Goal: Task Accomplishment & Management: Manage account settings

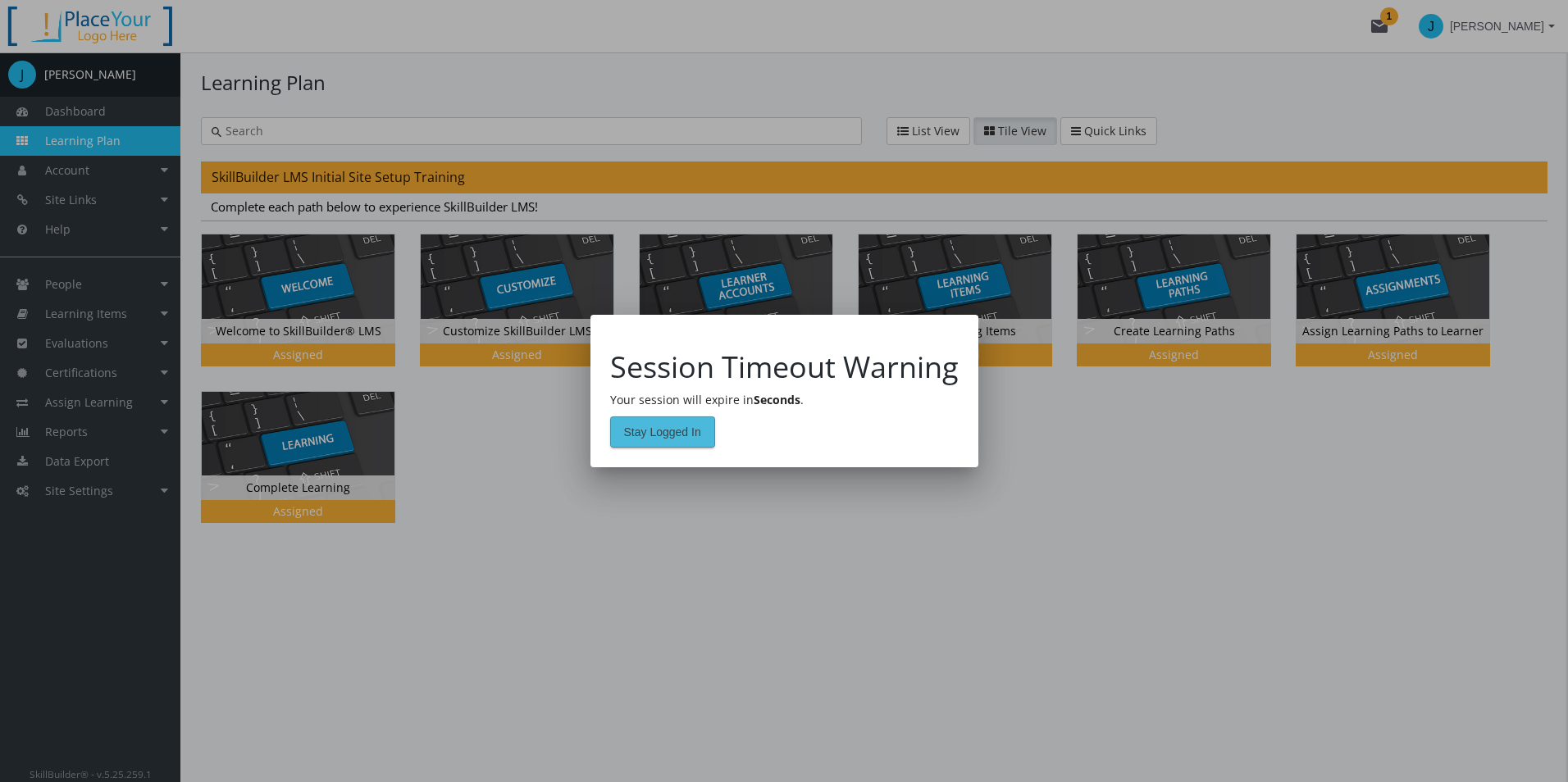
click at [696, 436] on span "Stay Logged In" at bounding box center [662, 432] width 77 height 30
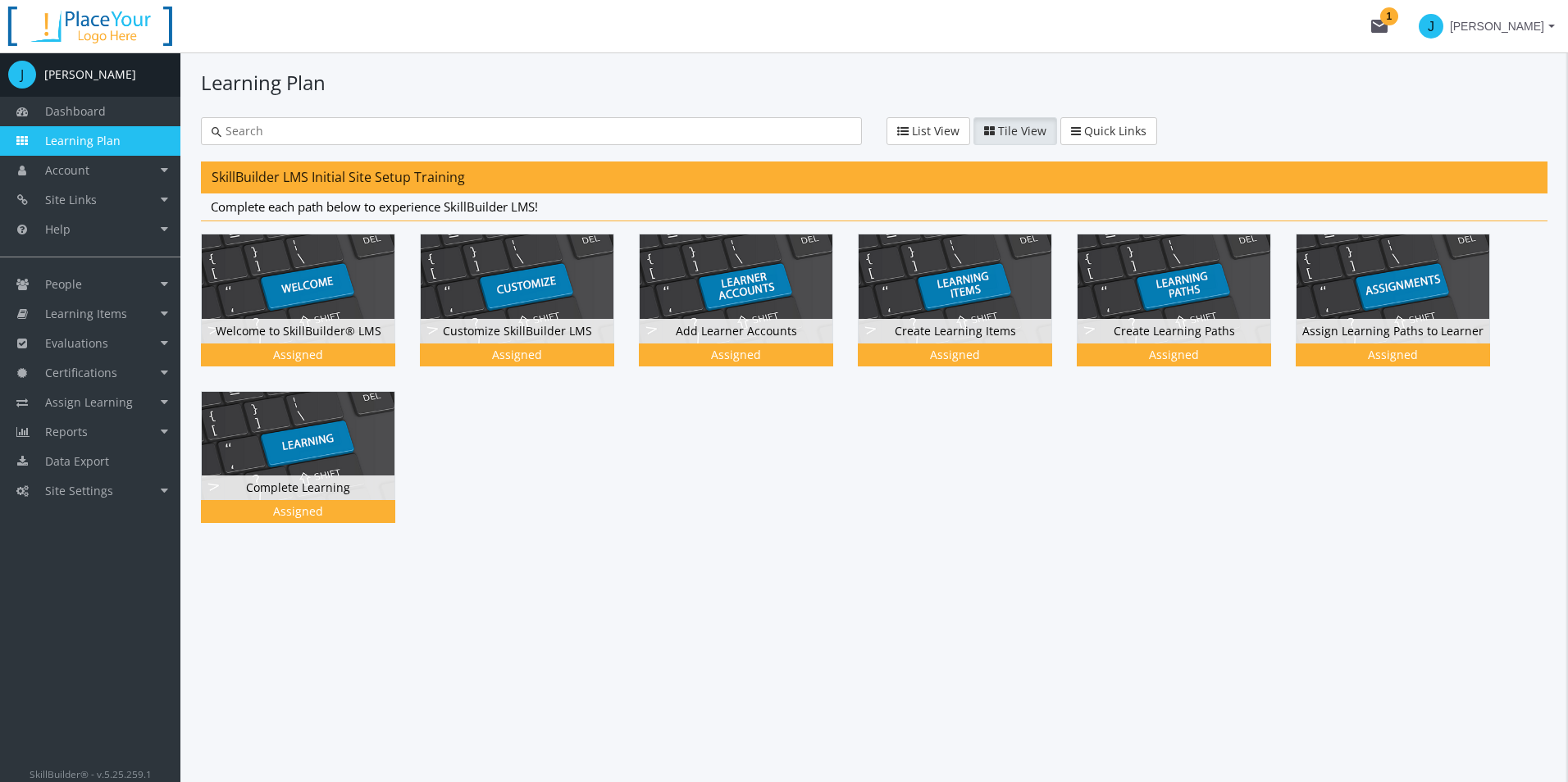
click at [875, 497] on div at bounding box center [874, 390] width 1347 height 313
click at [155, 496] on link "Site Settings" at bounding box center [90, 491] width 180 height 30
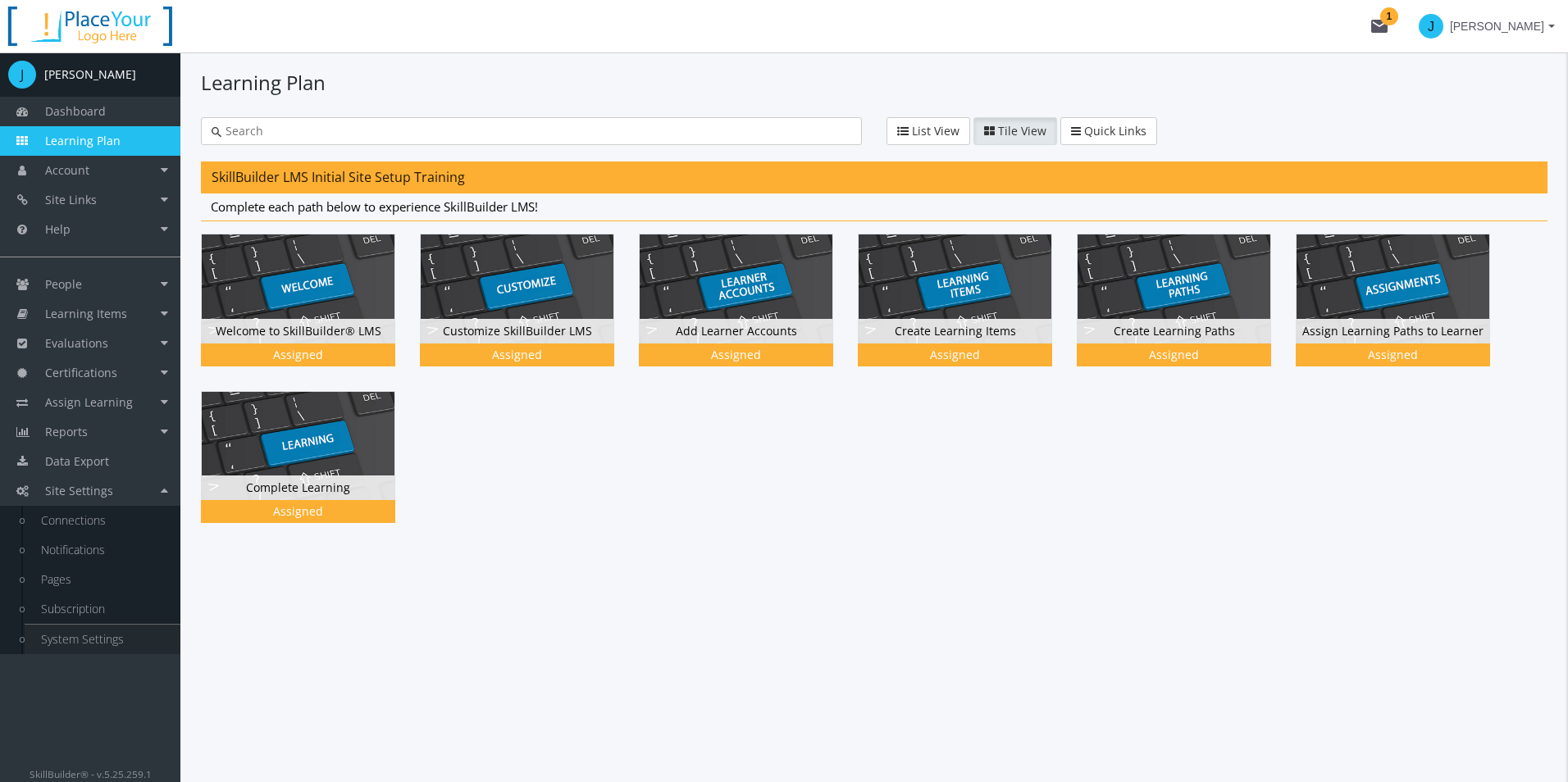
click at [80, 637] on link "System Settings" at bounding box center [102, 639] width 156 height 30
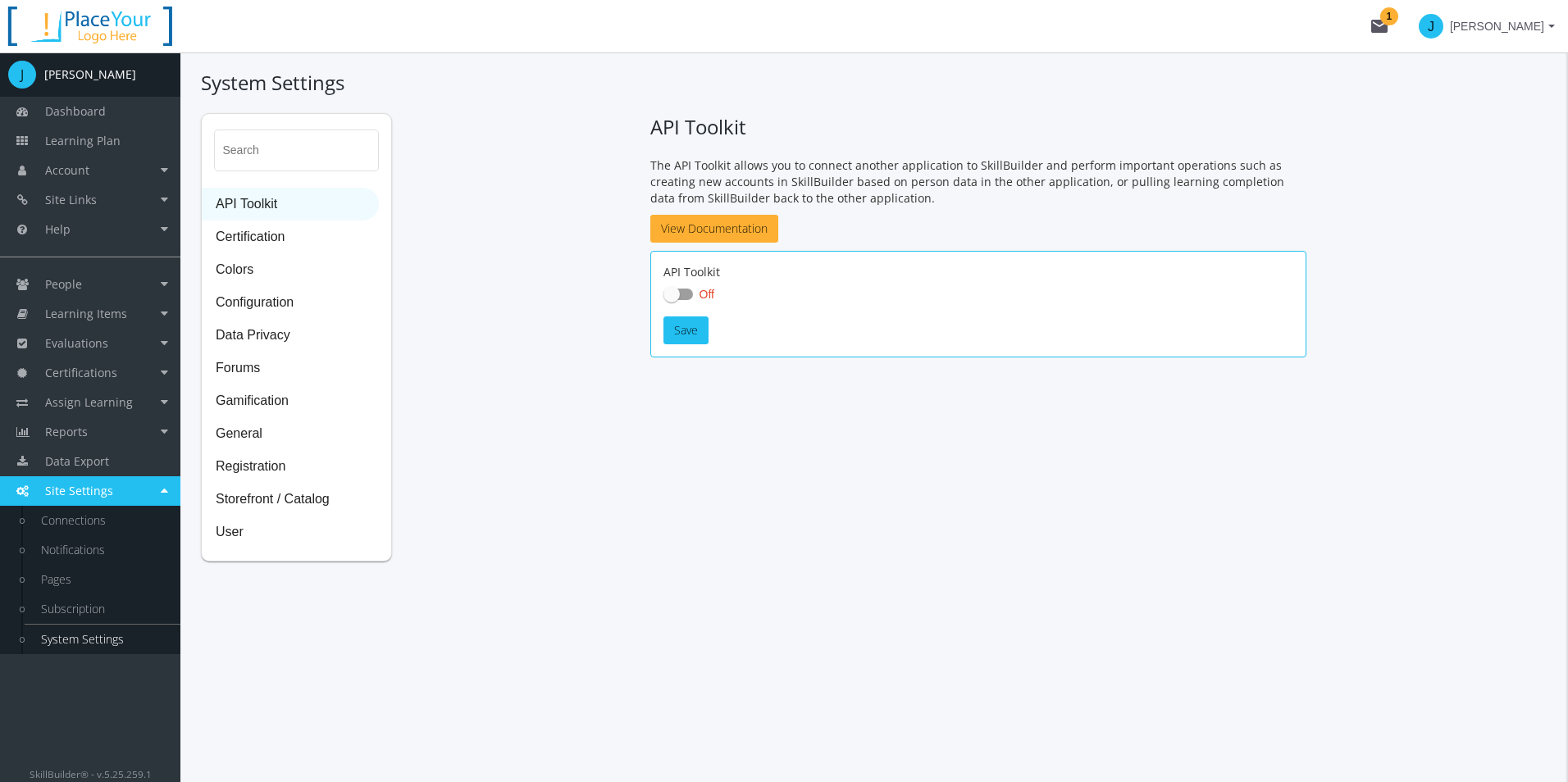
click at [603, 580] on div "System Settings Search API Toolkit Certification Colors Configuration Data Priv…" at bounding box center [874, 417] width 1388 height 730
click at [275, 525] on span "User" at bounding box center [290, 532] width 175 height 33
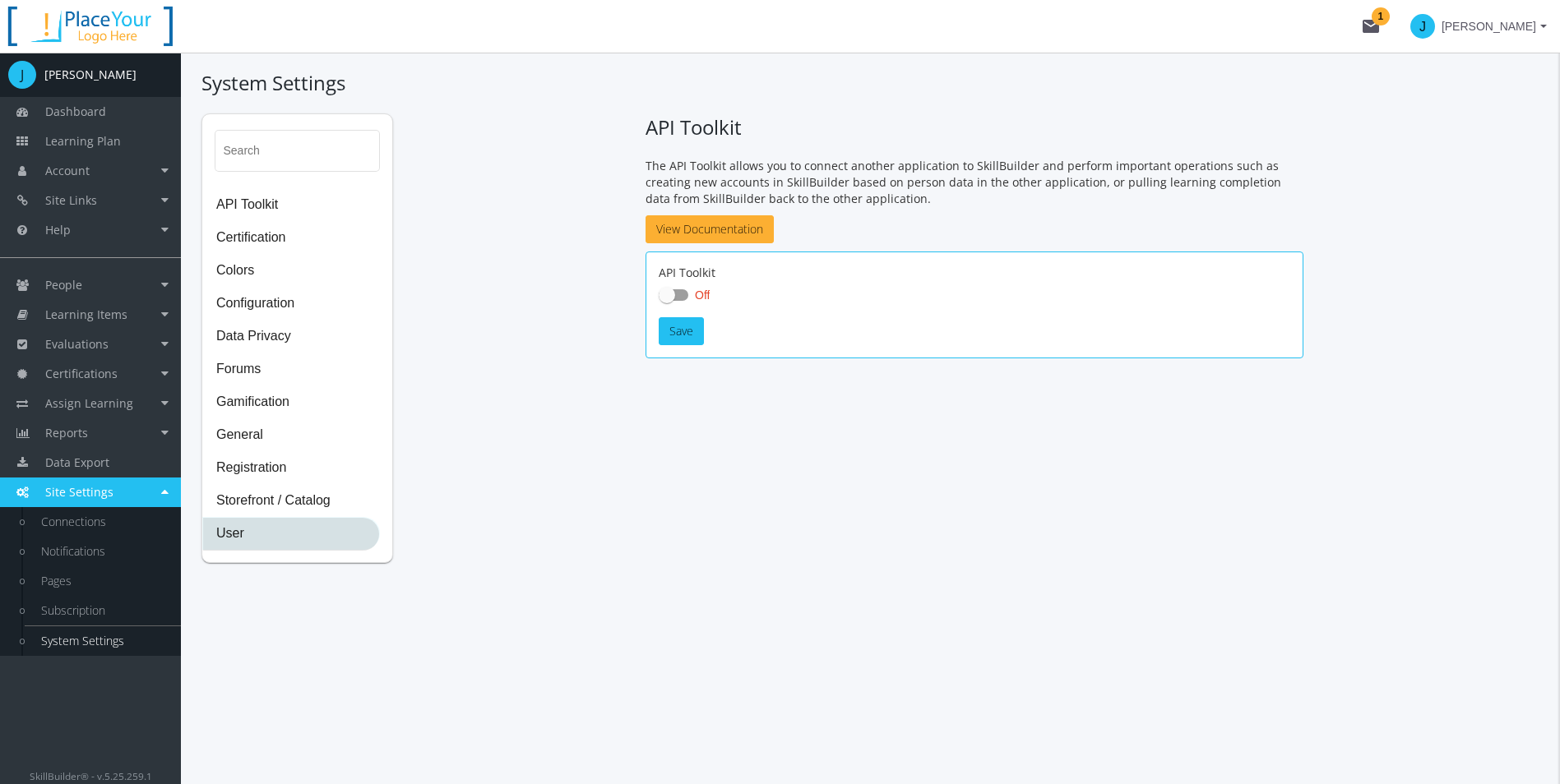
select select "2: 3"
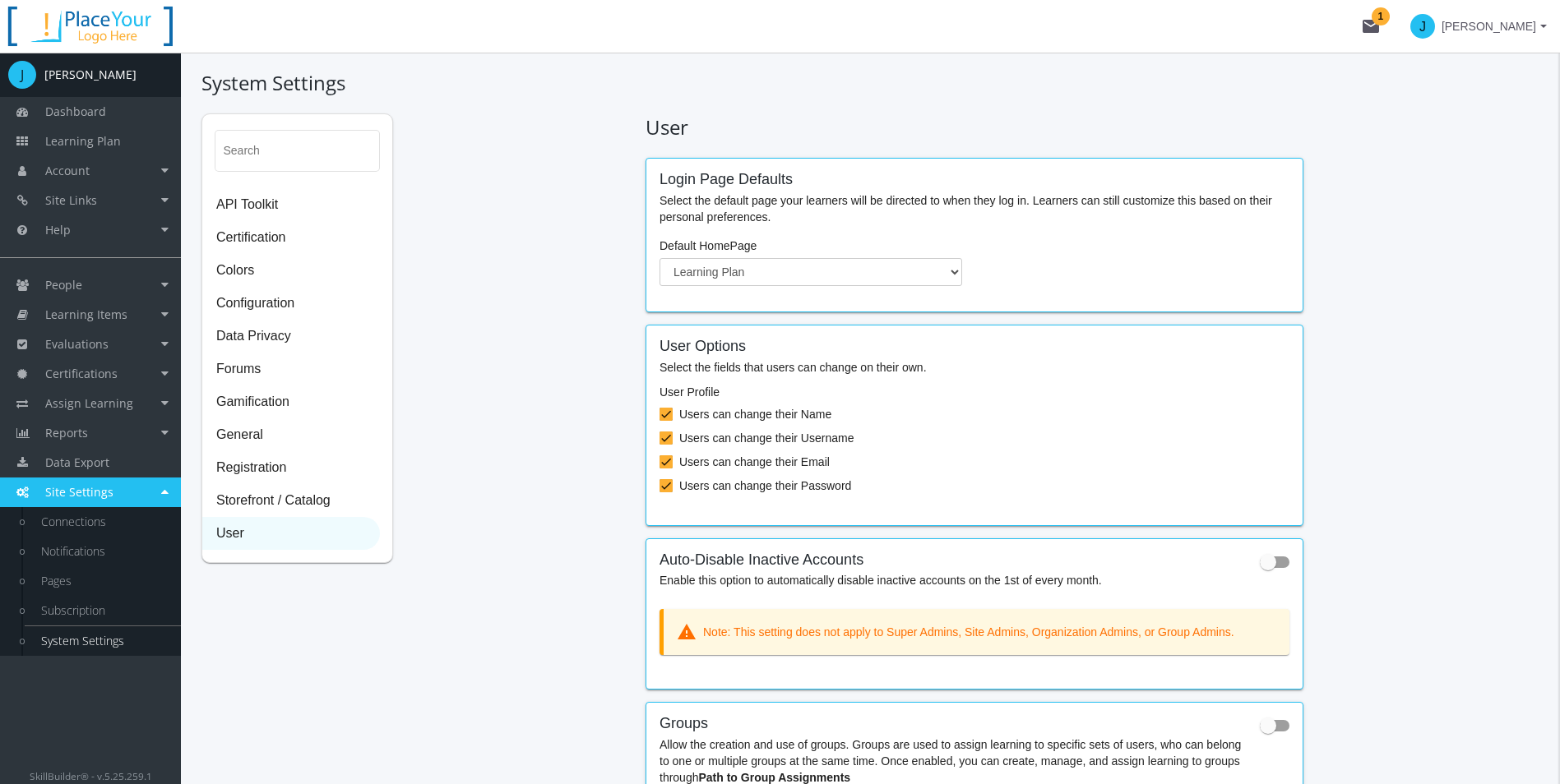
click at [536, 479] on div "Search API Toolkit Certification Colors Configuration Data Privacy Forums Gamif…" at bounding box center [870, 518] width 1338 height 809
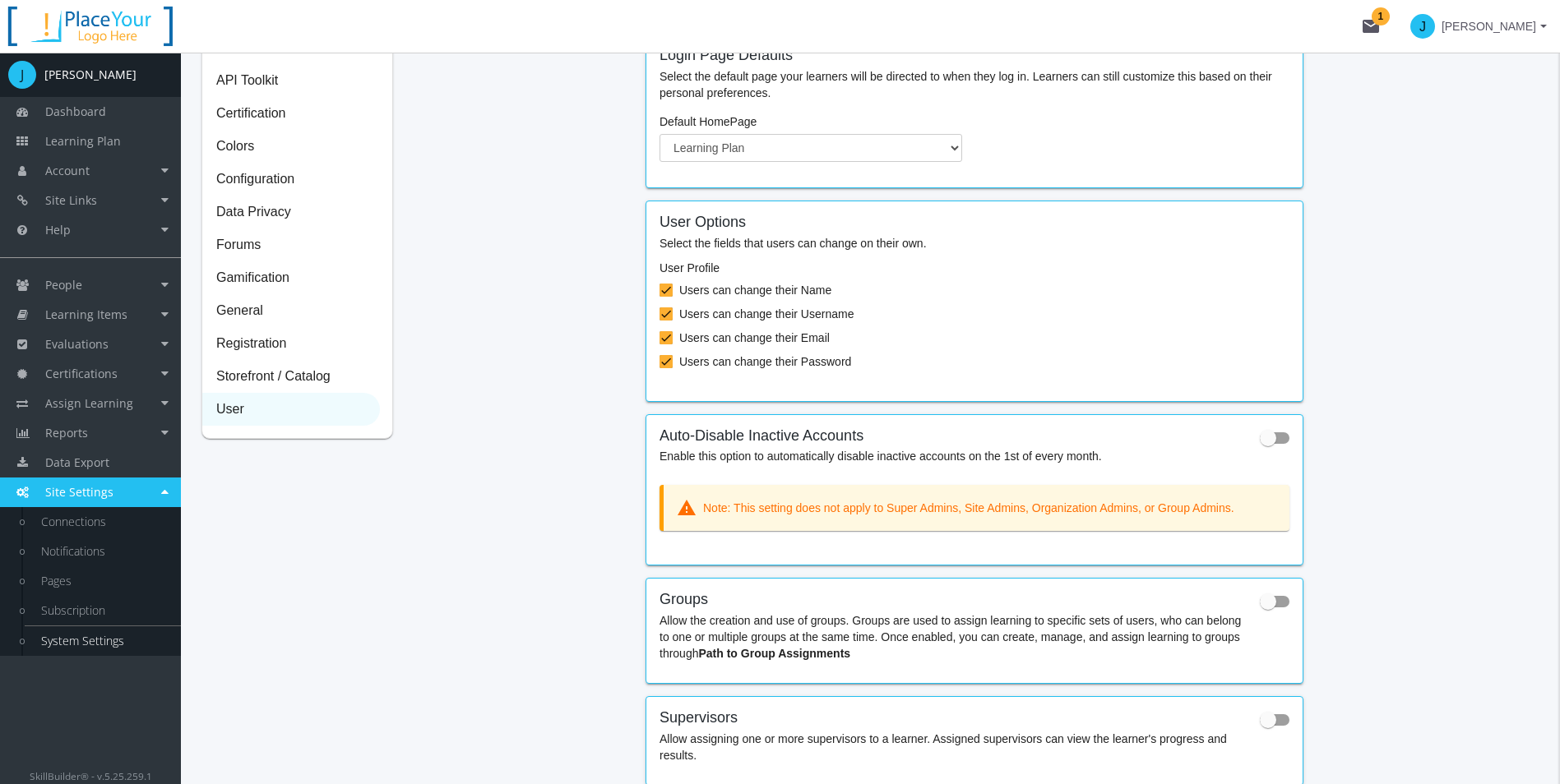
scroll to position [165, 0]
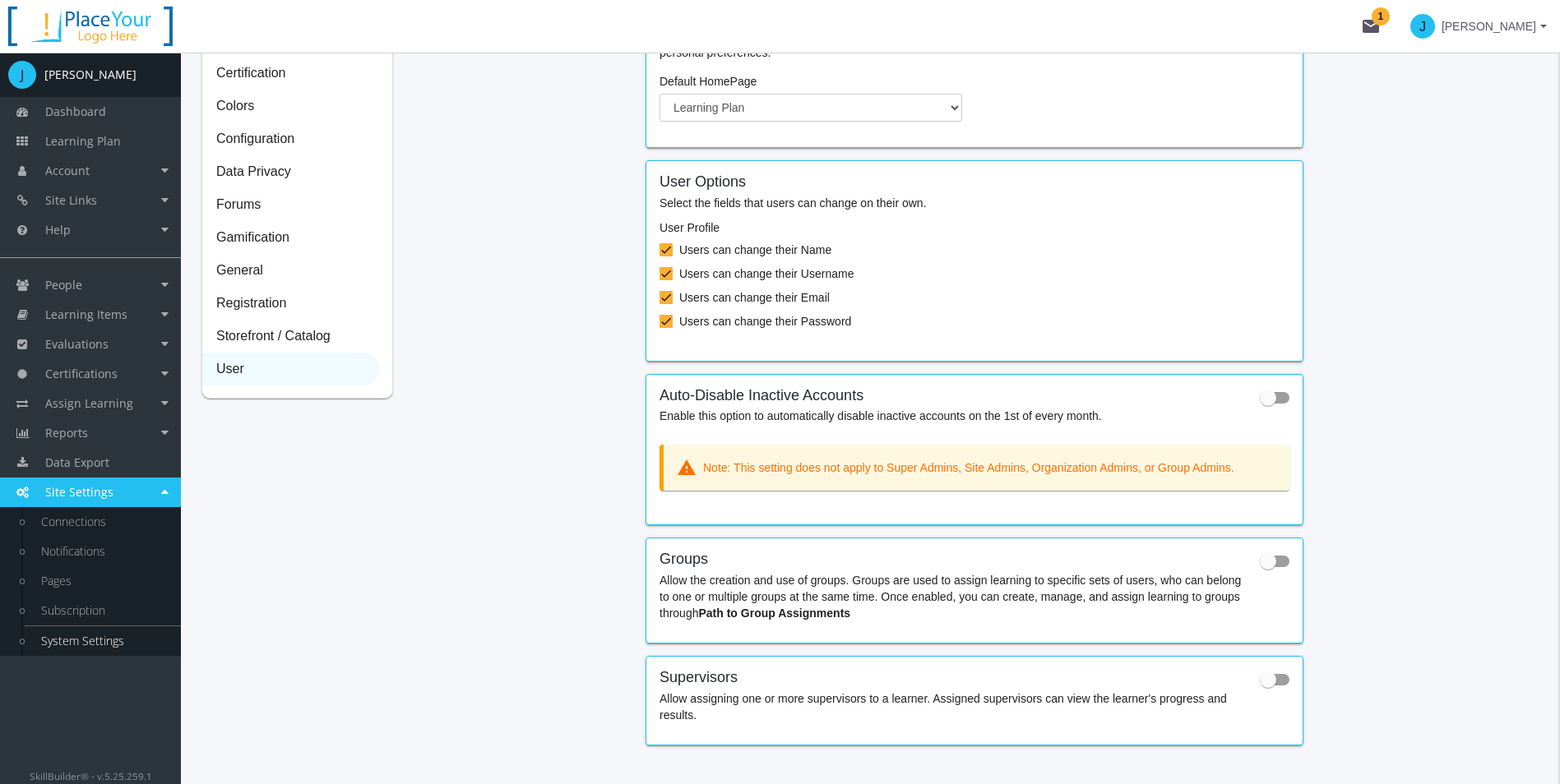
click at [1271, 400] on span at bounding box center [1267, 397] width 16 height 16
click at [1260, 403] on input "checkbox" at bounding box center [1260, 403] width 1 height 1
checkbox input "true"
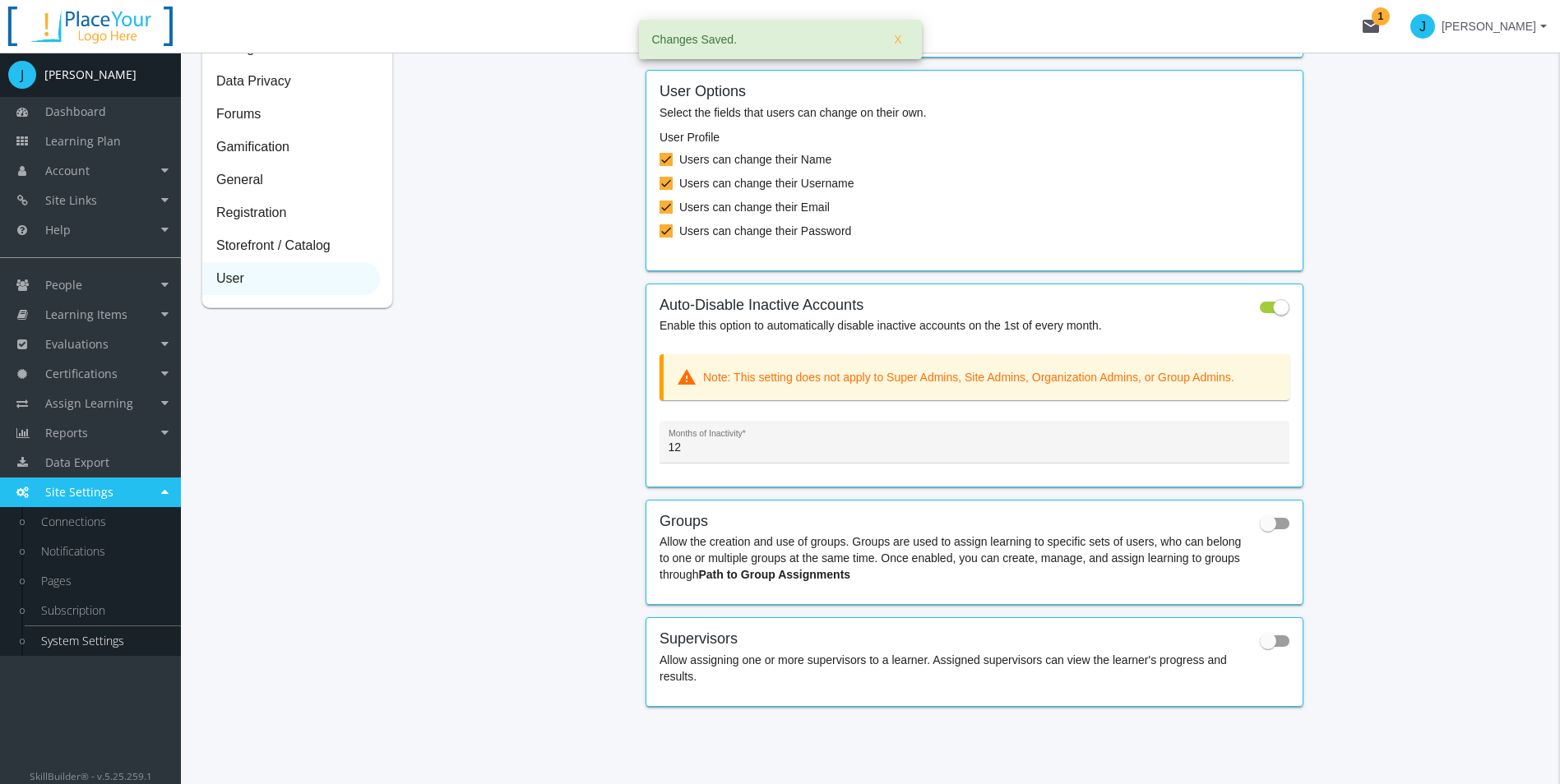
scroll to position [273, 0]
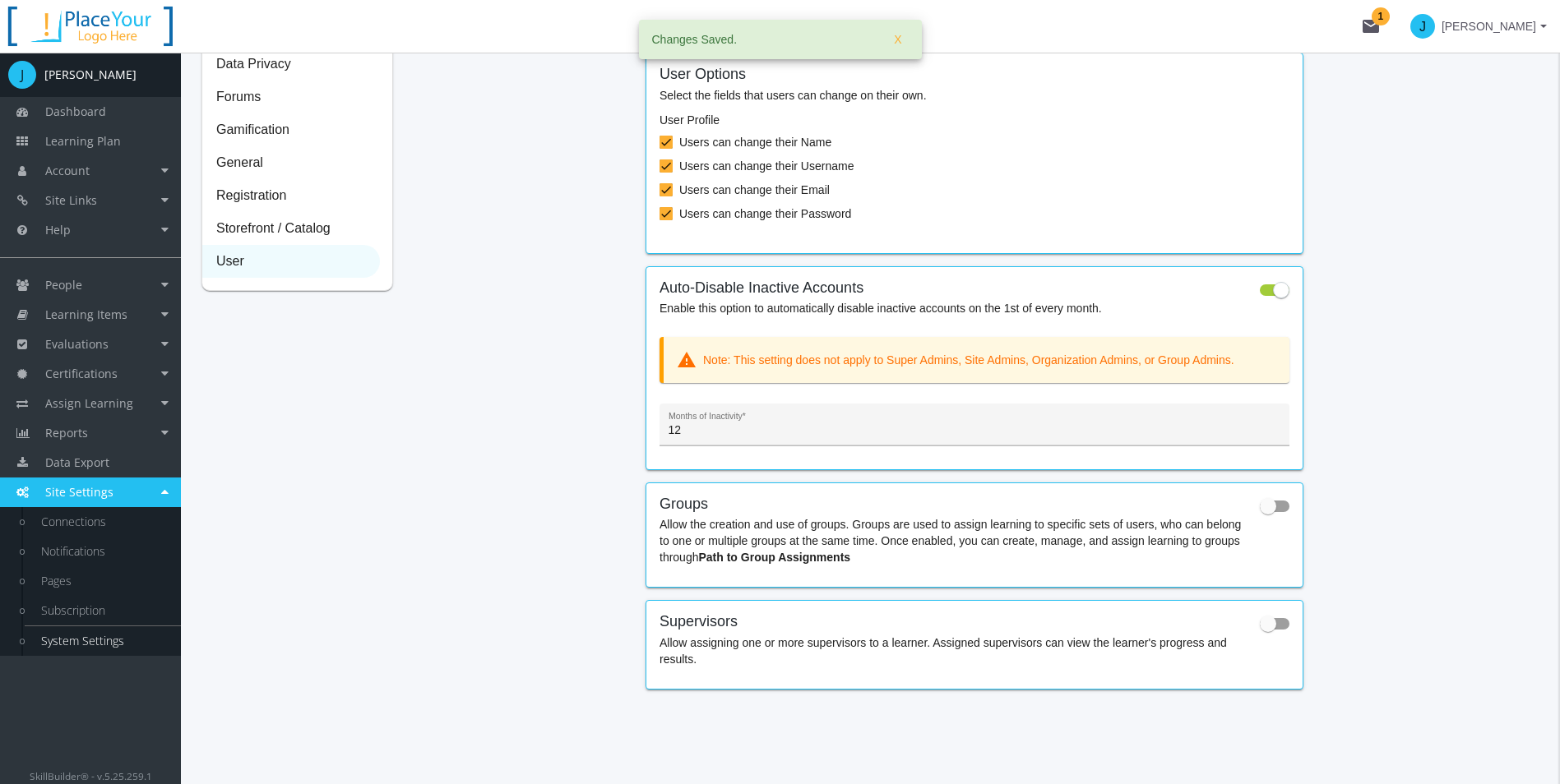
click at [699, 425] on input "12" at bounding box center [975, 430] width 613 height 13
click at [607, 451] on div "Search API Toolkit Certification Colors Configuration Data Privacy Forums Gamif…" at bounding box center [870, 272] width 1338 height 860
click at [1270, 511] on span at bounding box center [1267, 506] width 16 height 16
click at [1260, 512] on input "checkbox" at bounding box center [1260, 512] width 1 height 1
checkbox input "true"
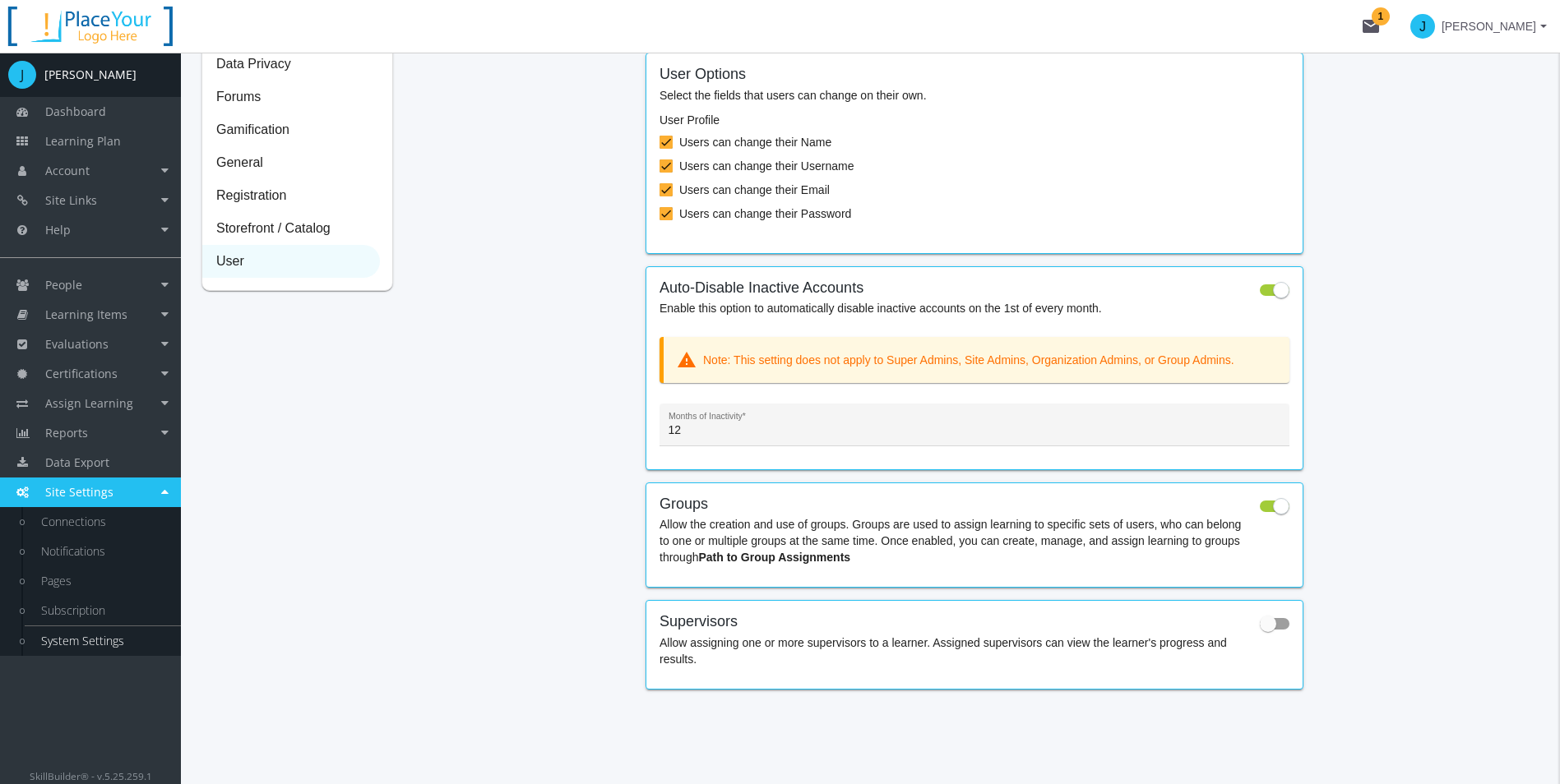
click at [1371, 368] on div "Search API Toolkit Certification Colors Configuration Data Privacy Forums Gamif…" at bounding box center [870, 272] width 1338 height 860
drag, startPoint x: 1260, startPoint y: 631, endPoint x: 1270, endPoint y: 624, distance: 12.2
click at [1262, 630] on span at bounding box center [1267, 624] width 16 height 16
click at [1260, 630] on input "checkbox" at bounding box center [1260, 629] width 1 height 1
checkbox input "true"
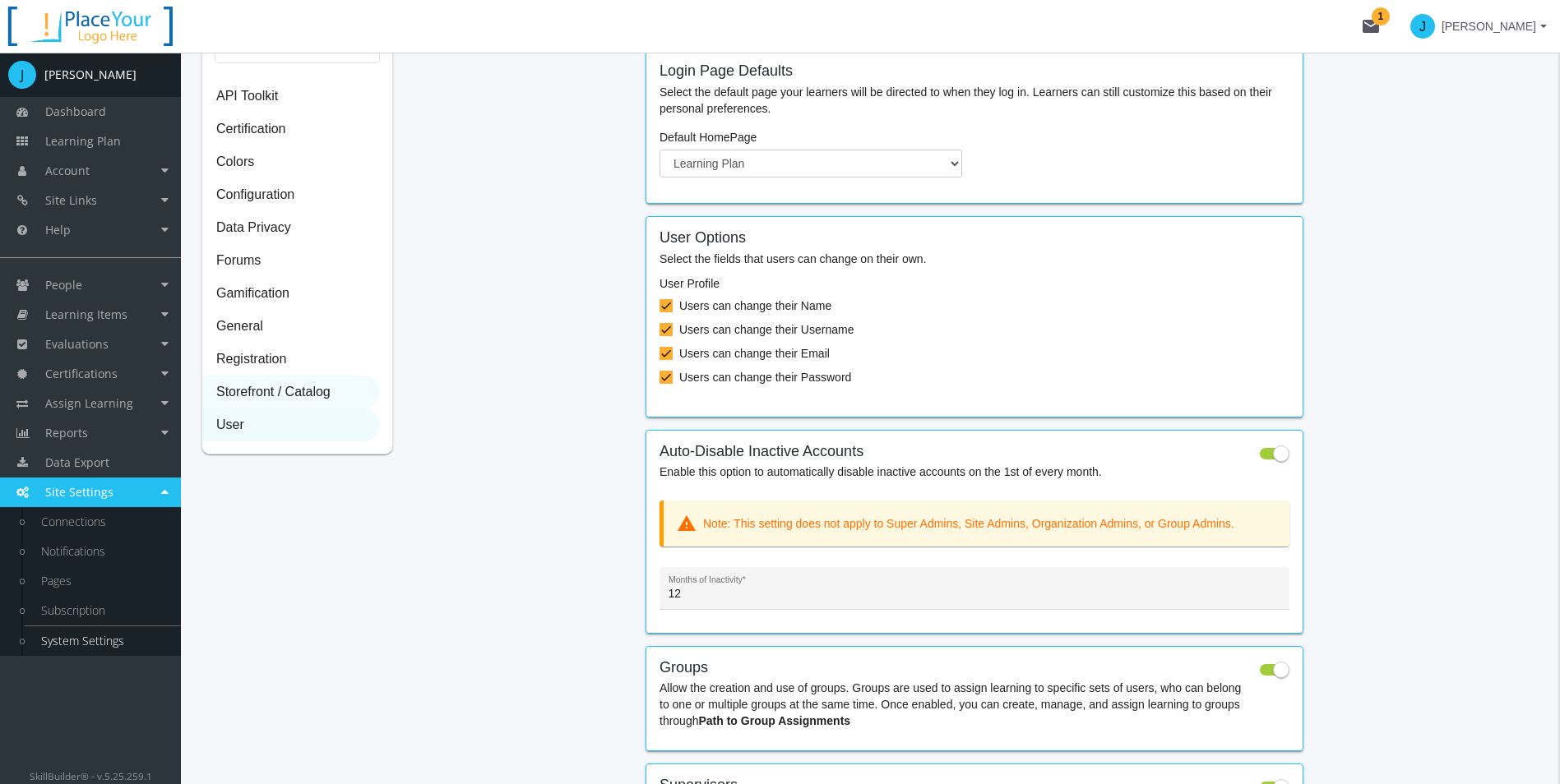
scroll to position [26, 0]
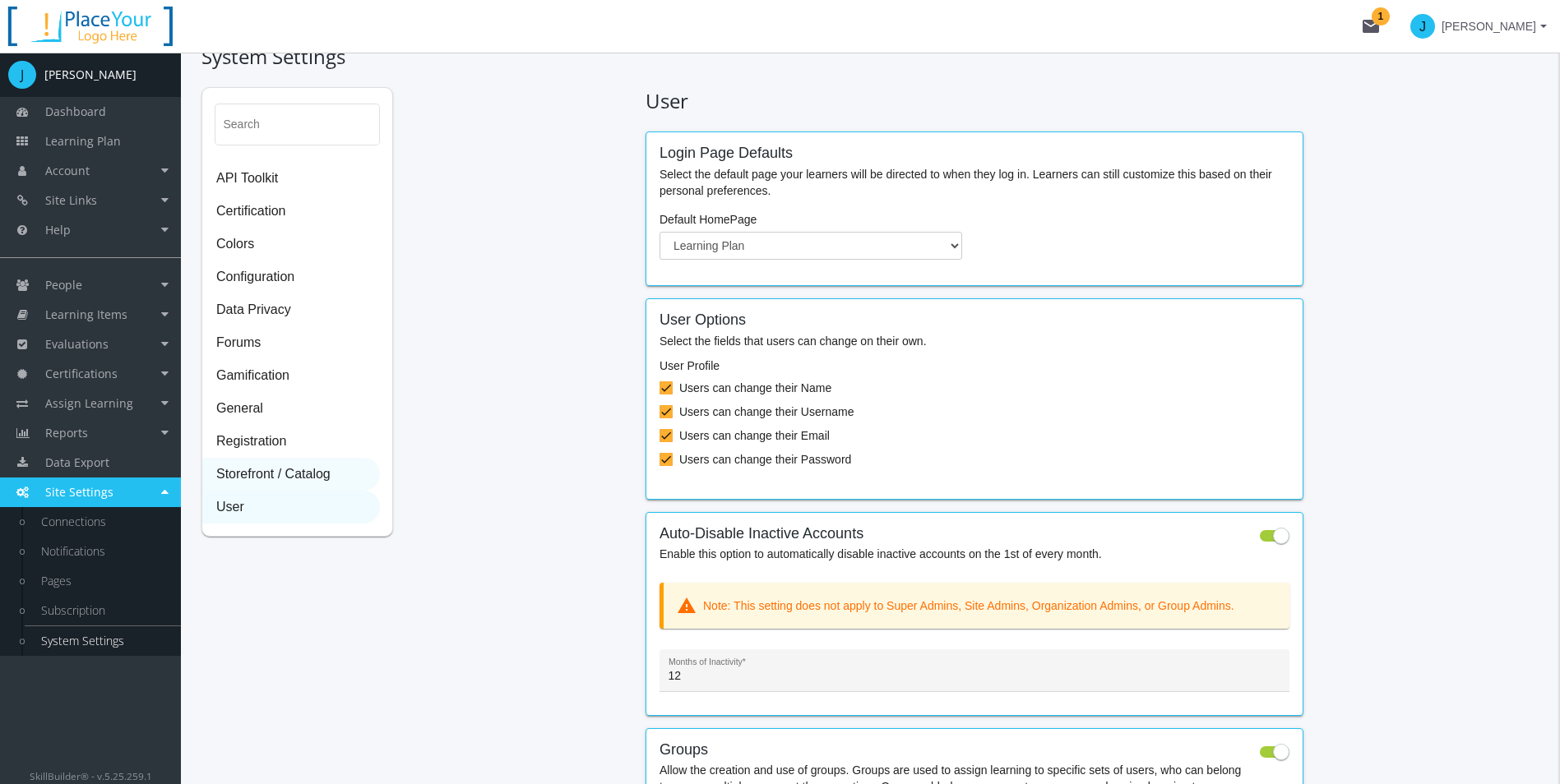
click at [287, 478] on span "Storefront / Catalog" at bounding box center [290, 475] width 176 height 33
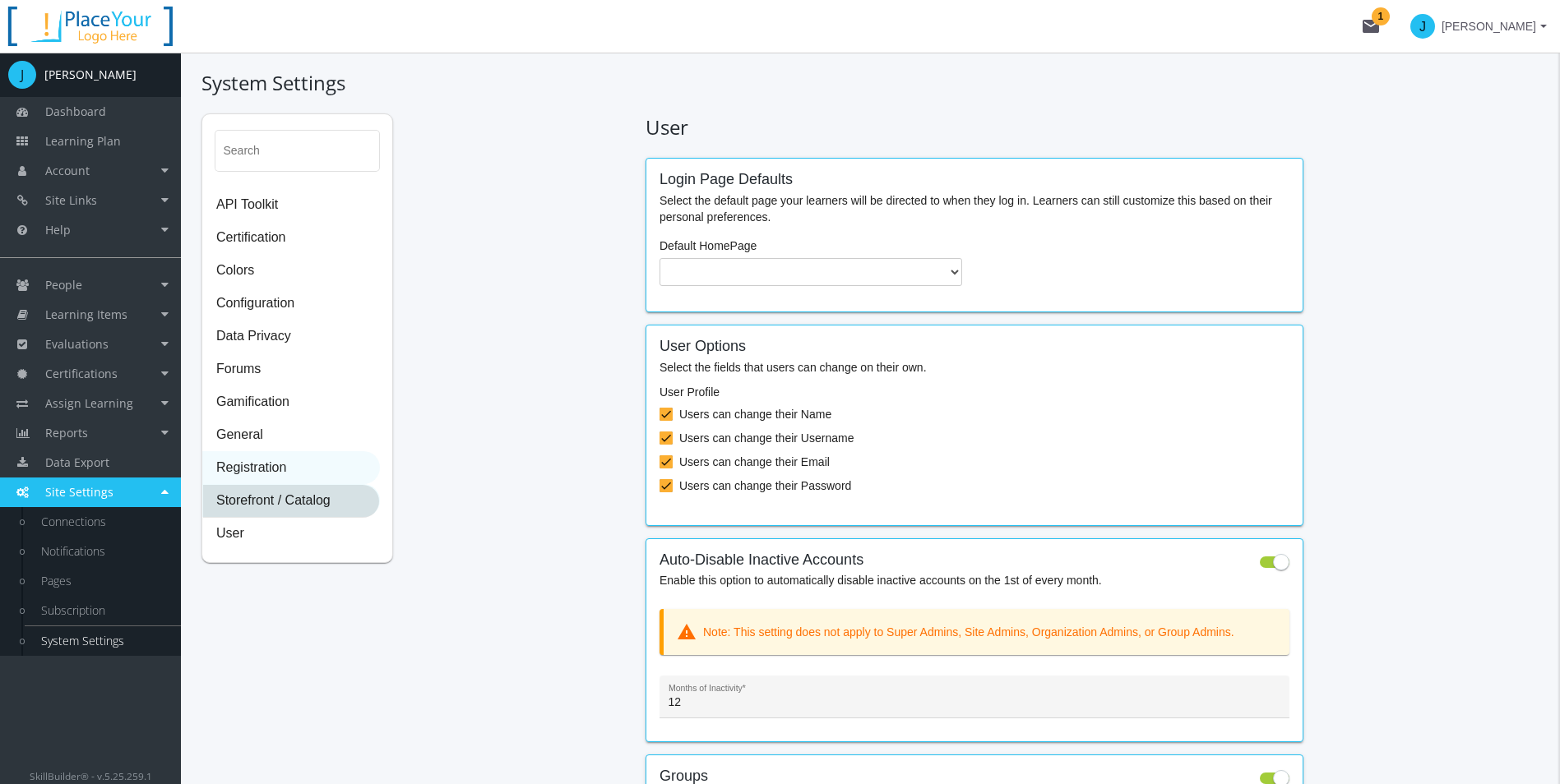
select select "2: CAD"
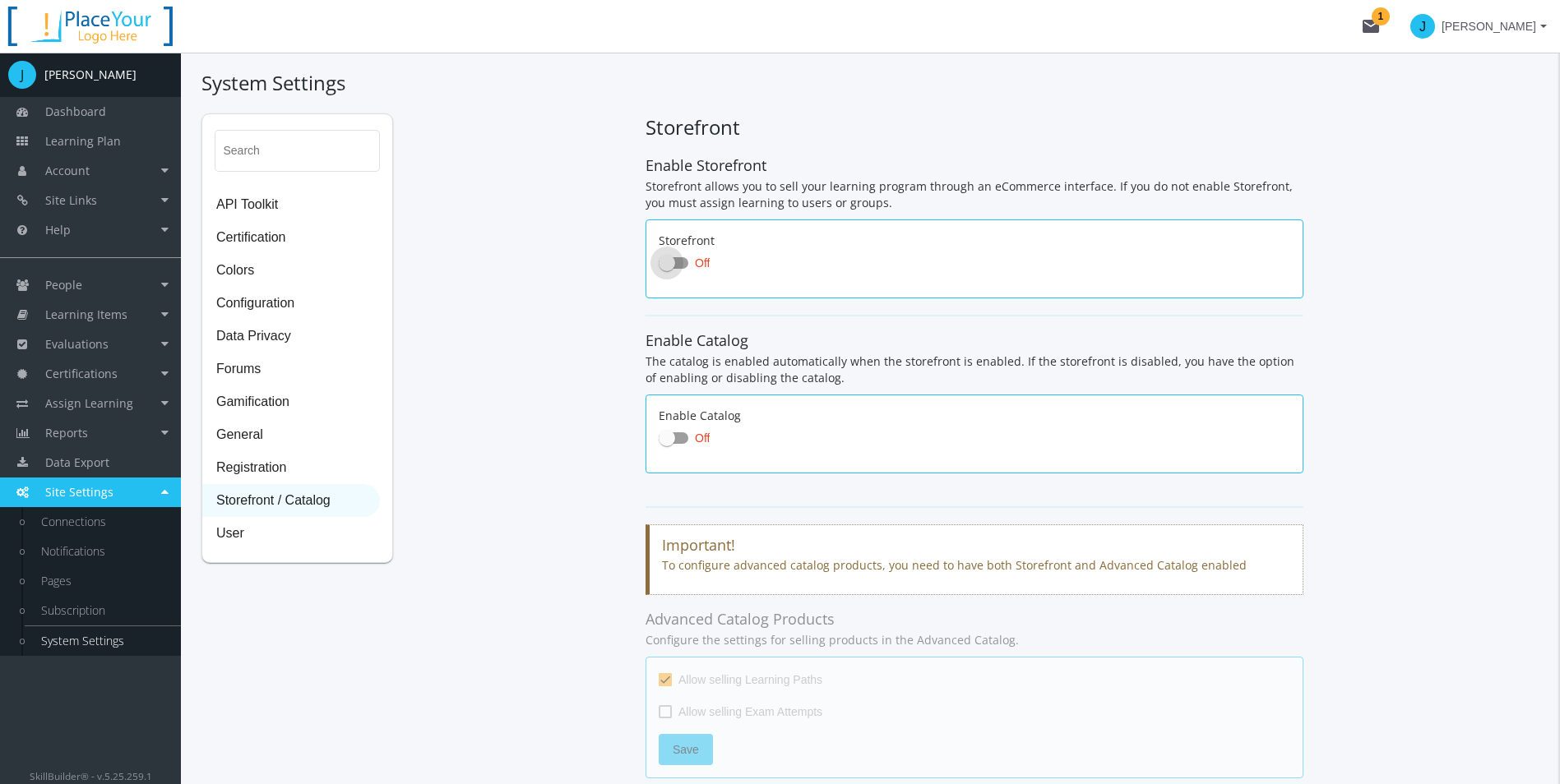
click at [695, 272] on span "Off" at bounding box center [702, 262] width 14 height 20
click at [659, 269] on input "Off" at bounding box center [659, 268] width 1 height 1
checkbox input "true"
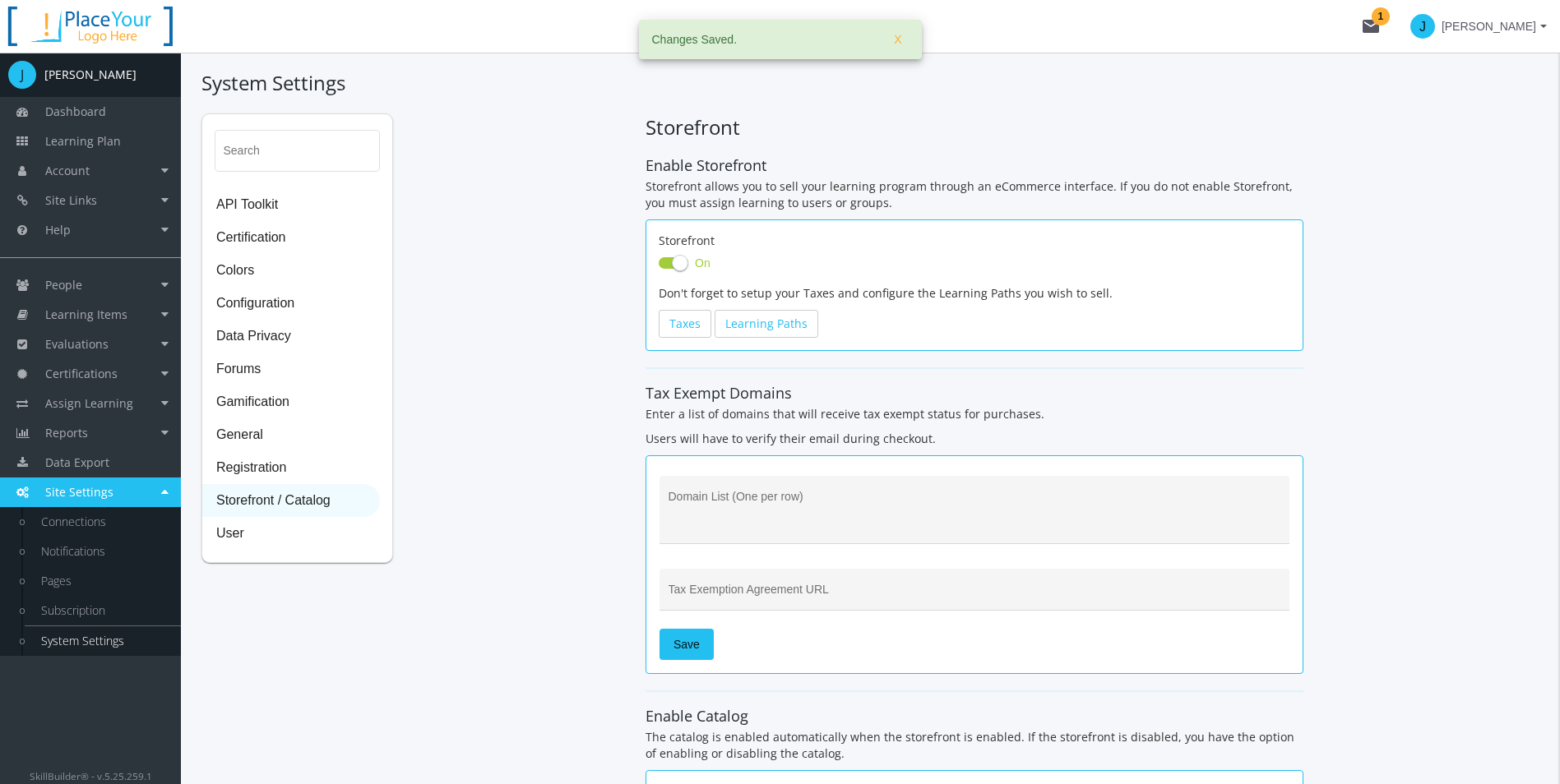
checkbox input "true"
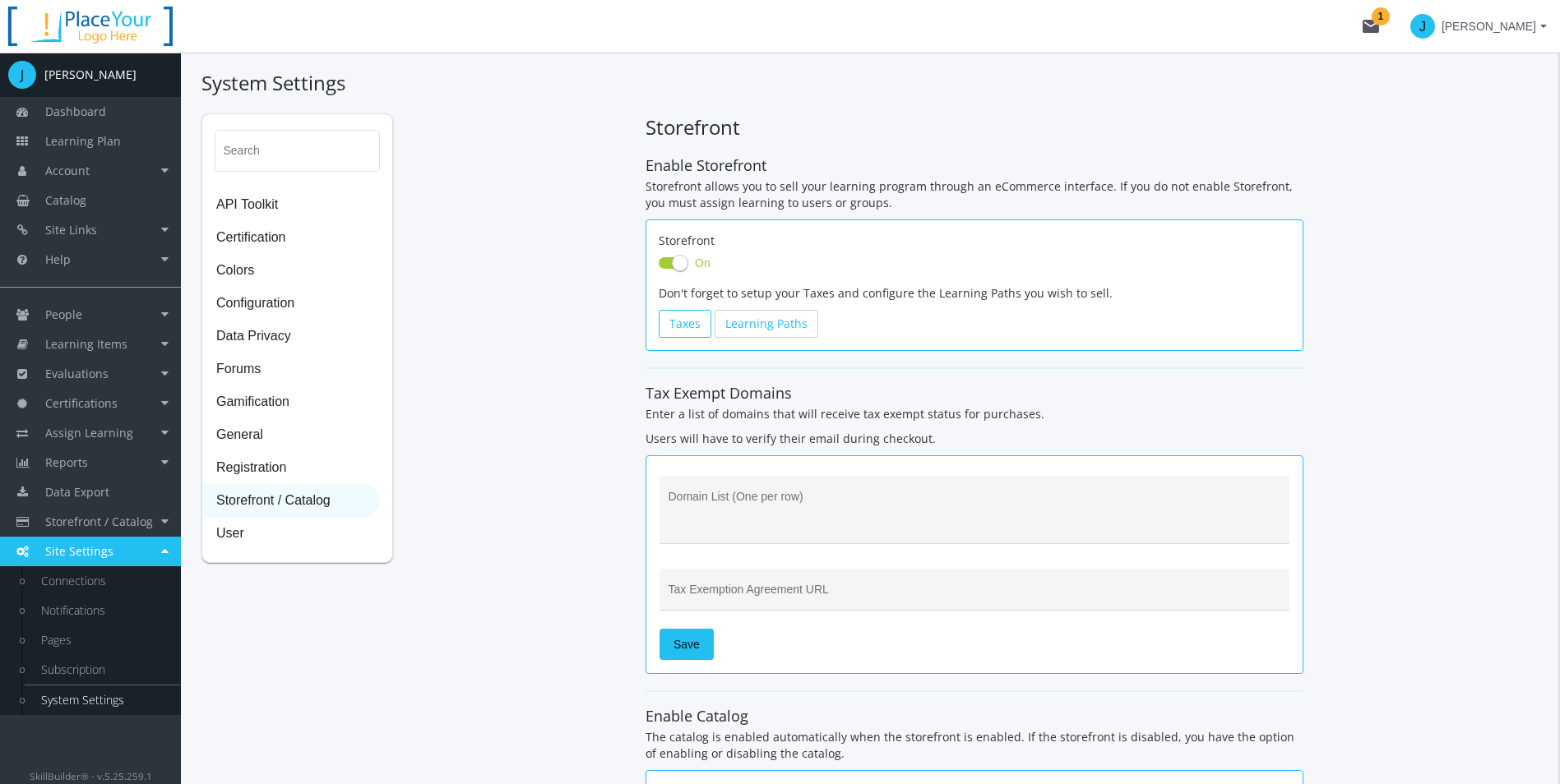
click at [684, 332] on link "Taxes" at bounding box center [685, 323] width 53 height 28
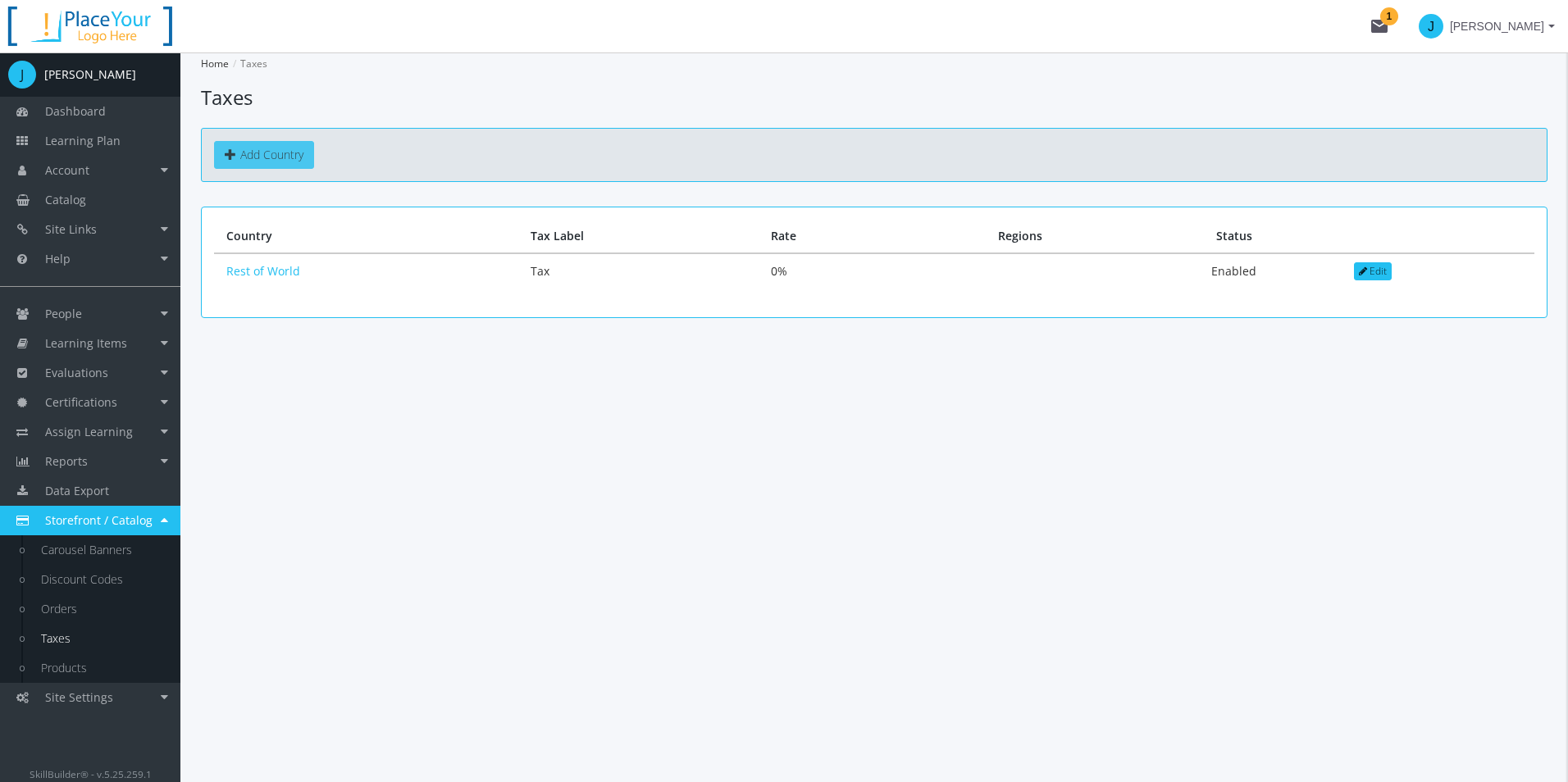
click at [273, 166] on link "Add Country" at bounding box center [264, 155] width 100 height 28
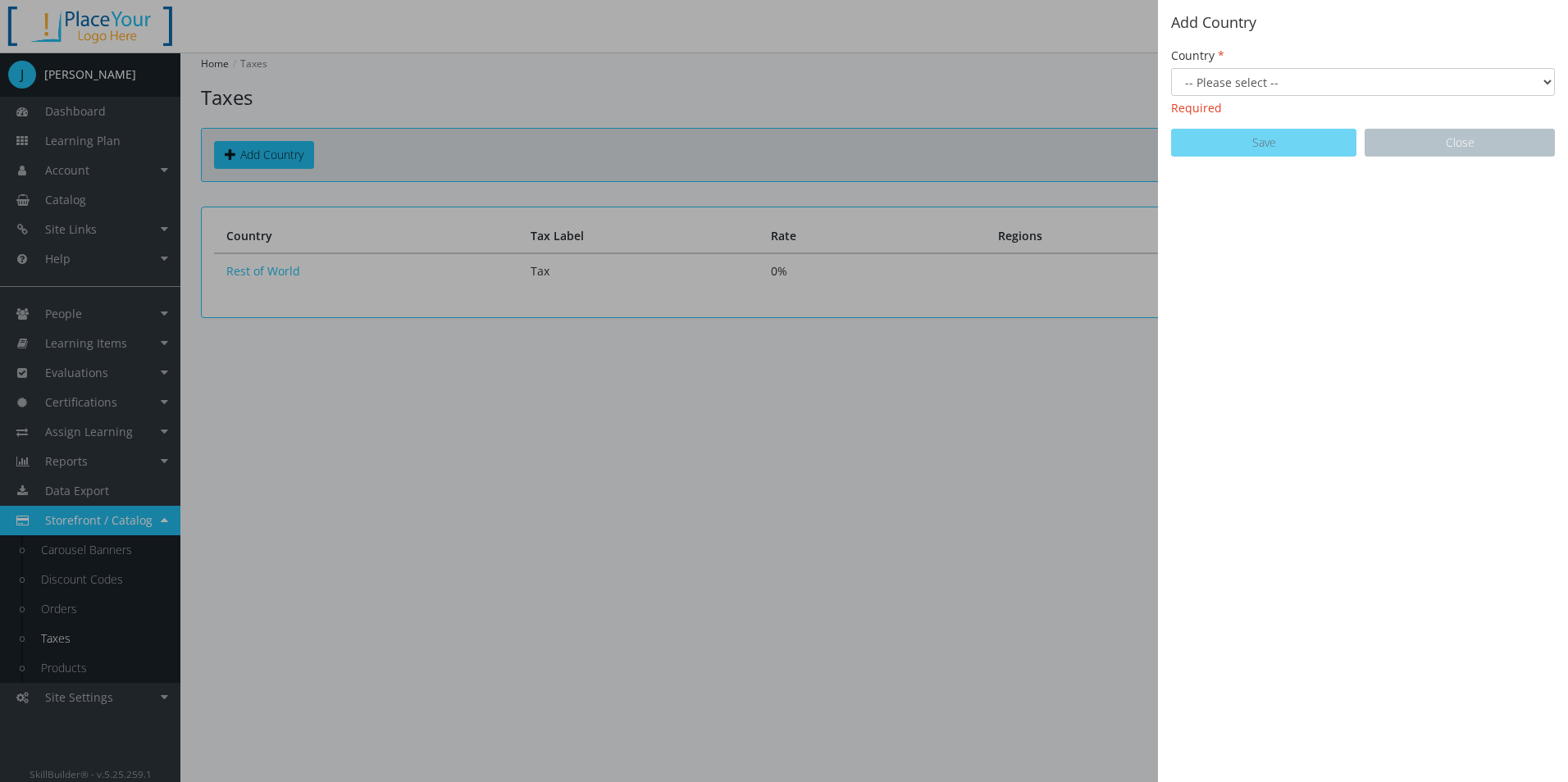
click at [1264, 65] on div "Country -- Please select -- [GEOGRAPHIC_DATA] [GEOGRAPHIC_DATA] [GEOGRAPHIC_DAT…" at bounding box center [1362, 81] width 384 height 69
click at [1254, 72] on select "-- Please select -- [GEOGRAPHIC_DATA] [GEOGRAPHIC_DATA] [GEOGRAPHIC_DATA] [GEOG…" at bounding box center [1362, 81] width 384 height 28
select select "27: Object"
click at [1171, 68] on select "-- Please select -- [GEOGRAPHIC_DATA] [GEOGRAPHIC_DATA] [GEOGRAPHIC_DATA] [GEOG…" at bounding box center [1362, 81] width 384 height 28
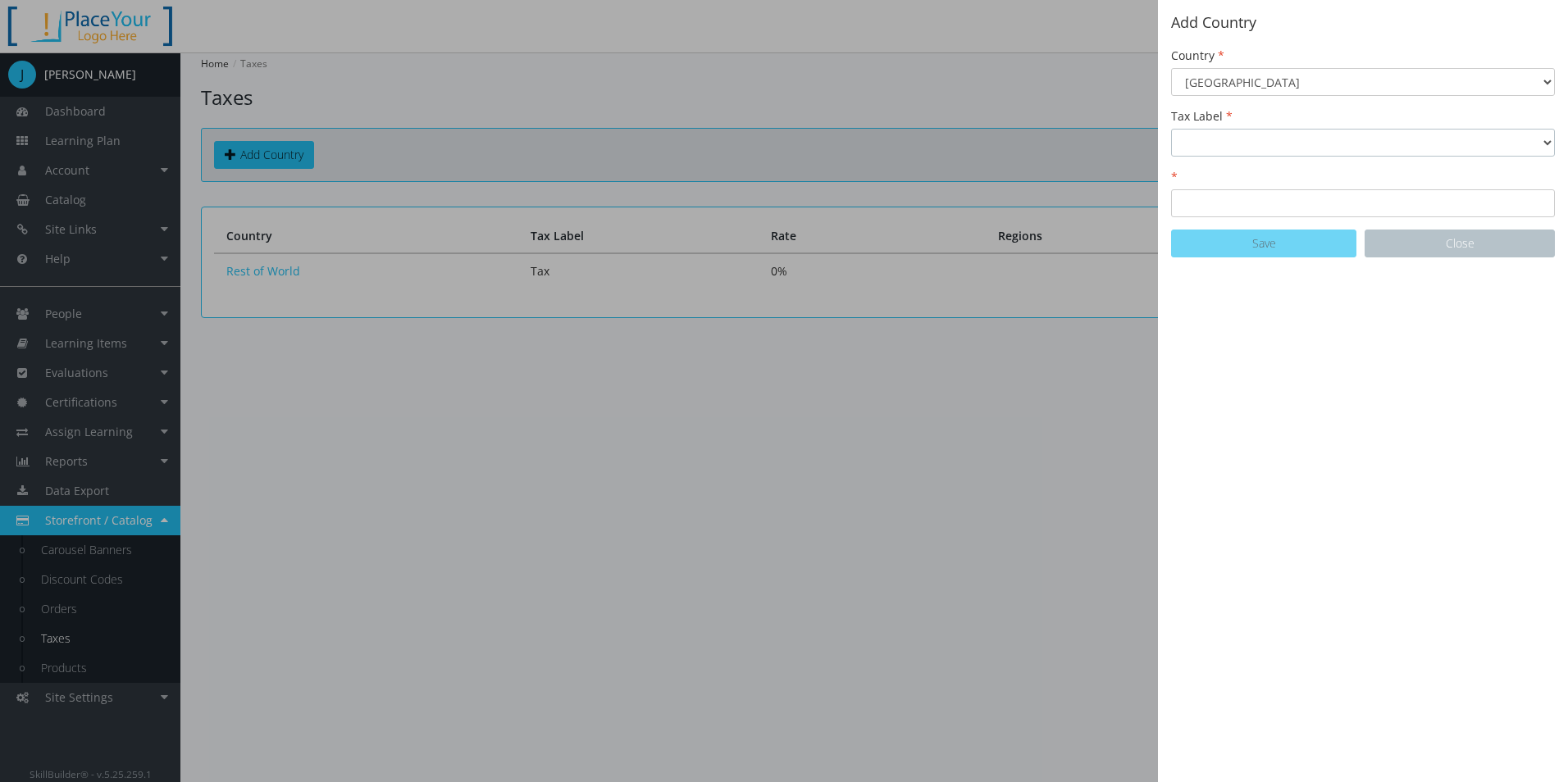
click at [1217, 146] on select "GST Sales Tax Tax Taxes VAT" at bounding box center [1362, 142] width 384 height 28
click at [1171, 129] on select "GST Sales Tax Tax Taxes VAT" at bounding box center [1362, 142] width 384 height 28
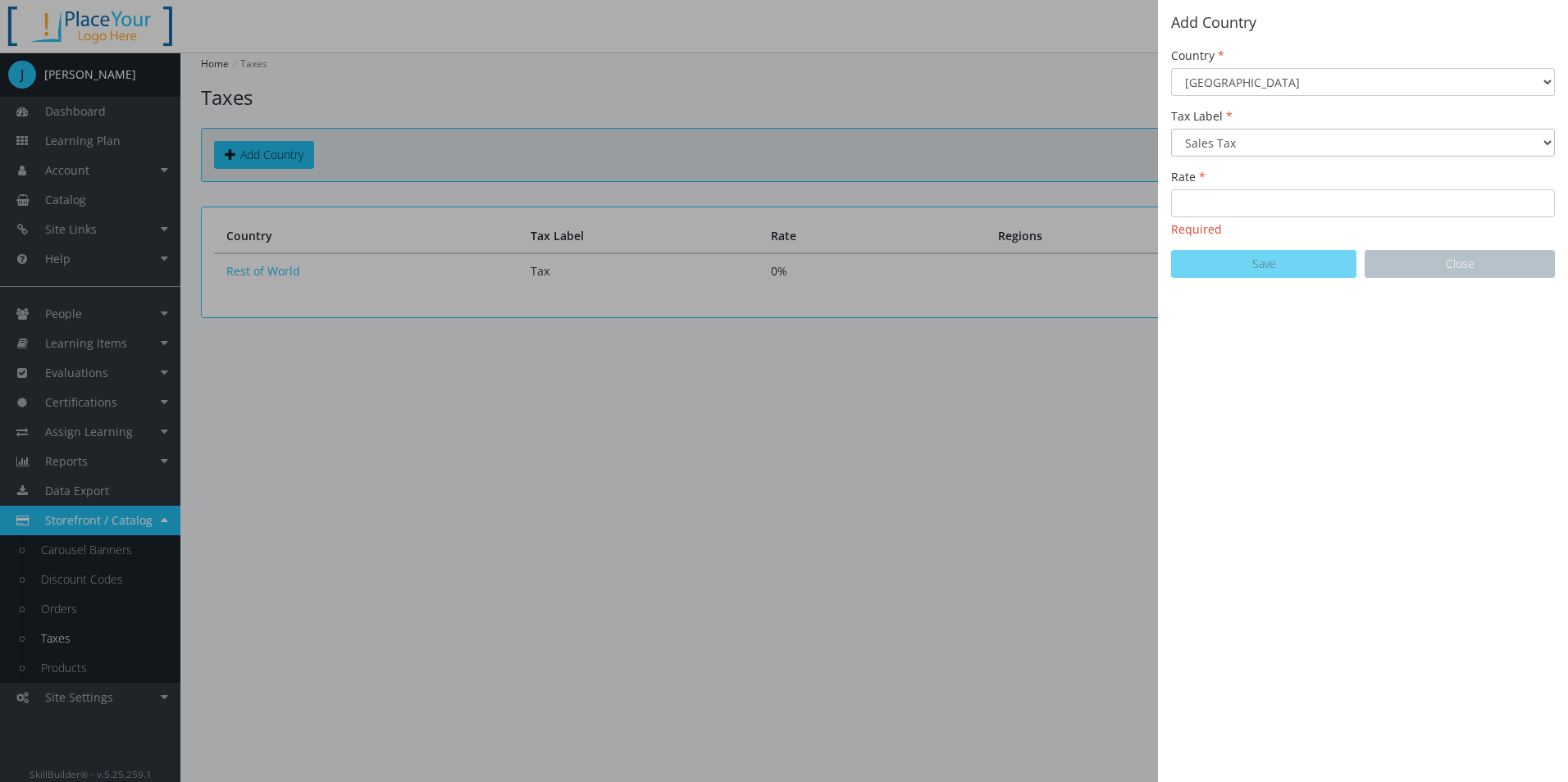
click at [1215, 151] on select "GST Sales Tax Tax Taxes VAT" at bounding box center [1362, 142] width 384 height 28
select select "0: GST"
click at [1171, 129] on select "GST Sales Tax Tax Taxes VAT" at bounding box center [1362, 142] width 384 height 28
click at [1241, 201] on input "Rate" at bounding box center [1362, 203] width 384 height 28
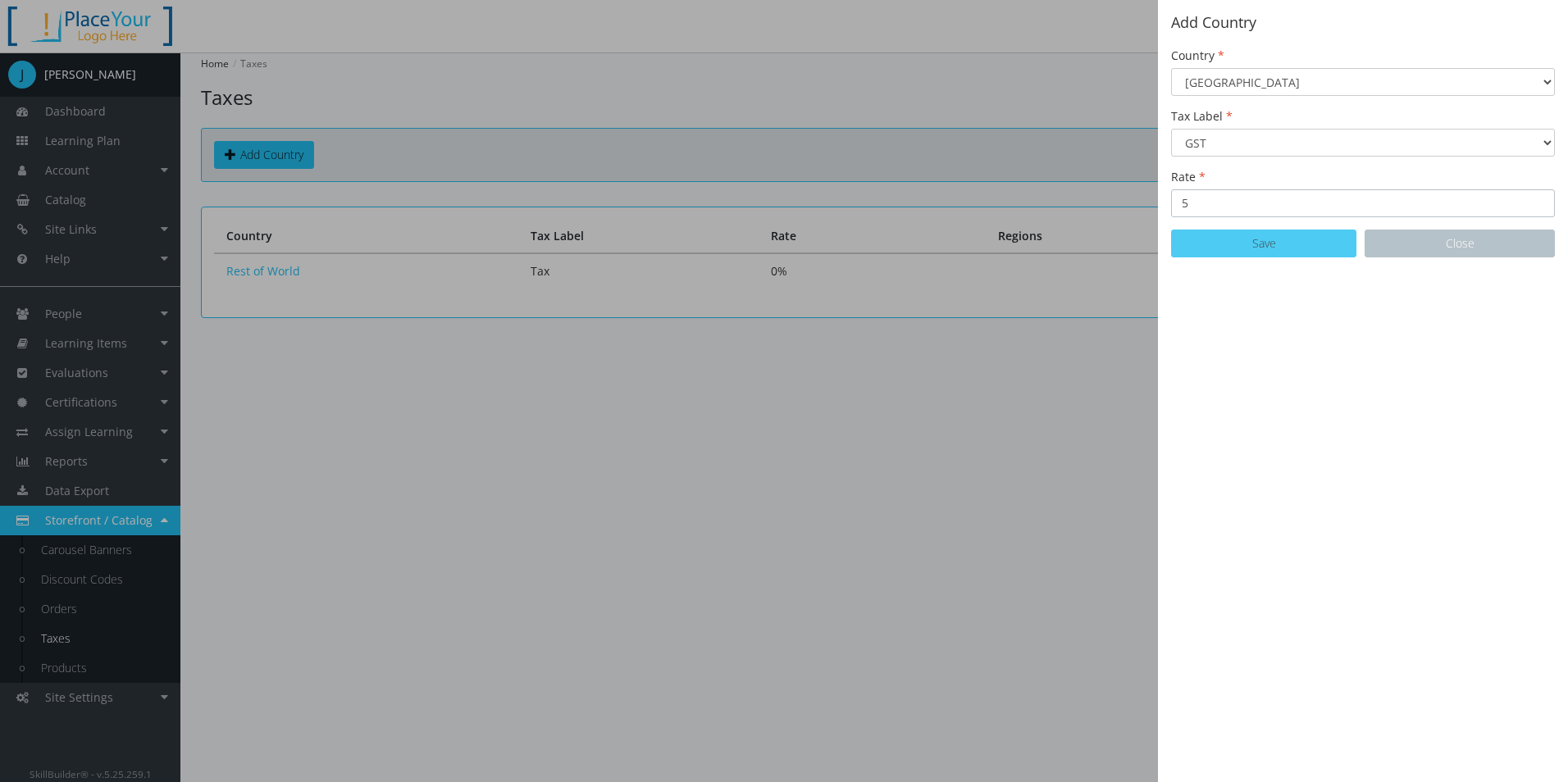
type input "5"
click at [1282, 252] on button "Save" at bounding box center [1263, 243] width 185 height 28
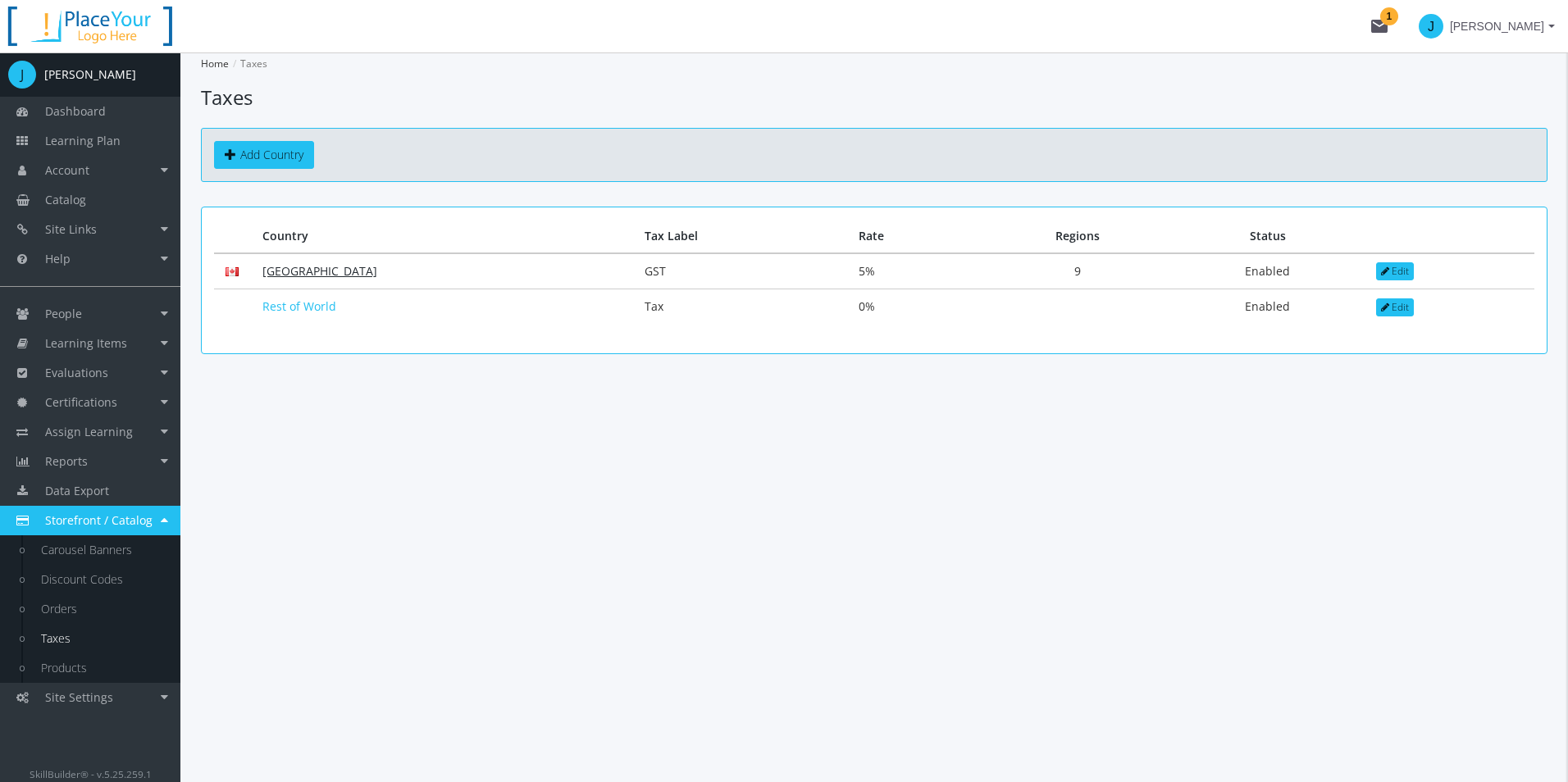
drag, startPoint x: 289, startPoint y: 279, endPoint x: 286, endPoint y: 271, distance: 8.5
click at [289, 279] on td "[GEOGRAPHIC_DATA]" at bounding box center [440, 271] width 382 height 36
click at [281, 257] on td "[GEOGRAPHIC_DATA]" at bounding box center [440, 271] width 382 height 36
click at [281, 262] on td "[GEOGRAPHIC_DATA]" at bounding box center [440, 271] width 382 height 36
click at [290, 275] on link "[GEOGRAPHIC_DATA]" at bounding box center [320, 271] width 115 height 15
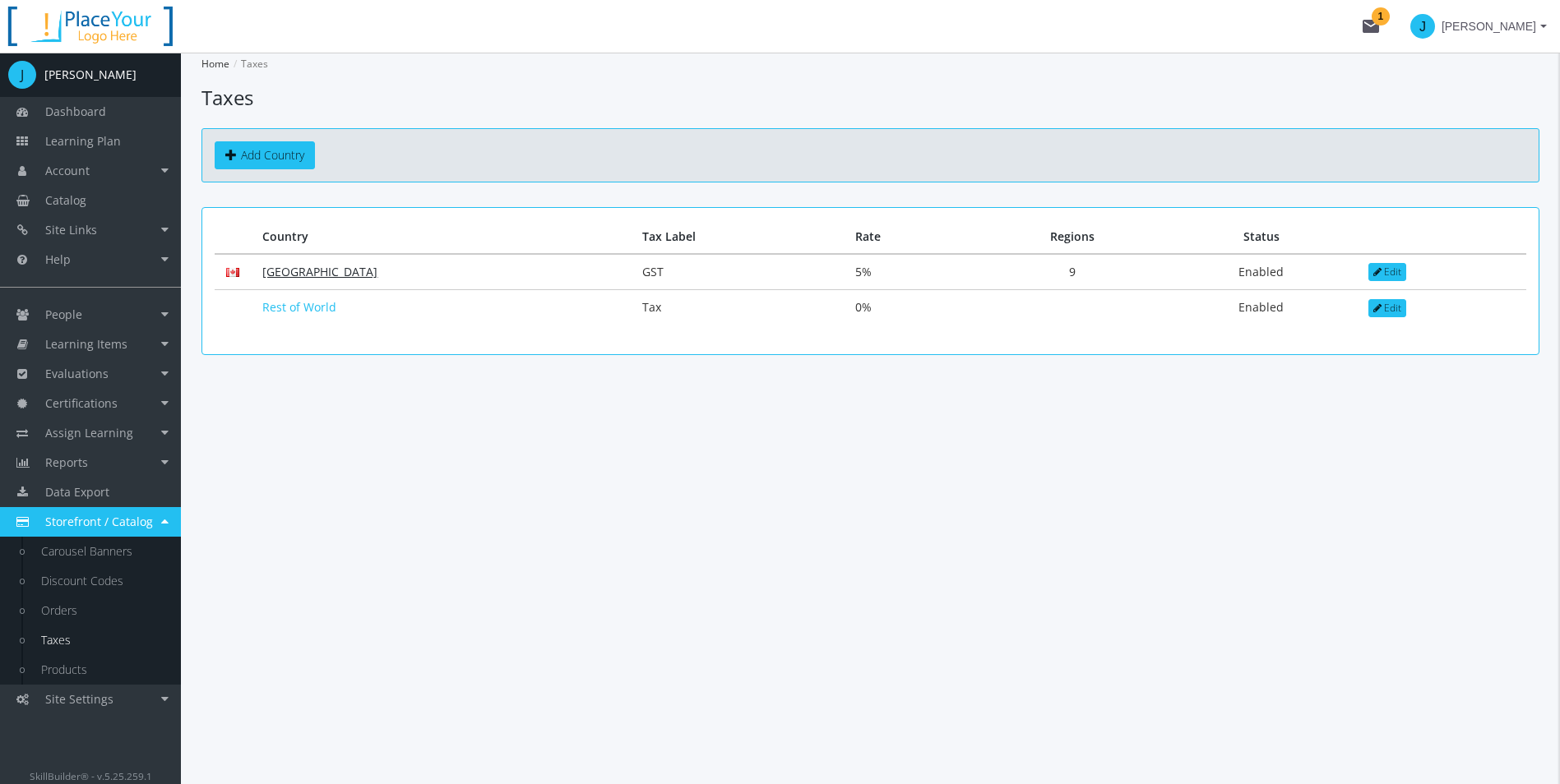
select select "1: PST"
select select "1: Added"
select select "1: PST"
select select "1: Added"
select select "2: QST"
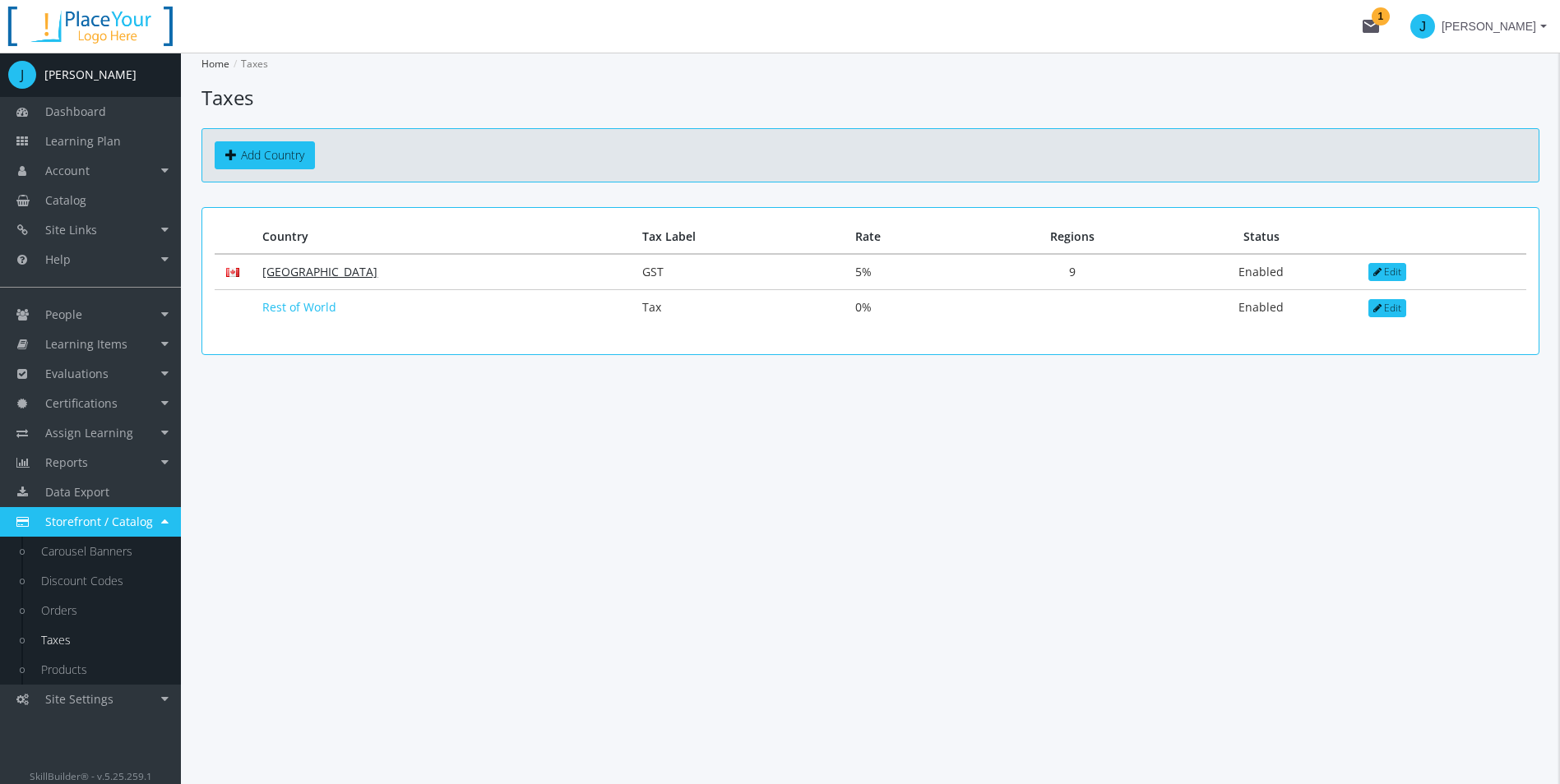
select select "1: Added"
select select "1: PST"
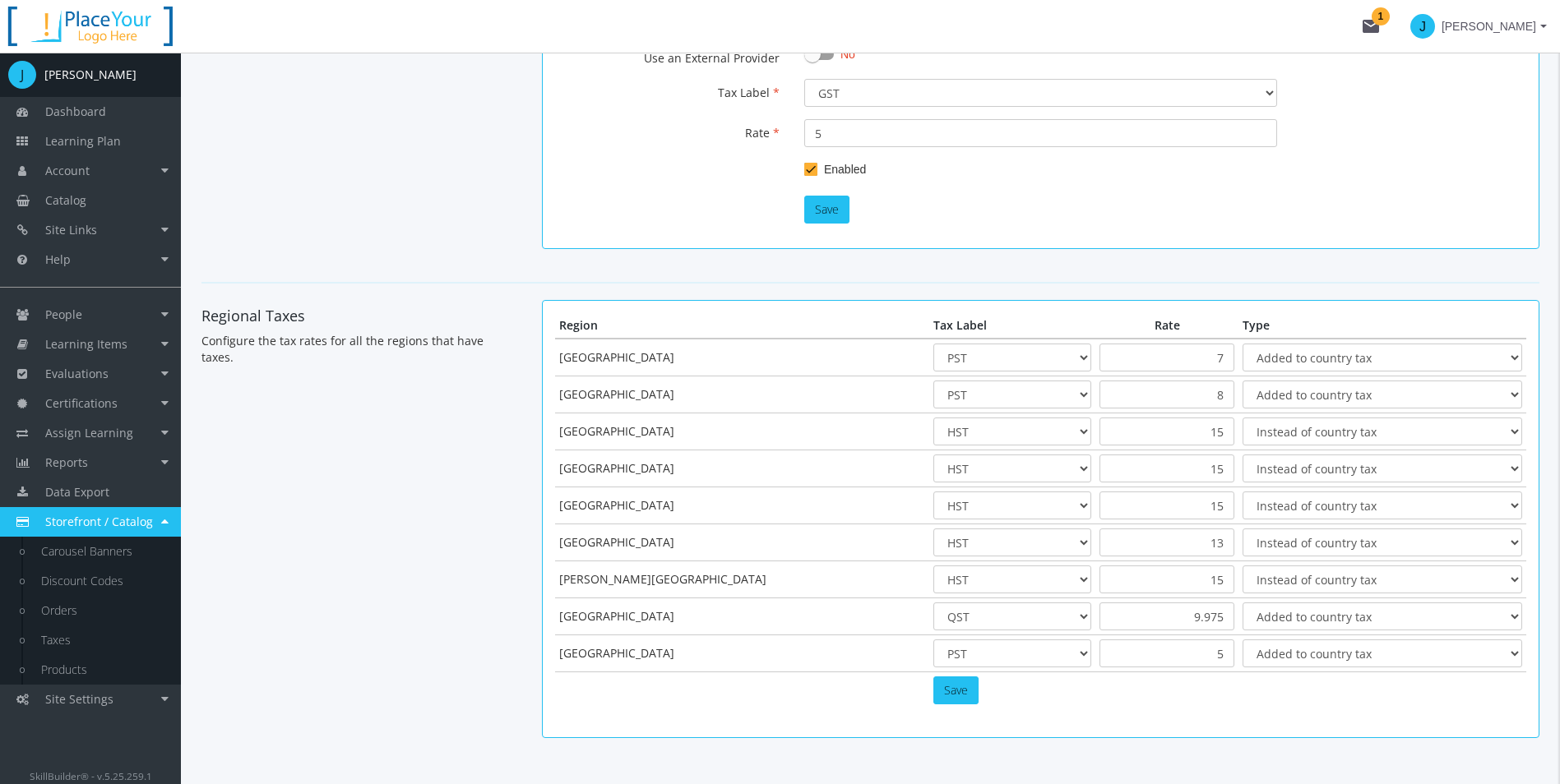
scroll to position [269, 0]
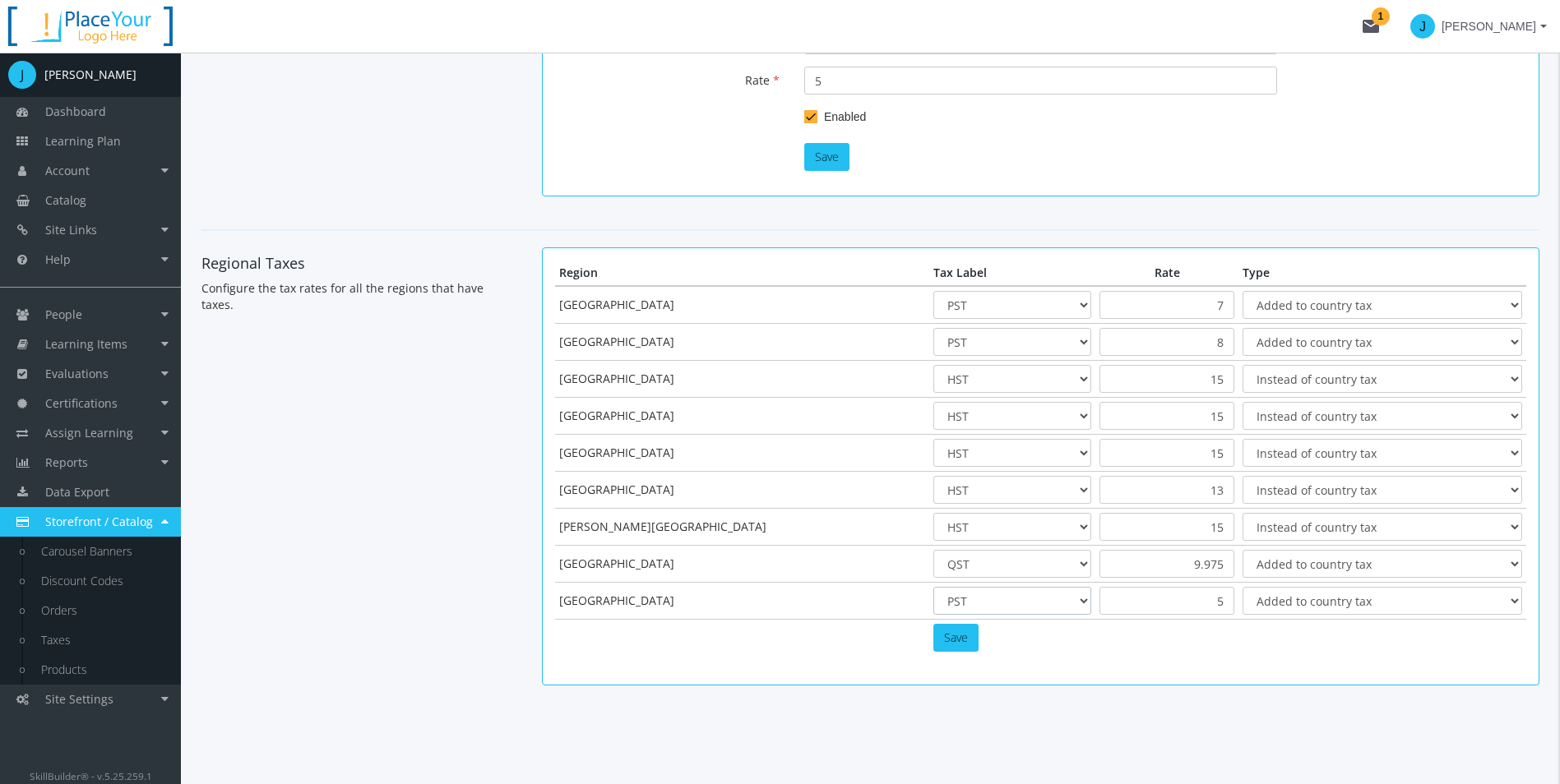
click at [936, 602] on select "HST PST QST State Tax" at bounding box center [1012, 601] width 159 height 28
click at [933, 587] on select "HST PST QST State Tax" at bounding box center [1012, 601] width 159 height 28
click at [1179, 730] on div "Home Taxes Country and Region Taxes Country and Region Taxes Back Country Tax R…" at bounding box center [870, 283] width 1379 height 1000
click at [937, 593] on select "HST PST QST State Tax" at bounding box center [1012, 601] width 159 height 28
click at [1434, 602] on select "Instead of country tax Added to country tax" at bounding box center [1382, 601] width 279 height 28
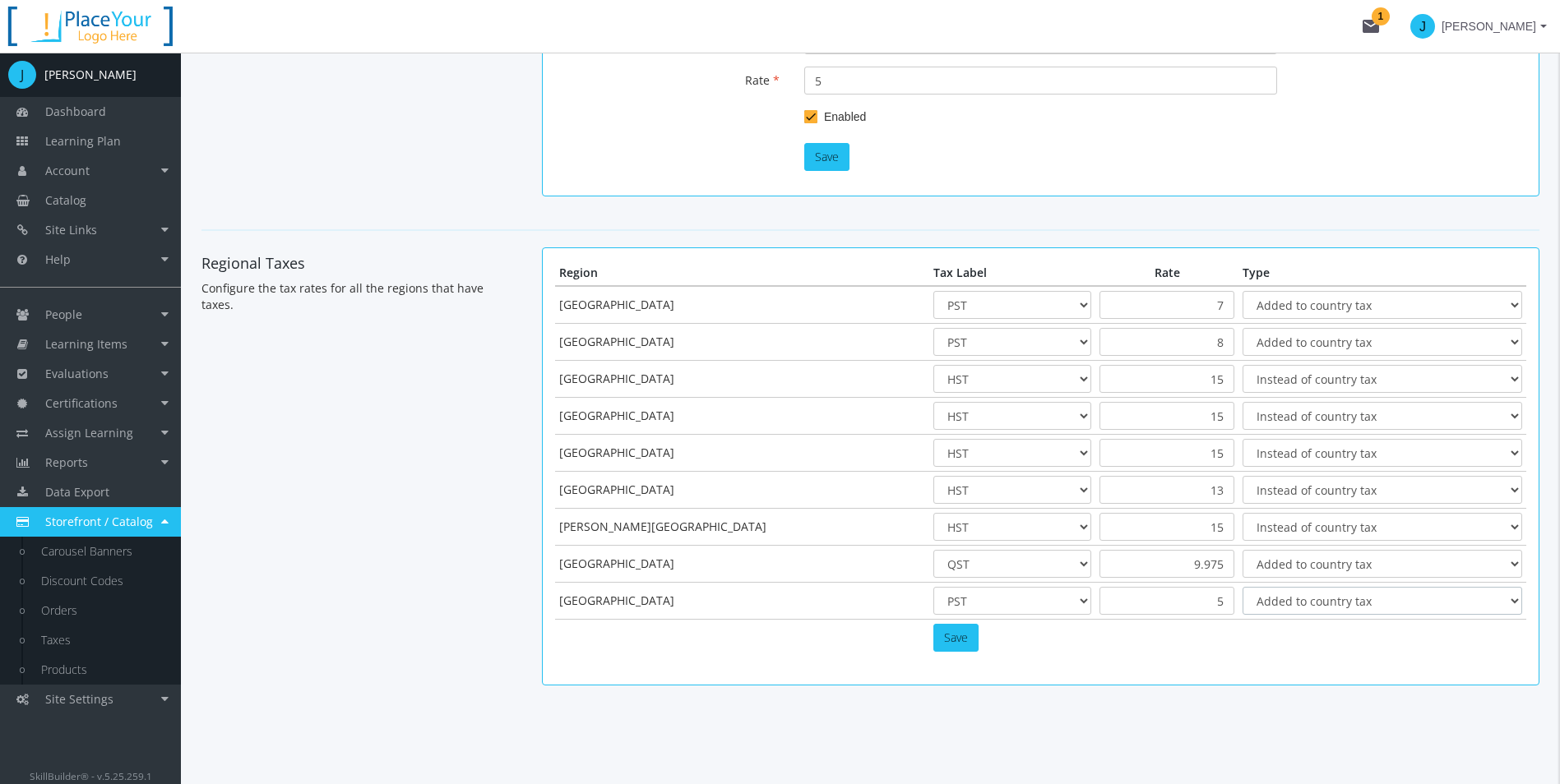
select select "0: Instead"
click at [1243, 587] on select "Instead of country tax Added to country tax" at bounding box center [1382, 601] width 279 height 28
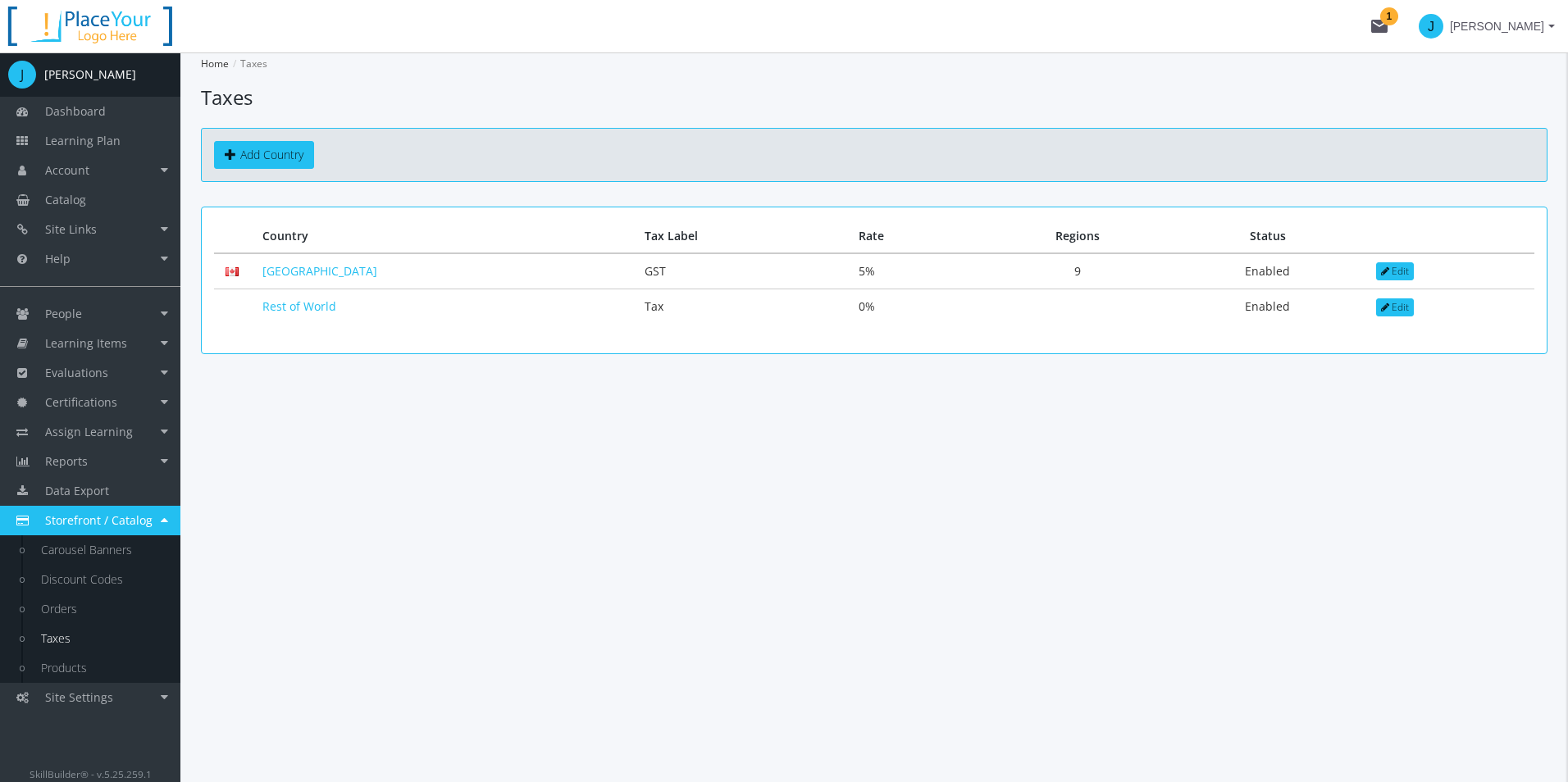
select select "2: CAD"
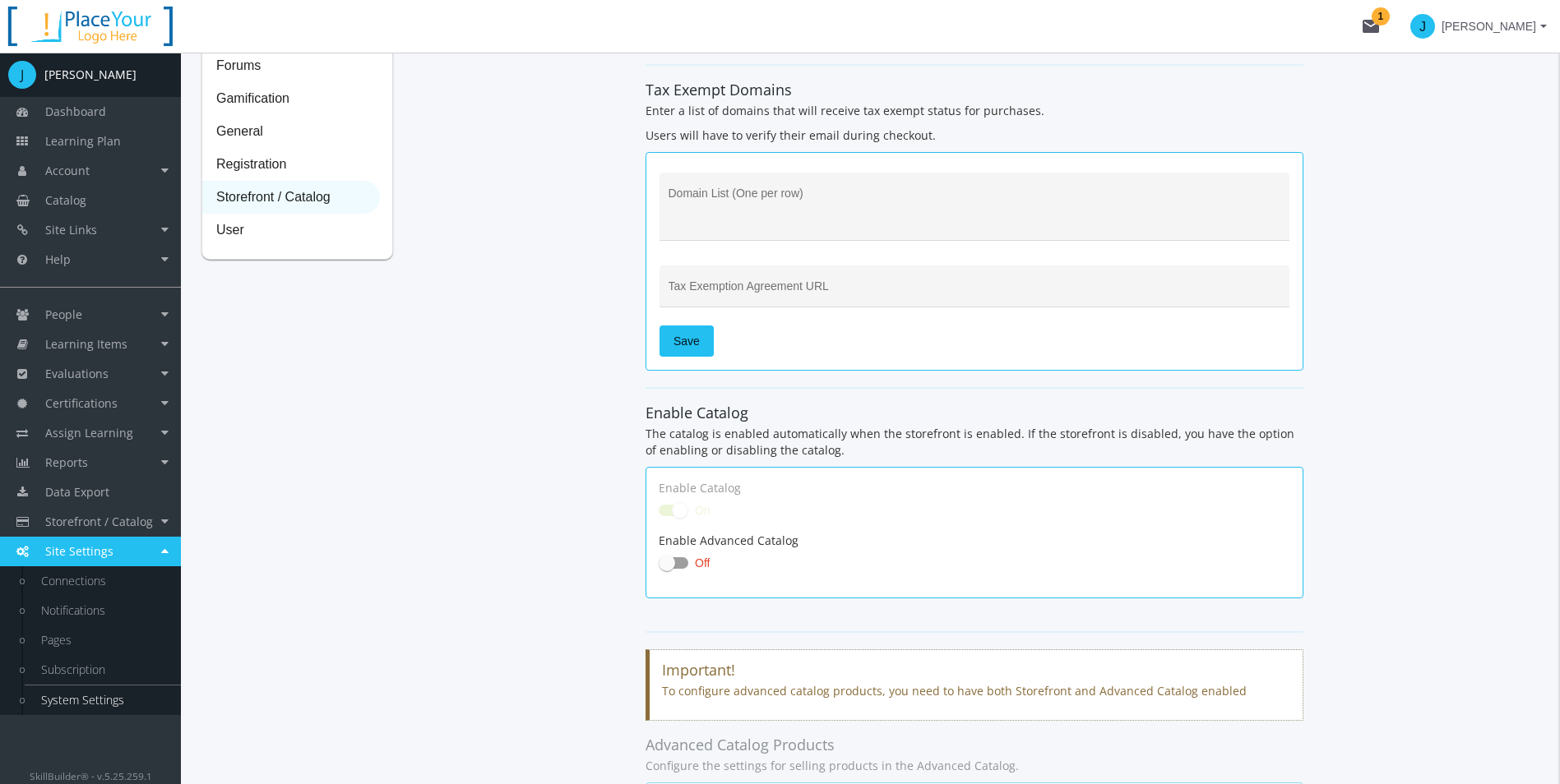
scroll to position [328, 0]
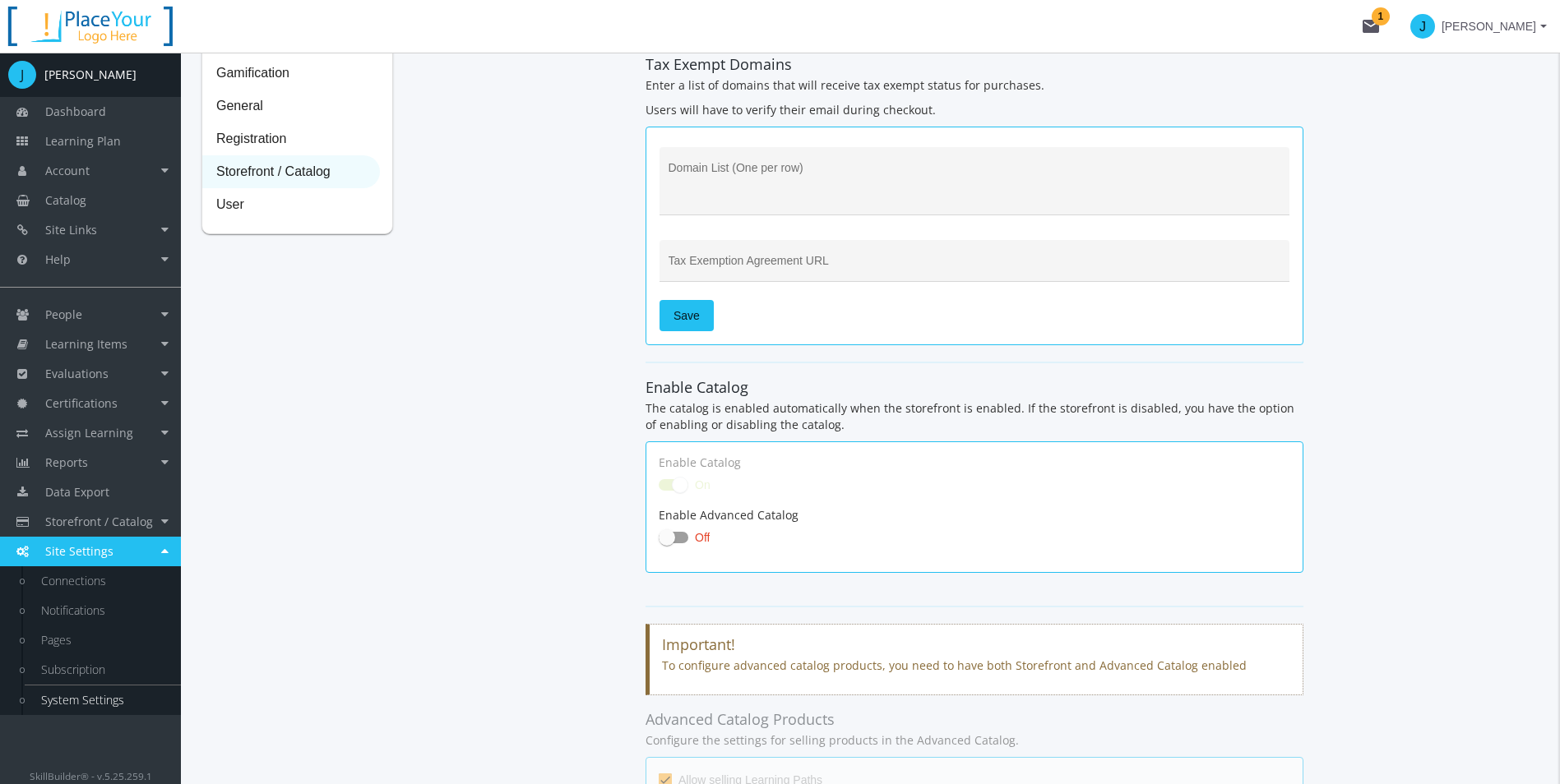
click at [669, 539] on span at bounding box center [666, 537] width 16 height 16
click at [659, 542] on input "Off" at bounding box center [659, 542] width 1 height 1
checkbox input "true"
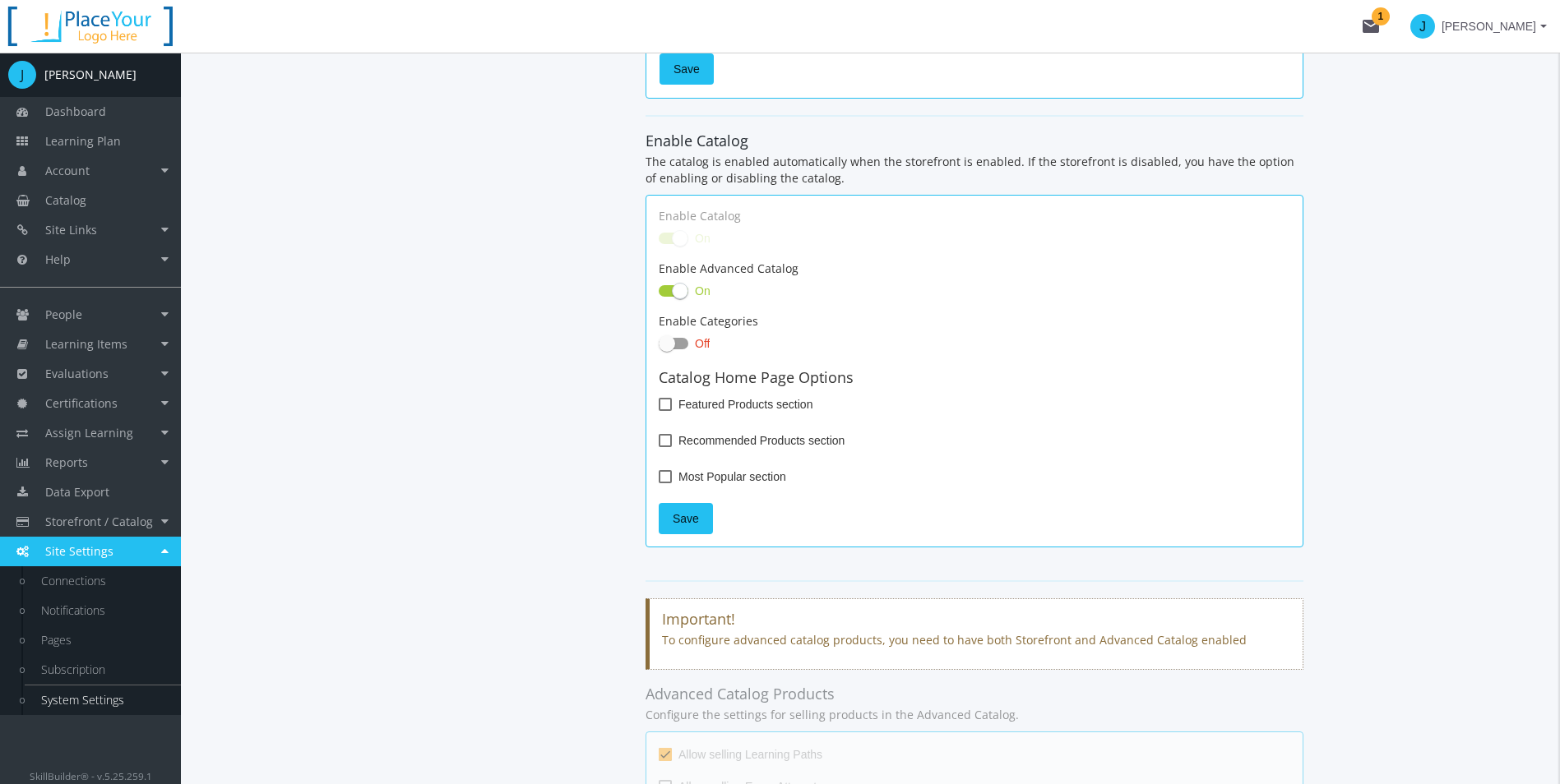
scroll to position [658, 0]
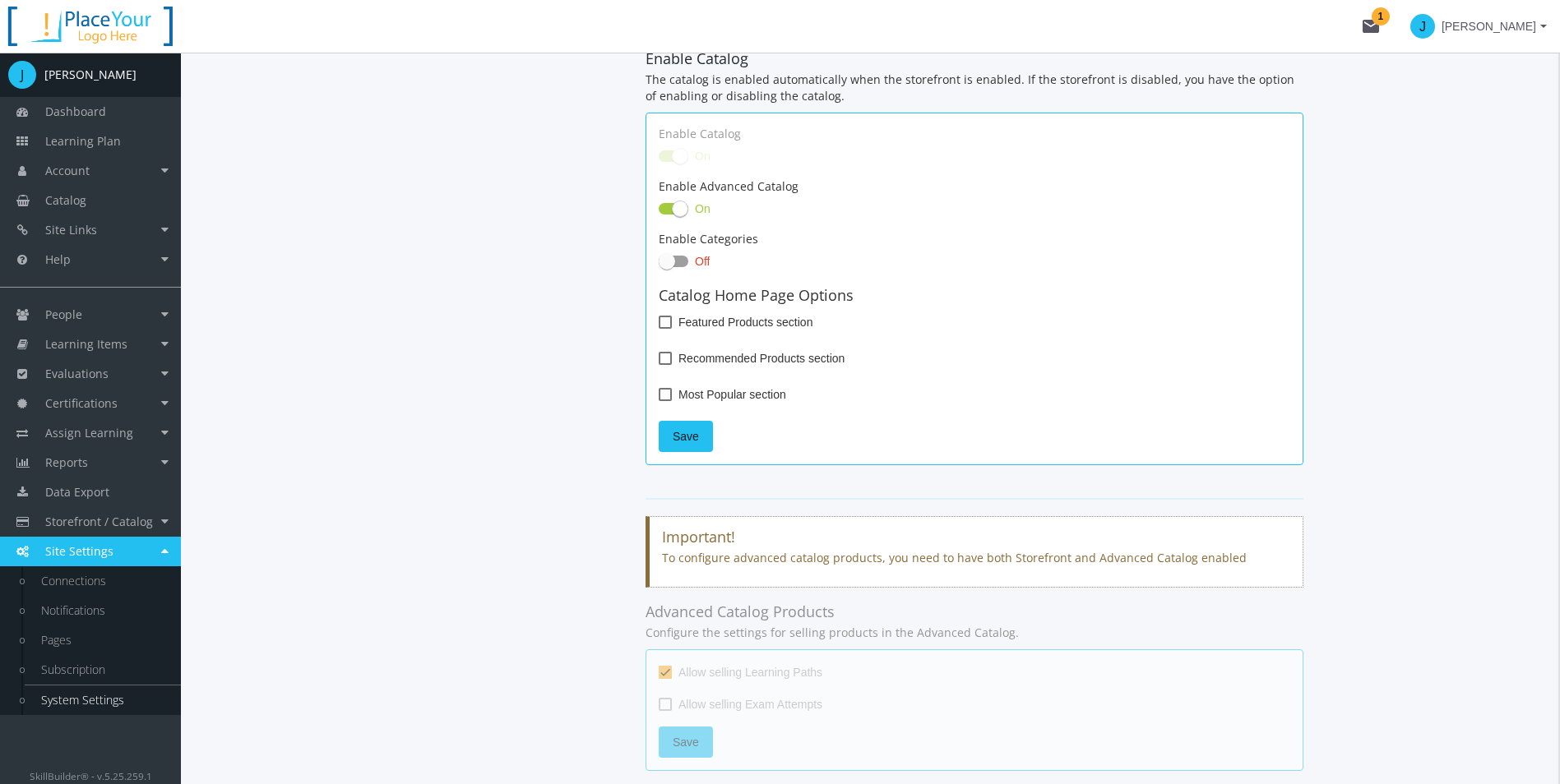
click at [661, 331] on label "Featured Products section" at bounding box center [735, 322] width 154 height 20
click at [659, 328] on input "Featured Products section" at bounding box center [659, 328] width 1 height 1
checkbox input "true"
click at [691, 355] on span "Recommended Products section" at bounding box center [761, 358] width 166 height 20
click at [659, 364] on input "Recommended Products section" at bounding box center [659, 364] width 1 height 1
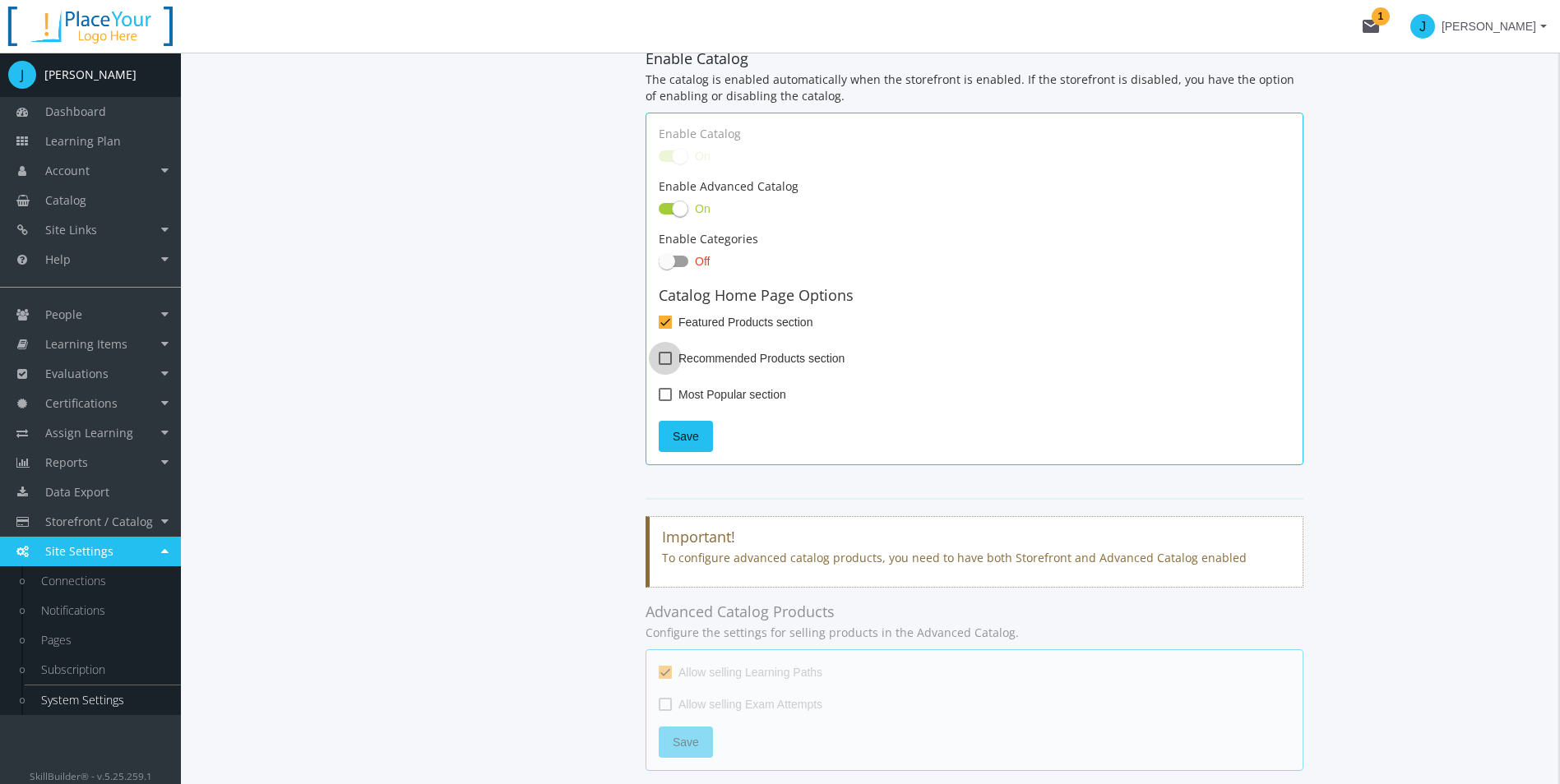
checkbox input "true"
click at [667, 383] on div "Enable Categories Off Catalog Home Page Options Featured Products section Recom…" at bounding box center [974, 341] width 631 height 221
click at [671, 389] on label "Most Popular section" at bounding box center [722, 394] width 127 height 20
click at [659, 400] on input "Most Popular section" at bounding box center [659, 400] width 1 height 1
checkbox input "true"
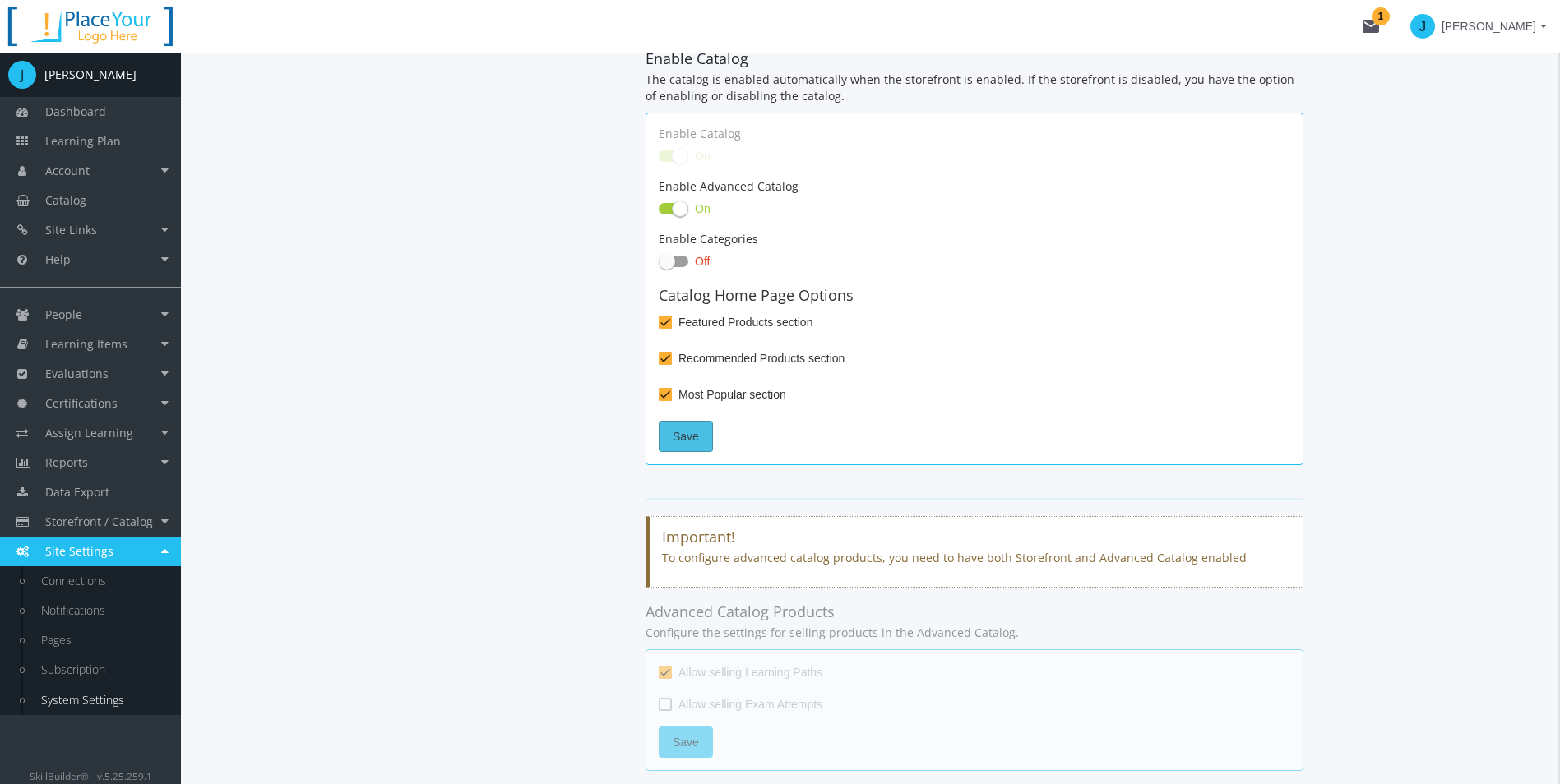
click at [678, 432] on span "Save" at bounding box center [685, 436] width 26 height 30
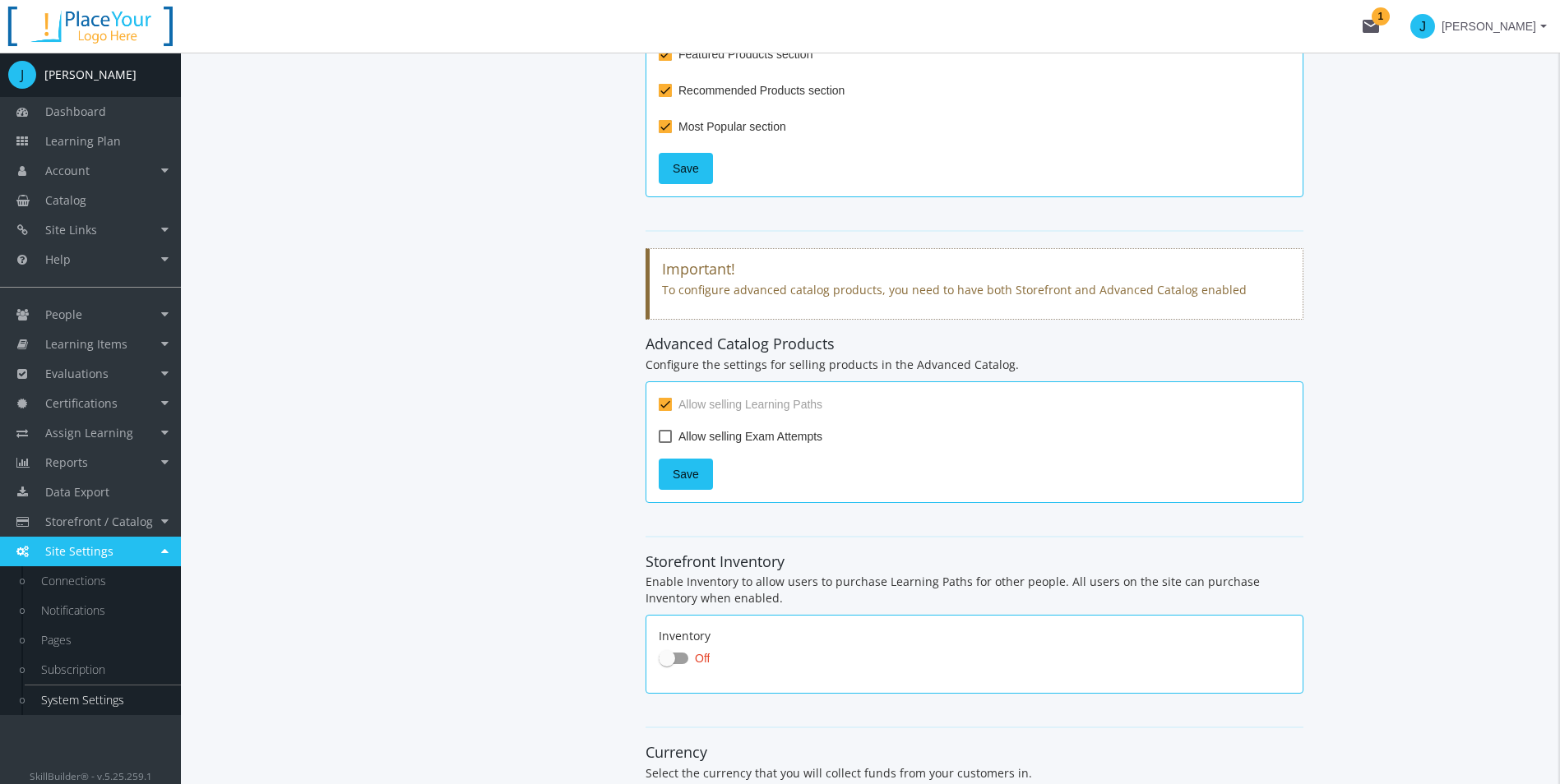
scroll to position [904, 0]
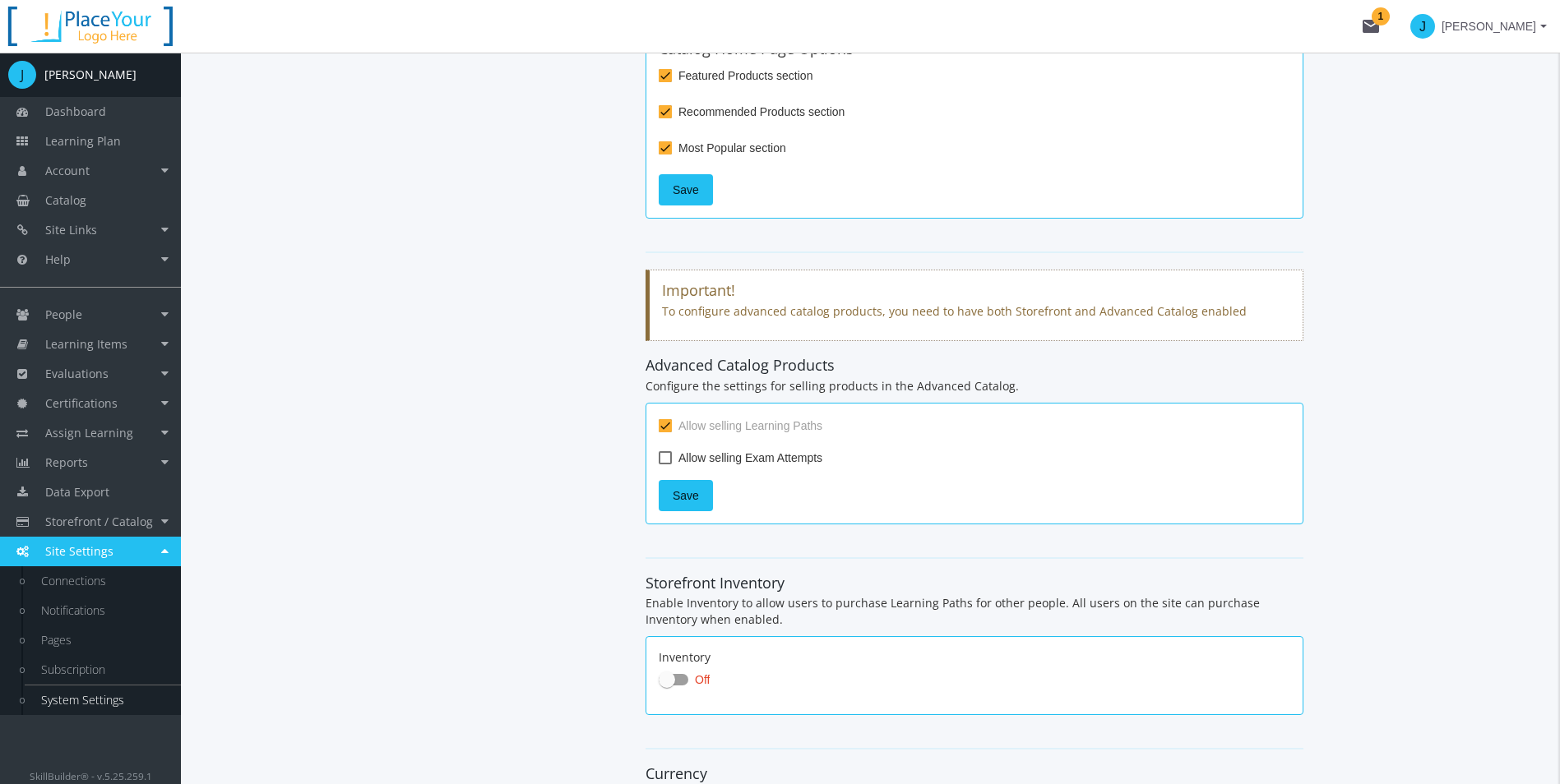
click at [670, 462] on span at bounding box center [665, 457] width 13 height 13
click at [659, 463] on input "Allow selling Exam Attempts" at bounding box center [659, 463] width 1 height 1
click at [670, 458] on span at bounding box center [665, 457] width 13 height 13
click at [659, 463] on input "Allow selling Exam Attempts" at bounding box center [659, 463] width 1 height 1
drag, startPoint x: 671, startPoint y: 450, endPoint x: 671, endPoint y: 468, distance: 18.0
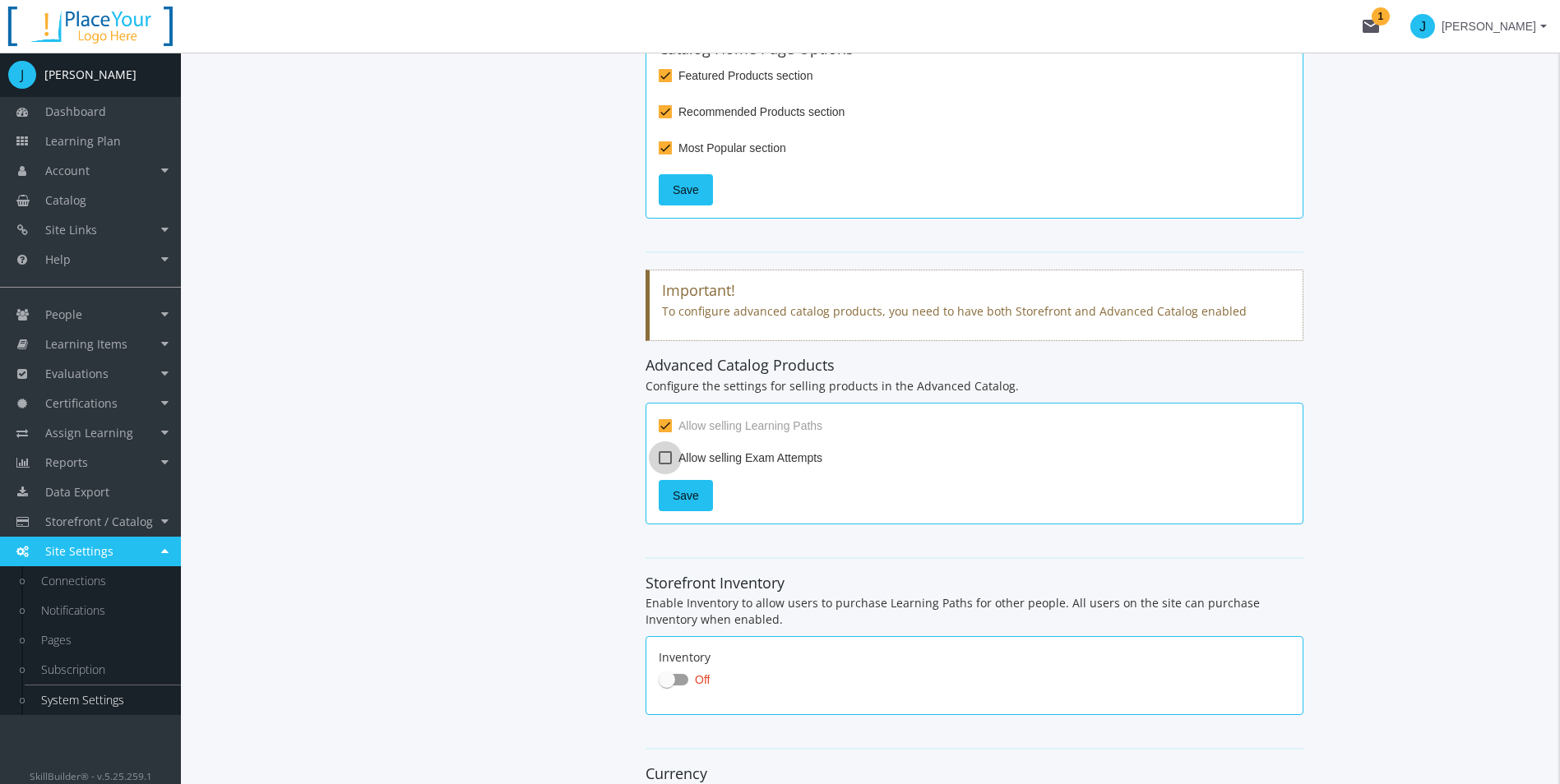
click at [671, 449] on label "Allow selling Exam Attempts" at bounding box center [740, 457] width 164 height 20
click at [659, 463] on input "Allow selling Exam Attempts" at bounding box center [659, 463] width 1 height 1
checkbox input "true"
click at [671, 477] on div "Allow selling Learning Paths Allow selling Exam Attempts Save" at bounding box center [974, 463] width 658 height 121
click at [672, 498] on span "Save" at bounding box center [685, 496] width 26 height 30
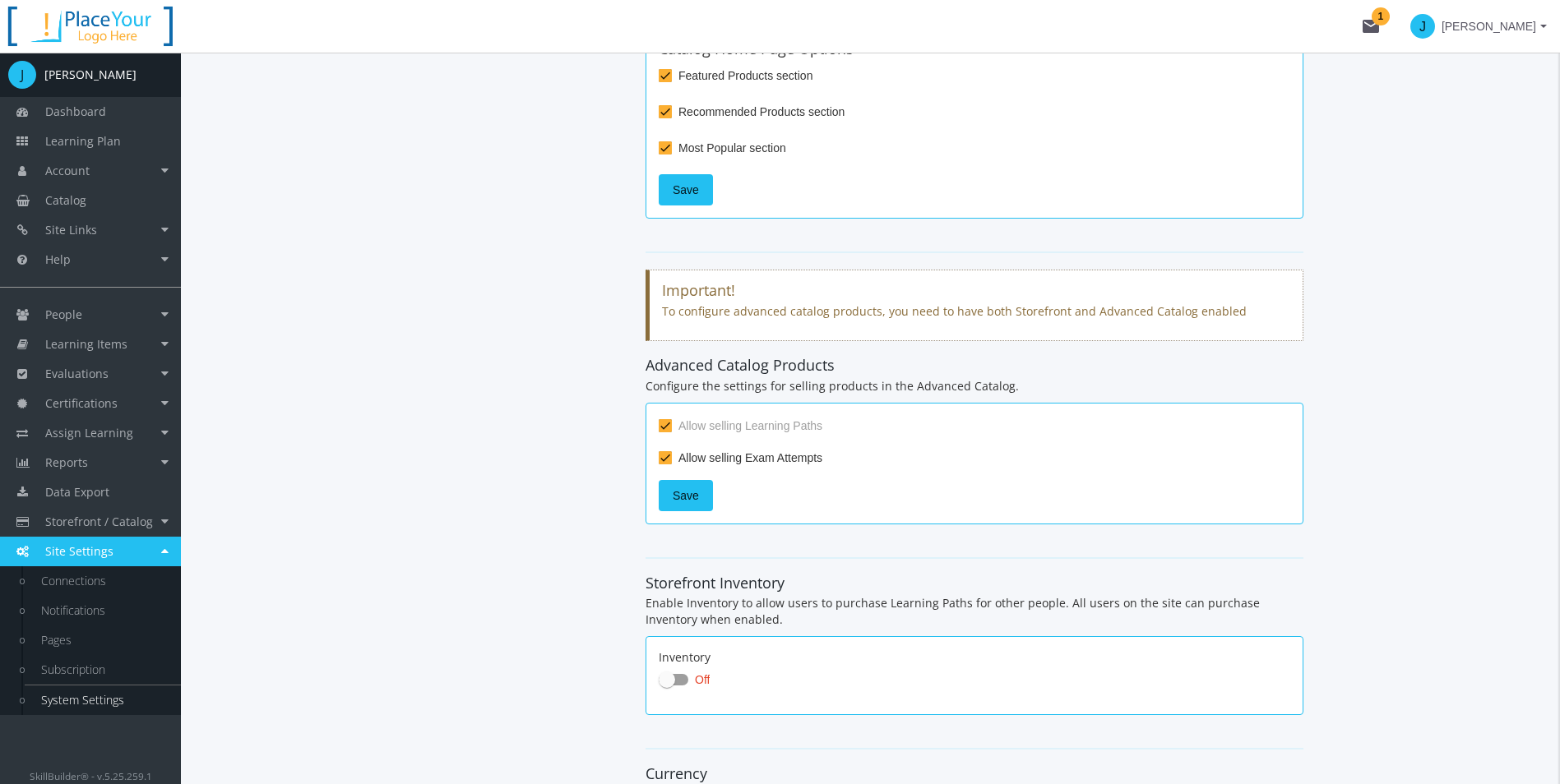
click at [659, 690] on label "Off" at bounding box center [684, 679] width 51 height 20
click at [659, 686] on input "Off" at bounding box center [659, 685] width 1 height 1
checkbox input "true"
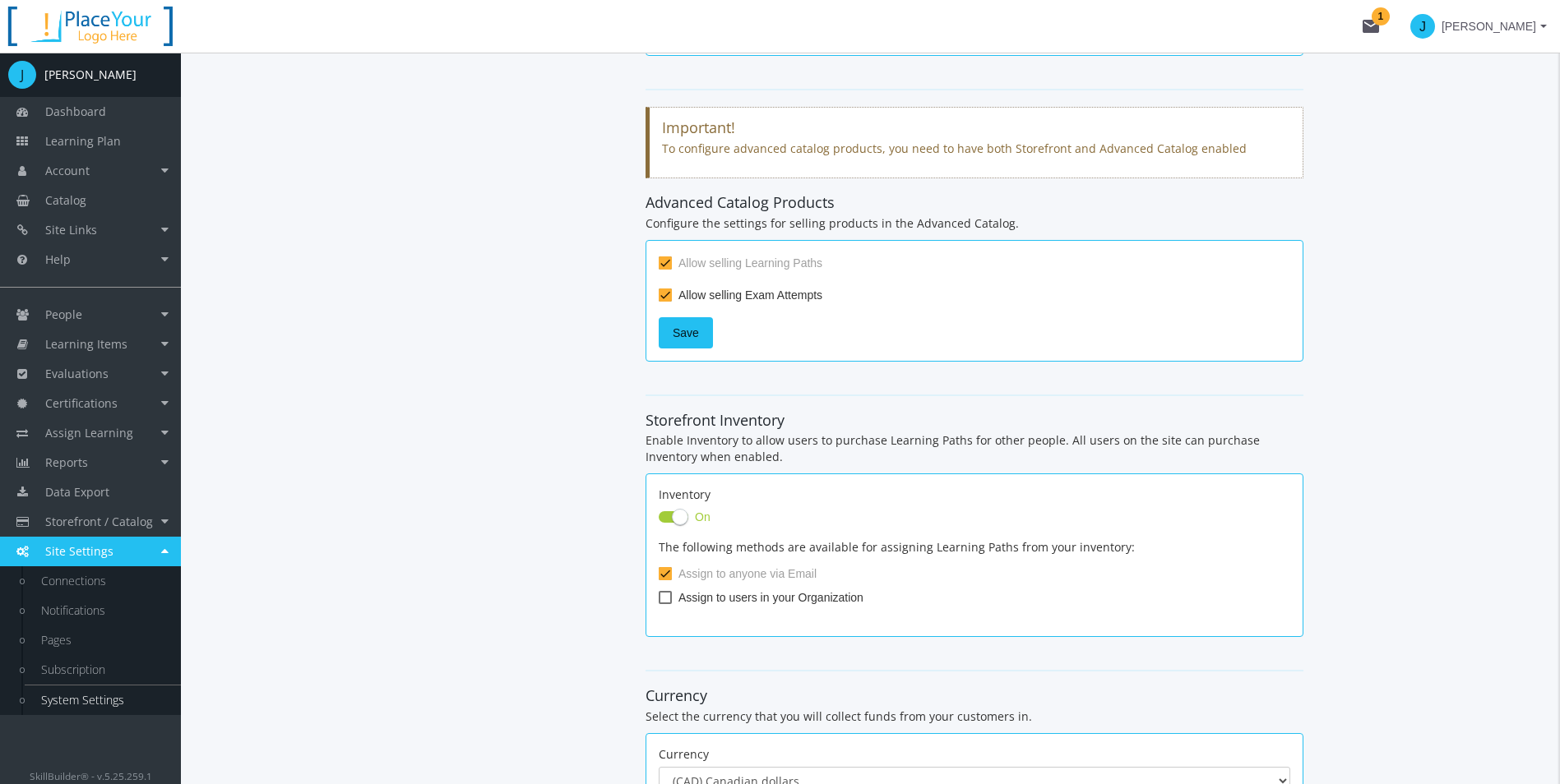
scroll to position [1068, 0]
click at [739, 602] on span "Assign to users in your Organization" at bounding box center [771, 596] width 185 height 20
click at [659, 602] on input "Assign to users in your Organization" at bounding box center [659, 602] width 1 height 1
checkbox input "true"
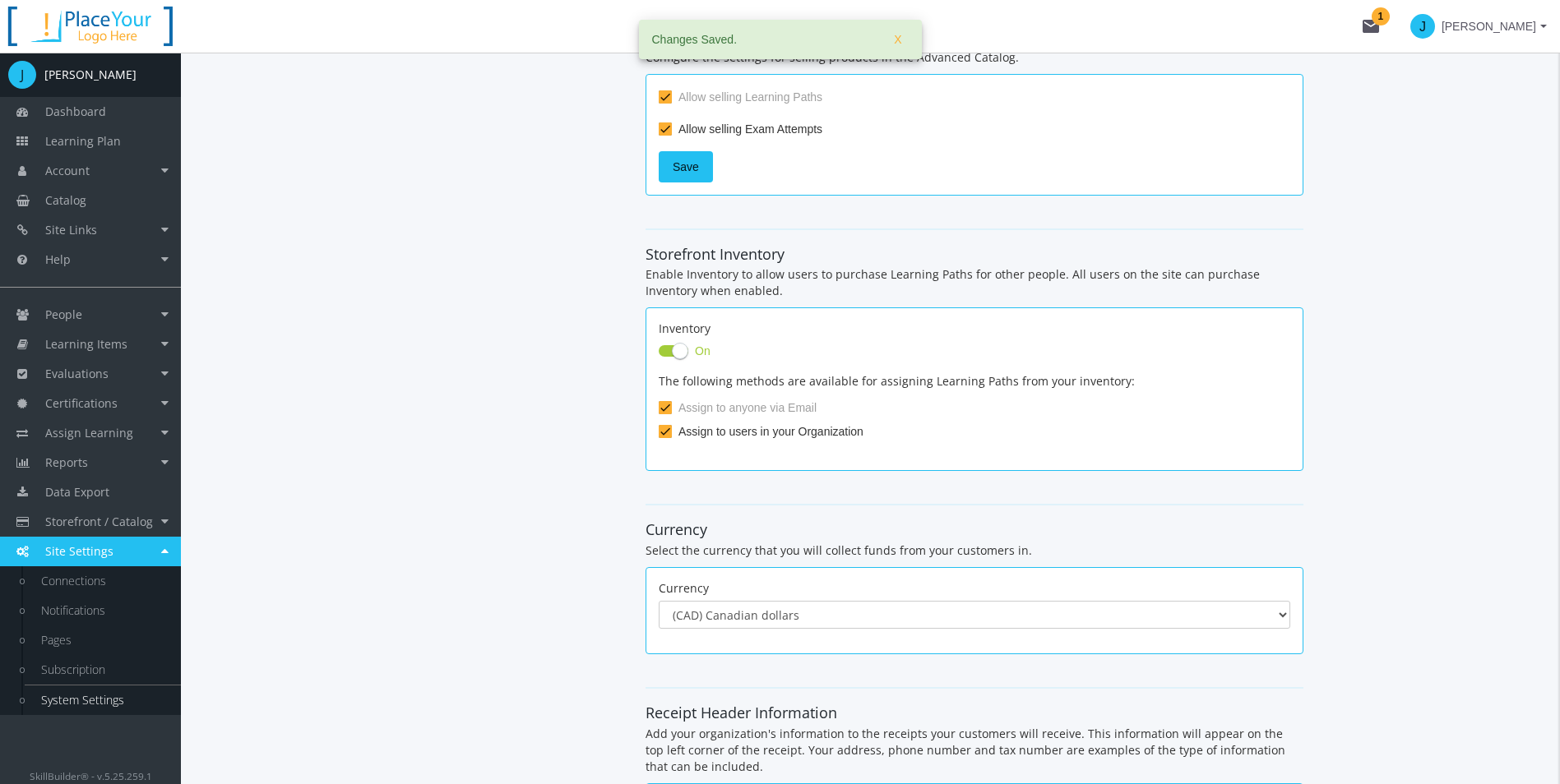
scroll to position [1397, 0]
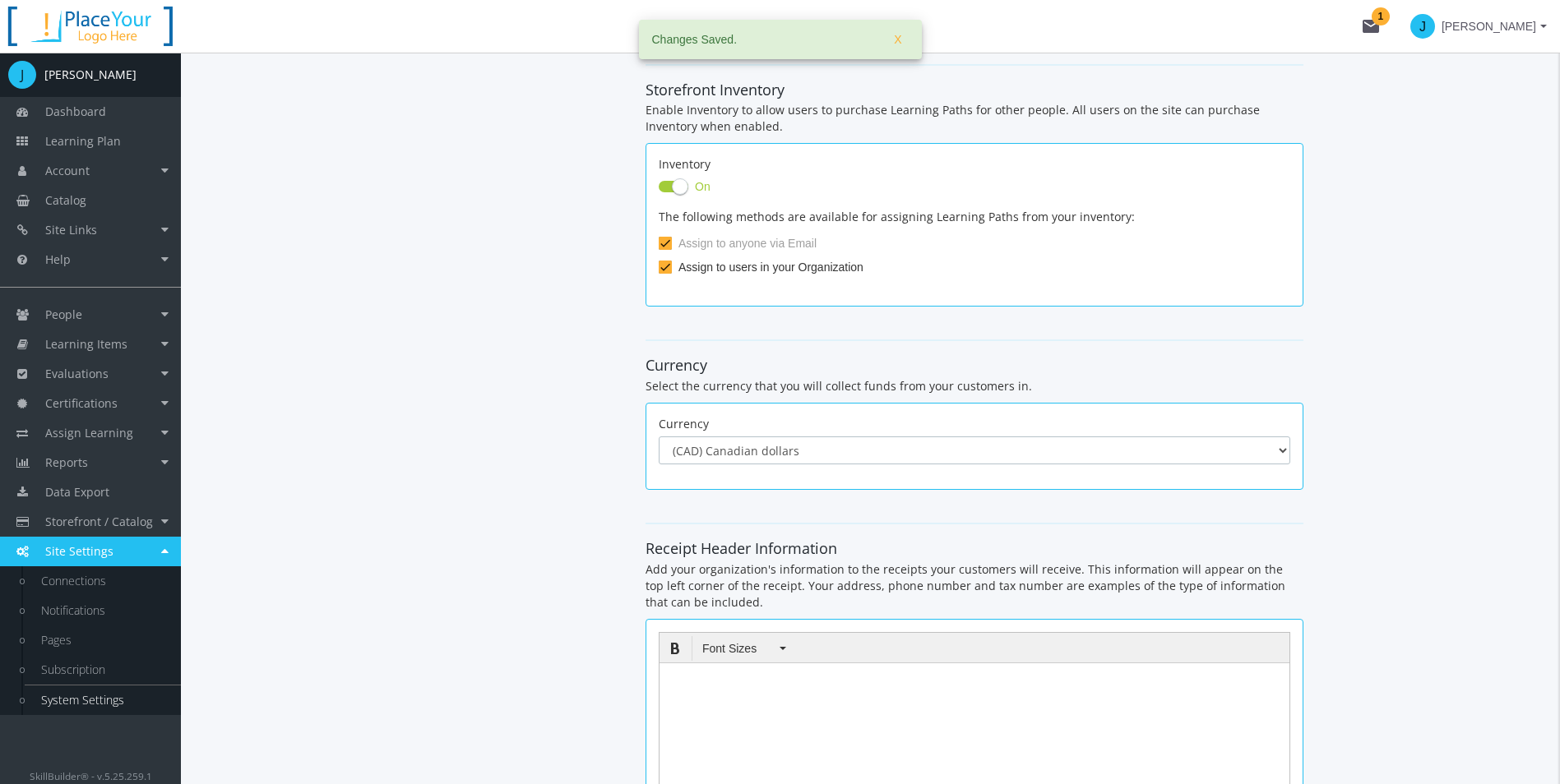
click at [760, 448] on select "(AUD) Australian dollars (BRL) Brazilian Real (CAD) Canadian dollars (CZK) Czec…" at bounding box center [974, 450] width 631 height 28
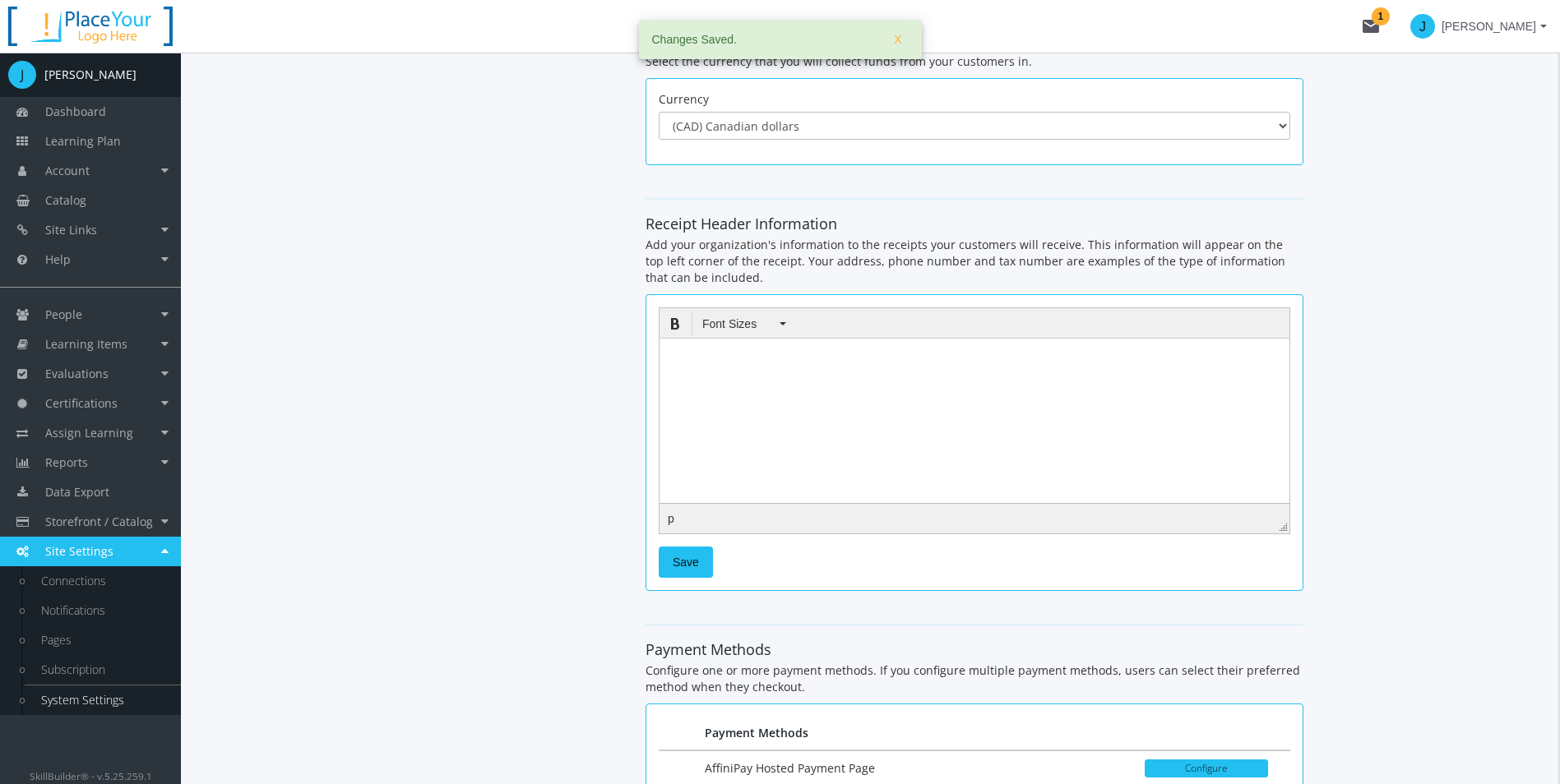
scroll to position [1726, 0]
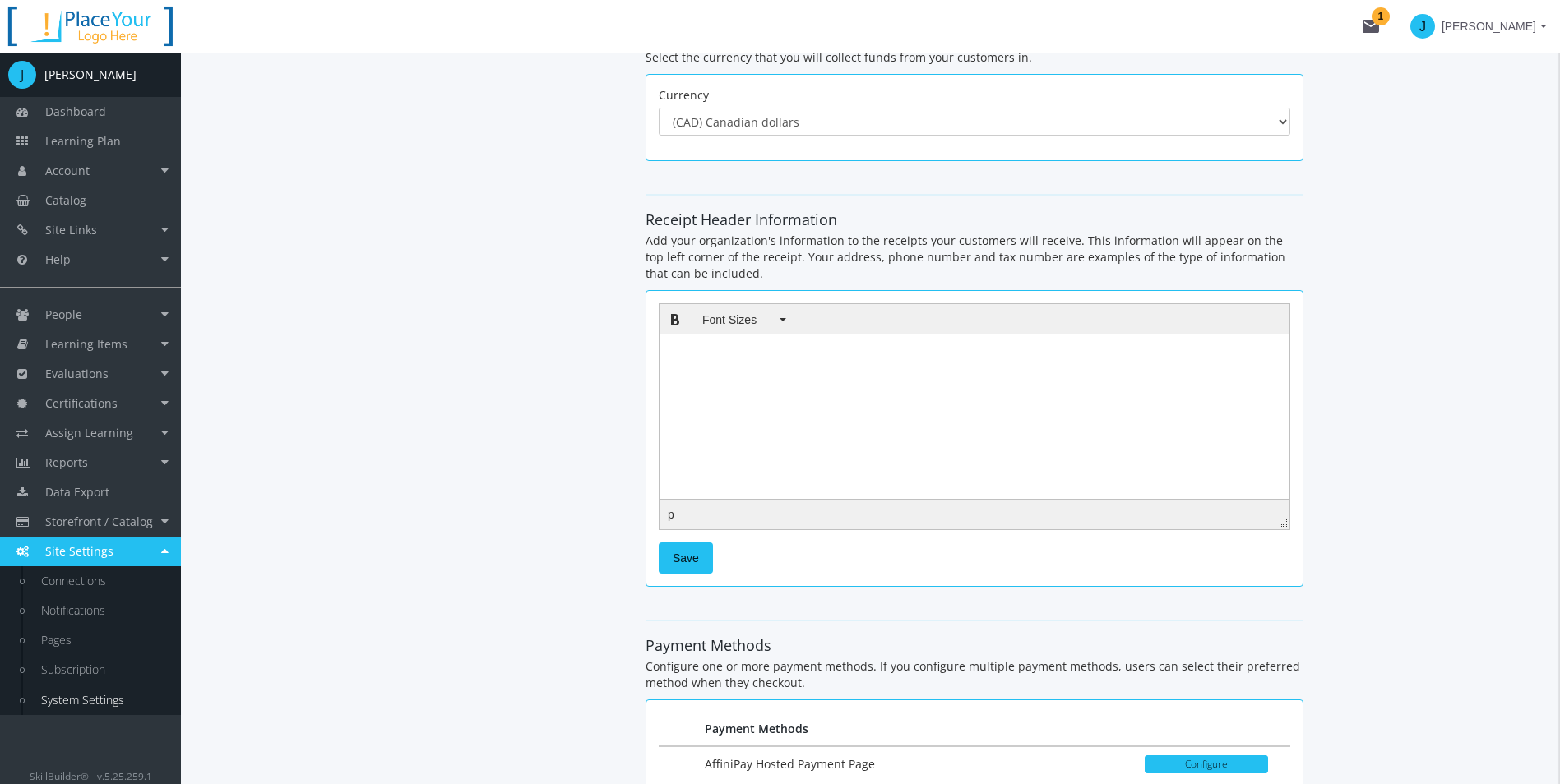
click at [850, 358] on html at bounding box center [974, 345] width 630 height 25
click at [775, 314] on span "Font Sizes" at bounding box center [738, 319] width 74 height 16
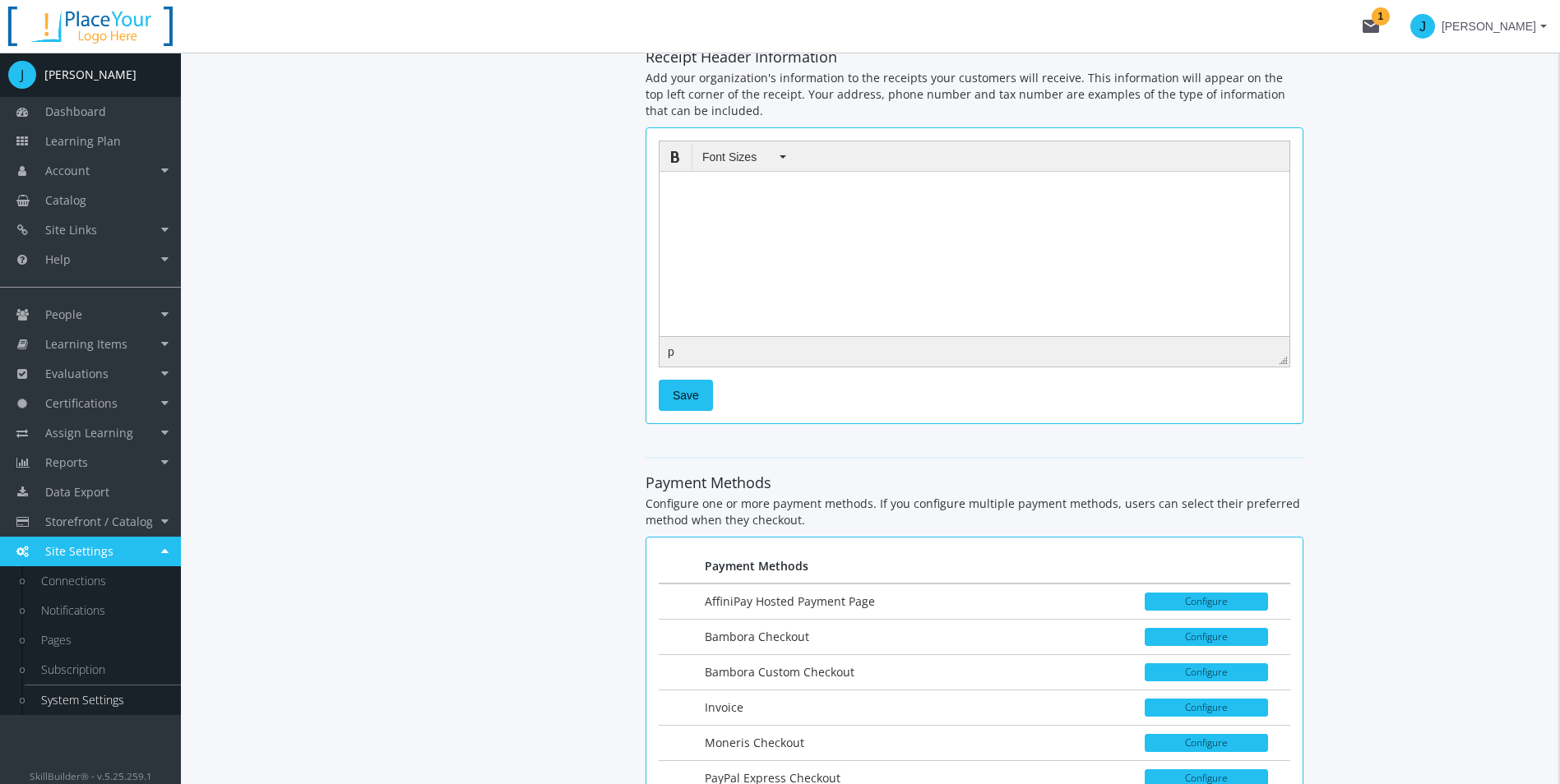
scroll to position [1890, 0]
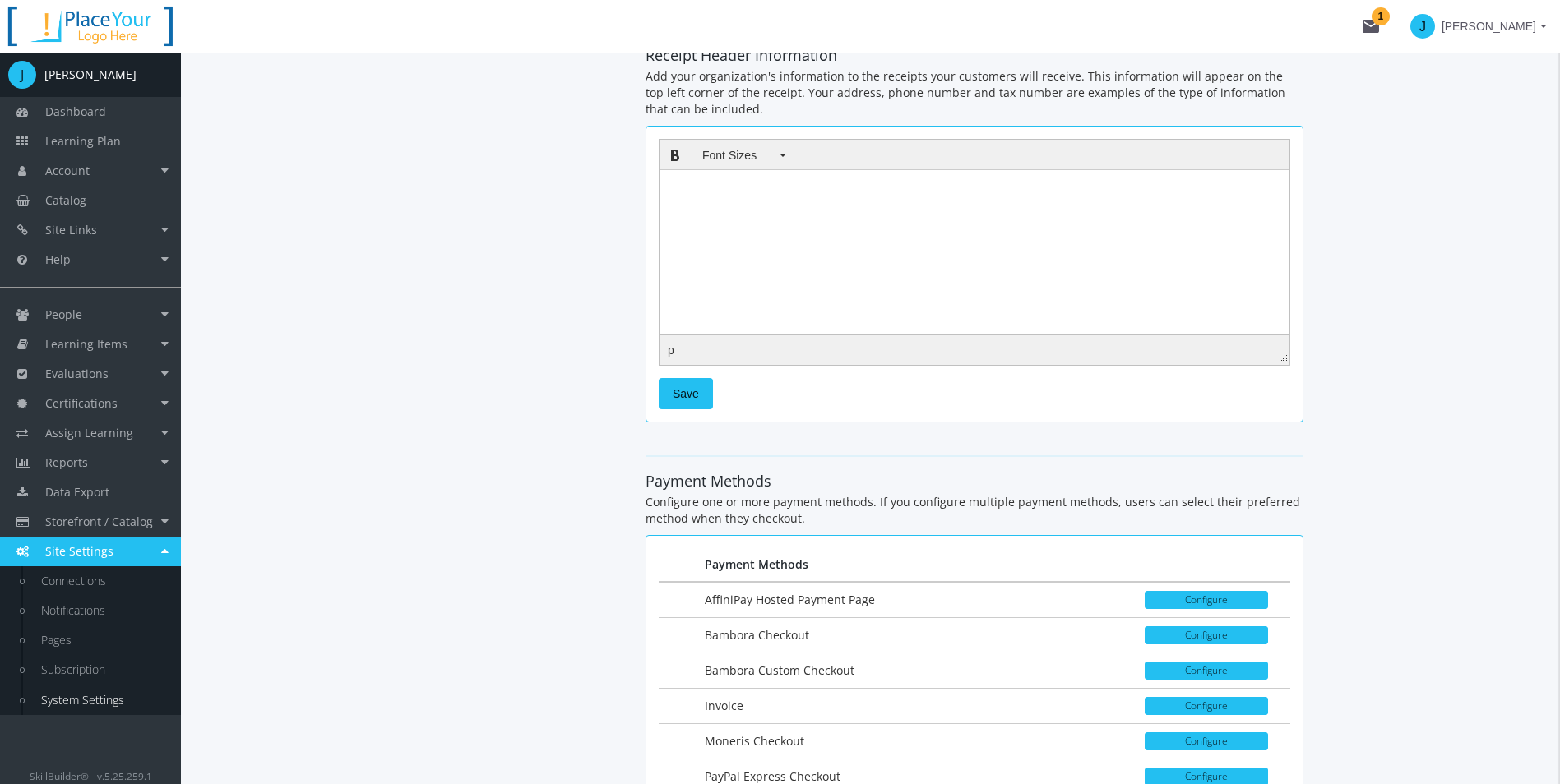
click at [805, 194] on html at bounding box center [974, 182] width 630 height 25
click at [705, 398] on button "Save" at bounding box center [686, 394] width 54 height 31
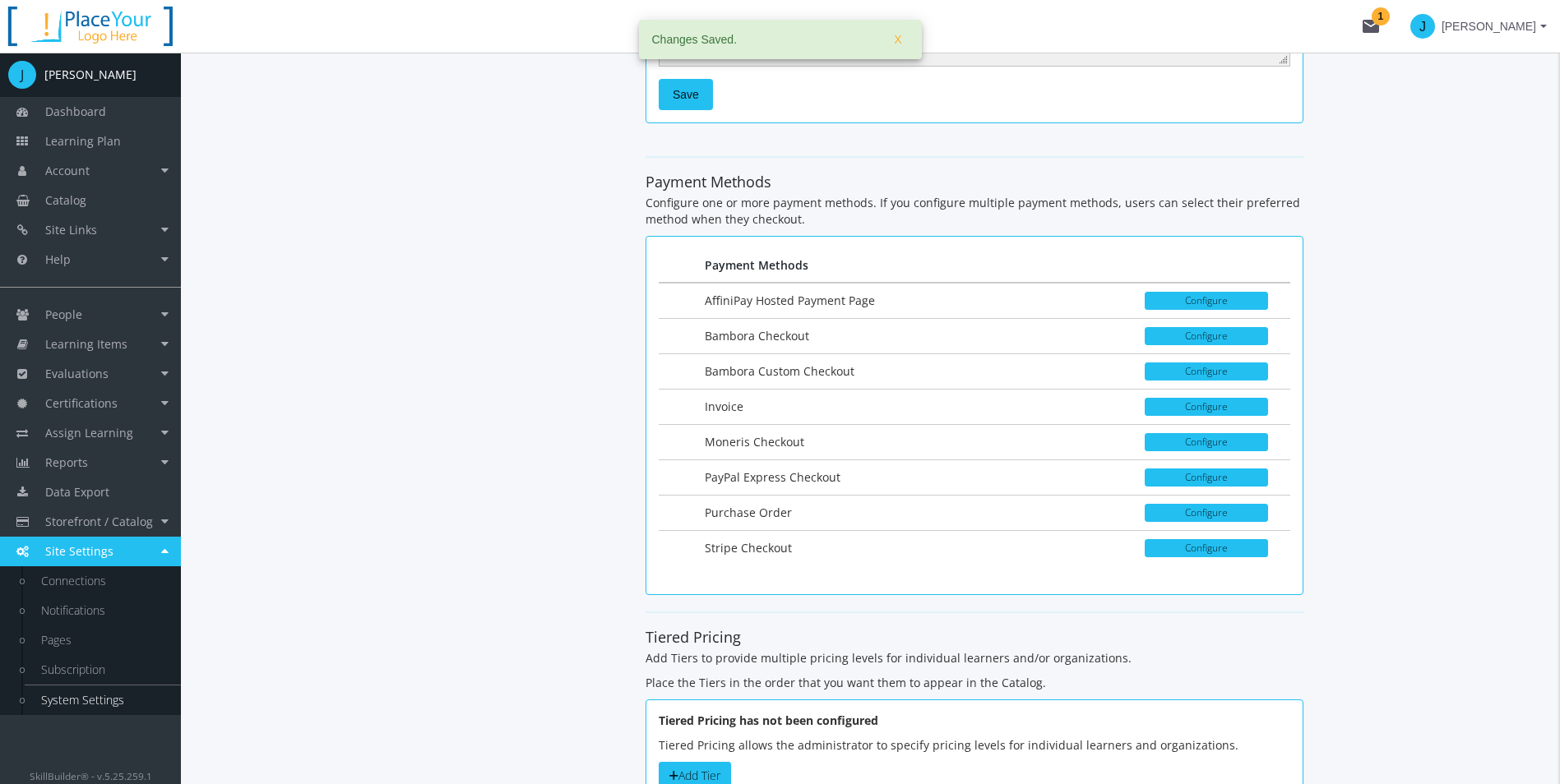
scroll to position [2220, 0]
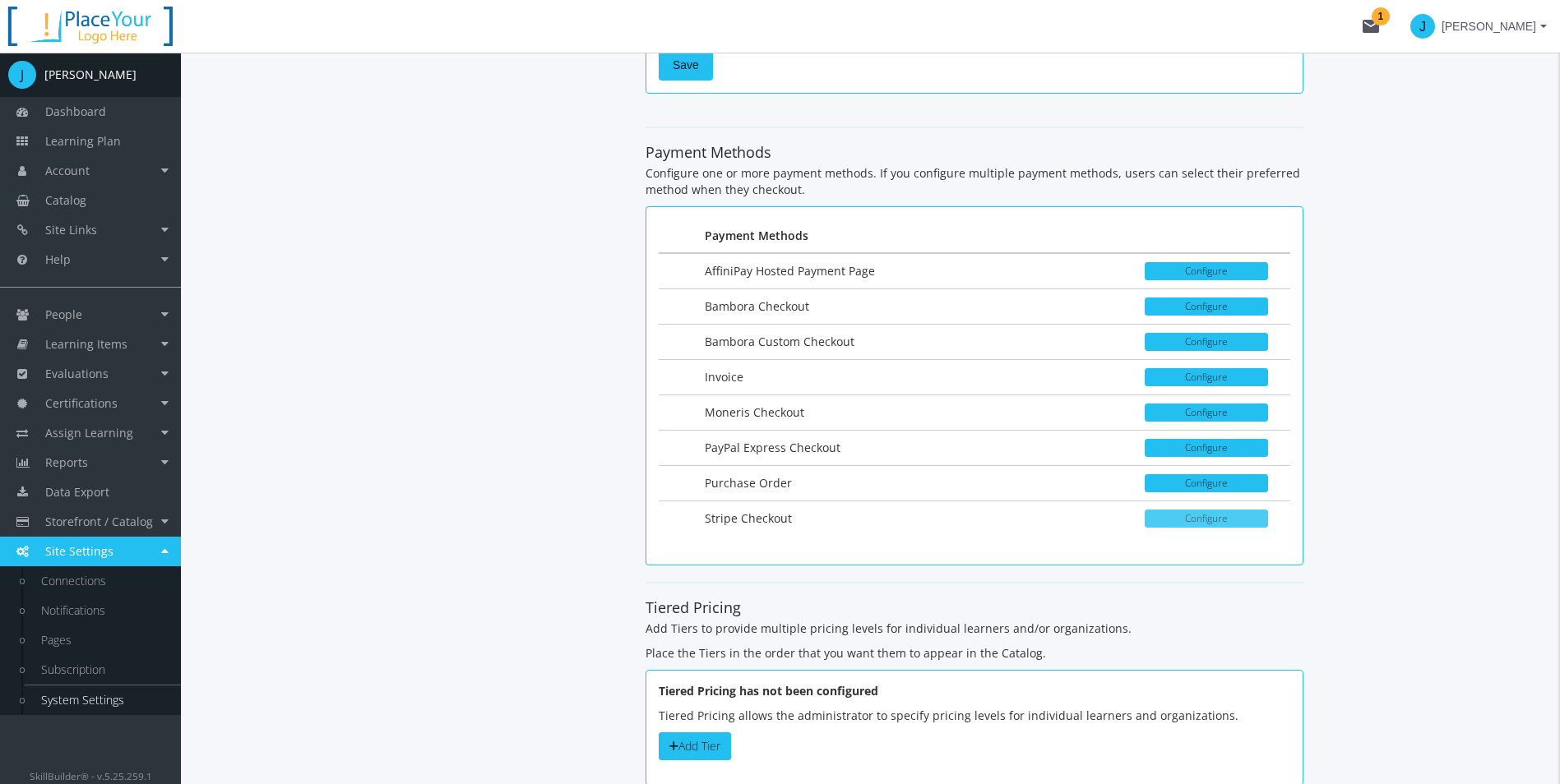
click at [1197, 523] on button "Configure" at bounding box center [1205, 518] width 123 height 18
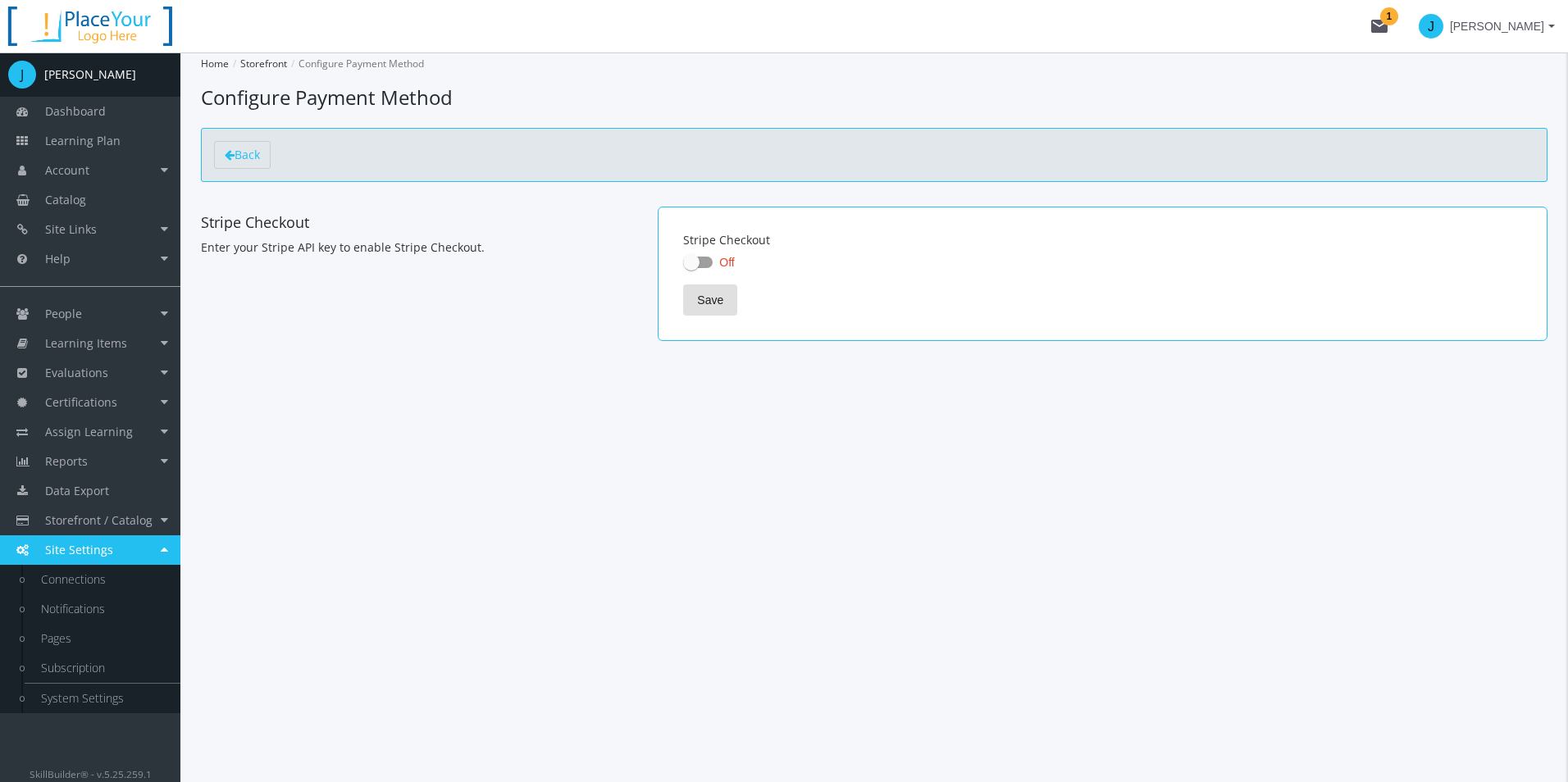
click at [699, 259] on span at bounding box center [691, 262] width 16 height 16
click at [684, 267] on input "Off" at bounding box center [683, 267] width 1 height 1
checkbox input "true"
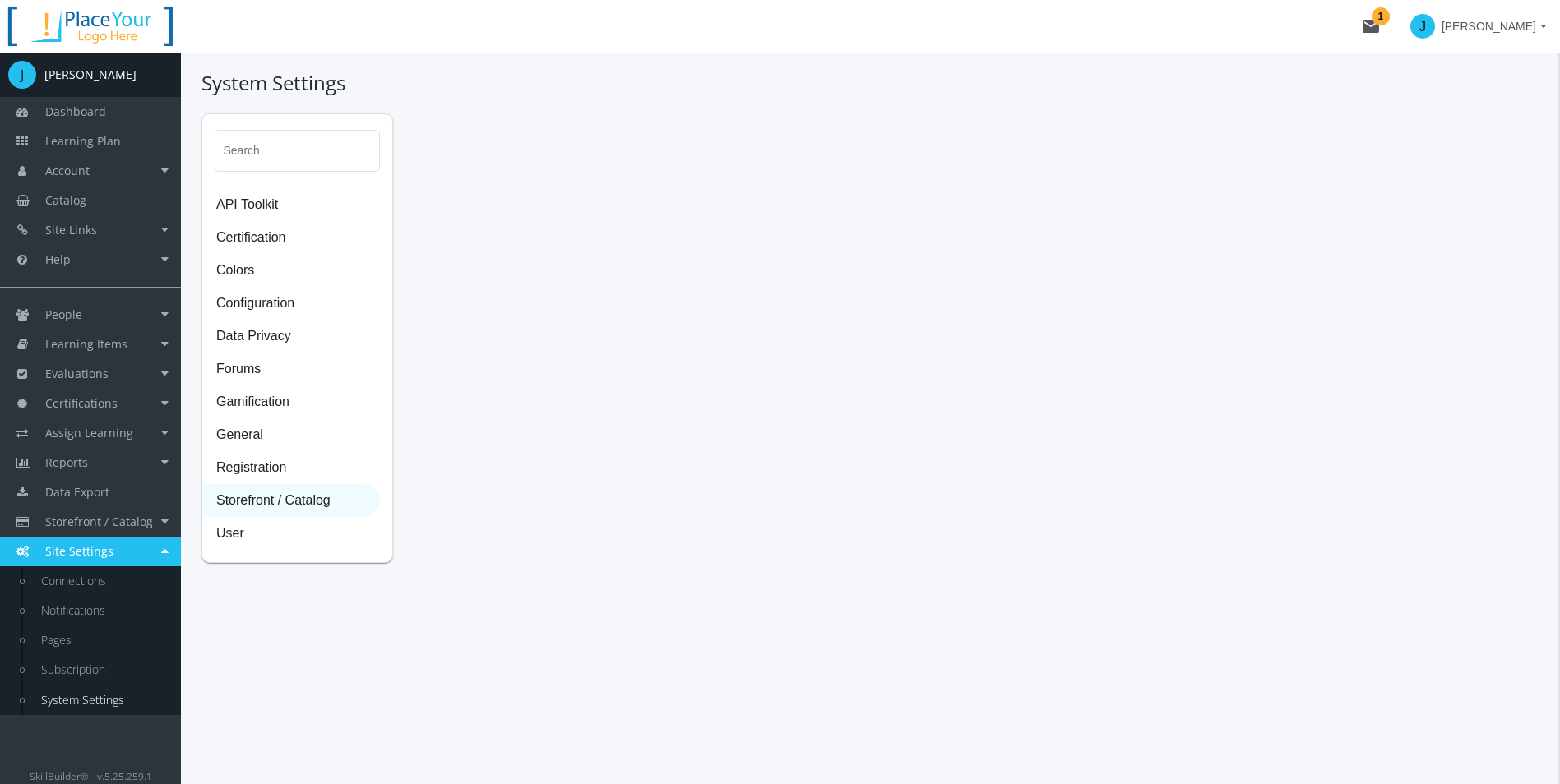
select select "2: CAD"
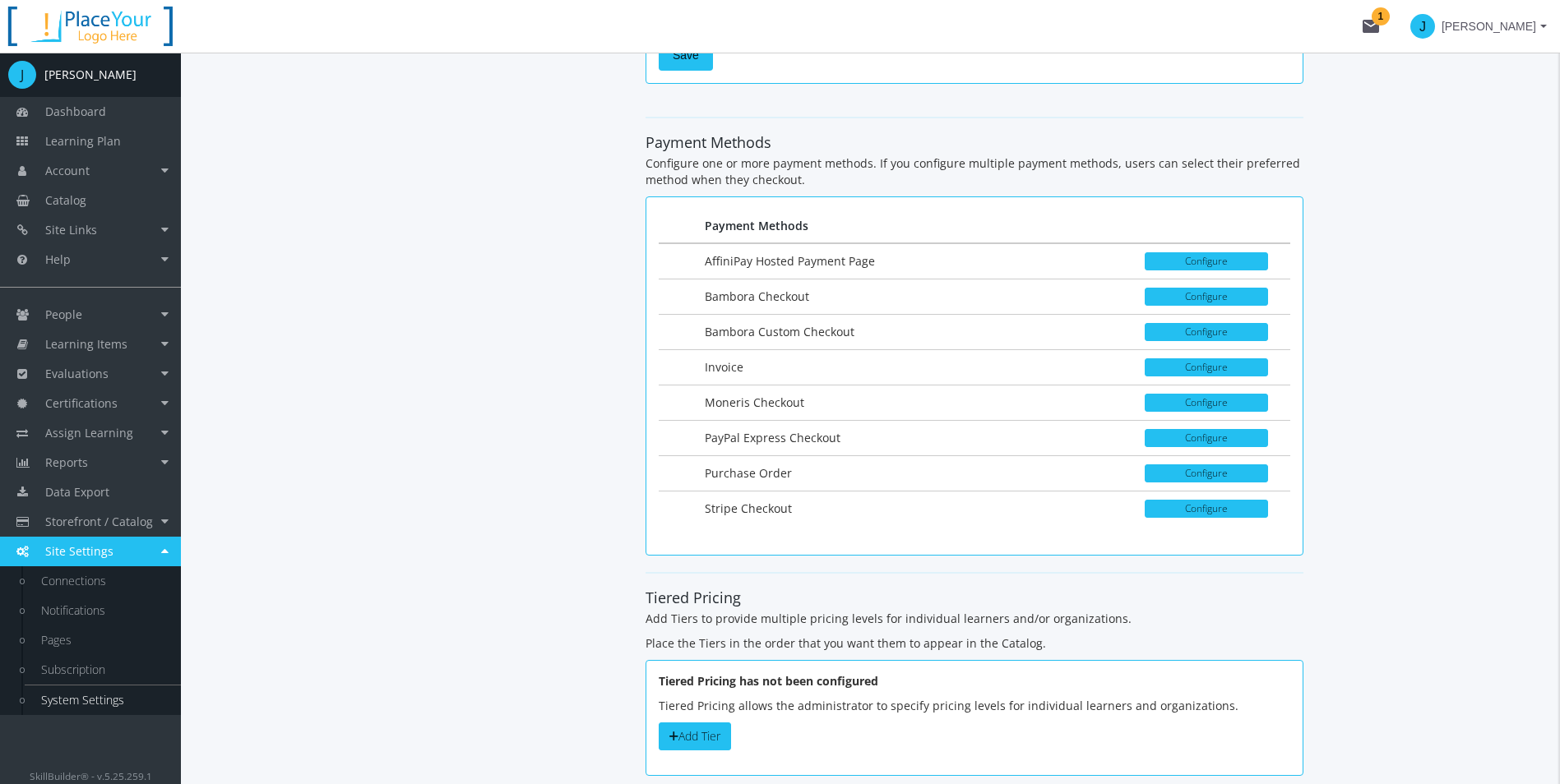
scroll to position [2320, 0]
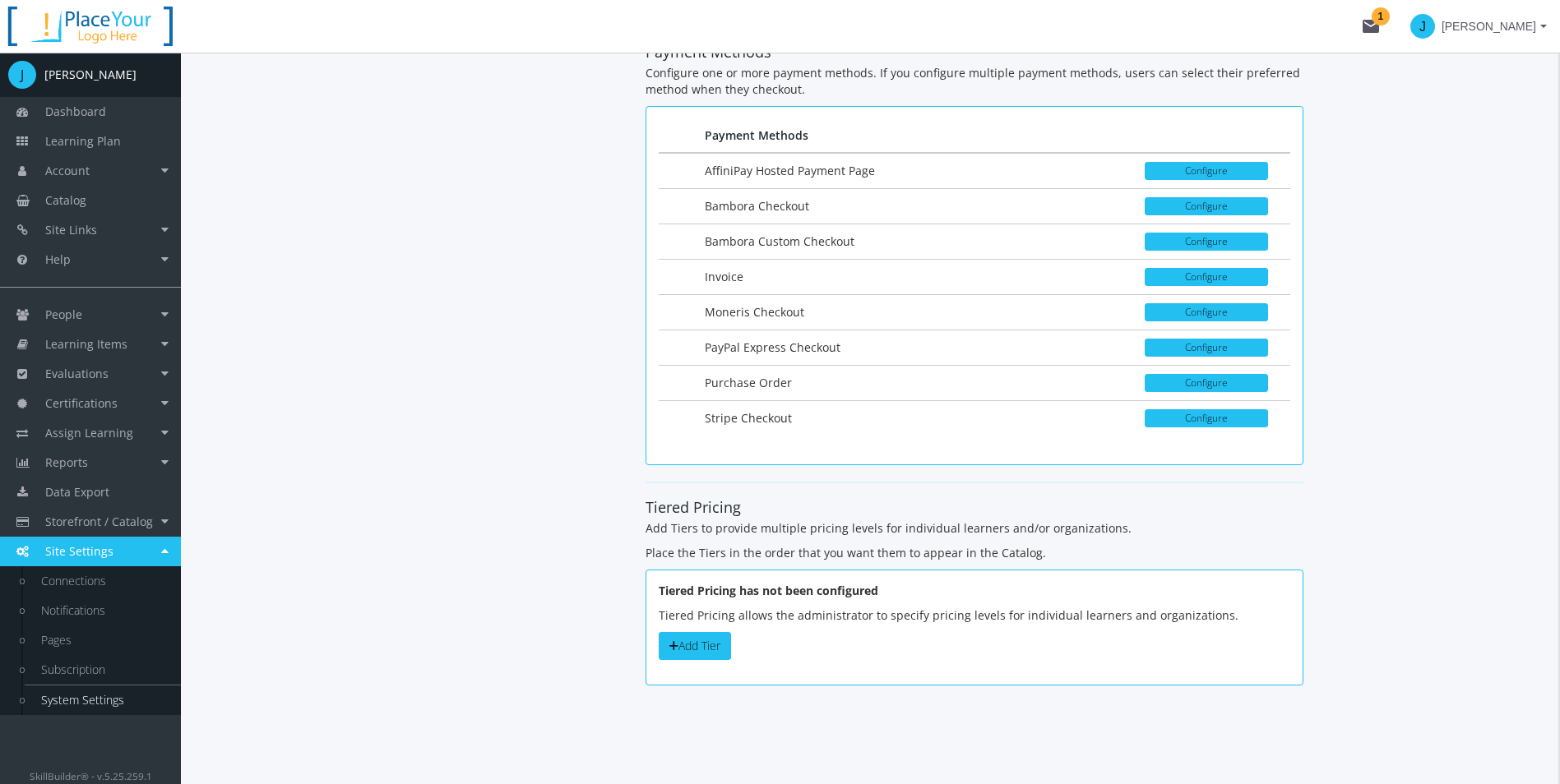
click at [705, 655] on button "Add Tier" at bounding box center [694, 646] width 72 height 28
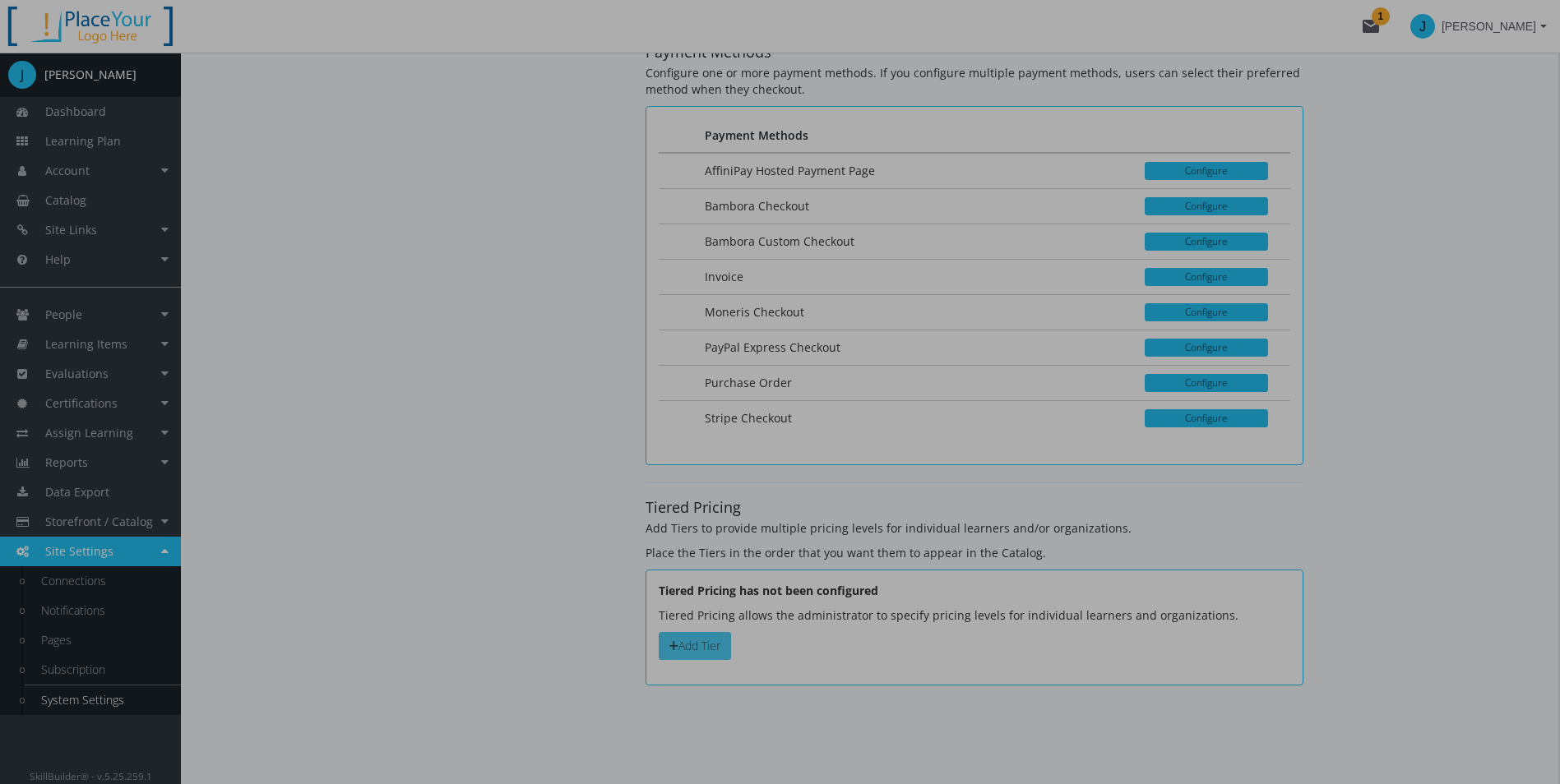
scroll to position [0, 0]
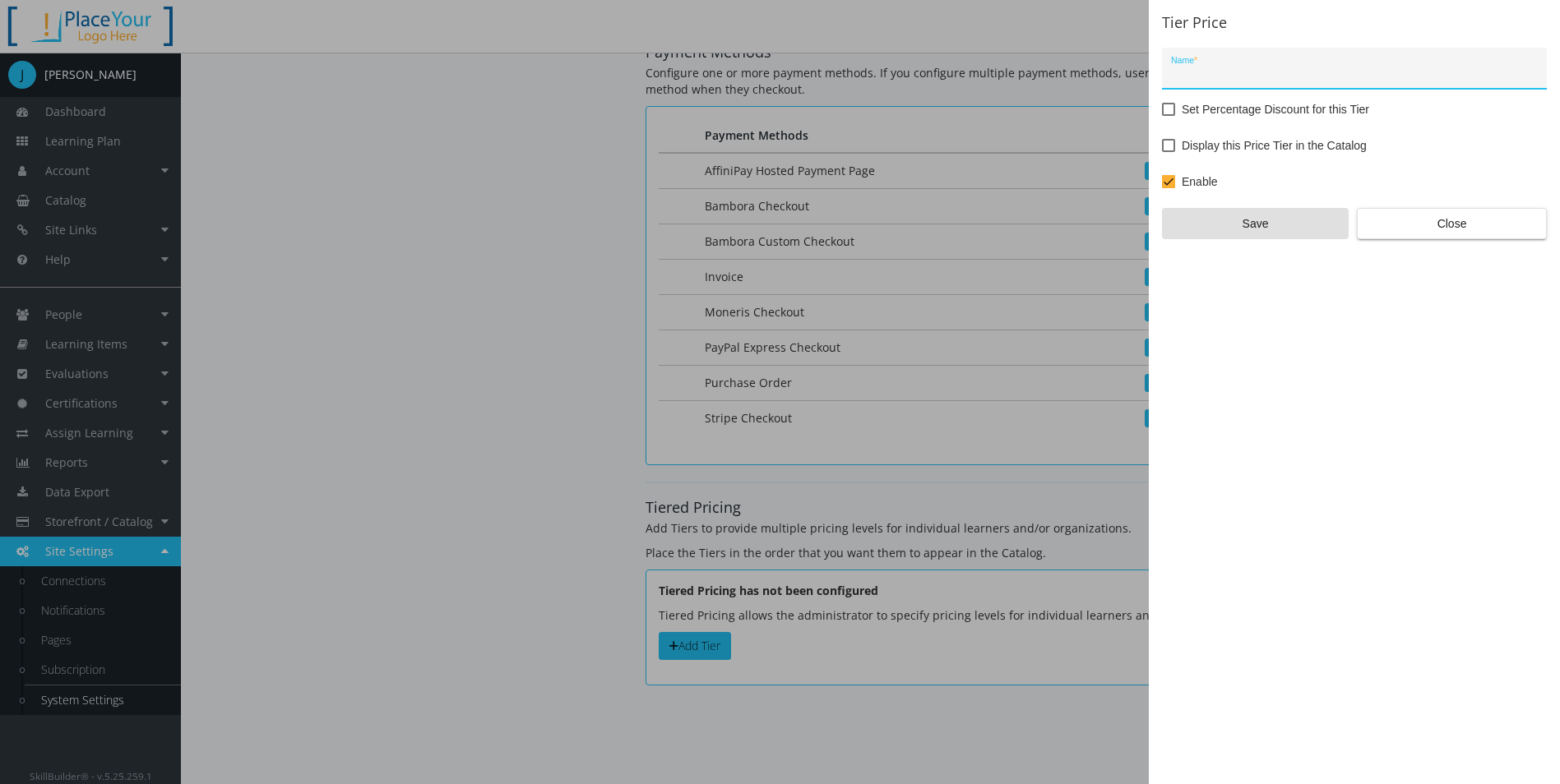
click at [1193, 91] on div "Name *" at bounding box center [1354, 71] width 384 height 48
click at [1189, 78] on input "Name *" at bounding box center [1354, 74] width 368 height 13
click at [1189, 77] on input "Name *" at bounding box center [1354, 74] width 368 height 13
click at [1255, 80] on input "Name *" at bounding box center [1354, 74] width 368 height 13
type input "Members"
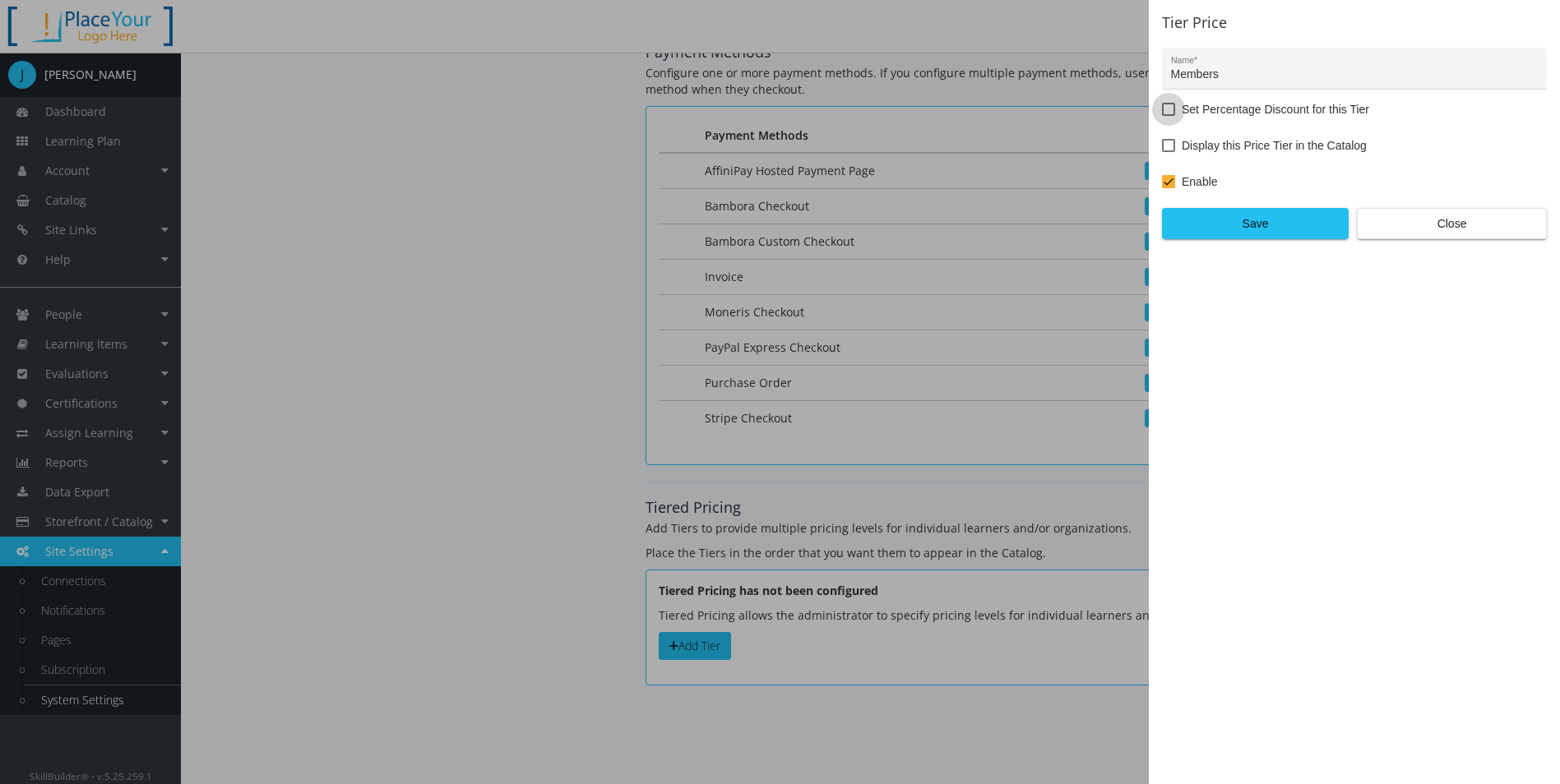
click at [1234, 109] on span "Set Percentage Discount for this Tier" at bounding box center [1275, 109] width 188 height 20
click at [1163, 115] on input "Set Percentage Discount for this Tier" at bounding box center [1162, 115] width 1 height 1
checkbox input "true"
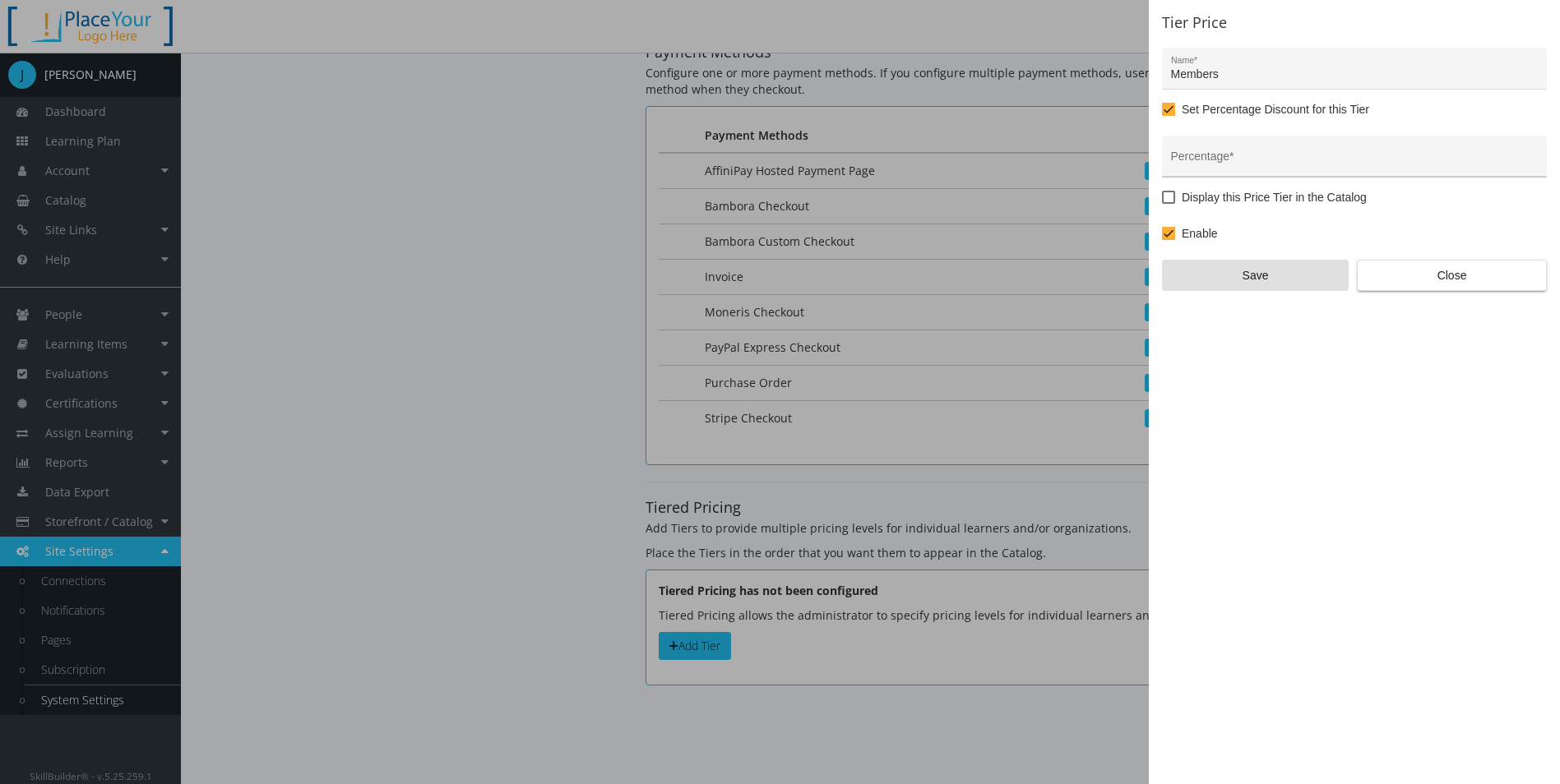
click at [1235, 149] on div "Percentage *" at bounding box center [1354, 161] width 368 height 34
click at [1339, 171] on div "Percentage *" at bounding box center [1354, 161] width 368 height 34
click at [1331, 170] on div "Percentage *" at bounding box center [1354, 161] width 368 height 34
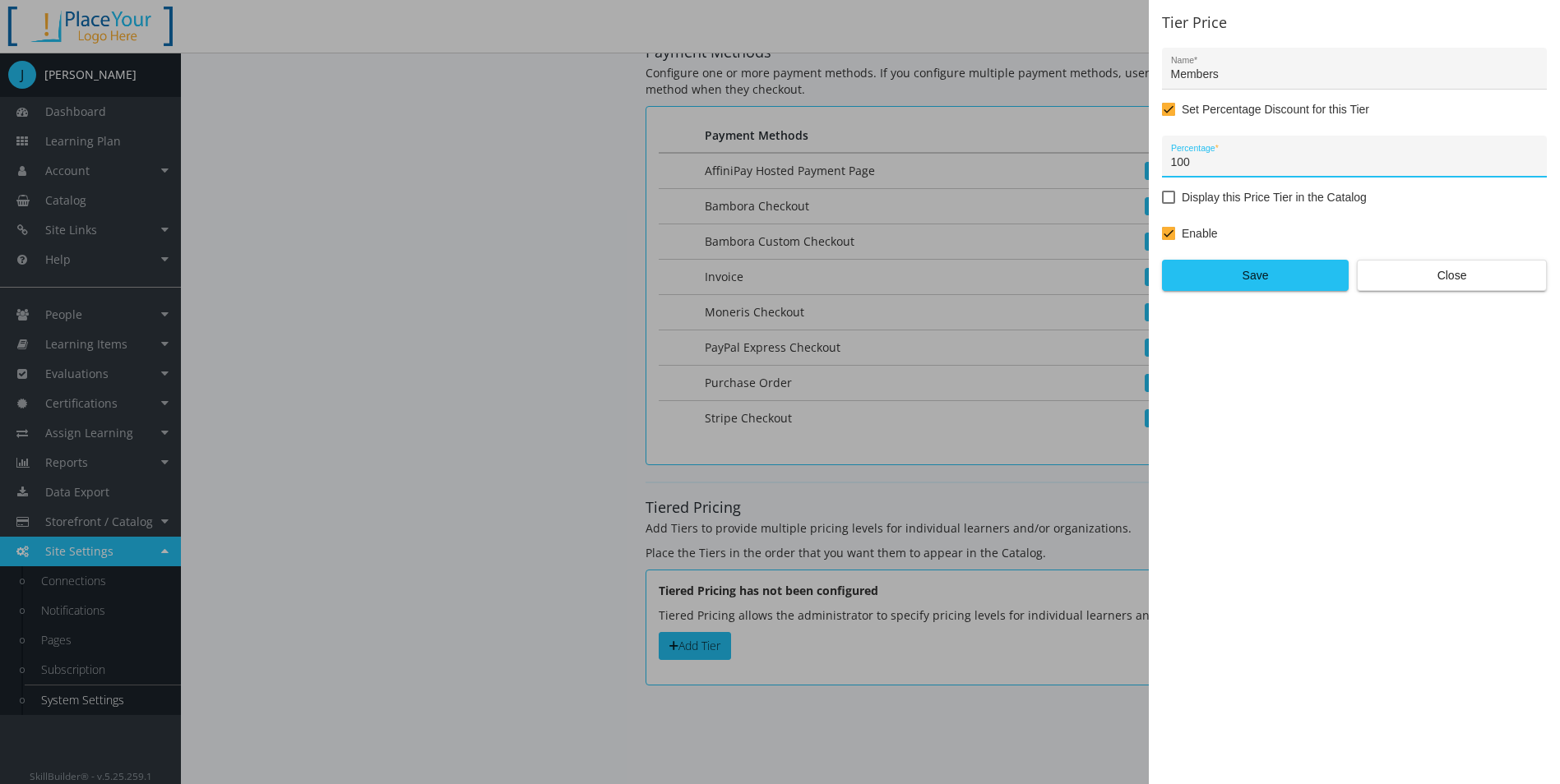
type input "100"
click at [1215, 191] on form "Members Name * Set Percentage Discount for this Tier 100 Percentage * Display t…" at bounding box center [1354, 148] width 384 height 200
drag, startPoint x: 1215, startPoint y: 191, endPoint x: 1186, endPoint y: 194, distance: 29.2
click at [1186, 194] on span "Display this Price Tier in the Catalog" at bounding box center [1274, 197] width 185 height 20
click at [1163, 203] on input "Display this Price Tier in the Catalog" at bounding box center [1162, 203] width 1 height 1
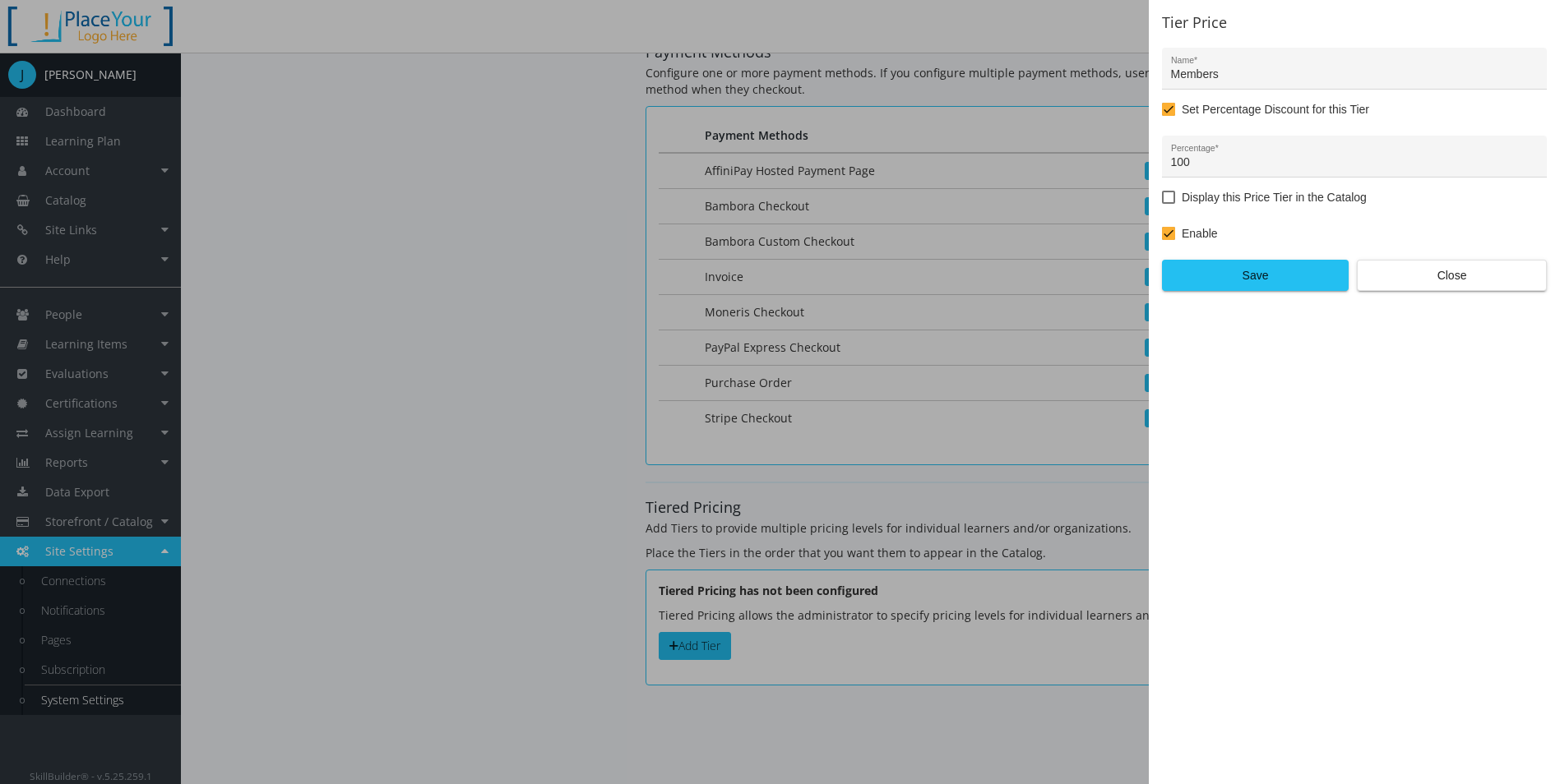
checkbox input "true"
click at [1350, 434] on div "Tier Price Members Name * Set Percentage Discount for this Tier 100 Percentage …" at bounding box center [1354, 392] width 411 height 784
click at [1276, 288] on span "Save" at bounding box center [1254, 275] width 159 height 30
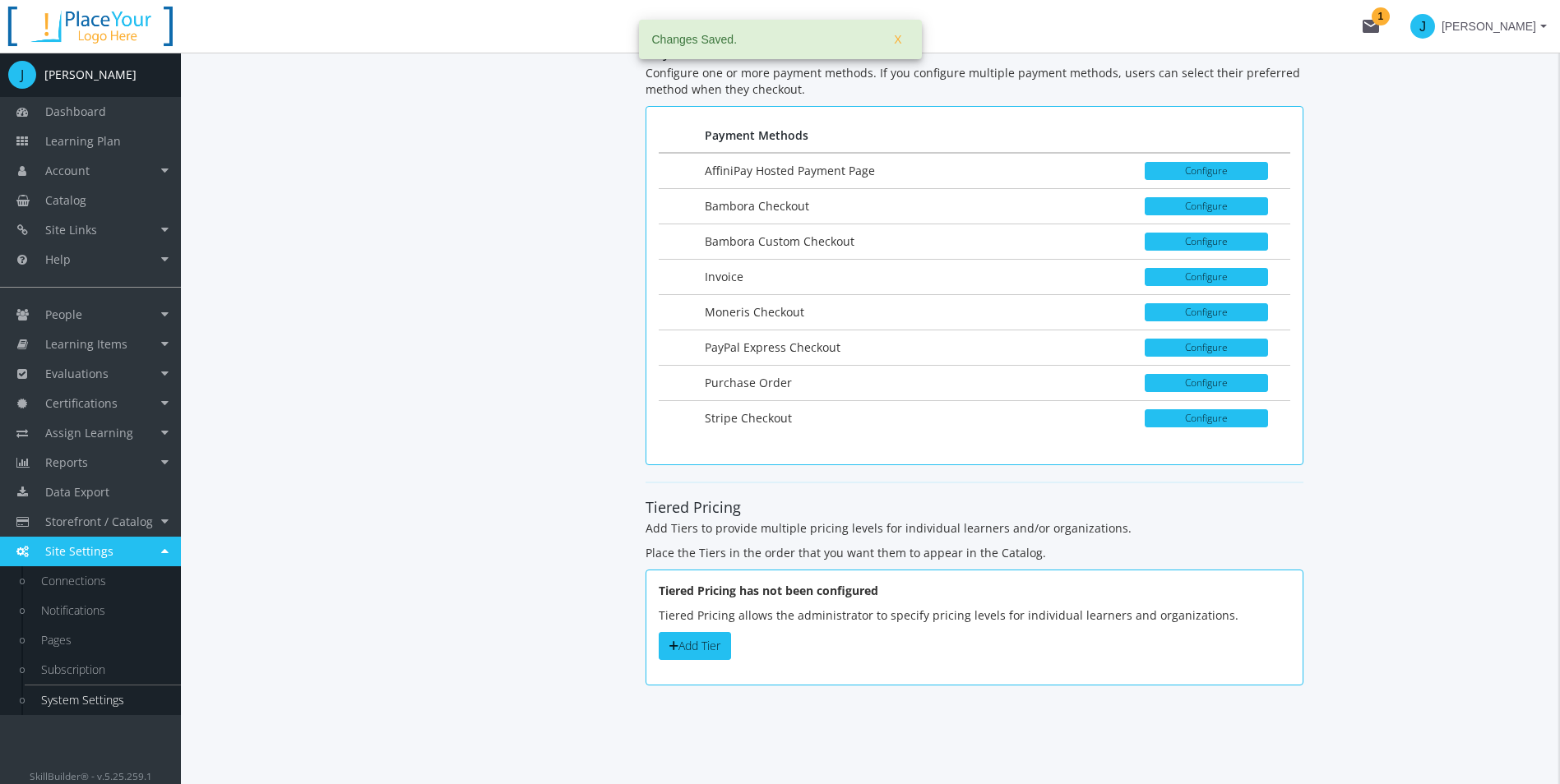
scroll to position [2317, 0]
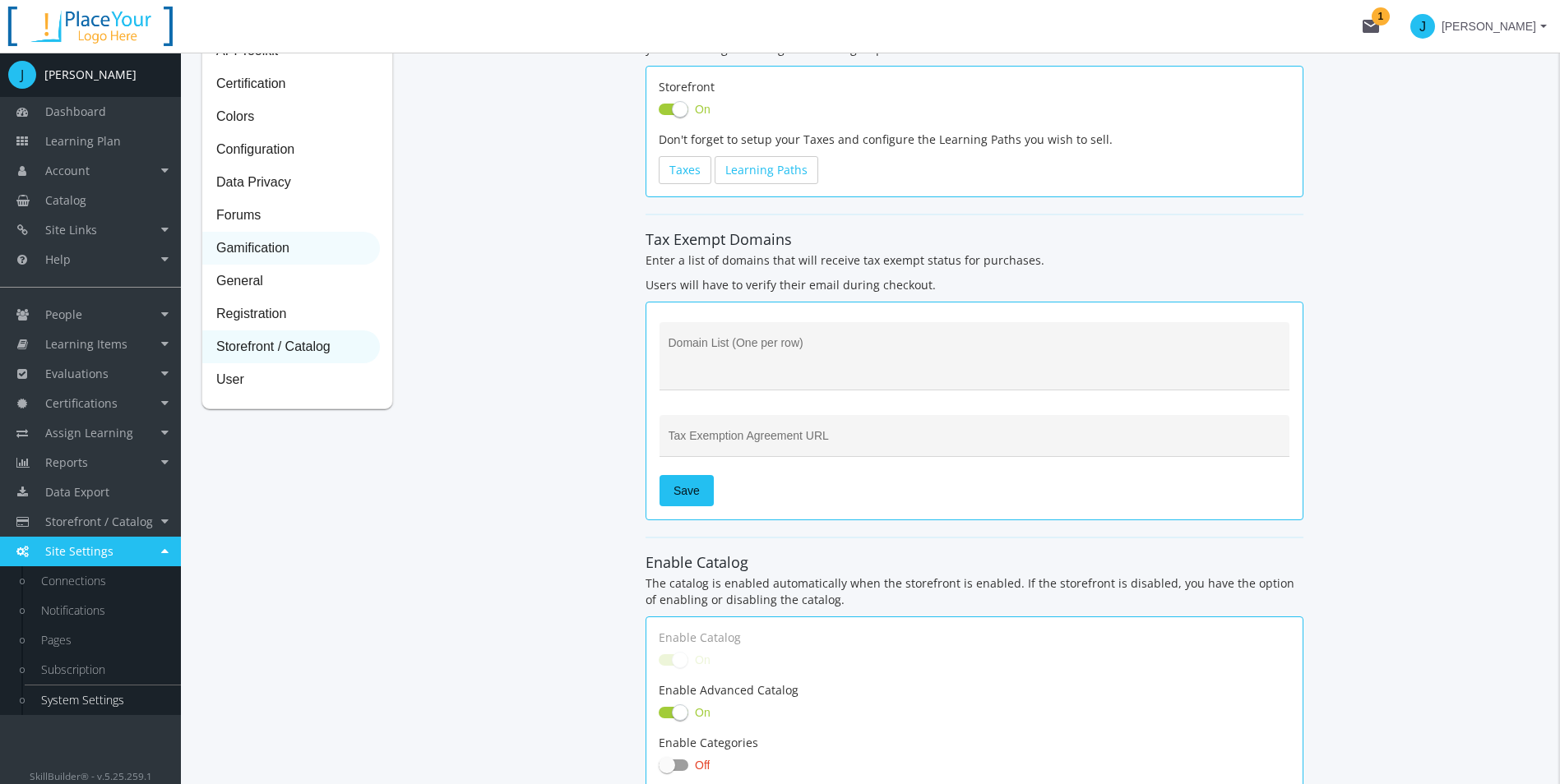
scroll to position [0, 0]
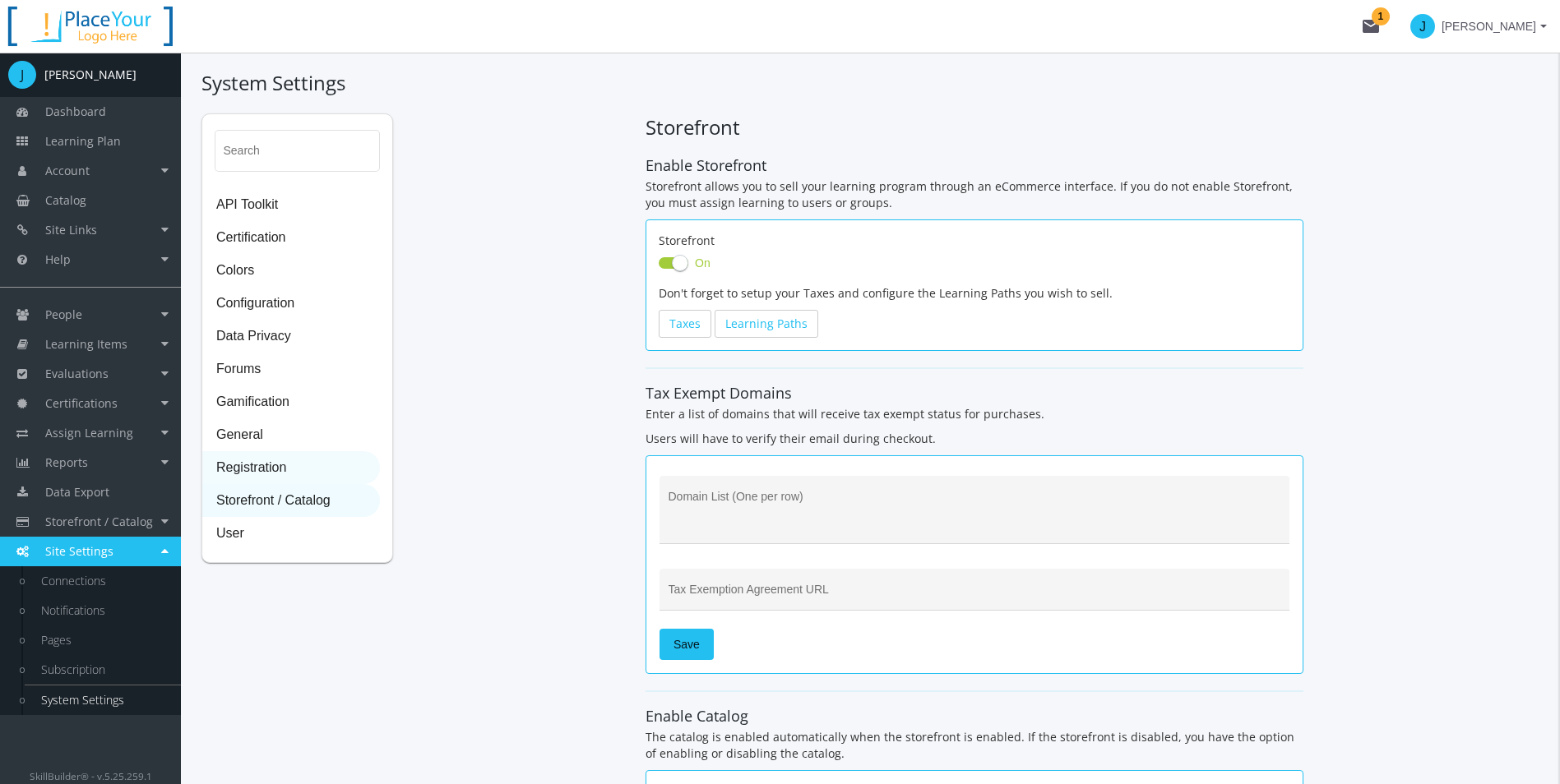
click at [341, 464] on span "Registration" at bounding box center [290, 468] width 176 height 33
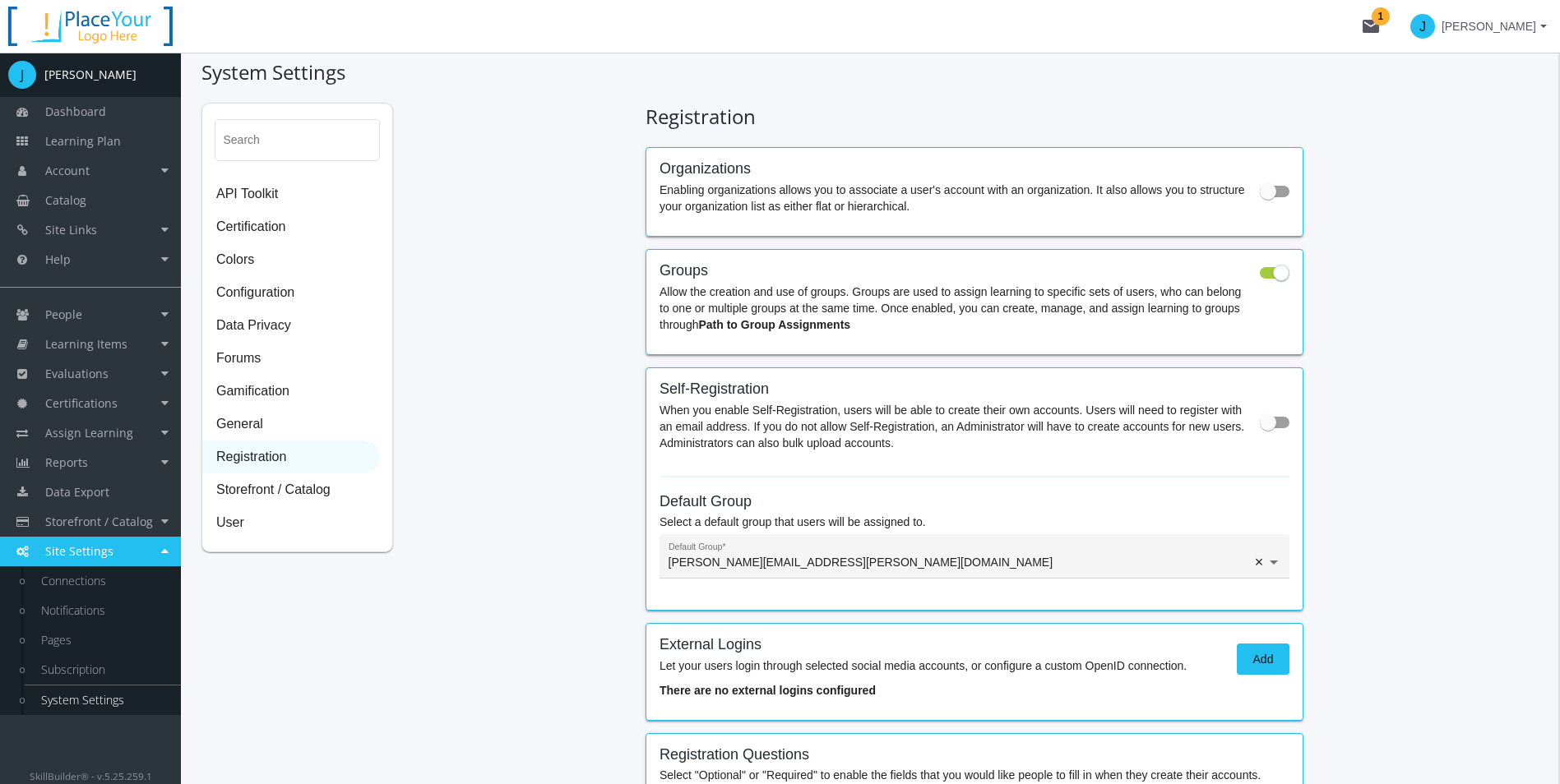
scroll to position [10, 0]
click at [1284, 196] on span at bounding box center [1274, 193] width 30 height 12
click at [1260, 197] on input "checkbox" at bounding box center [1260, 197] width 1 height 1
checkbox input "true"
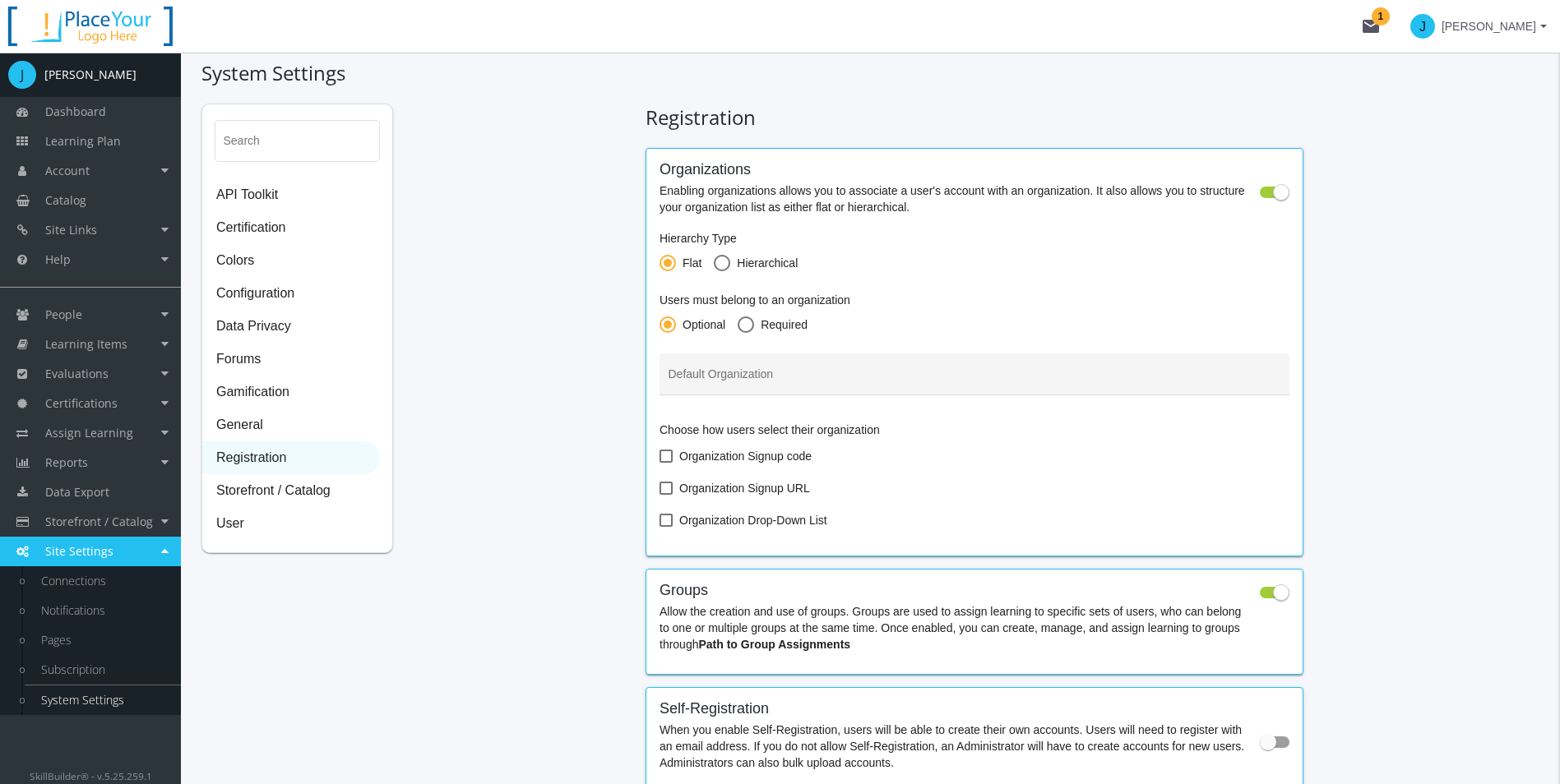
click at [721, 265] on span at bounding box center [721, 262] width 16 height 16
click at [721, 265] on input "Hierarchical" at bounding box center [721, 266] width 16 height 16
radio input "true"
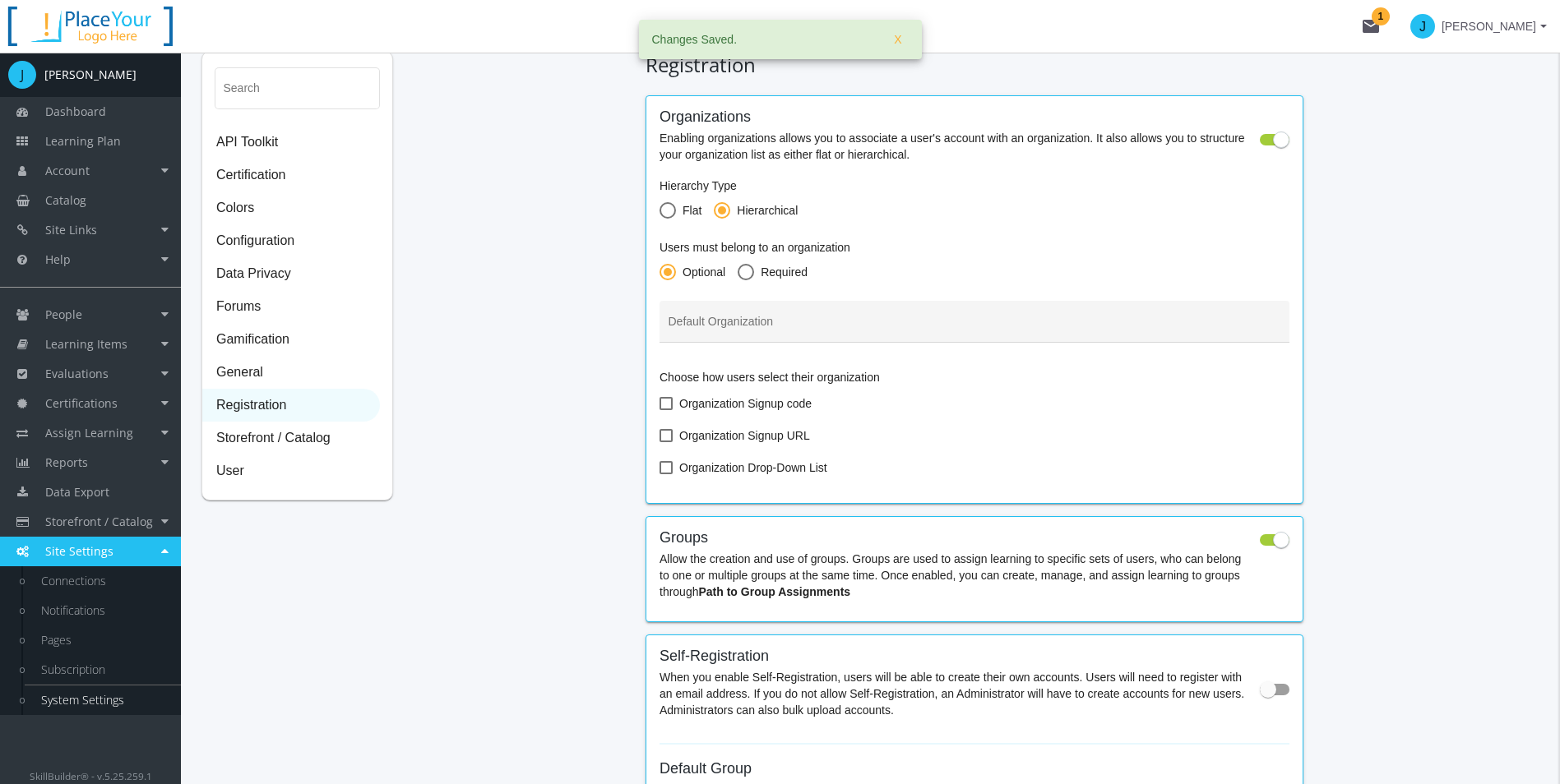
scroll to position [92, 0]
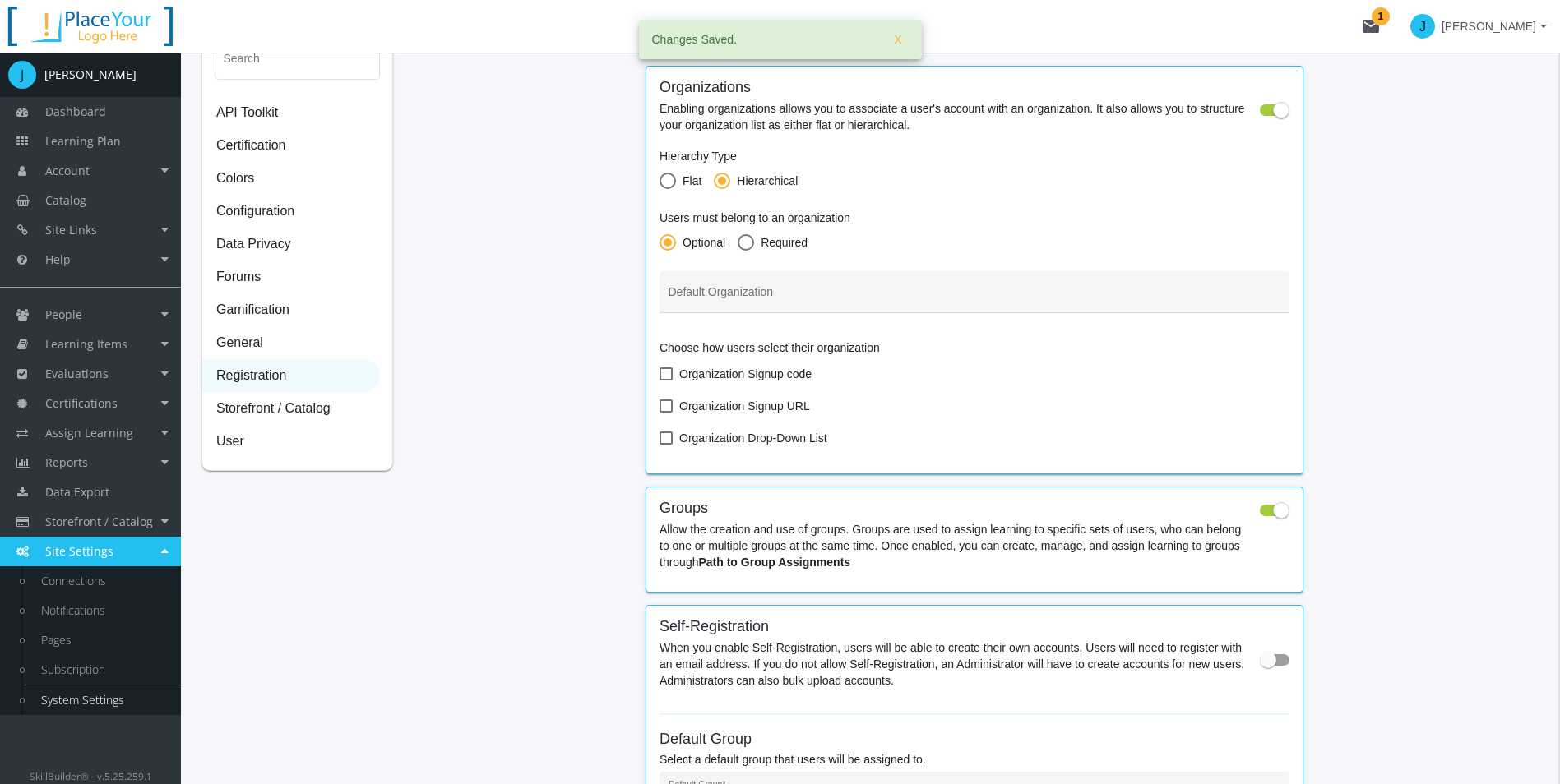
click at [754, 247] on span at bounding box center [745, 242] width 16 height 16
click at [754, 247] on input "Required" at bounding box center [745, 245] width 16 height 16
radio input "true"
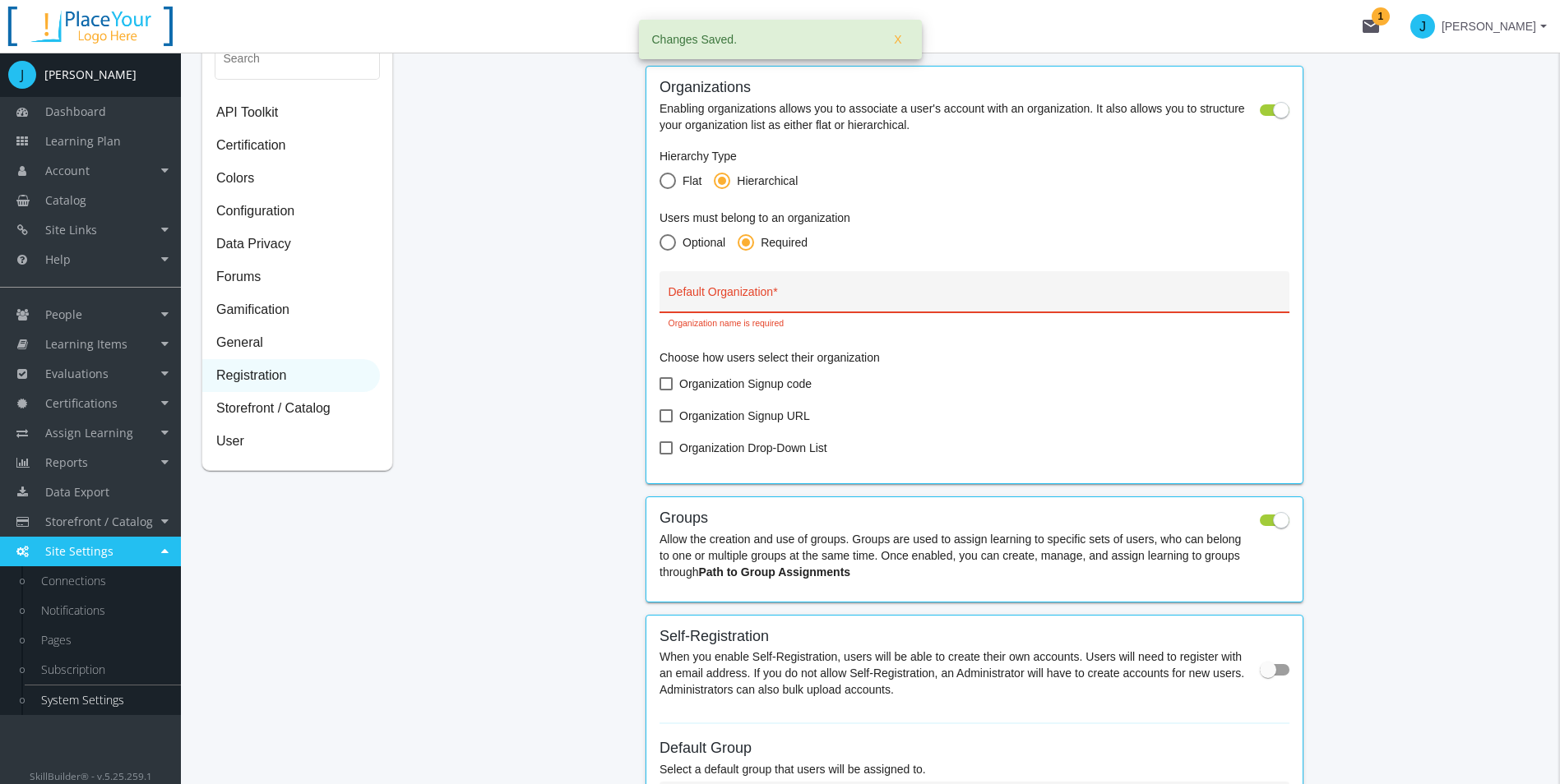
click at [787, 292] on input "Default Organization *" at bounding box center [975, 298] width 613 height 13
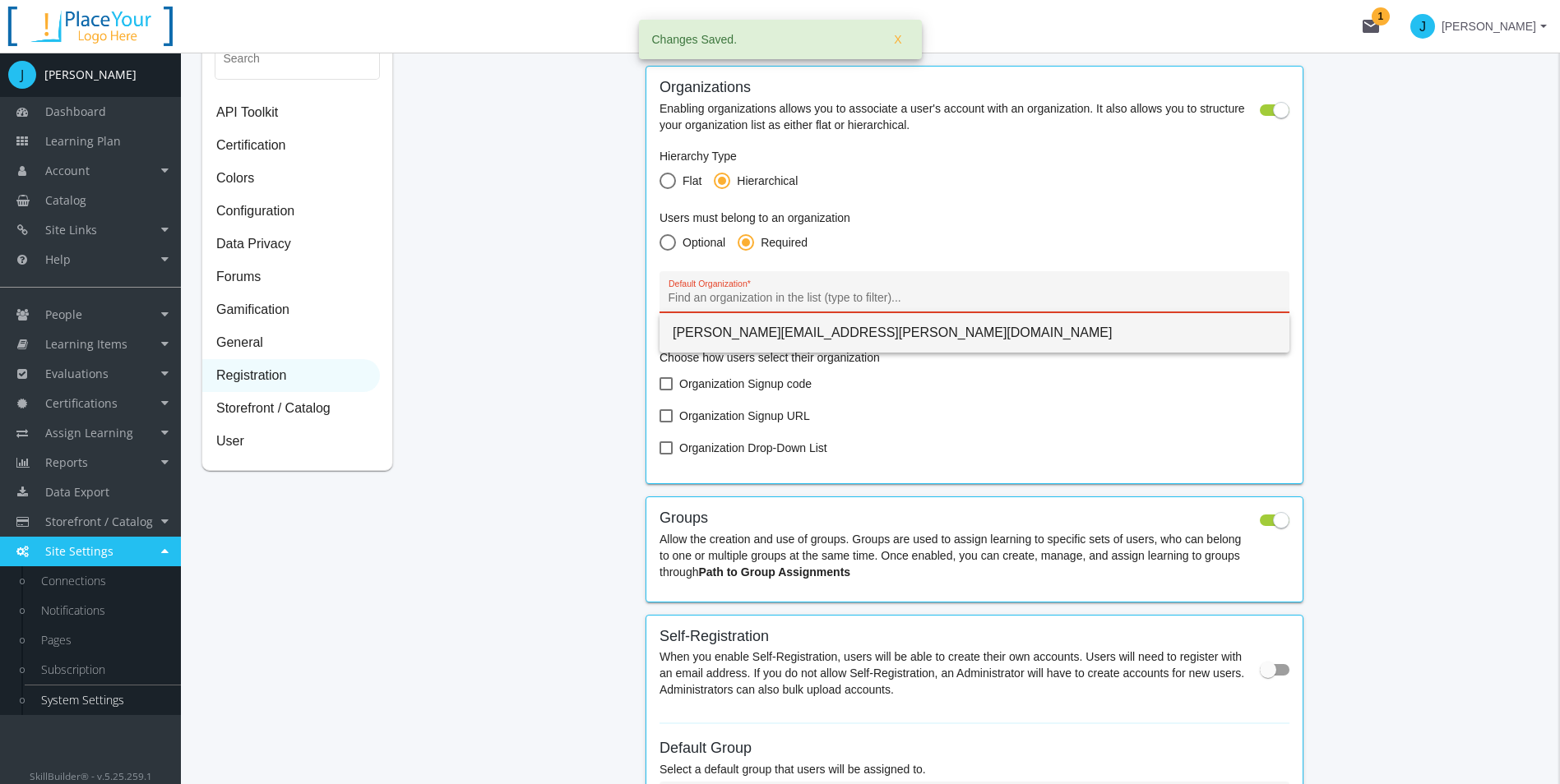
click at [788, 340] on span "[PERSON_NAME][EMAIL_ADDRESS][PERSON_NAME][DOMAIN_NAME]" at bounding box center [974, 333] width 603 height 39
type input "[PERSON_NAME][EMAIL_ADDRESS][PERSON_NAME][DOMAIN_NAME]"
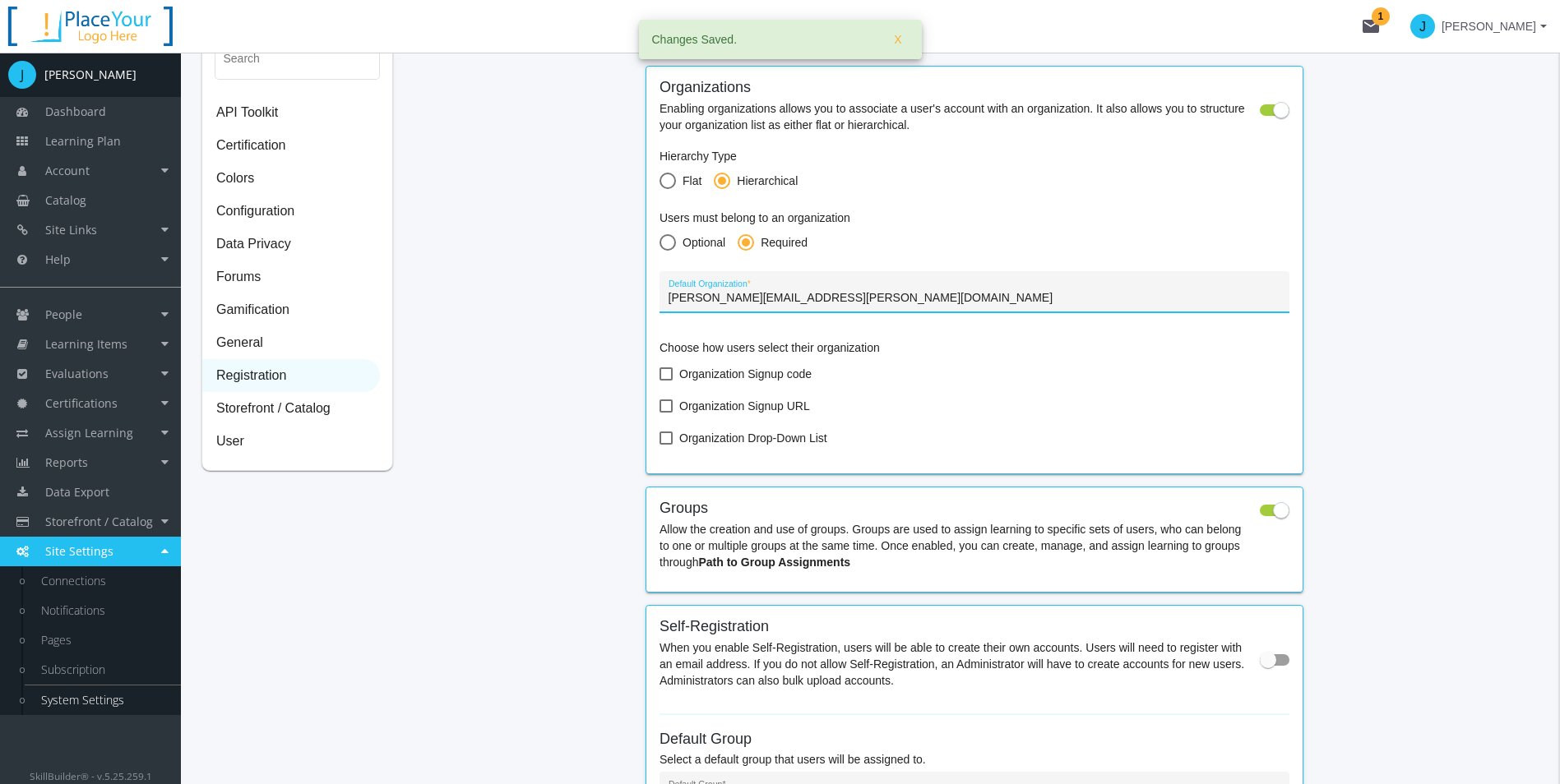
click at [592, 327] on div "Search API Toolkit Certification Colors Configuration Data Privacy Forums Gamif…" at bounding box center [870, 767] width 1338 height 1492
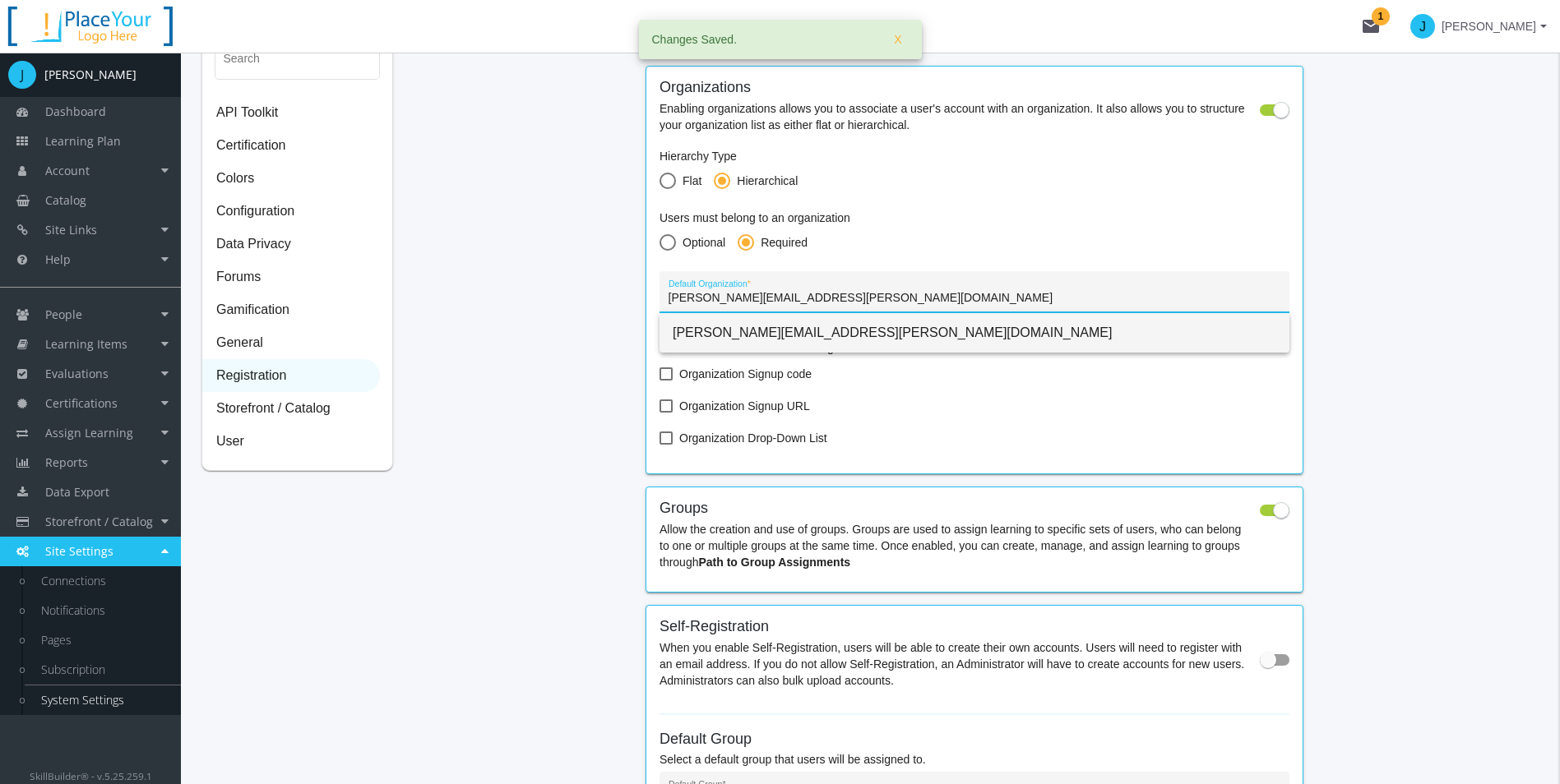
click at [824, 297] on input "[PERSON_NAME][EMAIL_ADDRESS][PERSON_NAME][DOMAIN_NAME]" at bounding box center [975, 298] width 613 height 13
click at [810, 333] on span "[PERSON_NAME][EMAIL_ADDRESS][PERSON_NAME][DOMAIN_NAME]" at bounding box center [974, 333] width 603 height 39
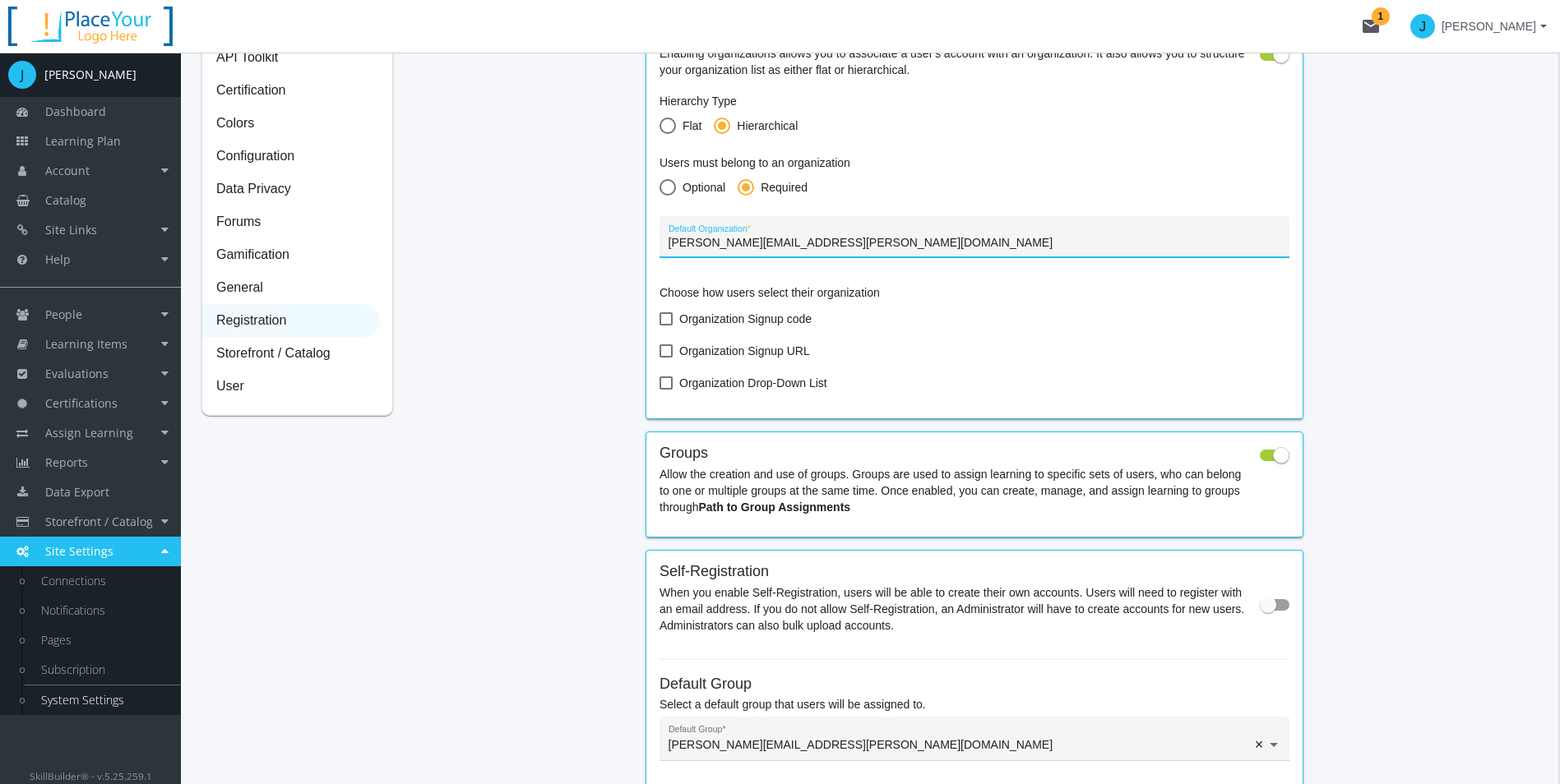
scroll to position [174, 0]
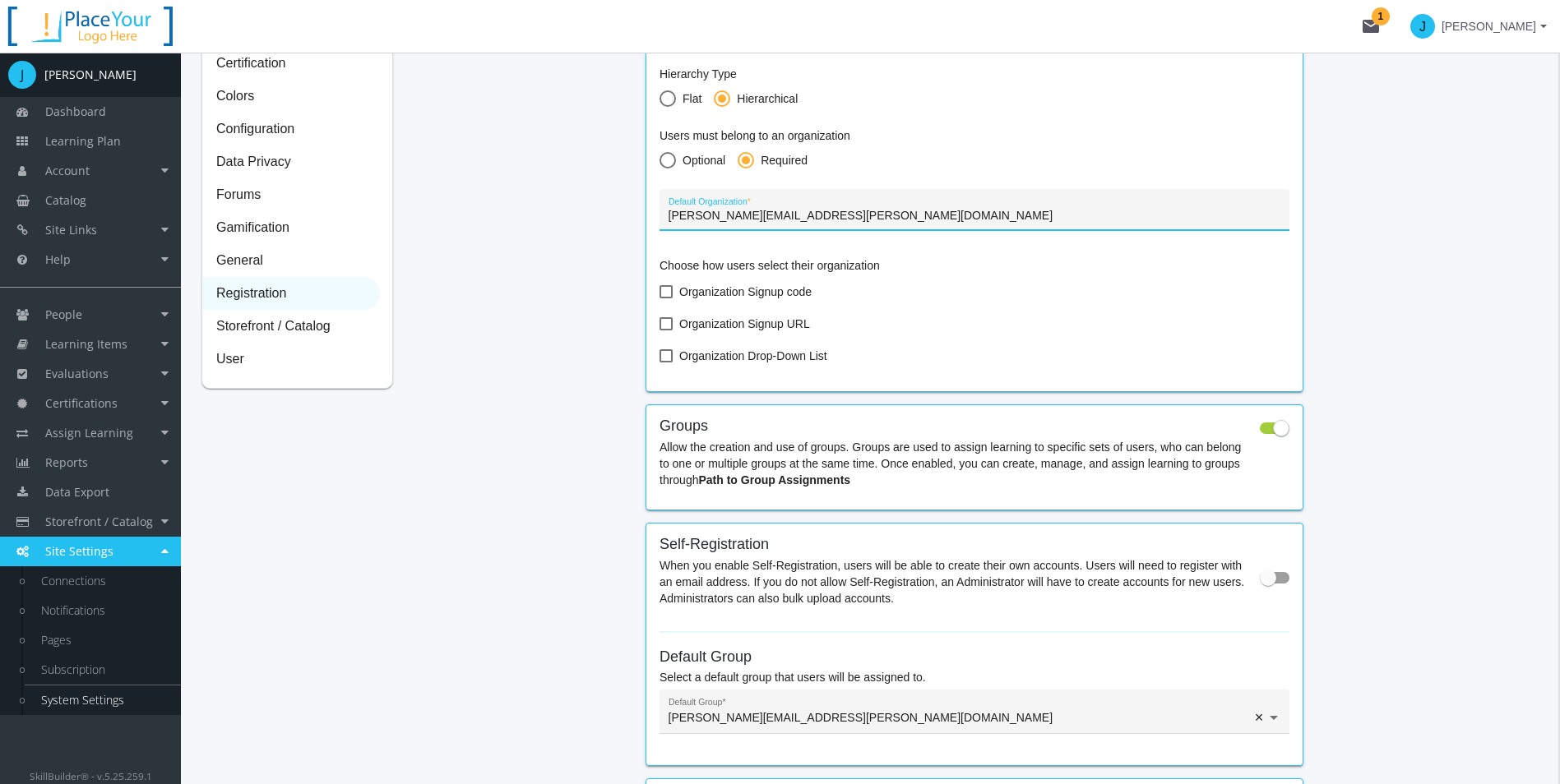
click at [661, 355] on span at bounding box center [665, 356] width 13 height 13
click at [660, 361] on input "Organization Drop-Down List" at bounding box center [659, 361] width 1 height 1
checkbox input "true"
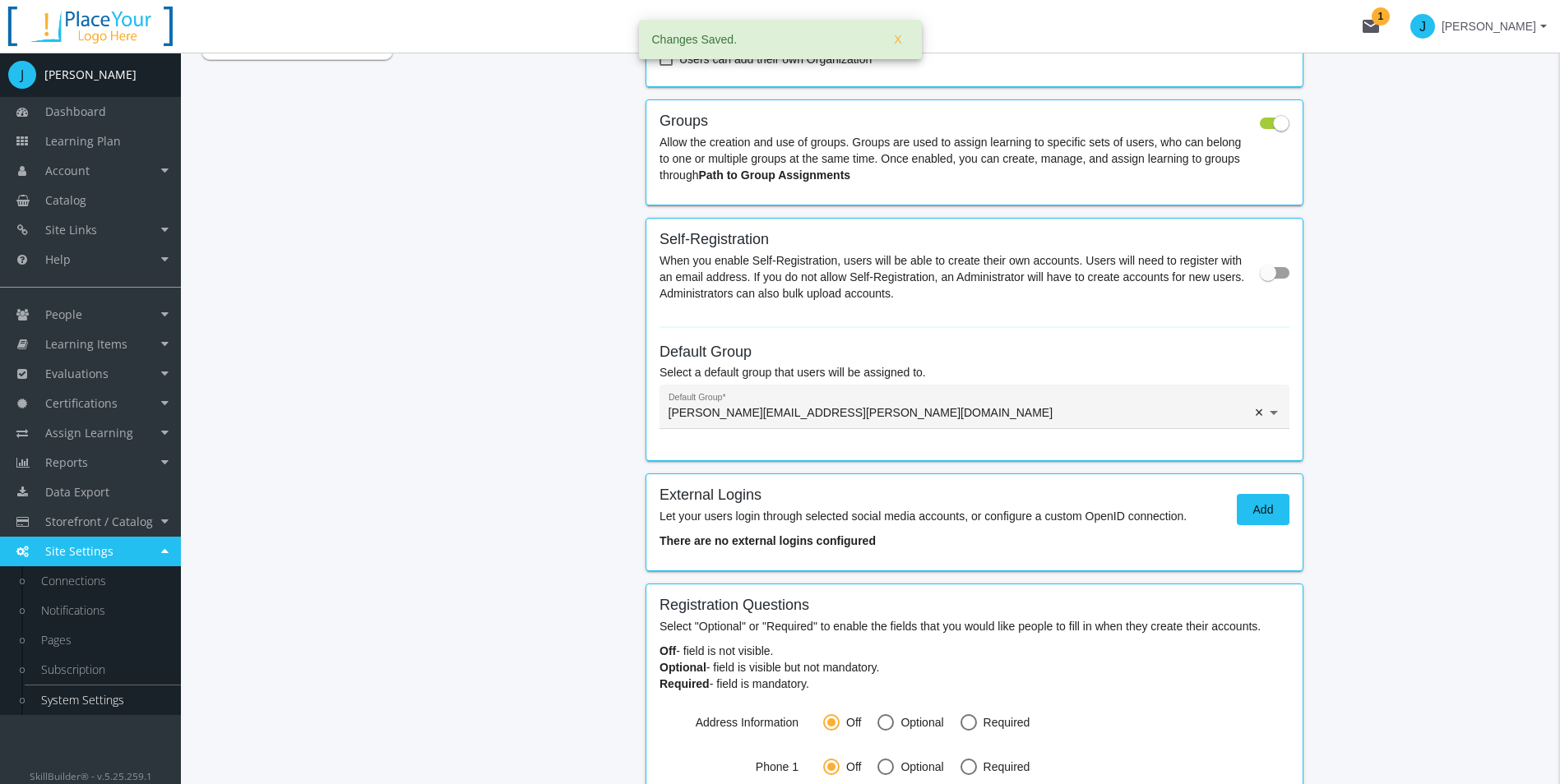
scroll to position [585, 0]
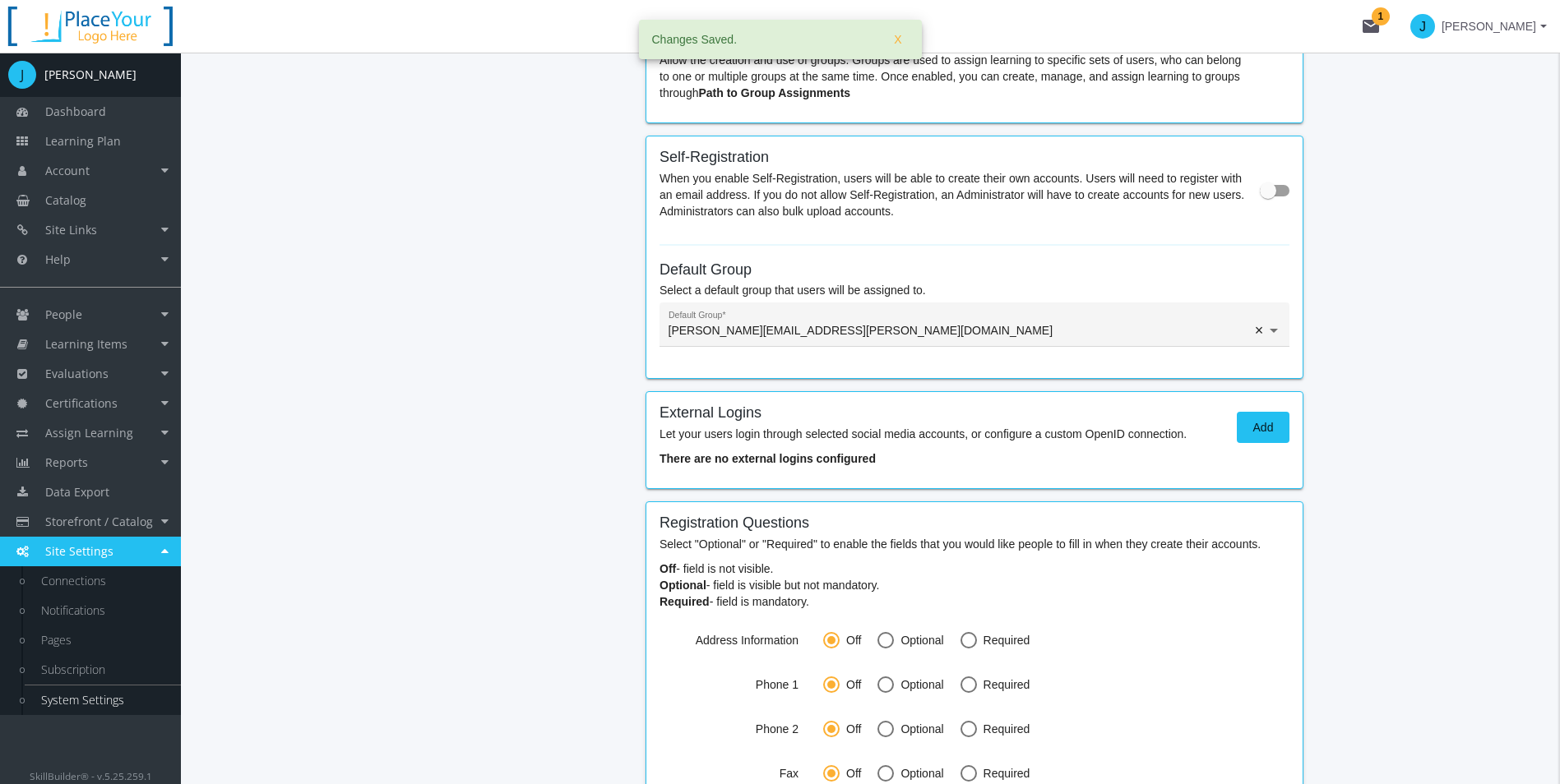
click at [1276, 197] on label at bounding box center [1274, 190] width 30 height 20
click at [1260, 197] on input "checkbox" at bounding box center [1260, 196] width 1 height 1
checkbox input "true"
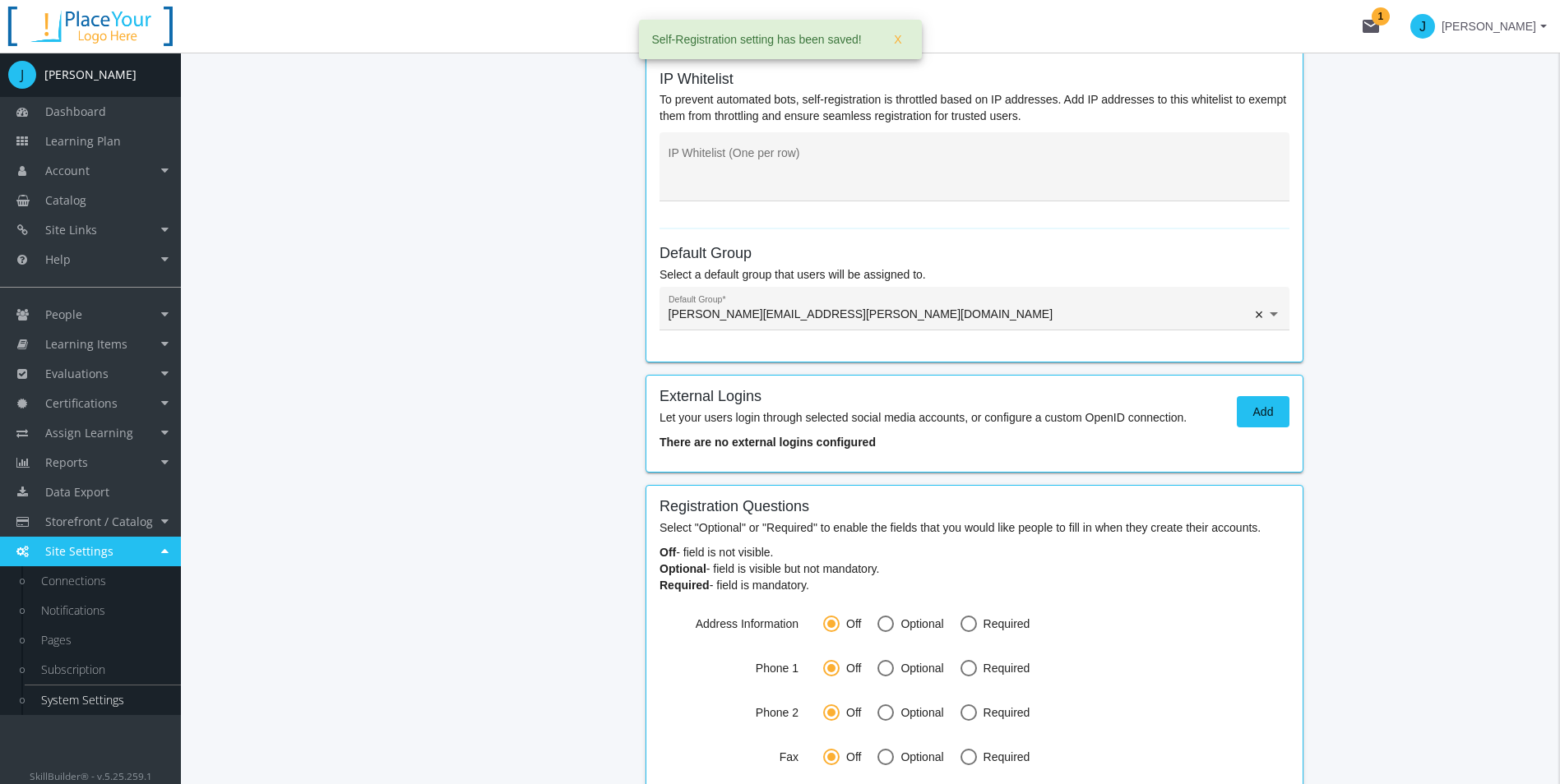
scroll to position [832, 0]
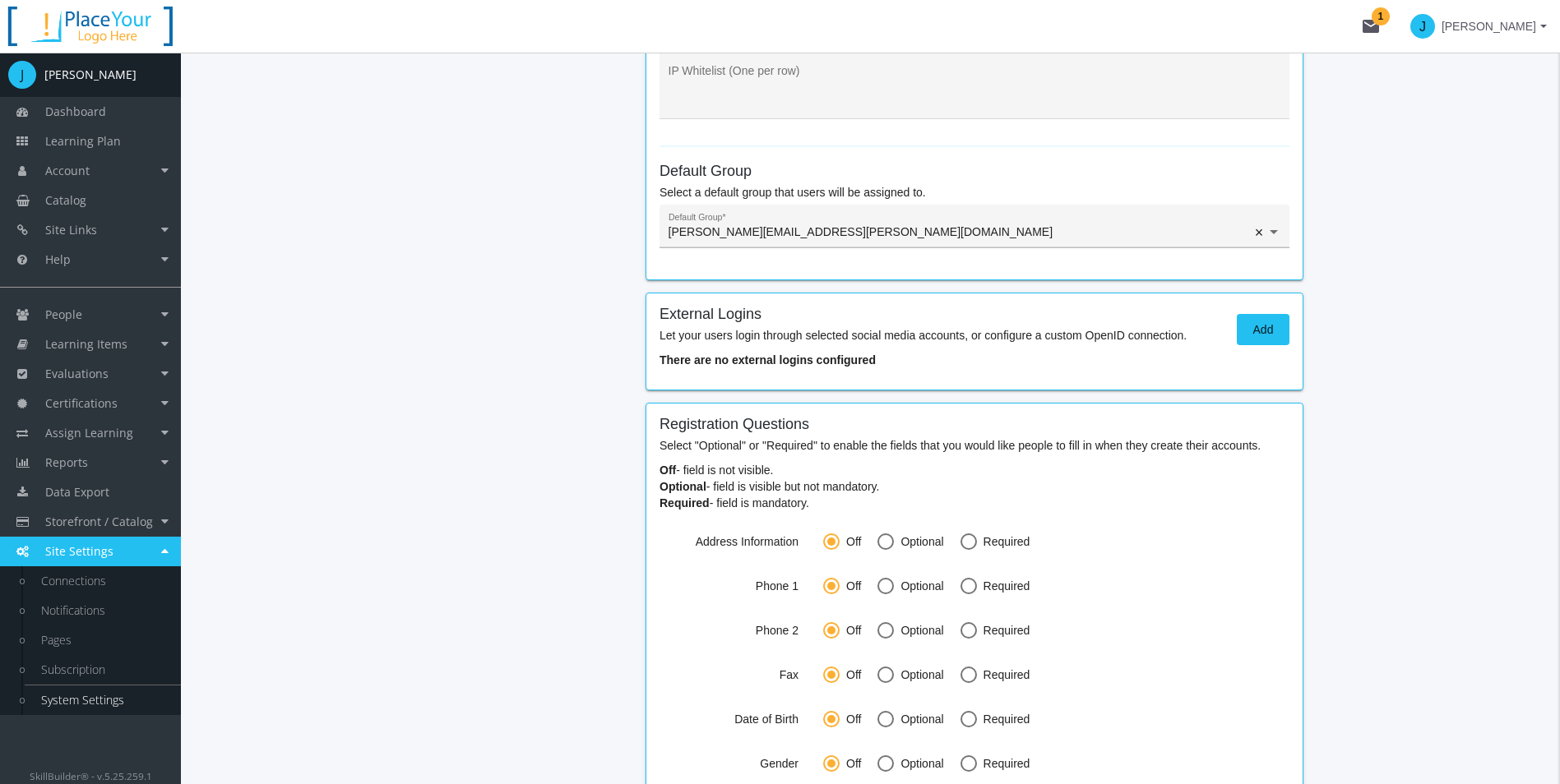
click at [841, 239] on input "text" at bounding box center [975, 232] width 613 height 13
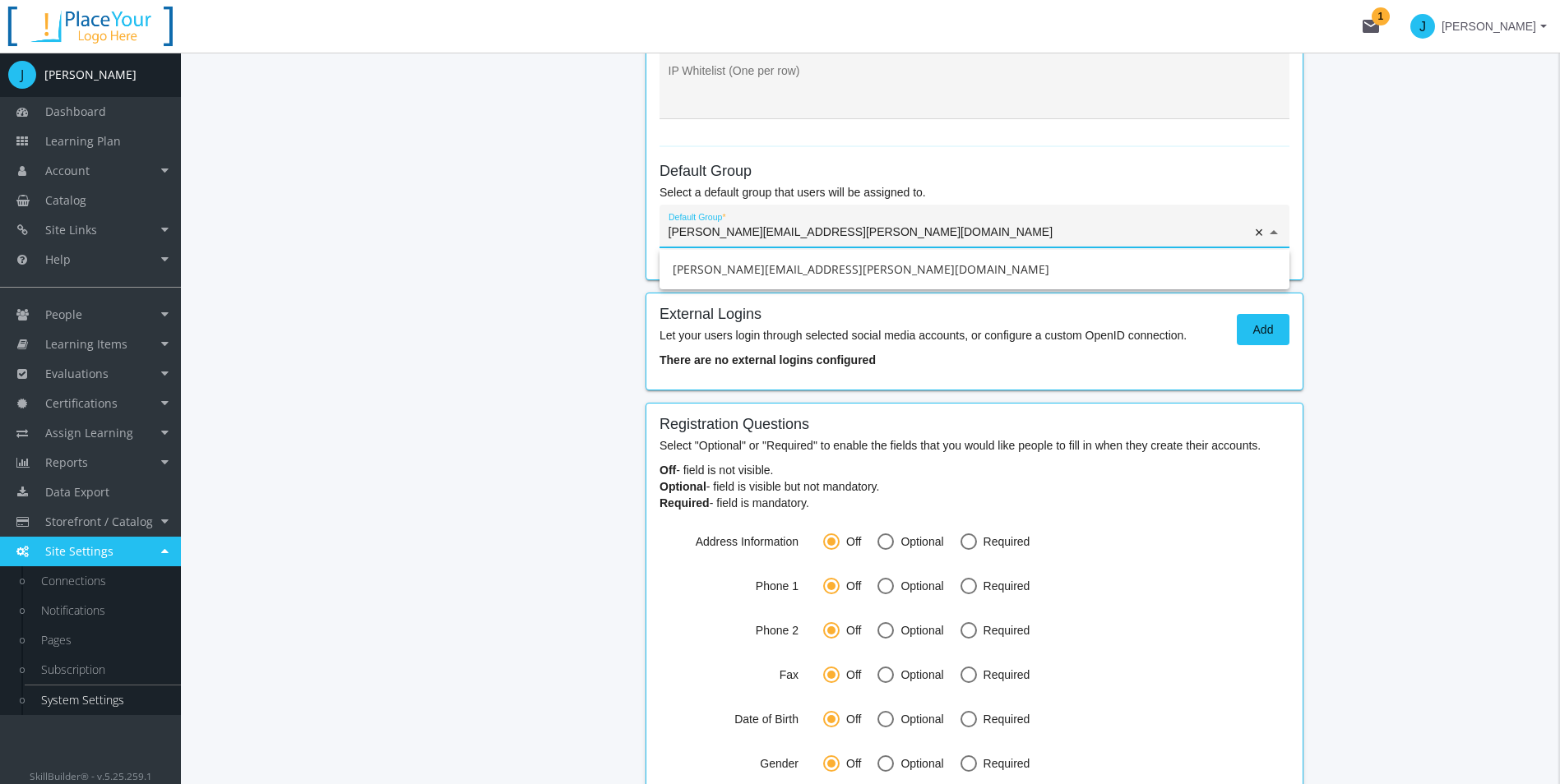
click at [841, 239] on input "text" at bounding box center [975, 232] width 613 height 13
click at [414, 351] on div "Search API Toolkit Certification Colors Configuration Data Privacy Forums Gamif…" at bounding box center [870, 114] width 1338 height 1666
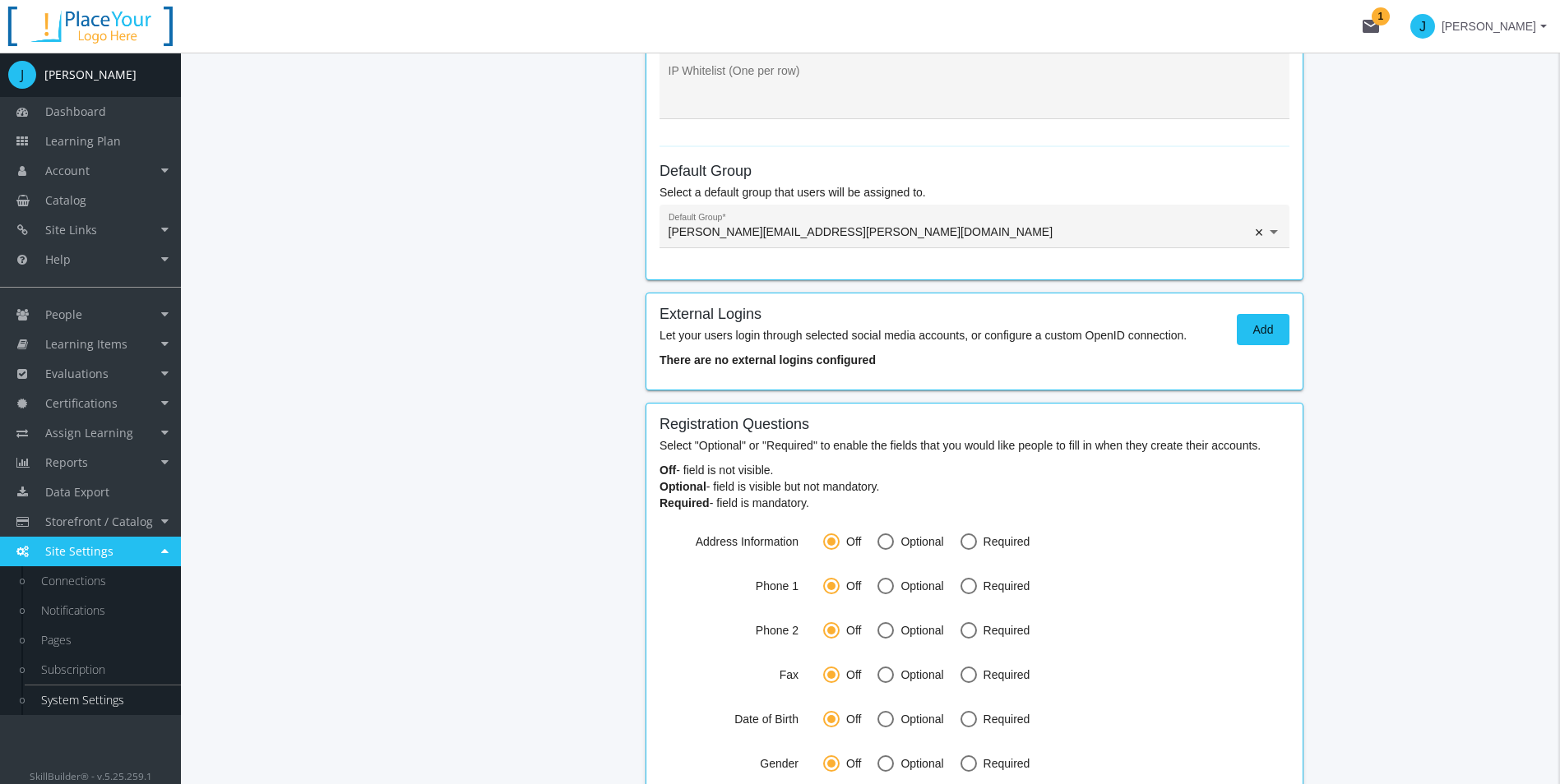
scroll to position [996, 0]
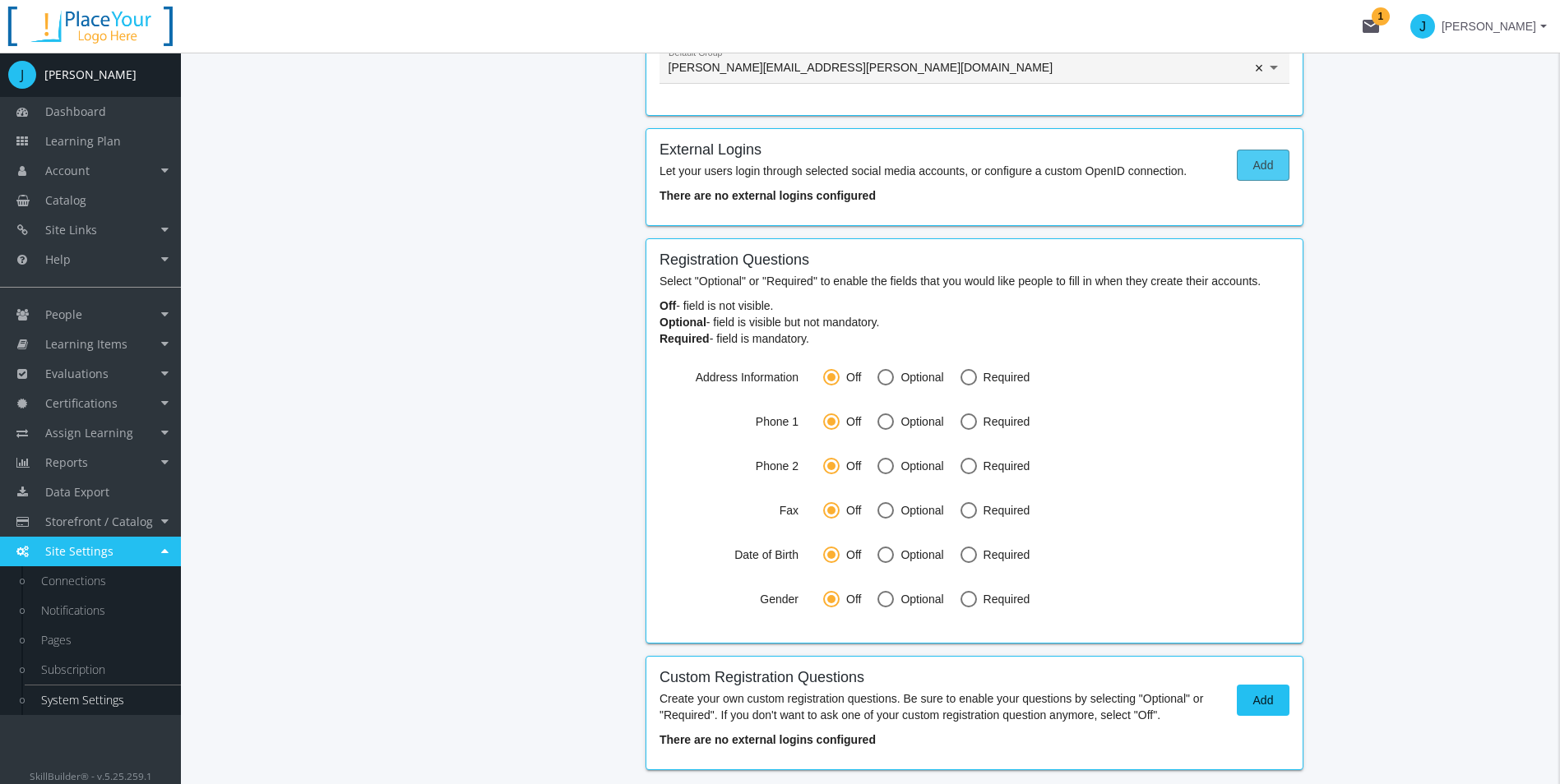
click at [1265, 163] on span "Add" at bounding box center [1262, 165] width 25 height 30
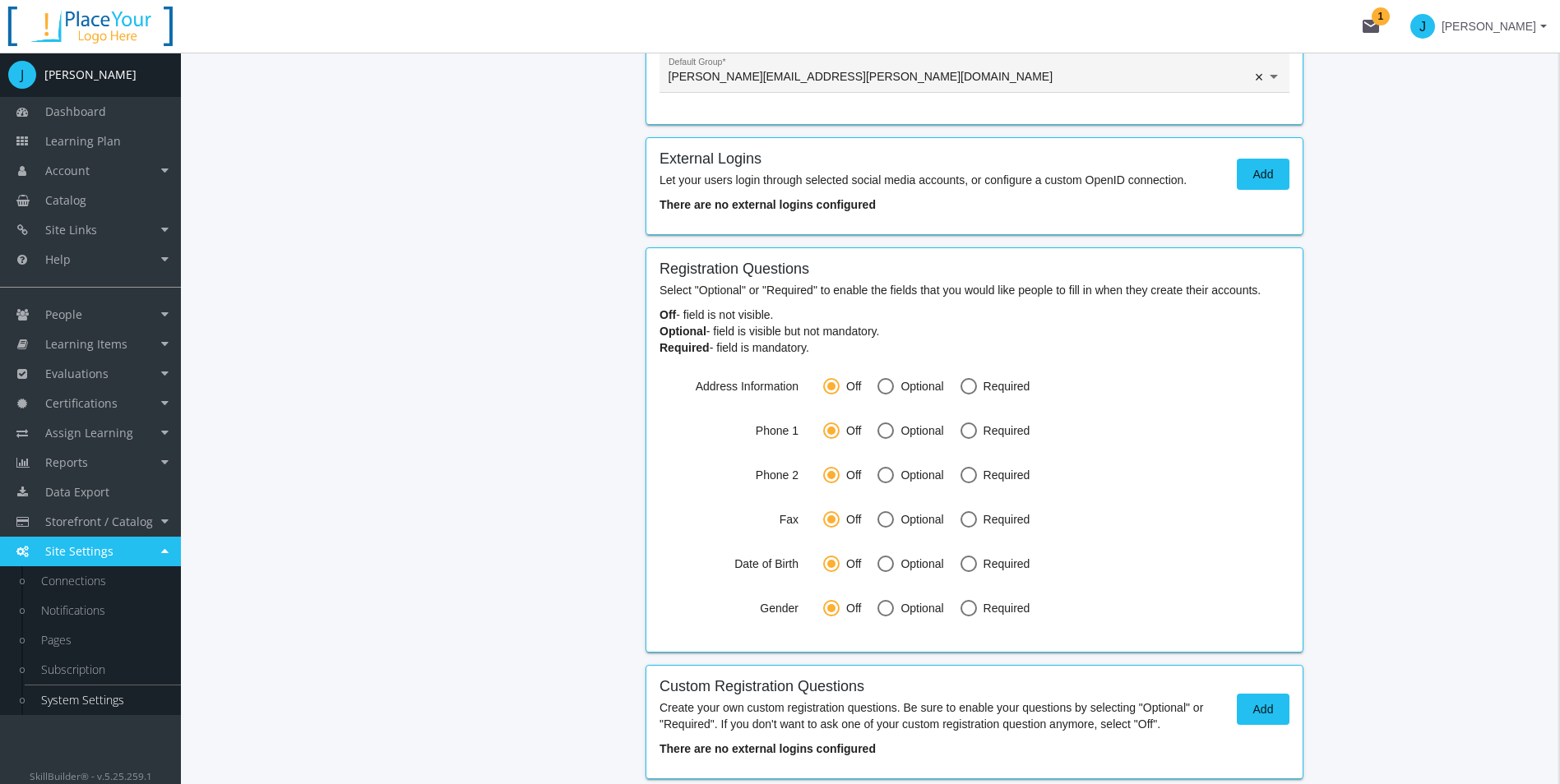
scroll to position [1078, 0]
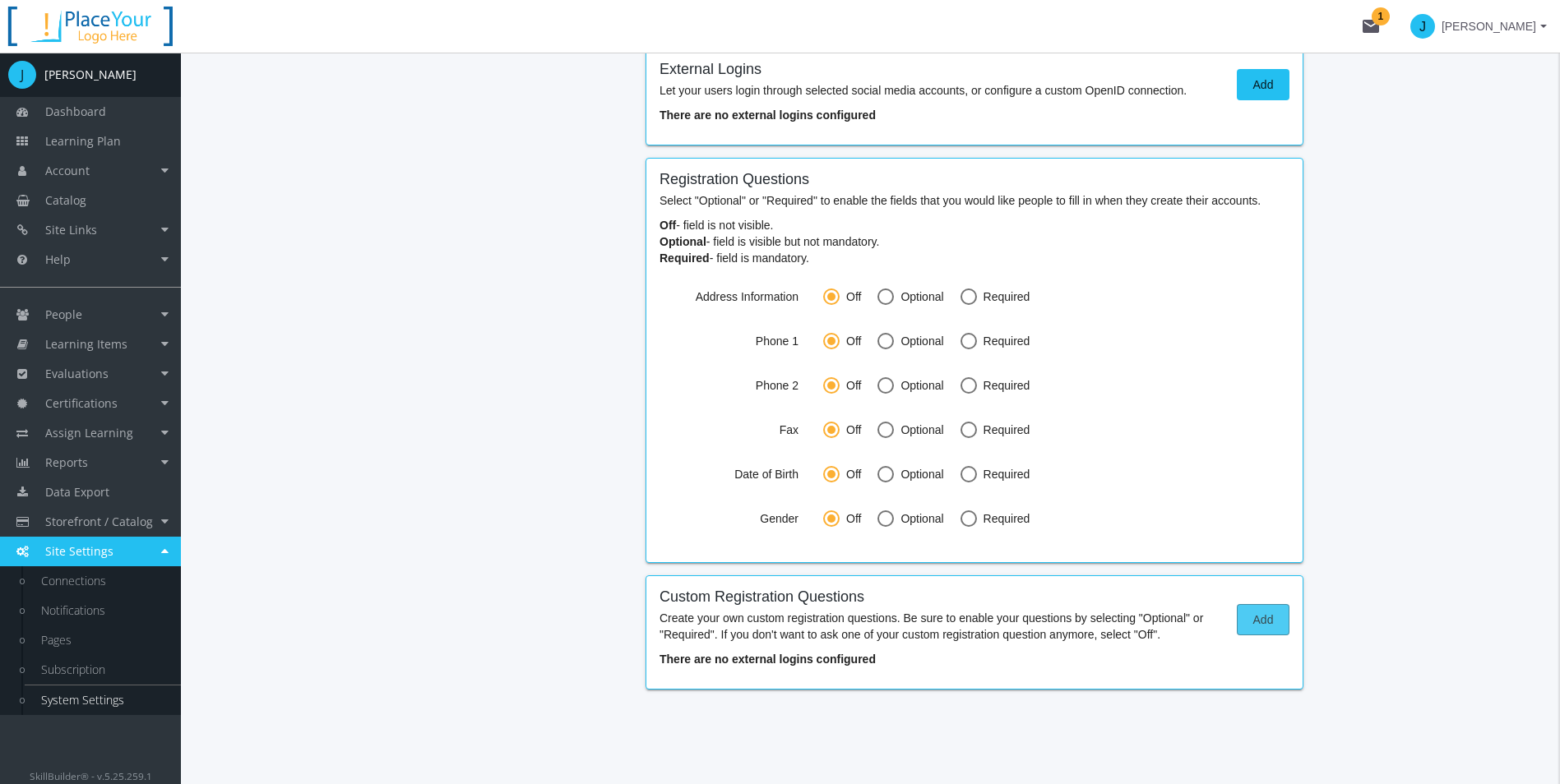
click at [1267, 624] on span "Add" at bounding box center [1262, 619] width 25 height 30
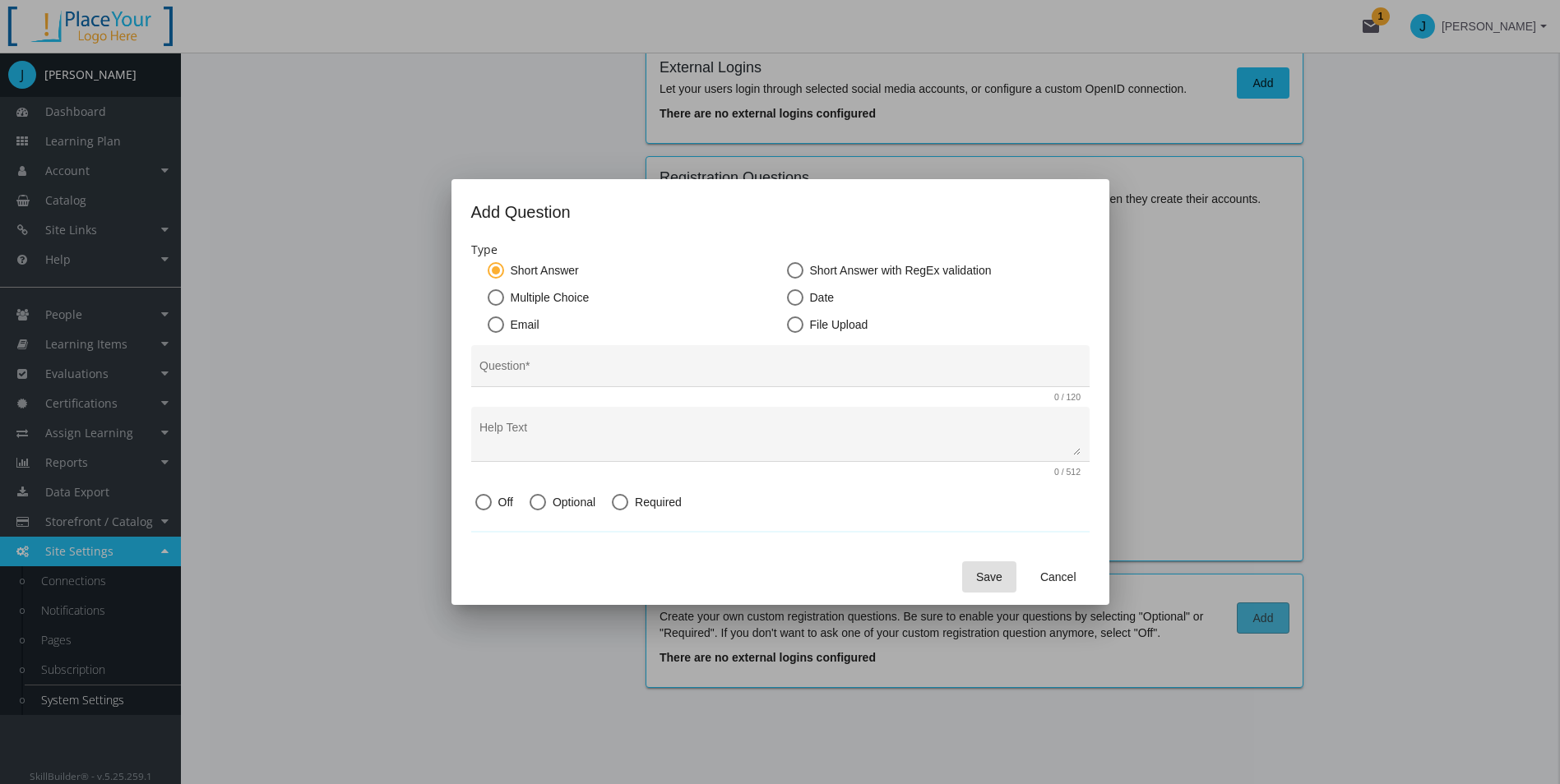
scroll to position [0, 0]
click at [534, 302] on span "Multiple Choice" at bounding box center [547, 297] width 86 height 16
click at [504, 302] on input "Multiple Choice" at bounding box center [495, 300] width 16 height 16
radio input "true"
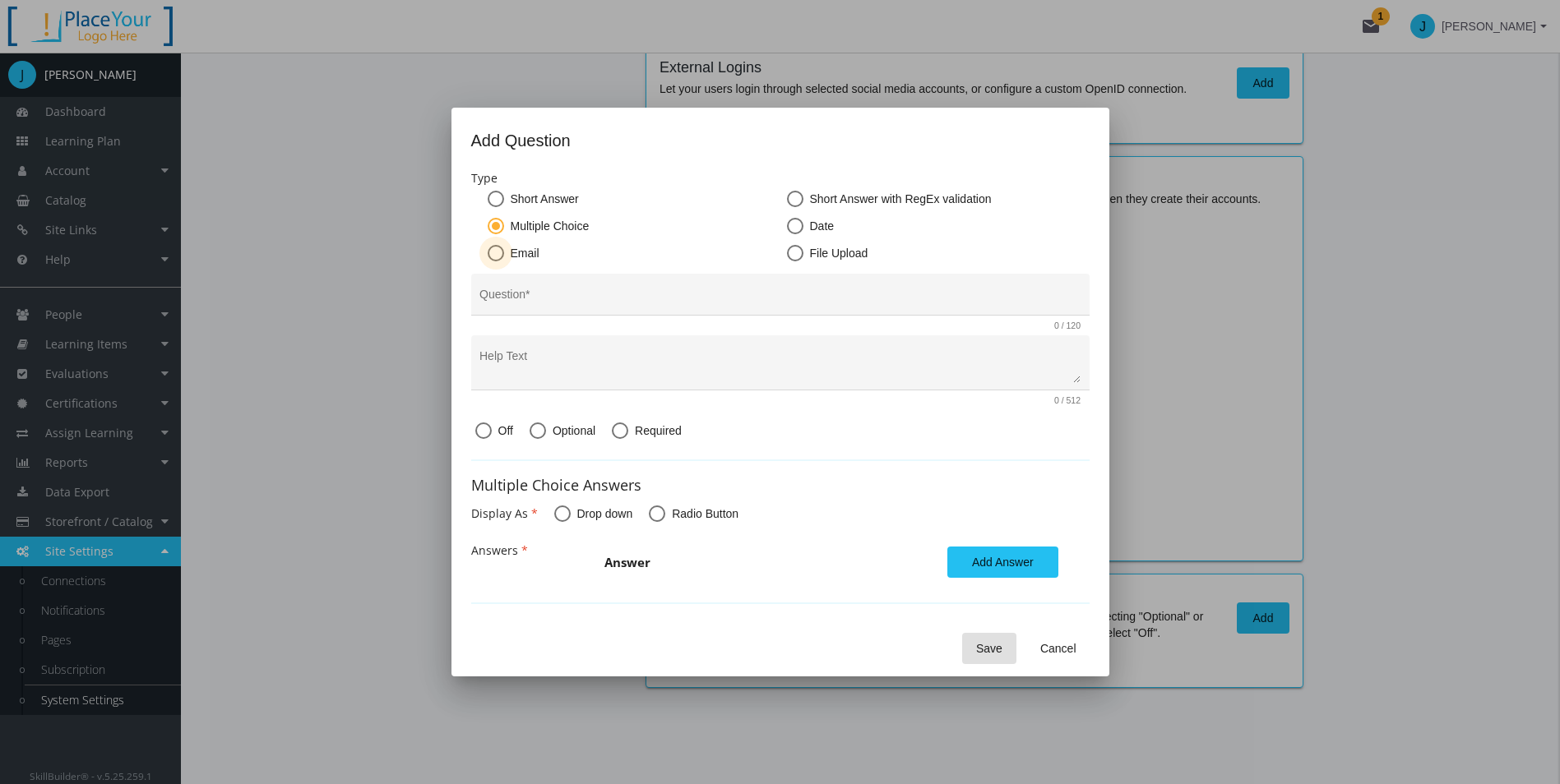
click at [495, 247] on span at bounding box center [495, 253] width 16 height 16
click at [495, 249] on input "Email" at bounding box center [495, 256] width 16 height 16
radio input "true"
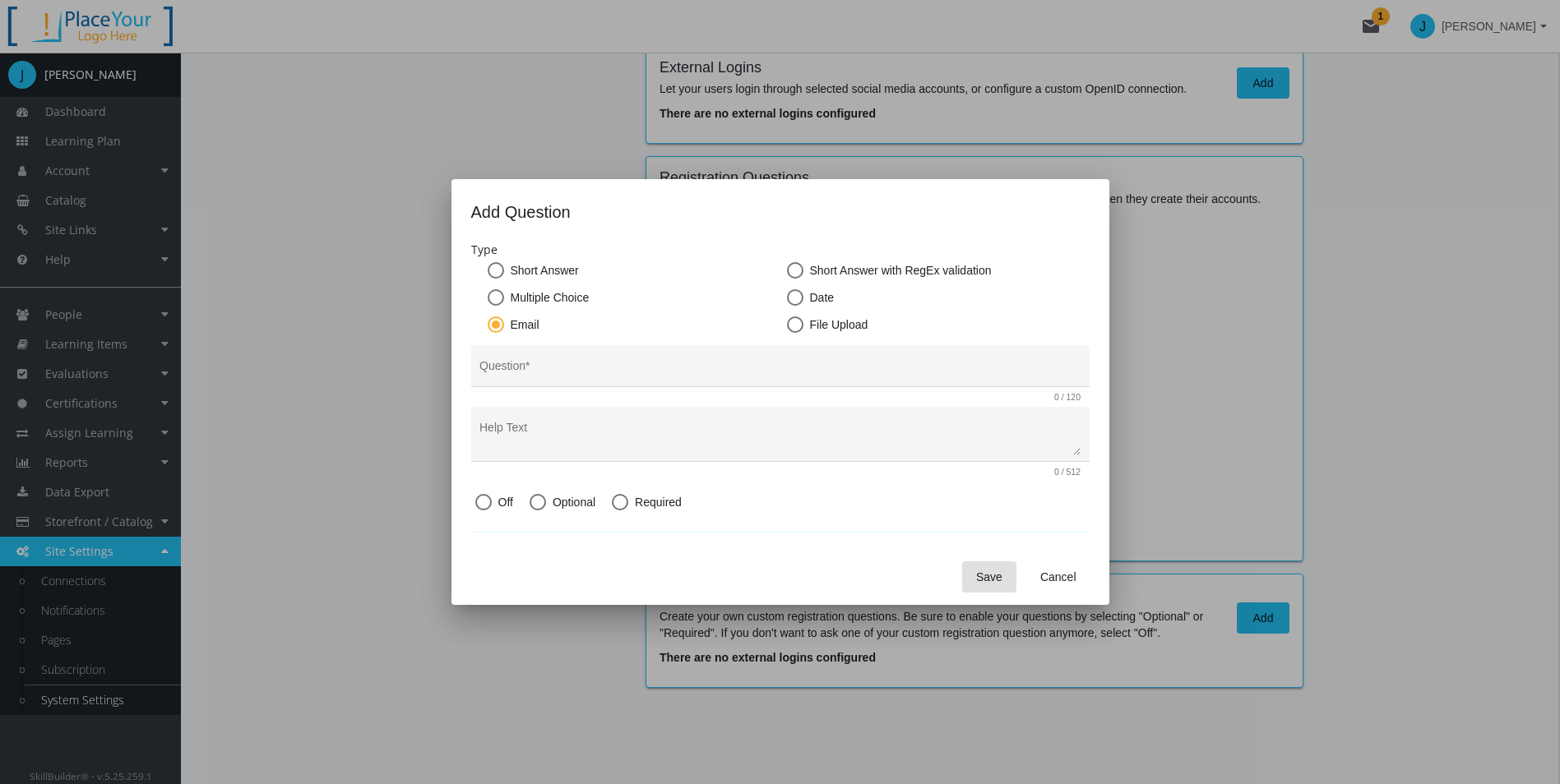
click at [536, 272] on span "Short Answer" at bounding box center [542, 270] width 75 height 16
click at [504, 272] on input "Short Answer" at bounding box center [495, 273] width 16 height 16
radio input "true"
click at [755, 376] on input "Question *" at bounding box center [780, 372] width 601 height 13
click at [755, 427] on textarea "Help Text" at bounding box center [780, 440] width 601 height 30
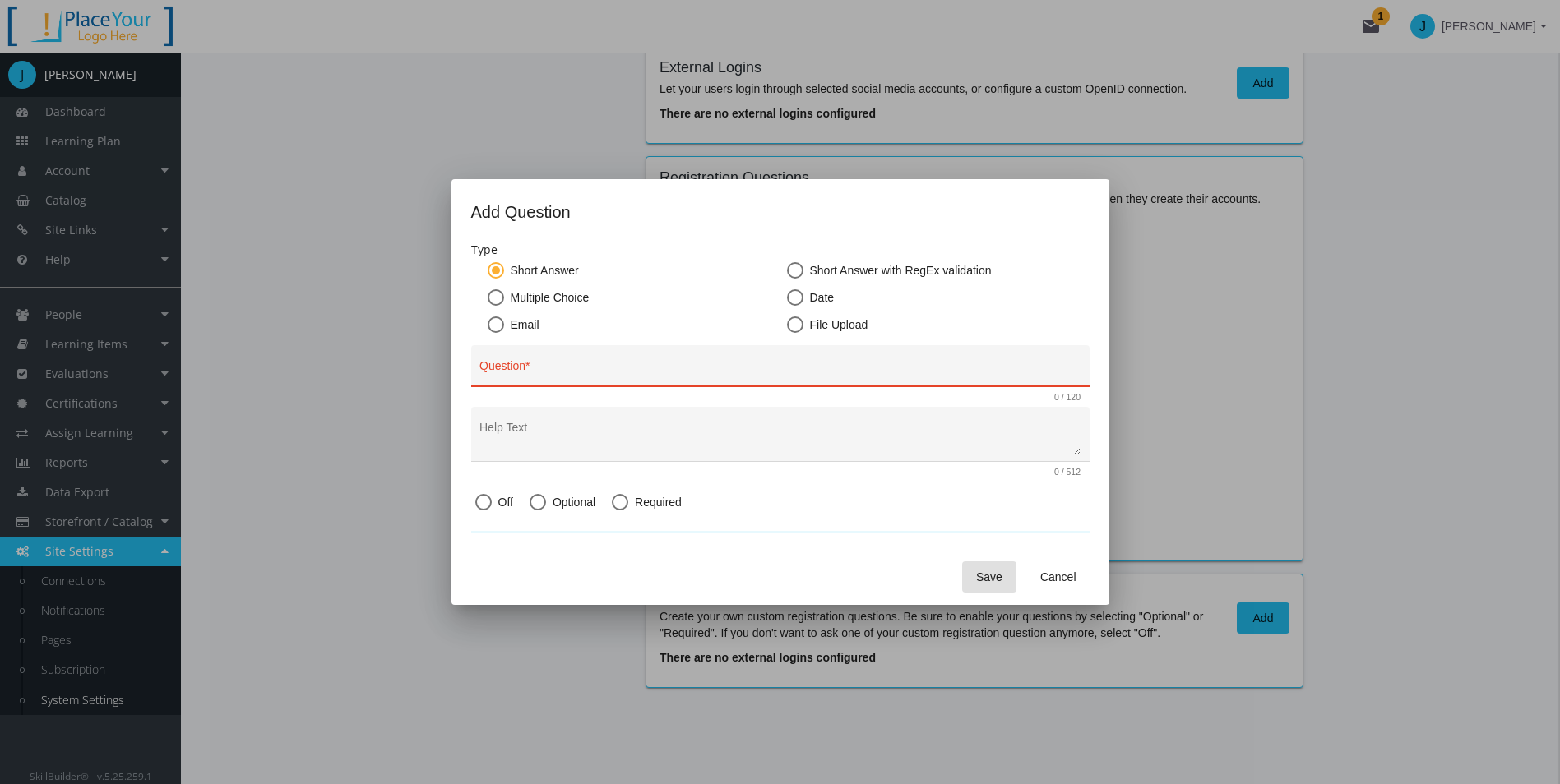
drag, startPoint x: 827, startPoint y: 316, endPoint x: 818, endPoint y: 322, distance: 10.8
click at [818, 322] on mat-radio-group "Short Answer Short Answer with RegEx validation Multiple Choice Date Email File…" at bounding box center [780, 300] width 618 height 75
drag, startPoint x: 818, startPoint y: 322, endPoint x: 803, endPoint y: 309, distance: 19.8
click at [803, 309] on mat-radio-button "Date" at bounding box center [929, 300] width 286 height 20
click at [794, 299] on span at bounding box center [794, 297] width 16 height 16
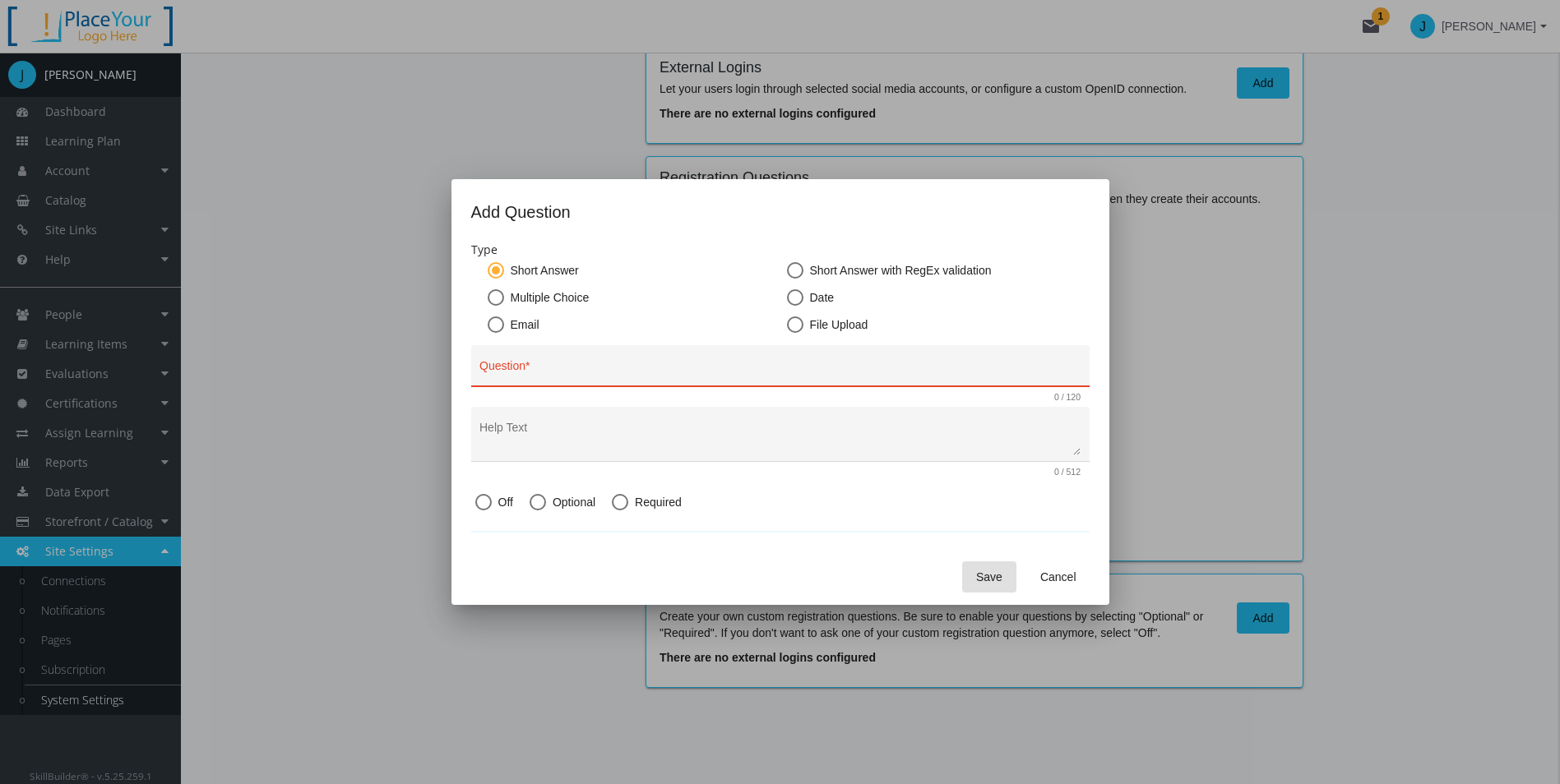
click at [794, 299] on input "Date" at bounding box center [794, 300] width 16 height 16
radio input "true"
click at [787, 325] on span at bounding box center [794, 324] width 16 height 16
click at [787, 325] on input "File Upload" at bounding box center [794, 328] width 16 height 16
radio input "true"
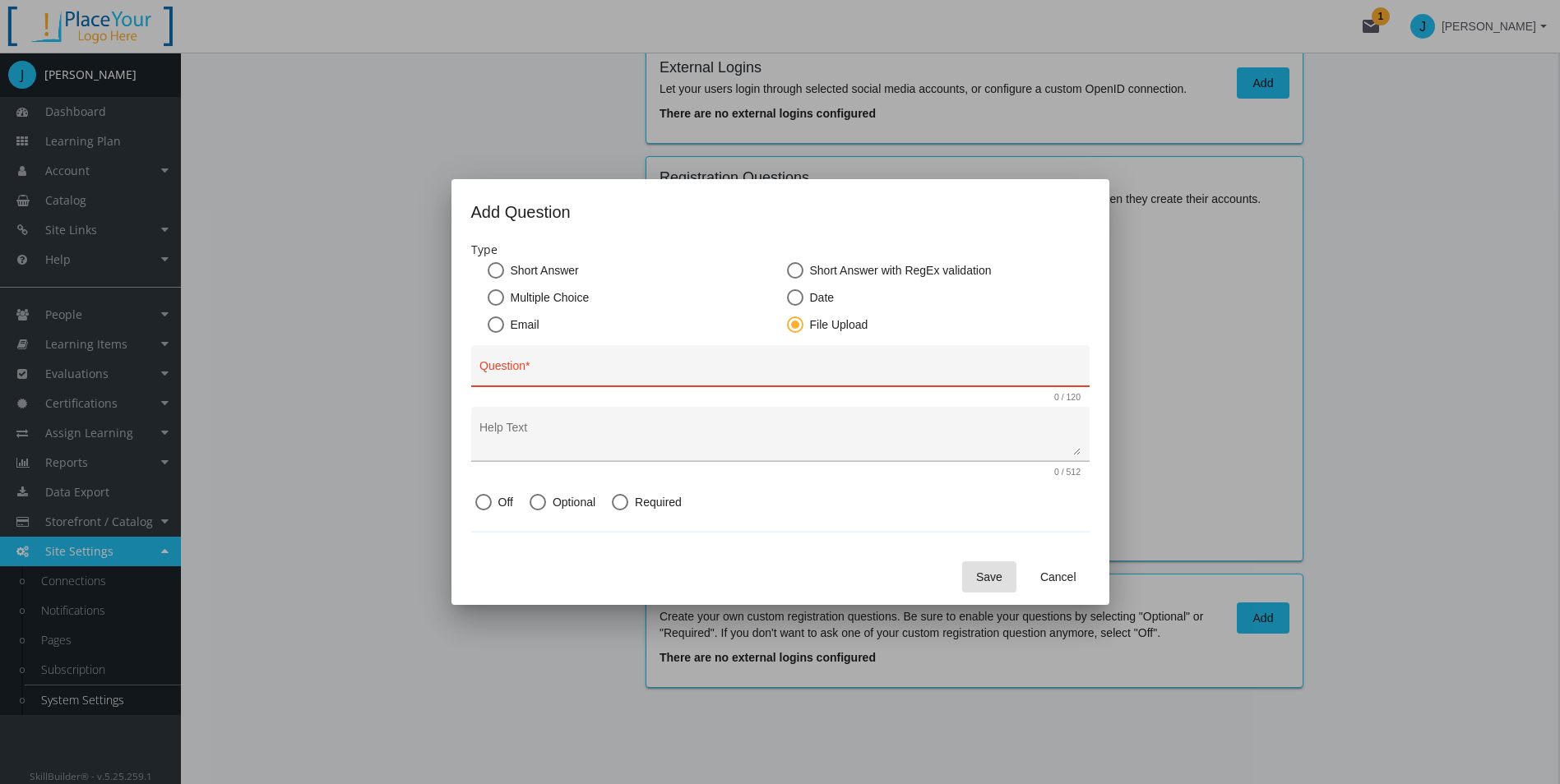
click at [801, 439] on textarea "Help Text" at bounding box center [780, 440] width 601 height 30
drag, startPoint x: 792, startPoint y: 280, endPoint x: 792, endPoint y: 298, distance: 18.0
click at [792, 298] on mat-radio-group "Short Answer Short Answer with RegEx validation Multiple Choice Date Email File…" at bounding box center [780, 300] width 618 height 75
drag, startPoint x: 792, startPoint y: 298, endPoint x: 785, endPoint y: 272, distance: 26.9
click at [785, 272] on mat-radio-group "Short Answer Short Answer with RegEx validation Multiple Choice Date Email File…" at bounding box center [780, 300] width 618 height 75
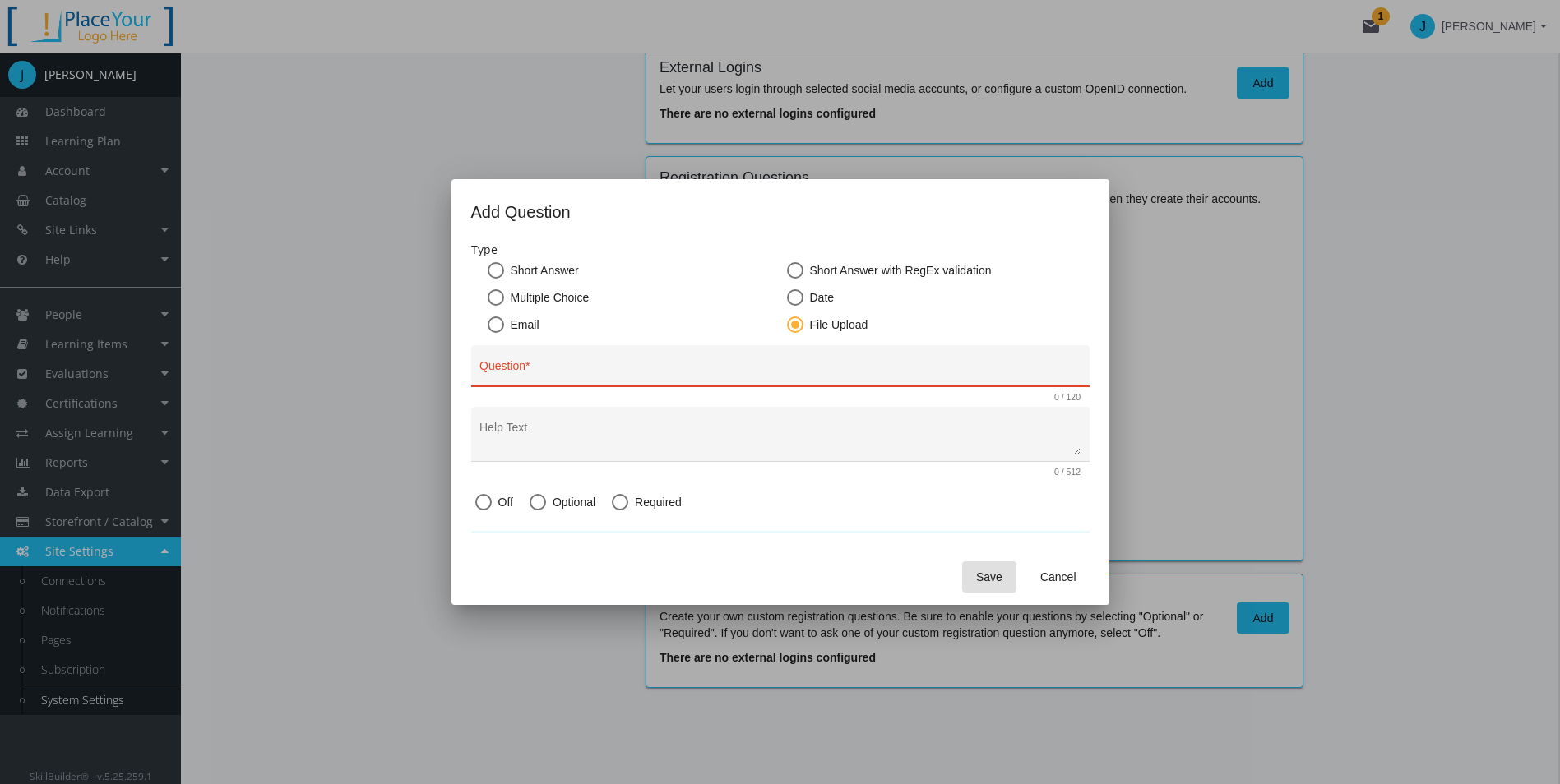
click at [791, 272] on span at bounding box center [794, 270] width 16 height 16
click at [791, 272] on input "Short Answer with RegEx validation" at bounding box center [794, 273] width 16 height 16
radio input "true"
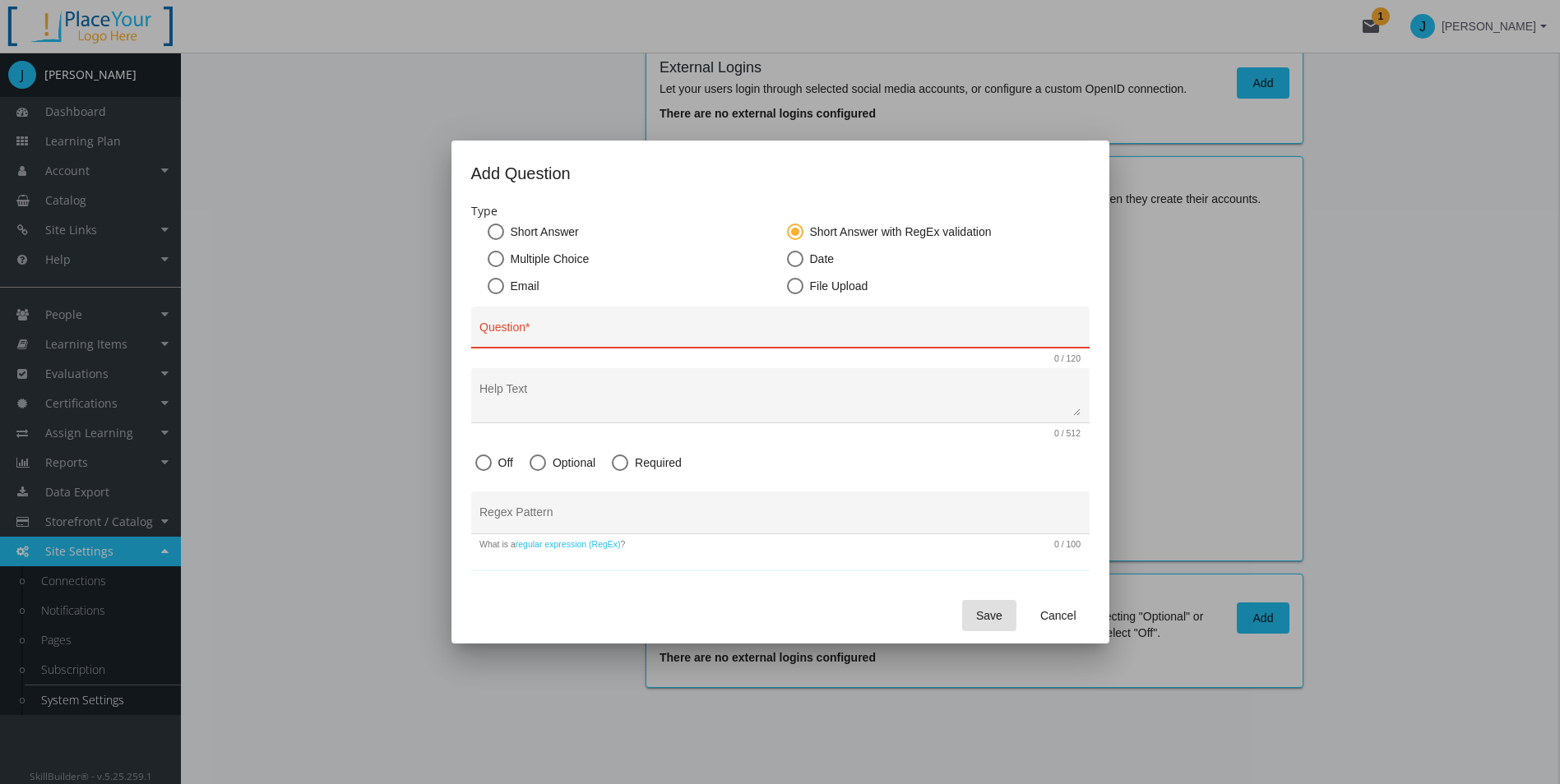
click at [514, 289] on span "Email" at bounding box center [522, 285] width 36 height 16
click at [504, 289] on input "Email" at bounding box center [495, 288] width 16 height 16
radio input "true"
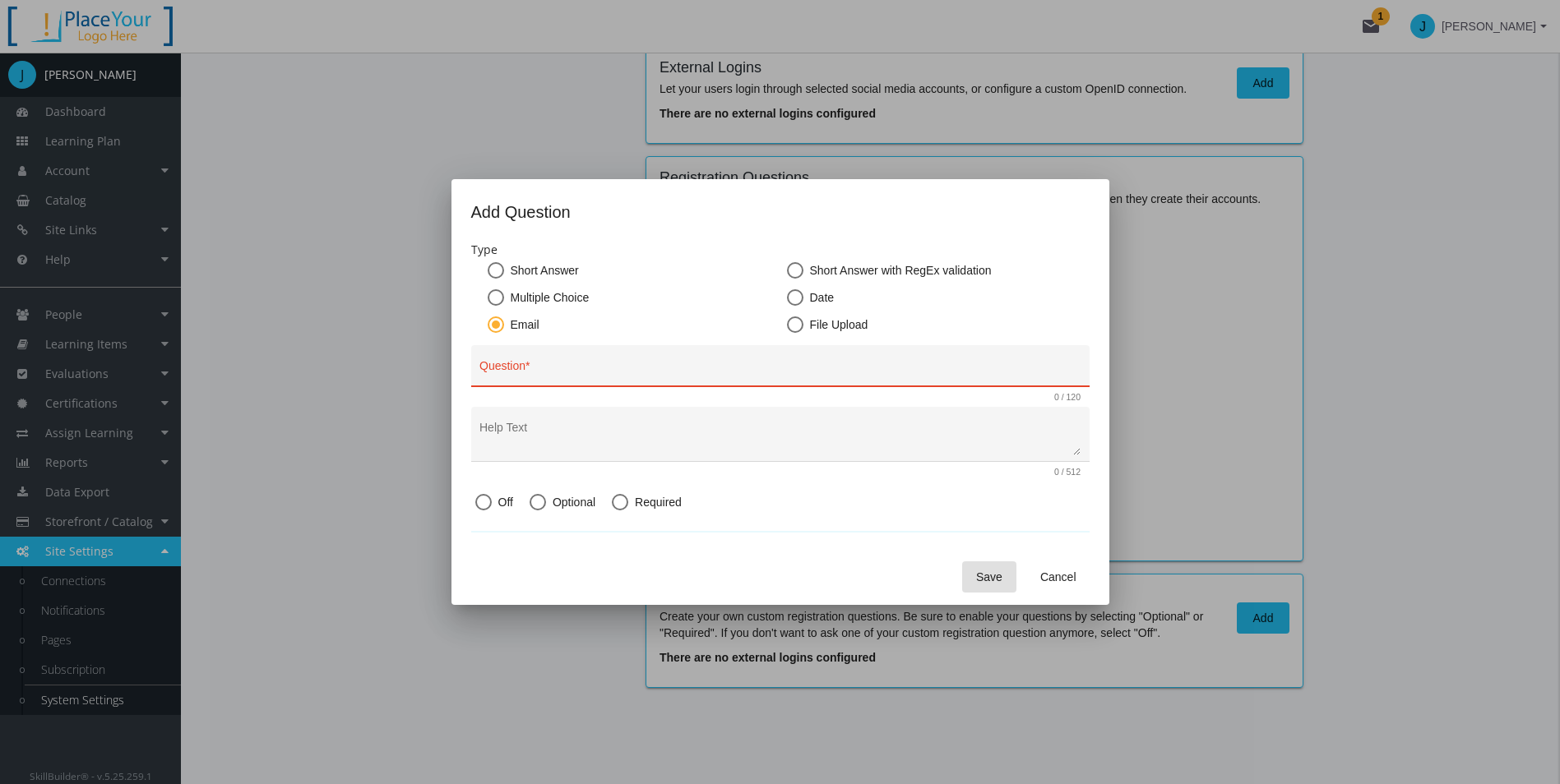
click at [526, 287] on mat-radio-group "Short Answer Short Answer with RegEx validation Multiple Choice Date Email File…" at bounding box center [780, 300] width 618 height 75
click at [526, 275] on span "Short Answer" at bounding box center [542, 270] width 75 height 16
click at [504, 275] on input "Short Answer" at bounding box center [495, 273] width 16 height 16
radio input "true"
click at [553, 373] on input "Question *" at bounding box center [780, 372] width 601 height 13
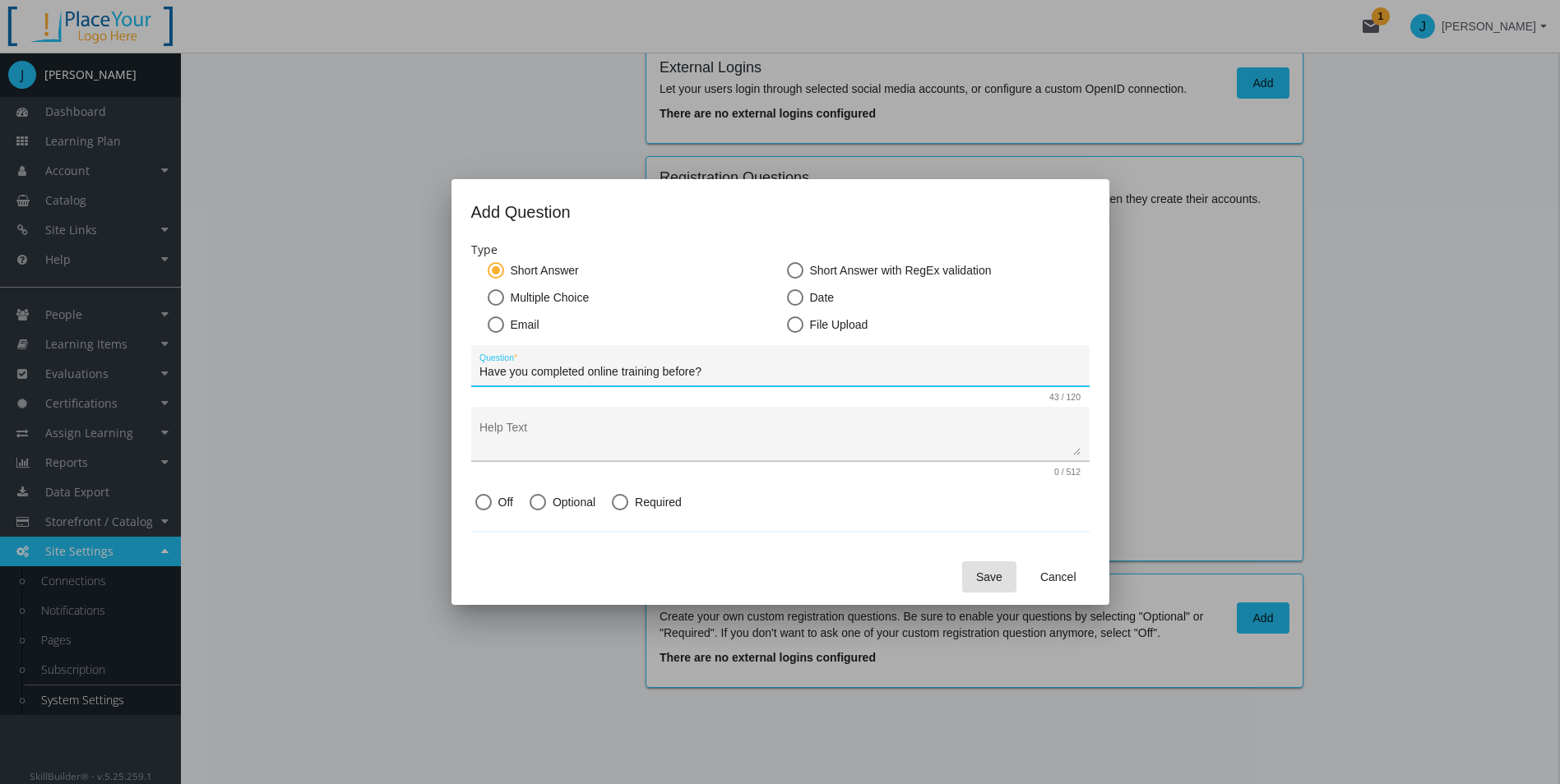
type input "Have you completed online training before?"
click at [527, 419] on div "Help Text" at bounding box center [780, 439] width 601 height 47
click at [559, 501] on span "Optional" at bounding box center [570, 501] width 49 height 16
click at [546, 501] on input "Optional" at bounding box center [537, 505] width 16 height 16
radio input "true"
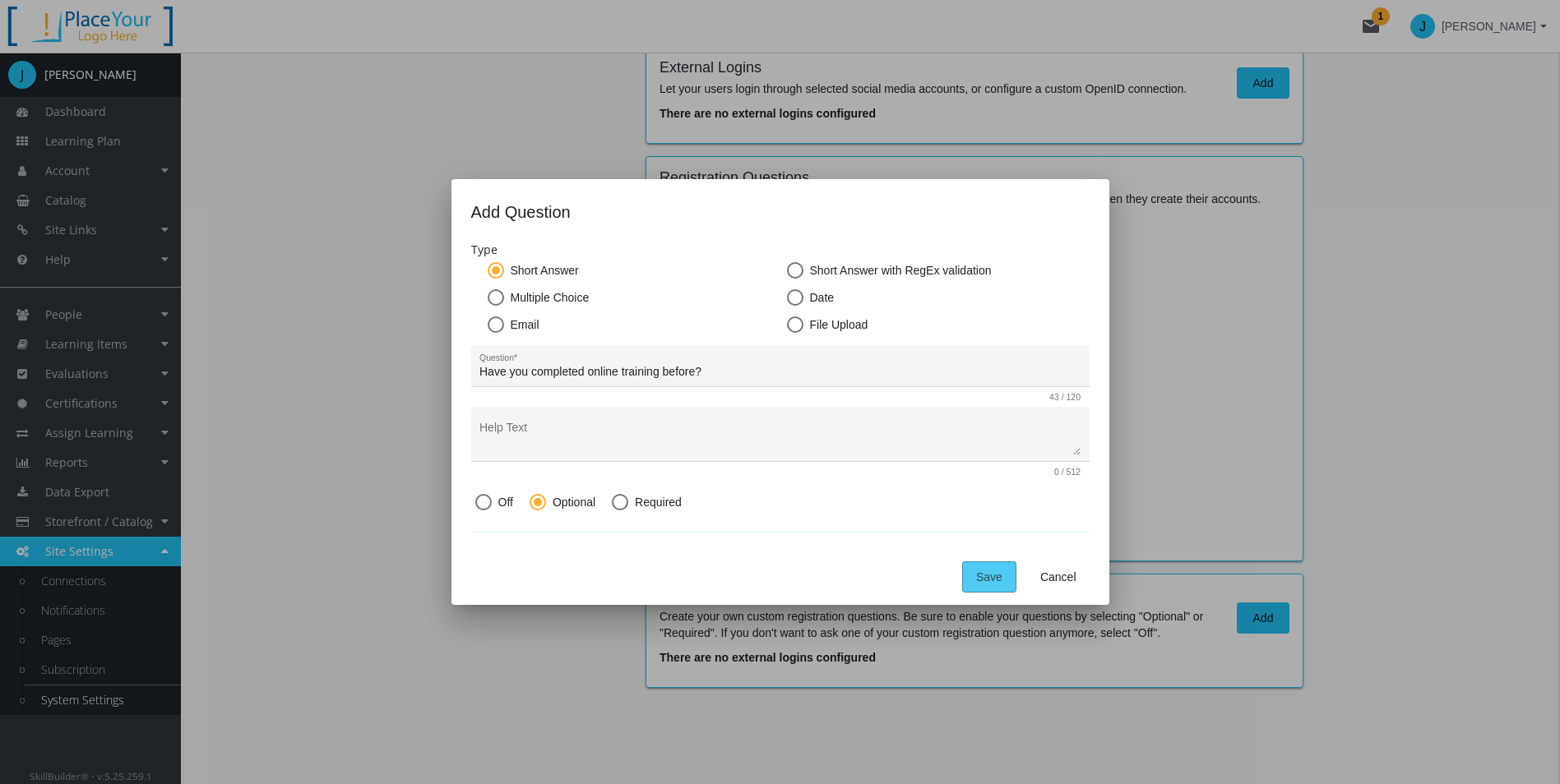
click at [989, 578] on span "Save" at bounding box center [989, 577] width 26 height 30
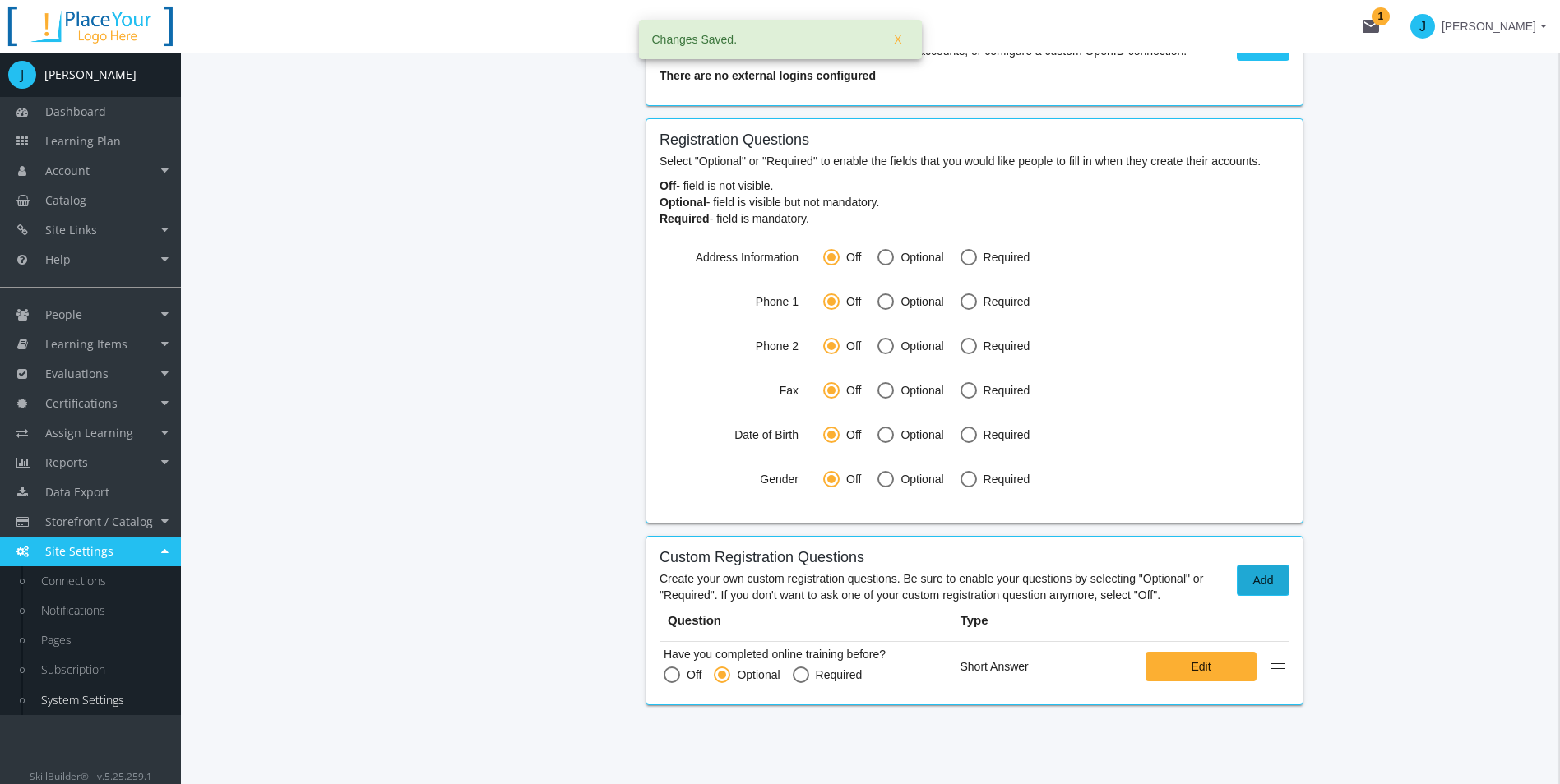
scroll to position [1134, 0]
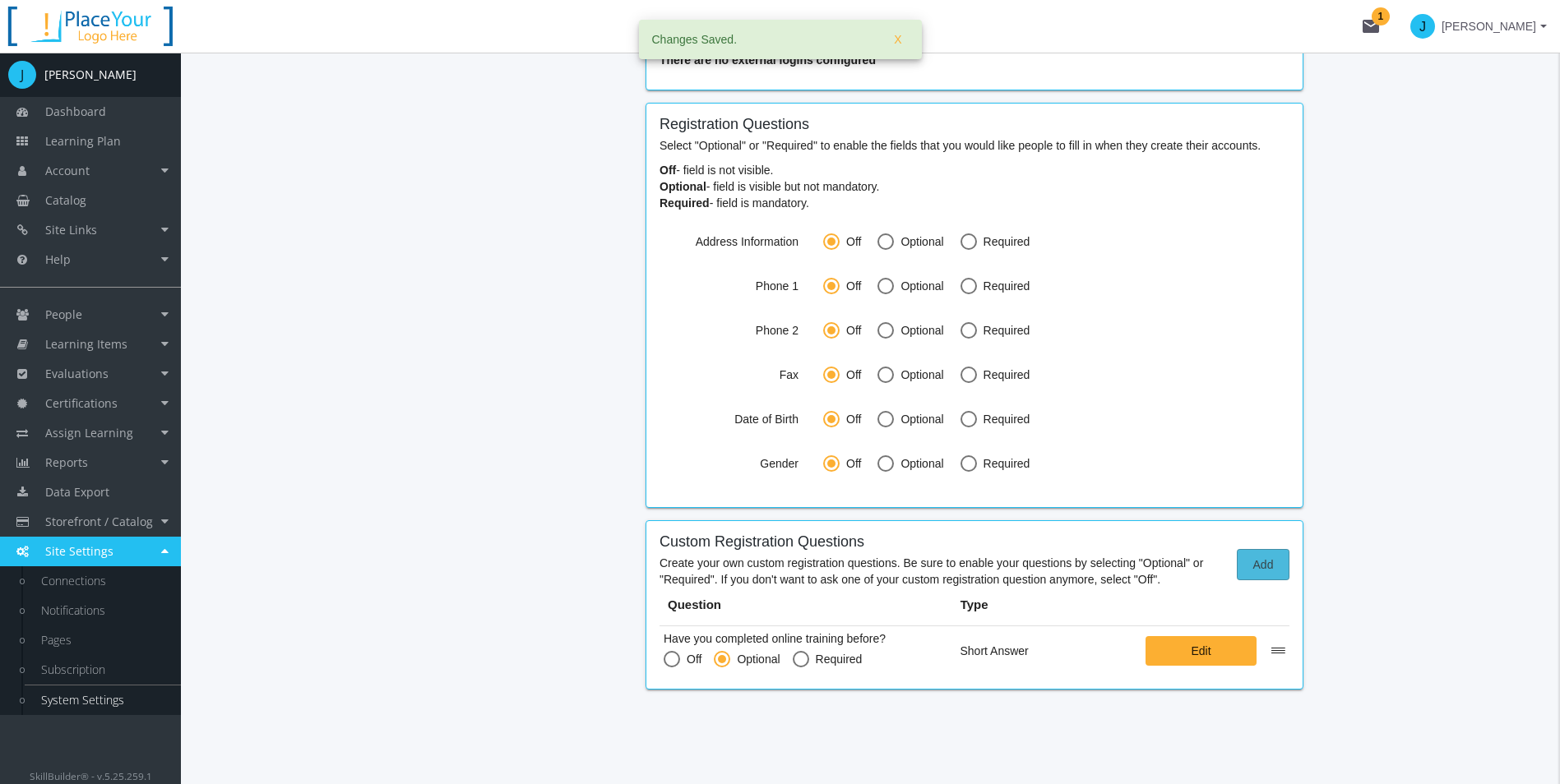
click at [1243, 562] on button "Add" at bounding box center [1263, 564] width 53 height 31
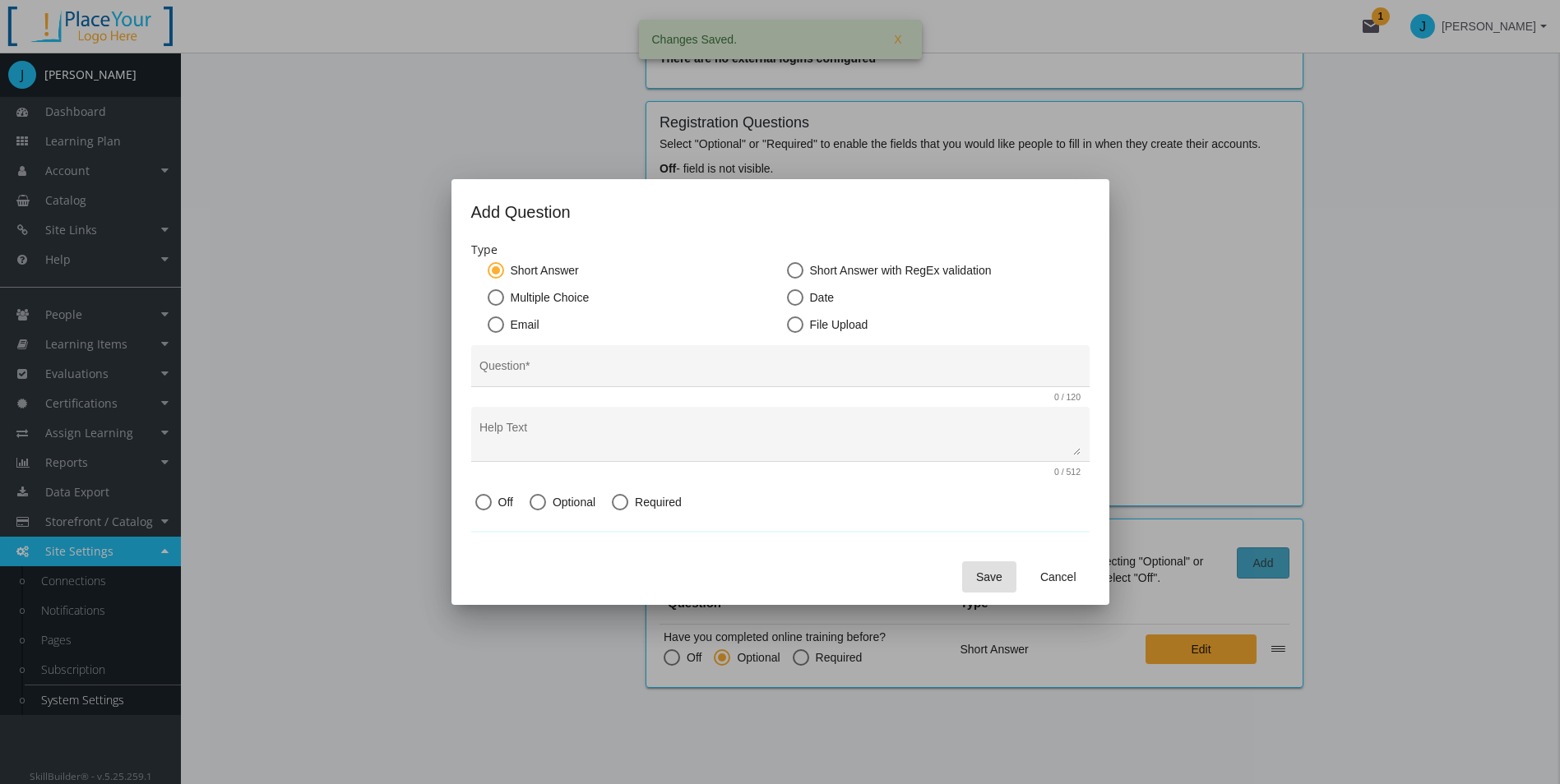
scroll to position [0, 0]
click at [520, 345] on div "Type Short Answer Short Answer with RegEx validation Multiple Choice Date Email…" at bounding box center [780, 378] width 618 height 273
click at [518, 336] on mat-radio-button "Email" at bounding box center [630, 327] width 286 height 20
click at [521, 331] on span "Email" at bounding box center [522, 324] width 36 height 16
click at [504, 331] on input "Email" at bounding box center [495, 328] width 16 height 16
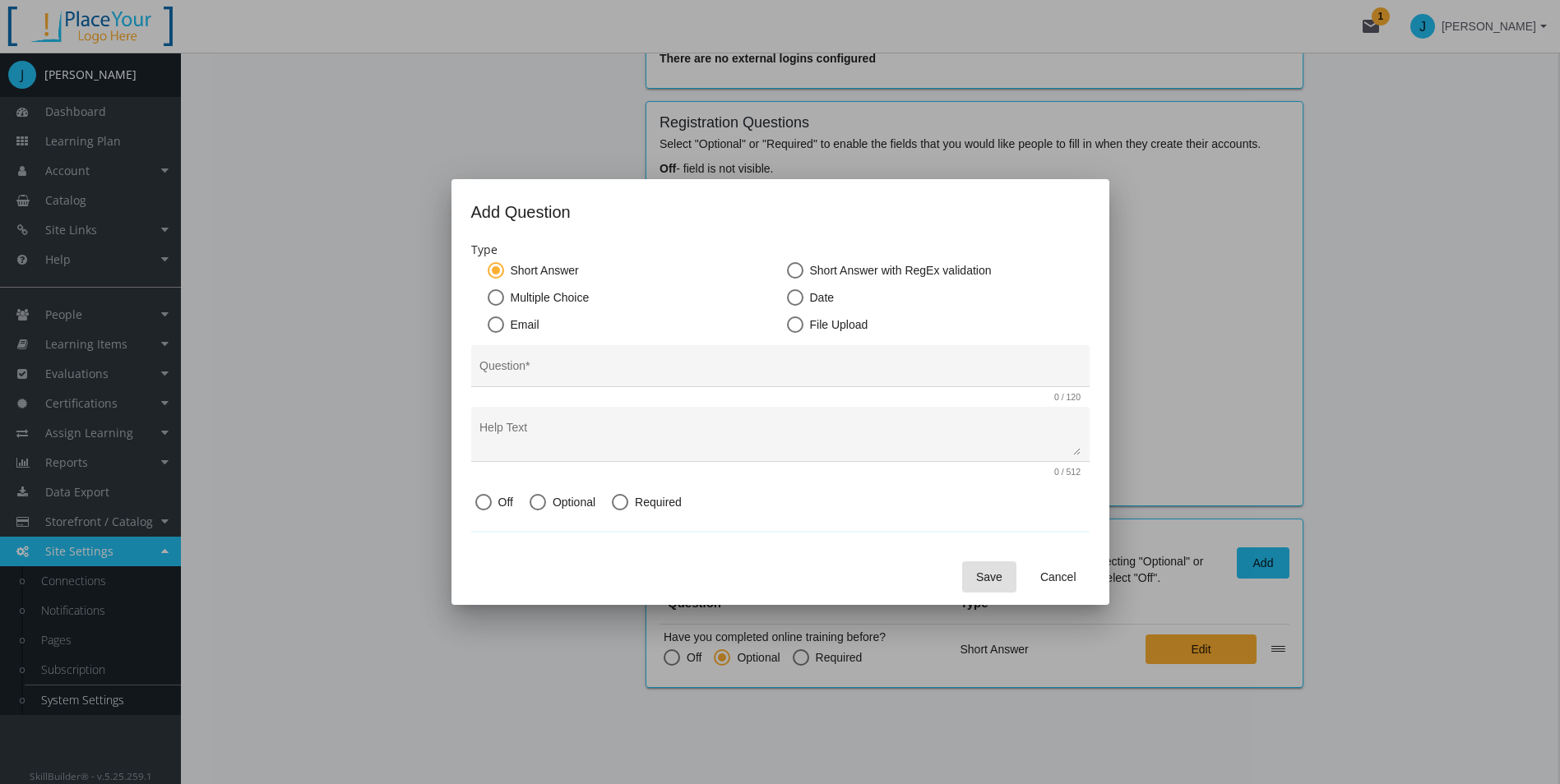
radio input "true"
click at [568, 374] on input "Question *" at bounding box center [780, 372] width 601 height 13
type input "Please provide an alternate email to send promotions to."
click at [547, 514] on div "Type Short Answer Short Answer with RegEx validation Multiple Choice Date Email…" at bounding box center [780, 387] width 618 height 291
click at [515, 498] on mat-radio-group "Off Optional Required" at bounding box center [586, 502] width 223 height 15
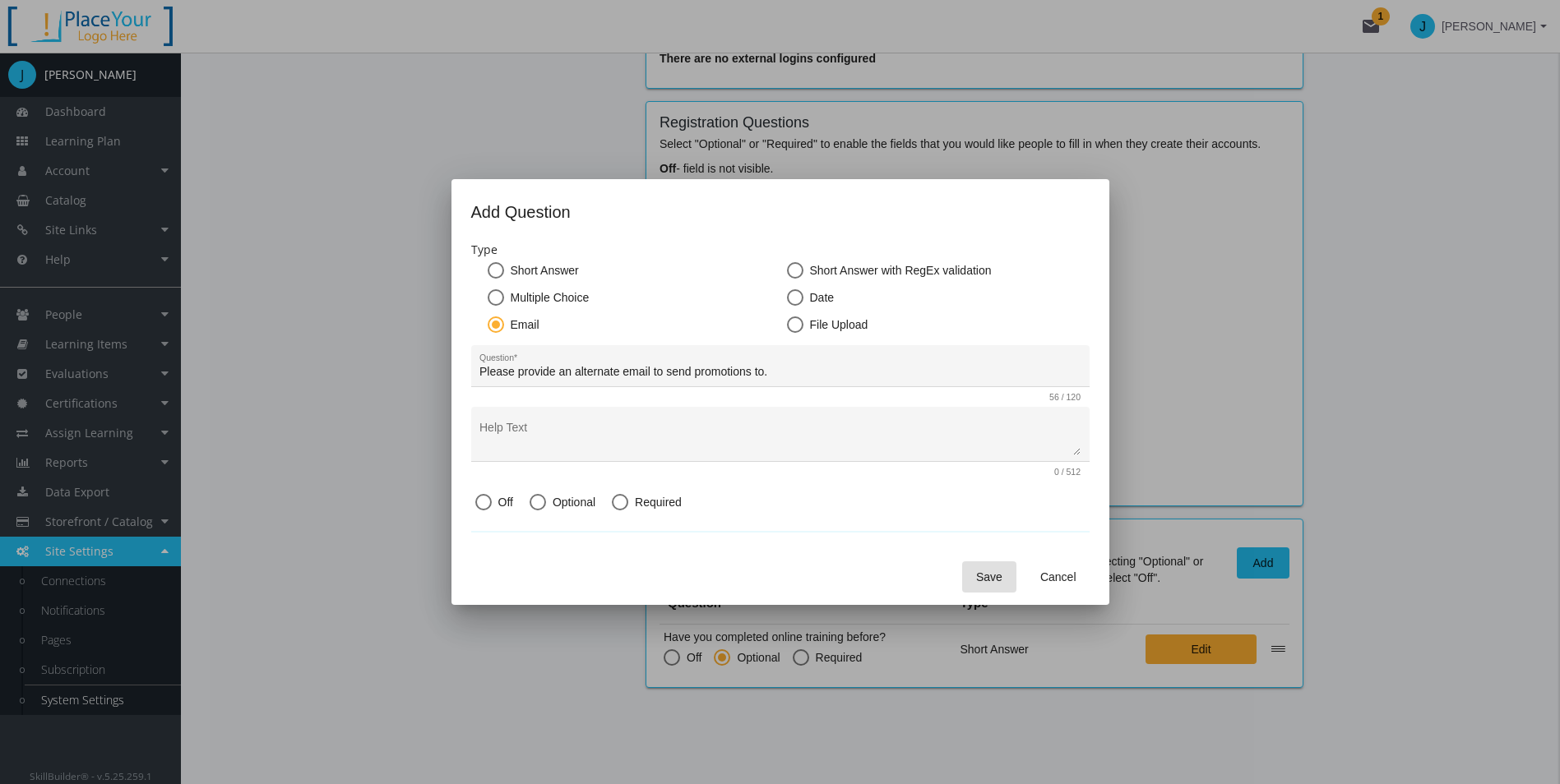
click at [538, 503] on span at bounding box center [537, 501] width 16 height 16
click at [538, 503] on input "Optional" at bounding box center [537, 505] width 16 height 16
radio input "true"
click at [1013, 585] on button "Save" at bounding box center [989, 577] width 54 height 31
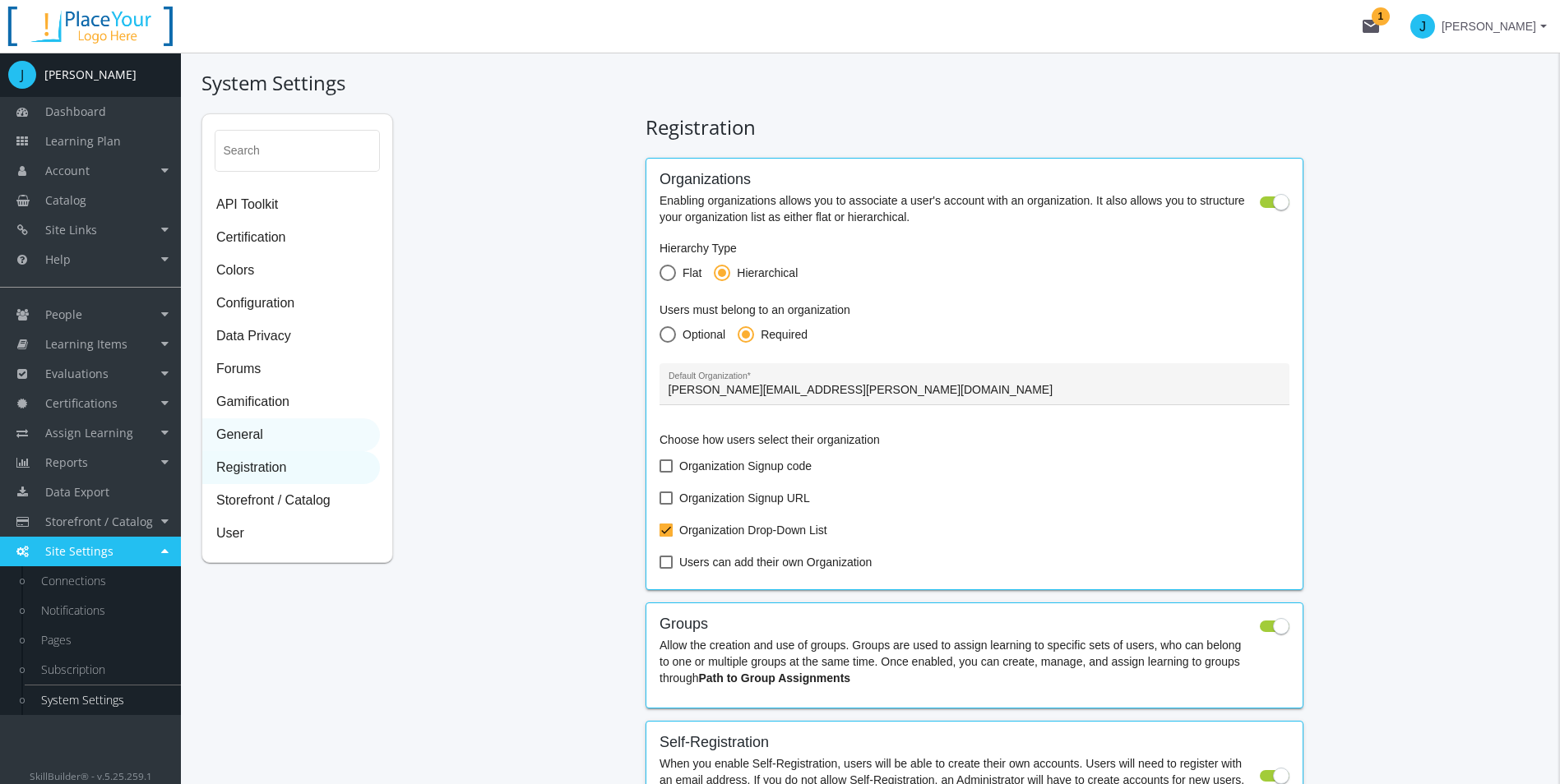
click at [322, 445] on span "General" at bounding box center [290, 435] width 176 height 33
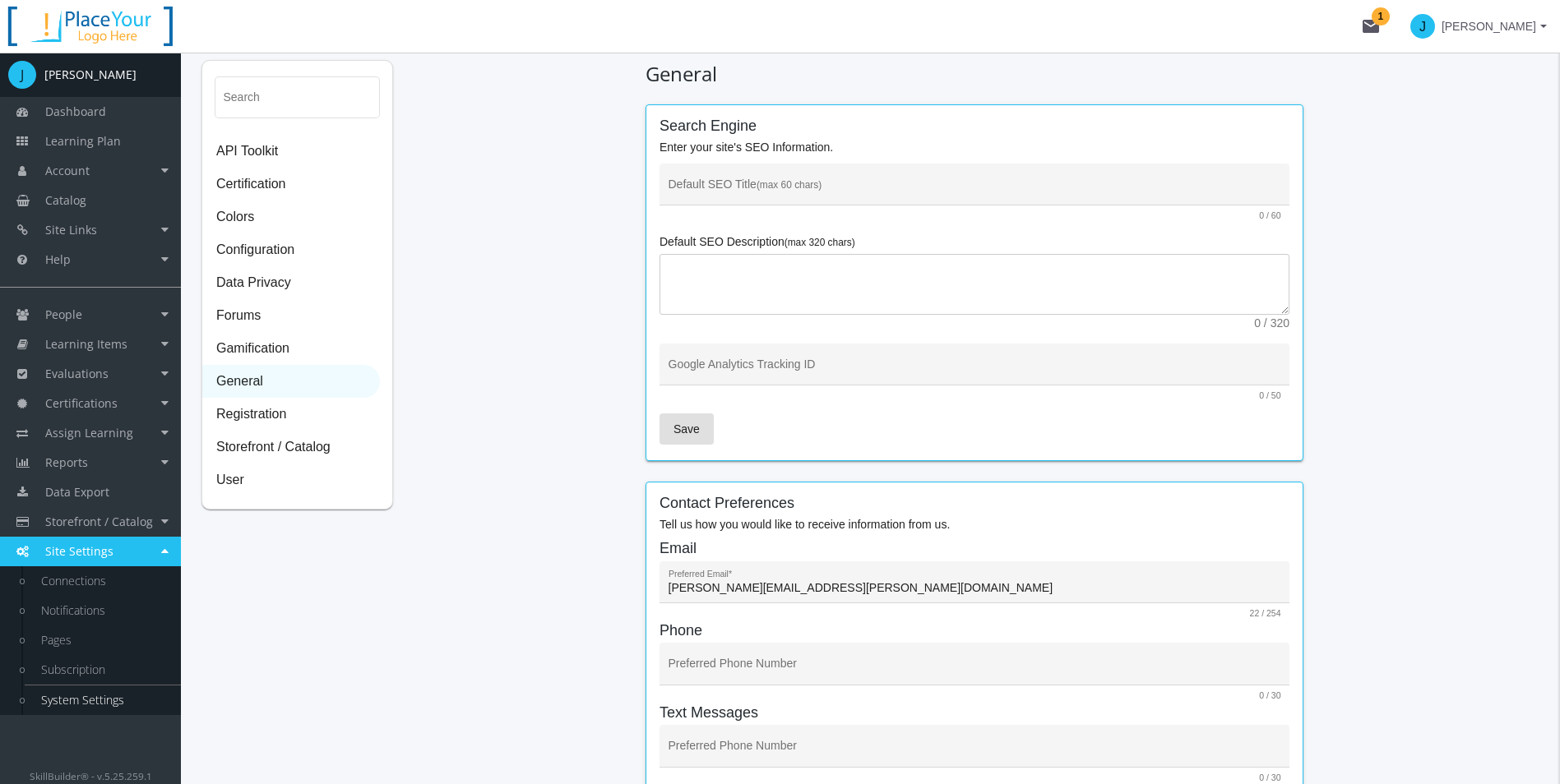
scroll to position [82, 0]
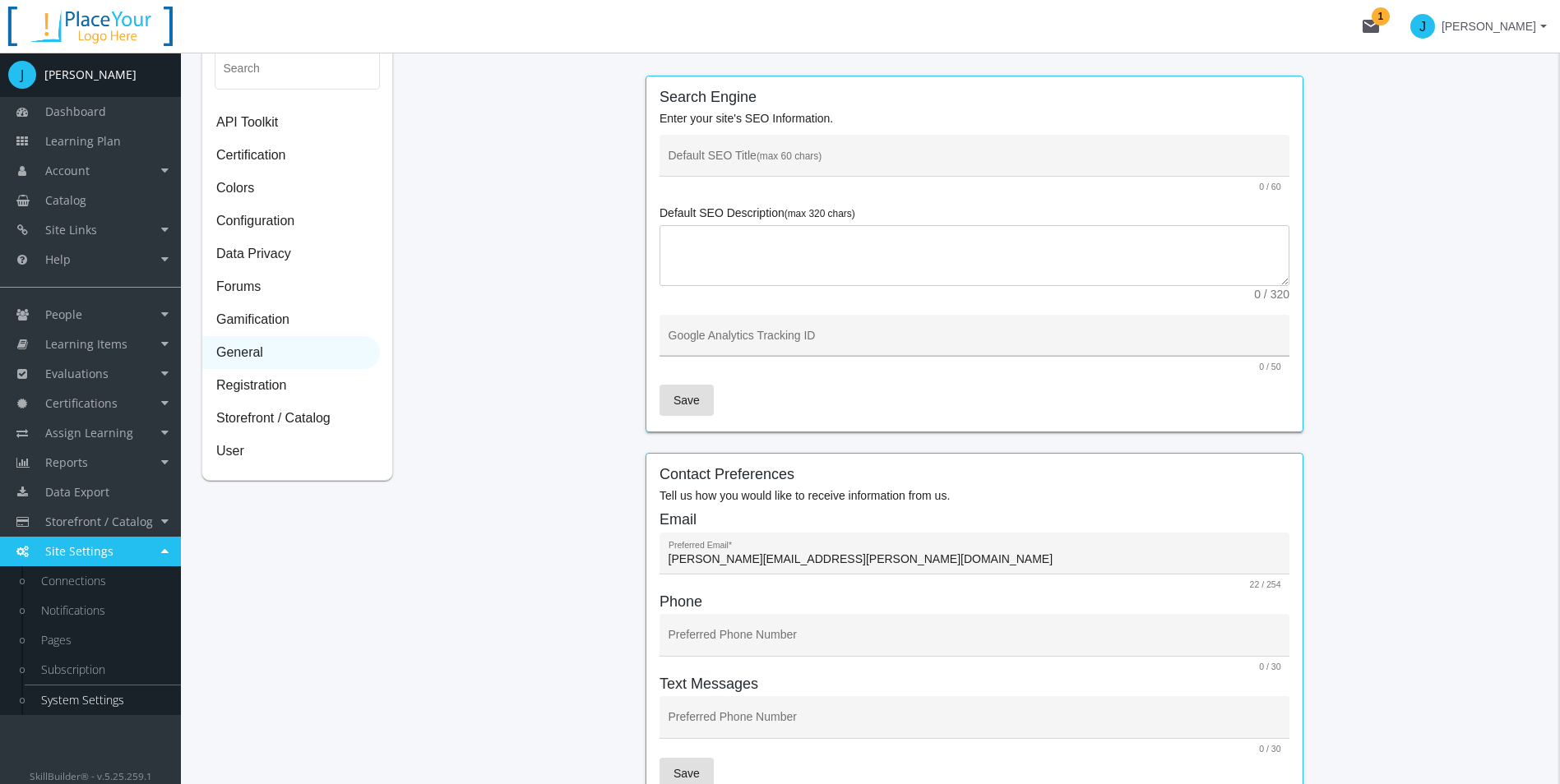
click at [799, 333] on div "Google Analytics Tracking ID" at bounding box center [975, 340] width 613 height 34
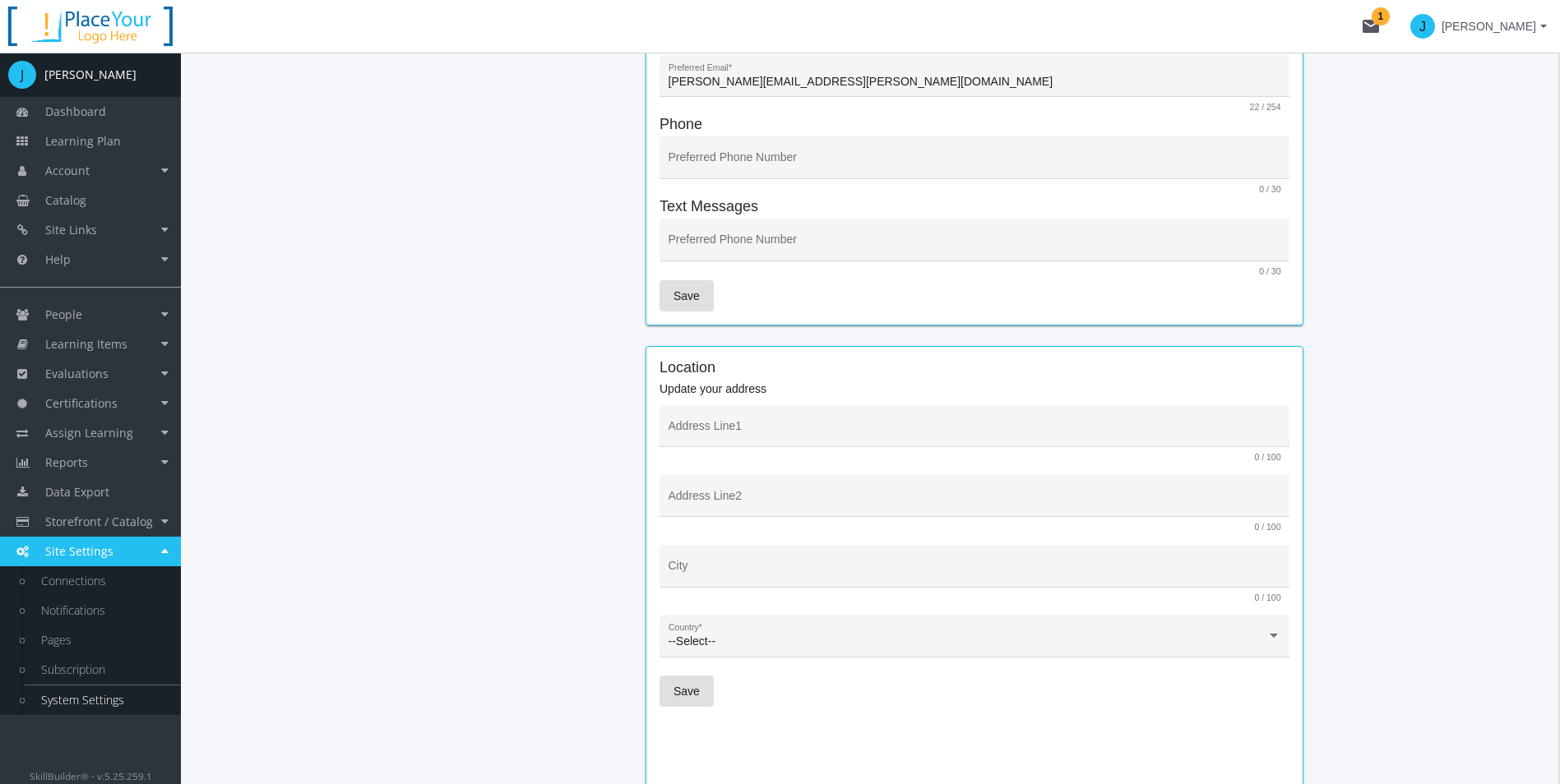
scroll to position [575, 0]
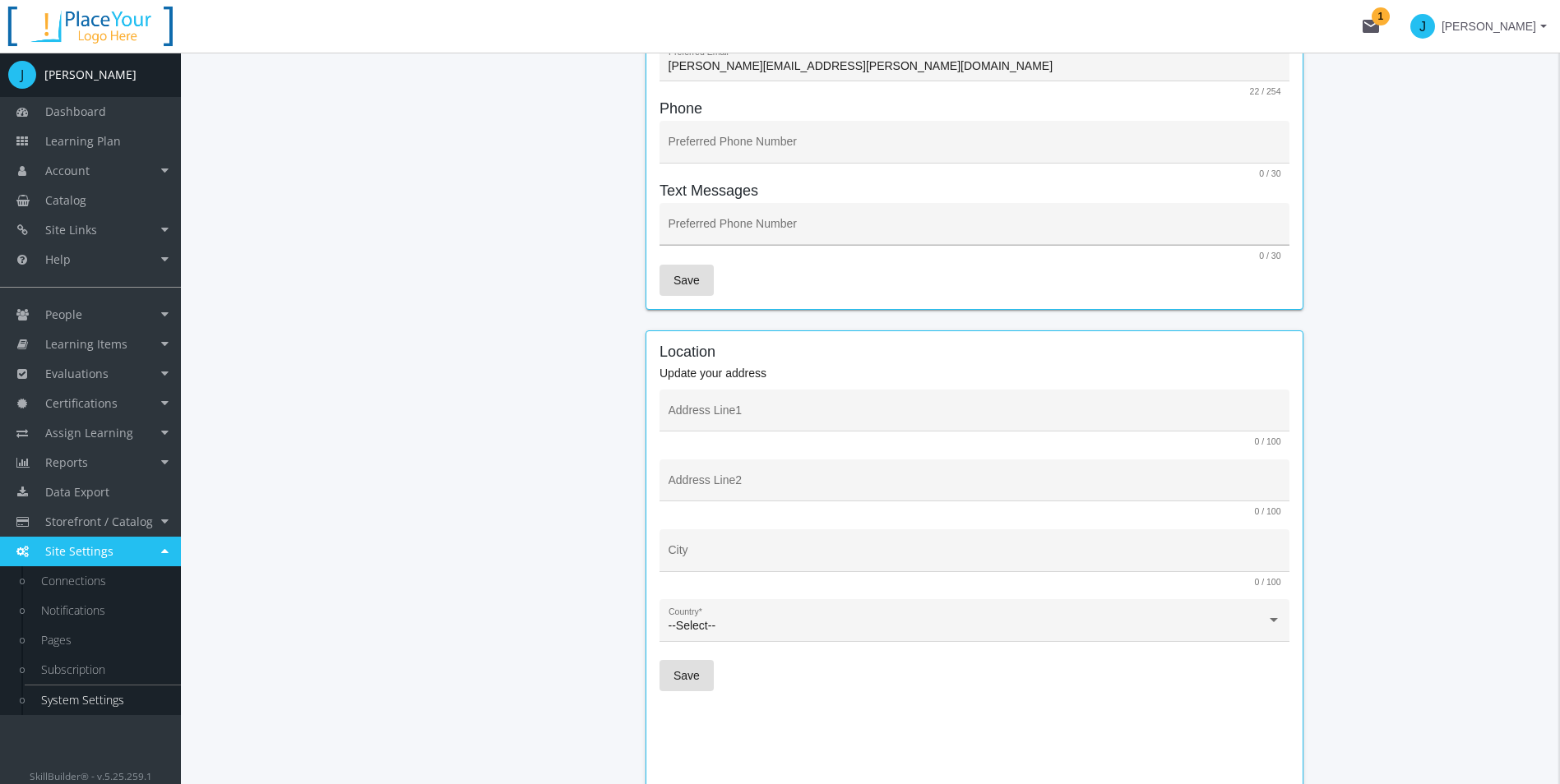
drag, startPoint x: 738, startPoint y: 256, endPoint x: 751, endPoint y: 235, distance: 24.7
click at [739, 256] on div at bounding box center [964, 256] width 591 height 10
click at [750, 235] on input "Preferred Phone Number" at bounding box center [975, 229] width 613 height 13
click at [572, 223] on div "Search API Toolkit Certification Colors Configuration Data Privacy Forums Gamif…" at bounding box center [870, 451] width 1338 height 1826
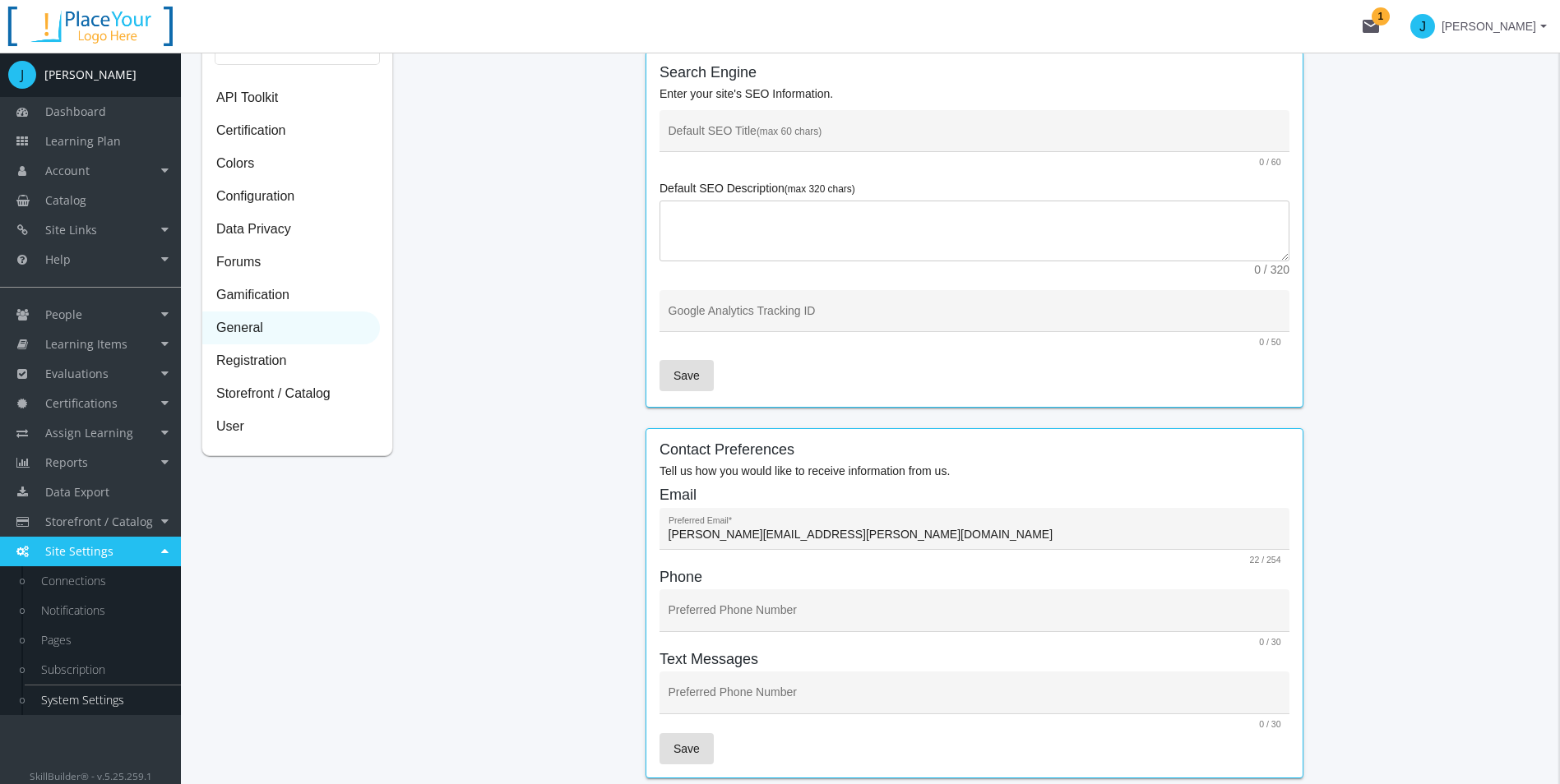
scroll to position [0, 0]
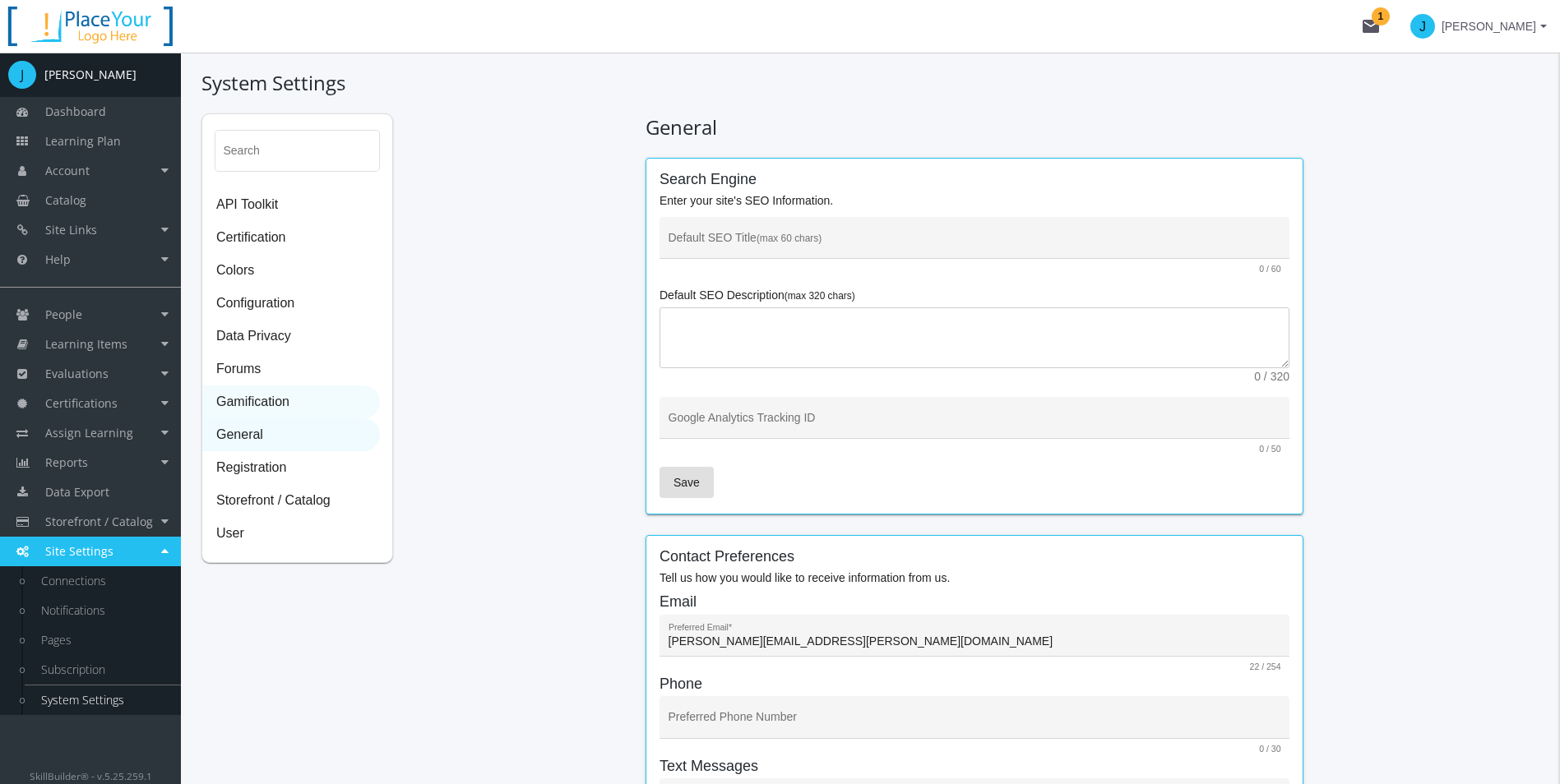
click at [251, 397] on span "Gamification" at bounding box center [290, 402] width 176 height 33
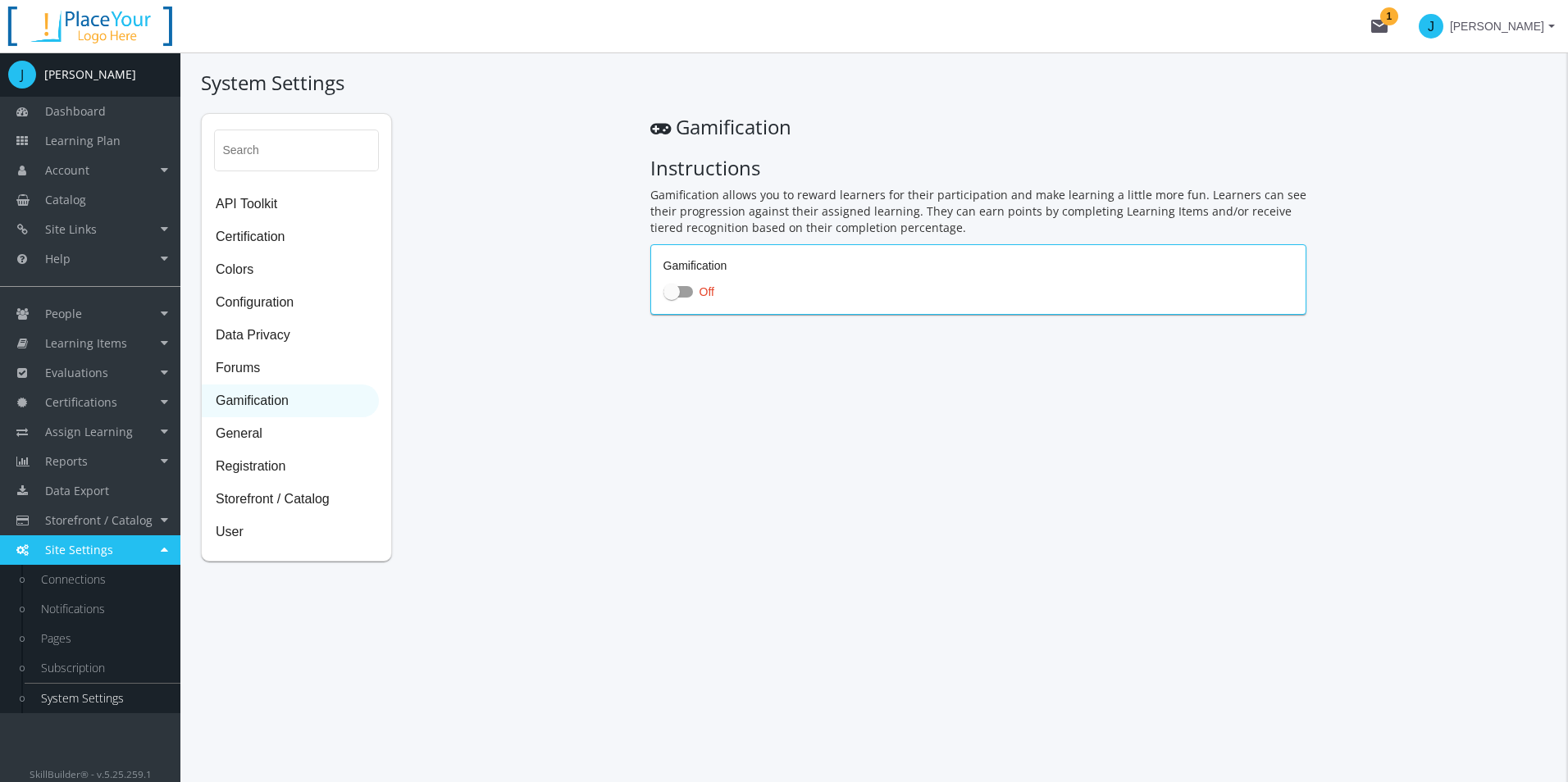
click at [656, 295] on mat-card "Gamification Off" at bounding box center [978, 279] width 656 height 70
click at [660, 295] on mat-card "Gamification Off" at bounding box center [978, 279] width 656 height 70
click at [676, 299] on span at bounding box center [671, 291] width 16 height 16
click at [665, 298] on input "Off" at bounding box center [664, 297] width 1 height 1
checkbox input "true"
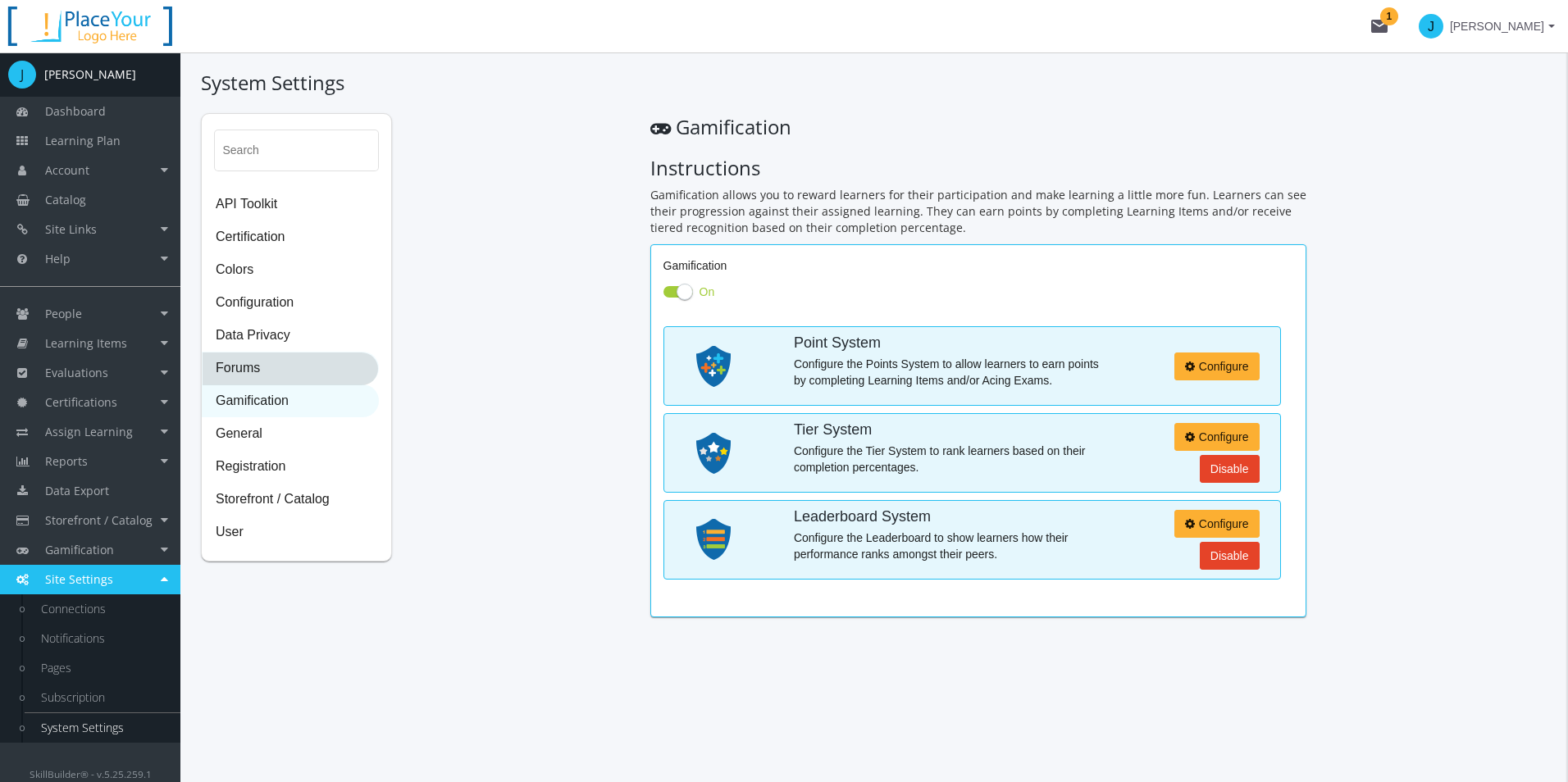
click at [314, 355] on span "Forums" at bounding box center [290, 369] width 175 height 33
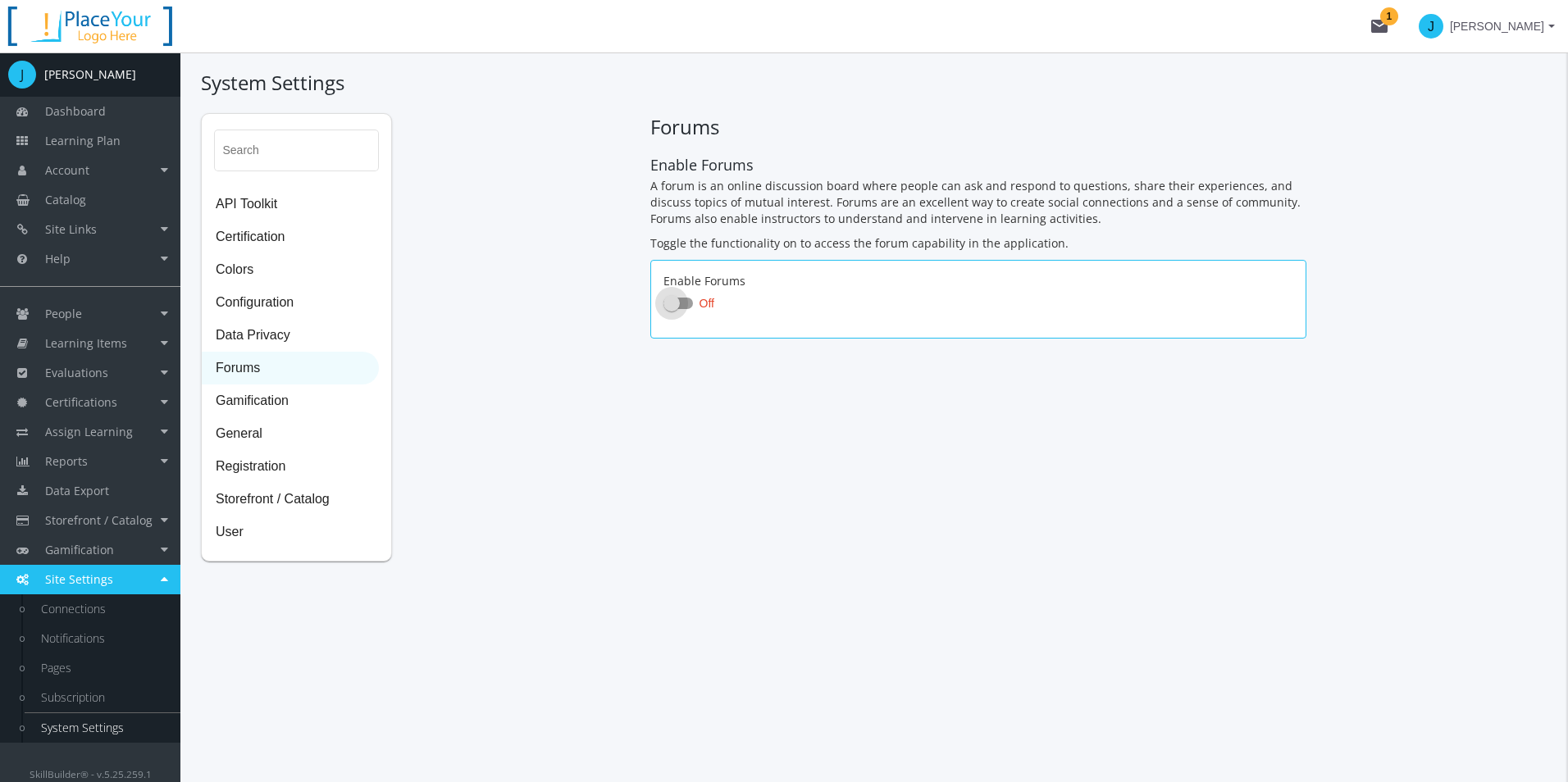
click at [689, 300] on span at bounding box center [678, 304] width 30 height 12
click at [665, 308] on input "Off" at bounding box center [664, 308] width 1 height 1
checkbox input "true"
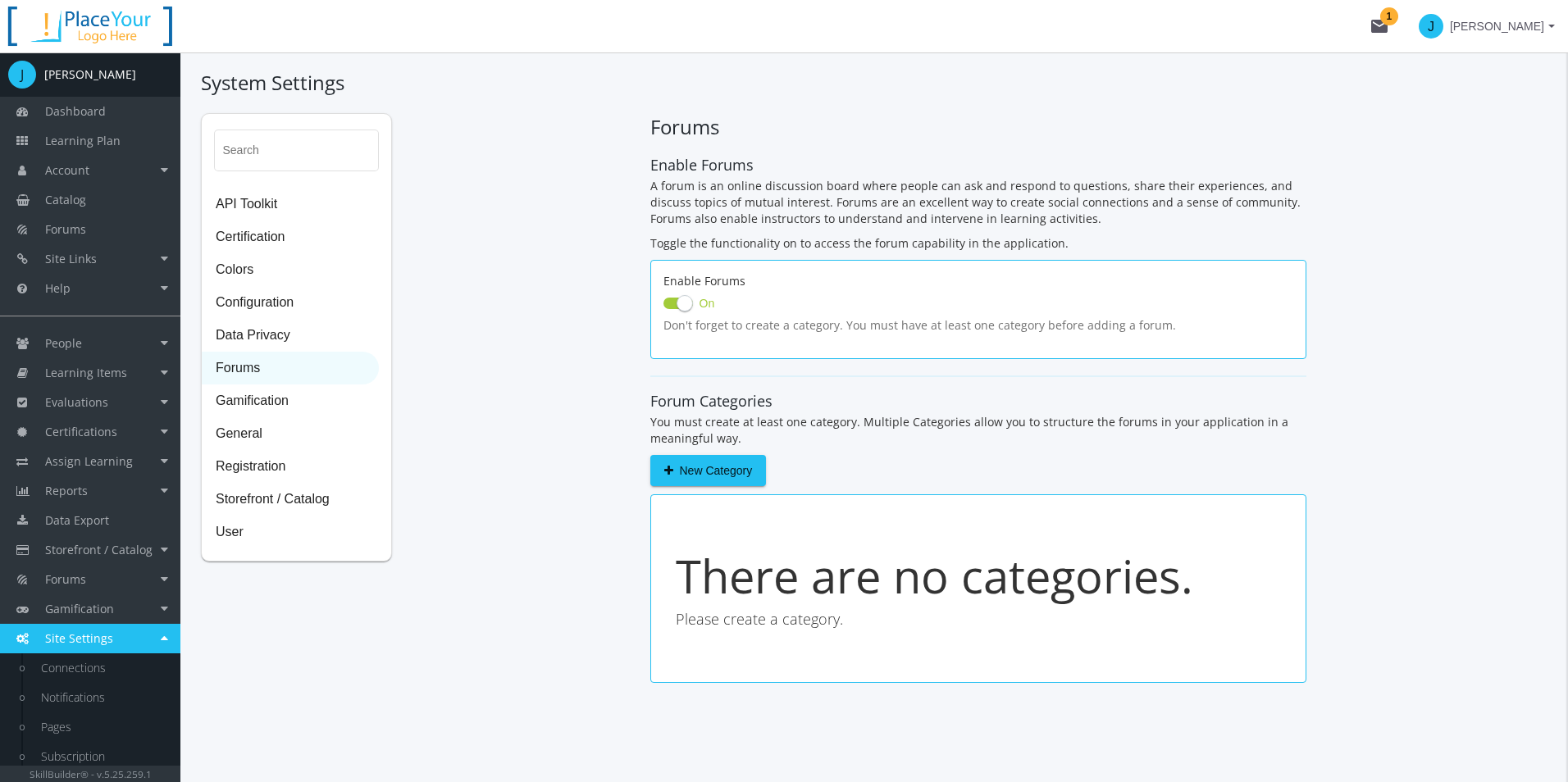
click at [418, 337] on div "Search API Toolkit Certification Colors Configuration Data Privacy Forums Gamif…" at bounding box center [874, 406] width 1347 height 586
click at [557, 436] on div "Search API Toolkit Certification Colors Configuration Data Privacy Forums Gamif…" at bounding box center [874, 406] width 1347 height 586
click at [825, 449] on app-forum-categories "Forum Categories You must create at least one category. Multiple Categories all…" at bounding box center [978, 529] width 656 height 307
drag, startPoint x: 667, startPoint y: 418, endPoint x: 742, endPoint y: 443, distance: 79.1
click at [742, 443] on div "Forum Categories You must create at least one category. Multiple Categories all…" at bounding box center [978, 420] width 656 height 53
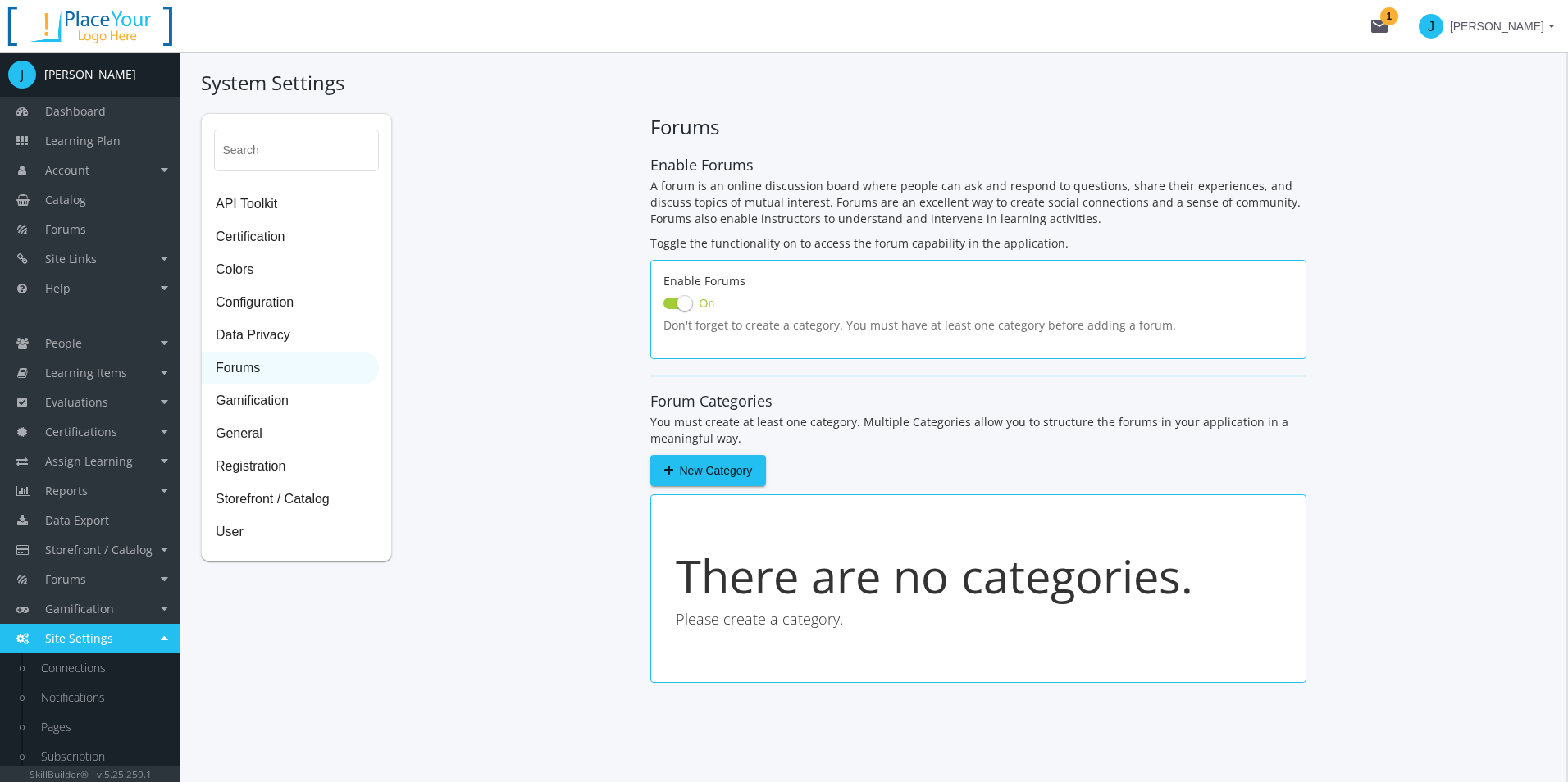
drag, startPoint x: 742, startPoint y: 443, endPoint x: 774, endPoint y: 443, distance: 32.0
click at [774, 443] on p "You must create at least one category. Multiple Categories allow you to structu…" at bounding box center [978, 430] width 656 height 33
drag, startPoint x: 712, startPoint y: 430, endPoint x: 628, endPoint y: 375, distance: 100.4
click at [628, 375] on div "Search API Toolkit Certification Colors Configuration Data Privacy Forums Gamif…" at bounding box center [874, 406] width 1347 height 586
drag, startPoint x: 628, startPoint y: 375, endPoint x: 614, endPoint y: 386, distance: 17.8
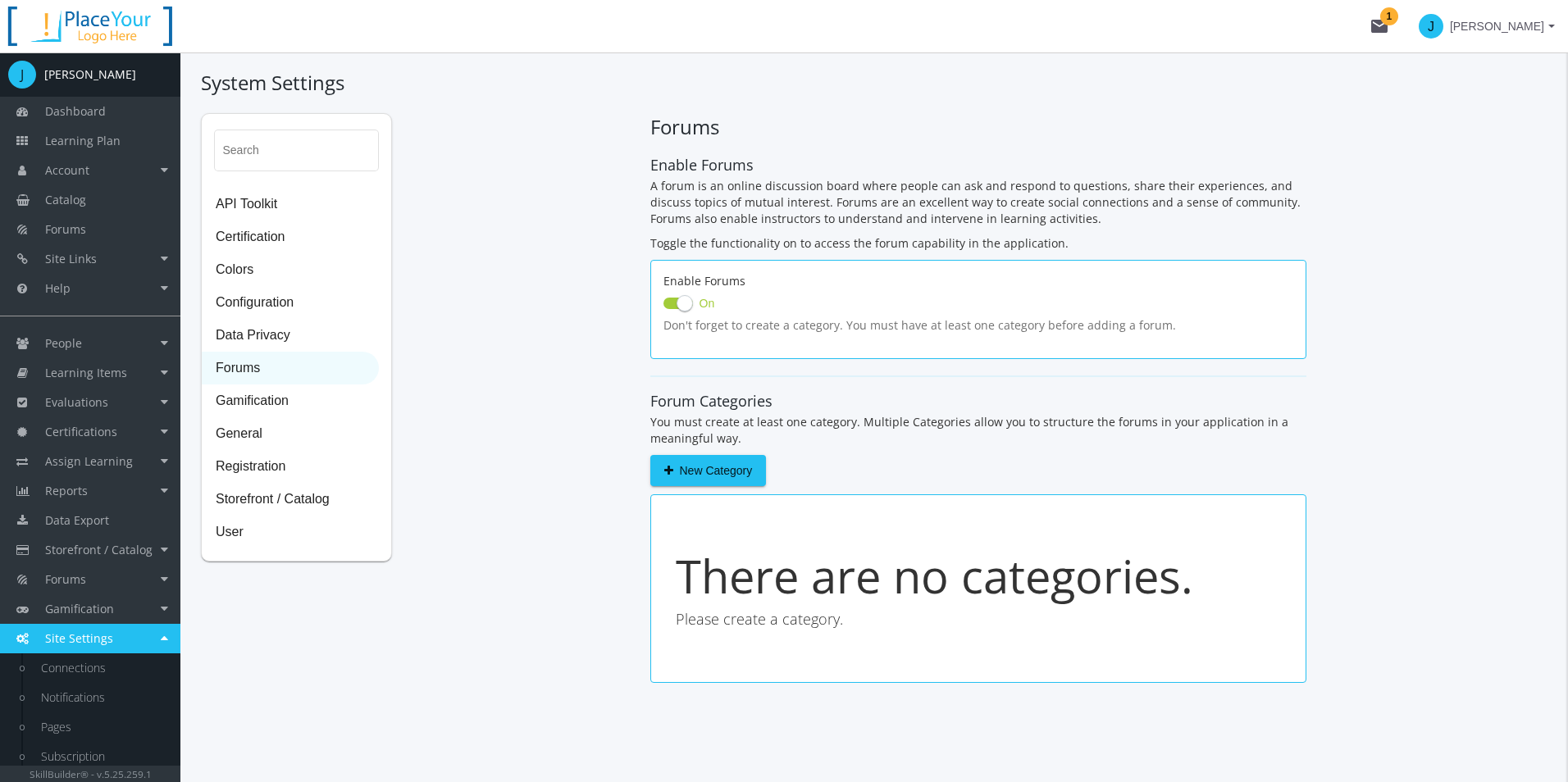
click at [614, 384] on div "Search API Toolkit Certification Colors Configuration Data Privacy Forums Gamif…" at bounding box center [874, 406] width 1347 height 586
click at [842, 445] on p "You must create at least one category. Multiple Categories allow you to structu…" at bounding box center [978, 430] width 656 height 33
click at [257, 333] on span "Data Privacy" at bounding box center [290, 336] width 175 height 33
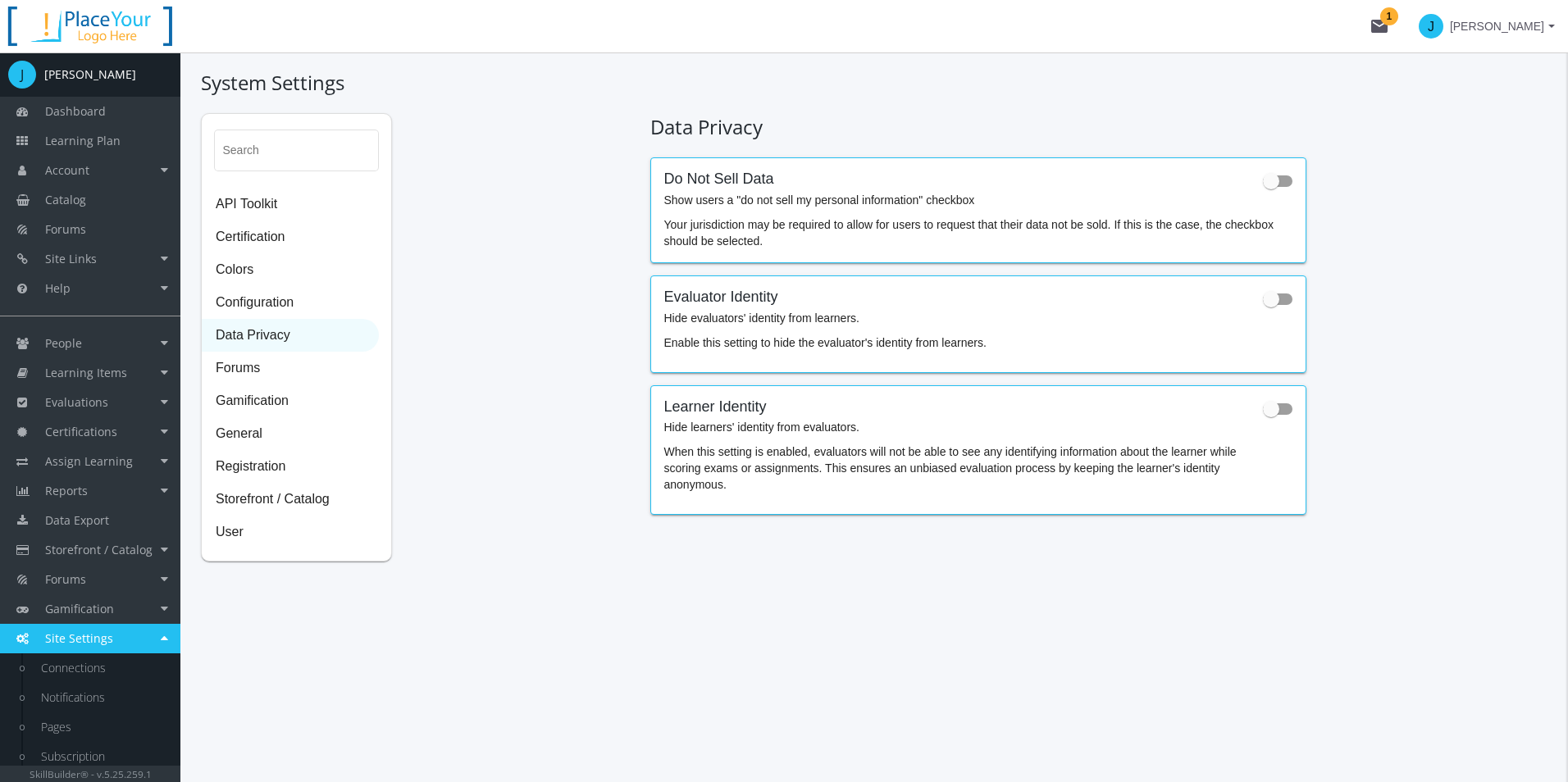
click at [1307, 322] on div "Search API Toolkit Certification Colors Configuration Data Privacy Forums Gamif…" at bounding box center [874, 338] width 1347 height 449
click at [1294, 307] on mat-card "Evaluator Identity Hide evaluators' identity from learners. Enable this setting…" at bounding box center [978, 323] width 656 height 97
click at [1291, 304] on label at bounding box center [1278, 299] width 30 height 19
click at [1264, 304] on input "checkbox" at bounding box center [1263, 304] width 1 height 1
checkbox input "true"
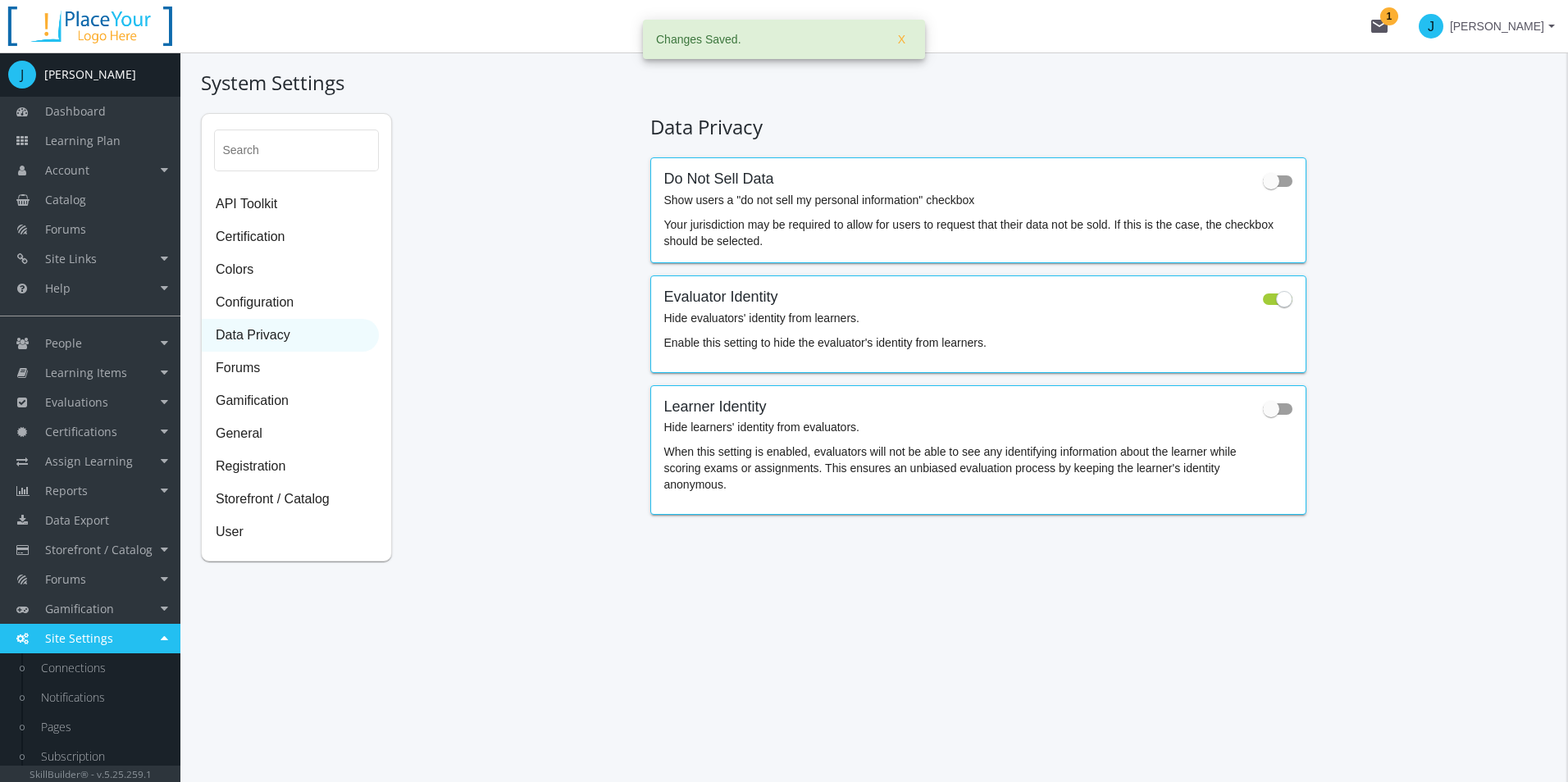
click at [1284, 431] on div "Learner Identity Hide learners' identity from evaluators. When this setting is …" at bounding box center [979, 450] width 628 height 102
click at [1285, 405] on span at bounding box center [1278, 410] width 30 height 12
click at [1264, 414] on input "checkbox" at bounding box center [1263, 414] width 1 height 1
checkbox input "true"
click at [1261, 183] on div "Do Not Sell Data Show users a "do not sell my personal information" checkbox" at bounding box center [979, 193] width 628 height 45
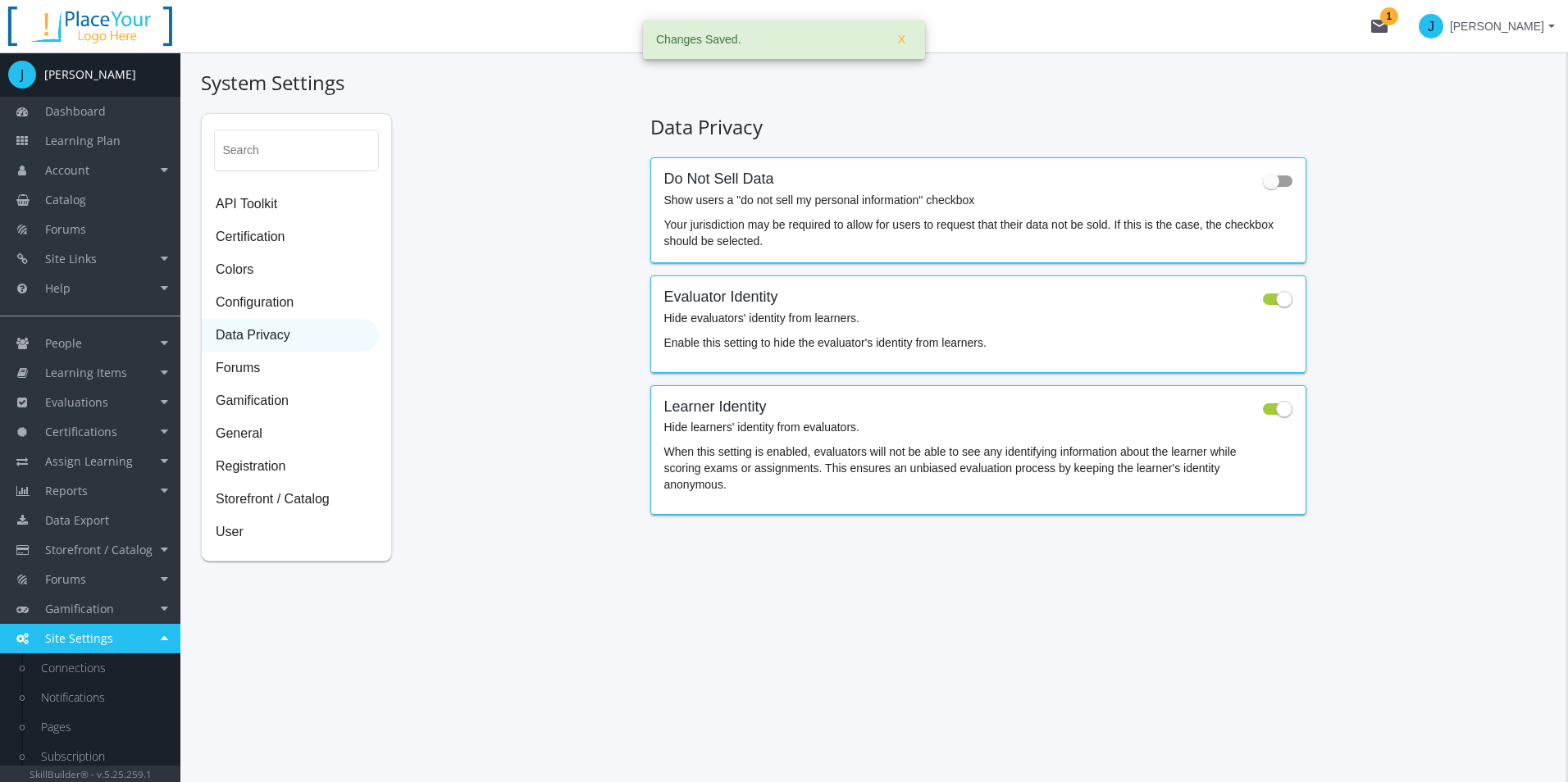
click at [1267, 182] on span at bounding box center [1271, 180] width 16 height 16
click at [1264, 186] on input "checkbox" at bounding box center [1263, 186] width 1 height 1
checkbox input "true"
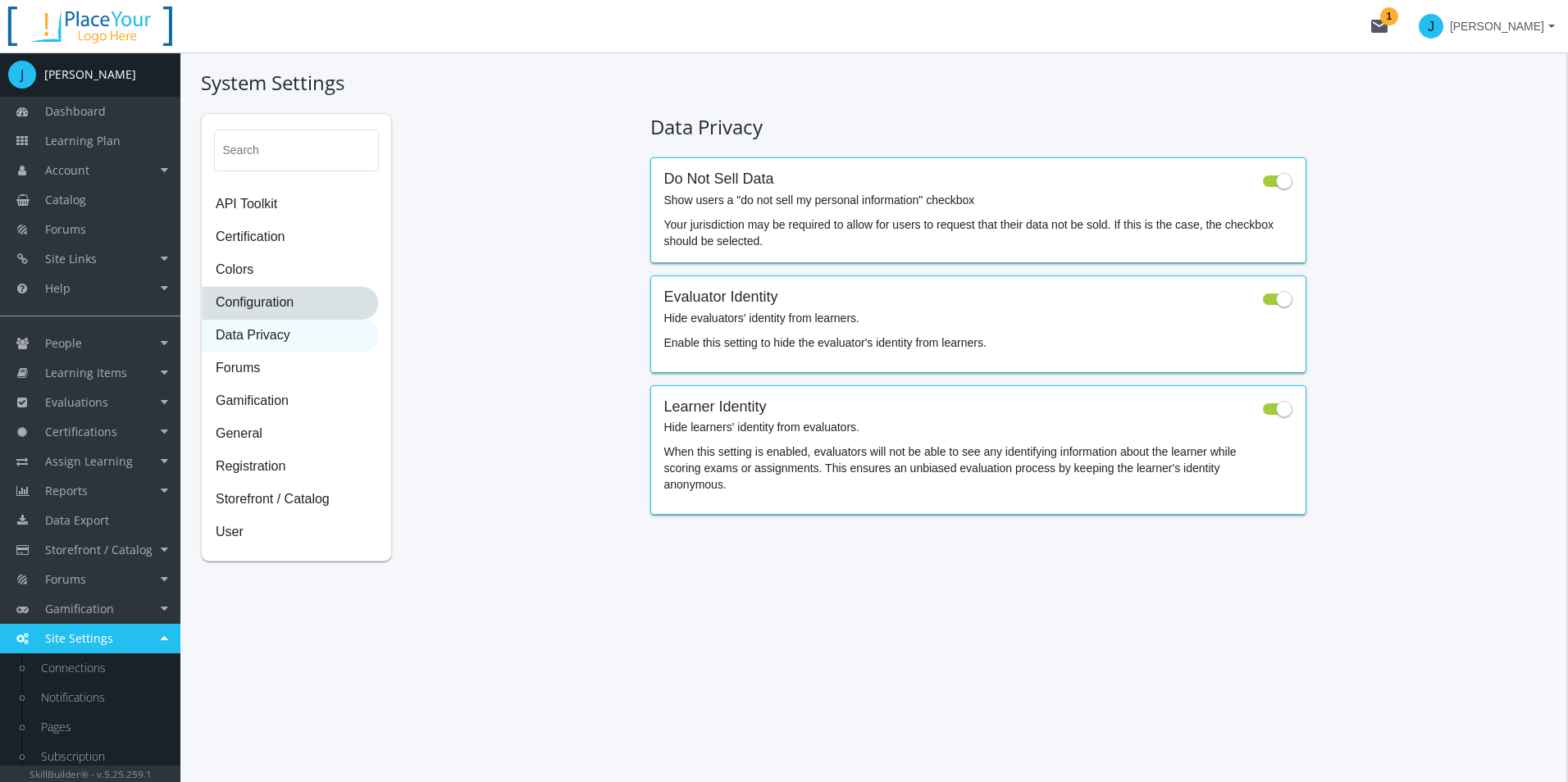
click at [259, 306] on span "Configuration" at bounding box center [290, 303] width 175 height 33
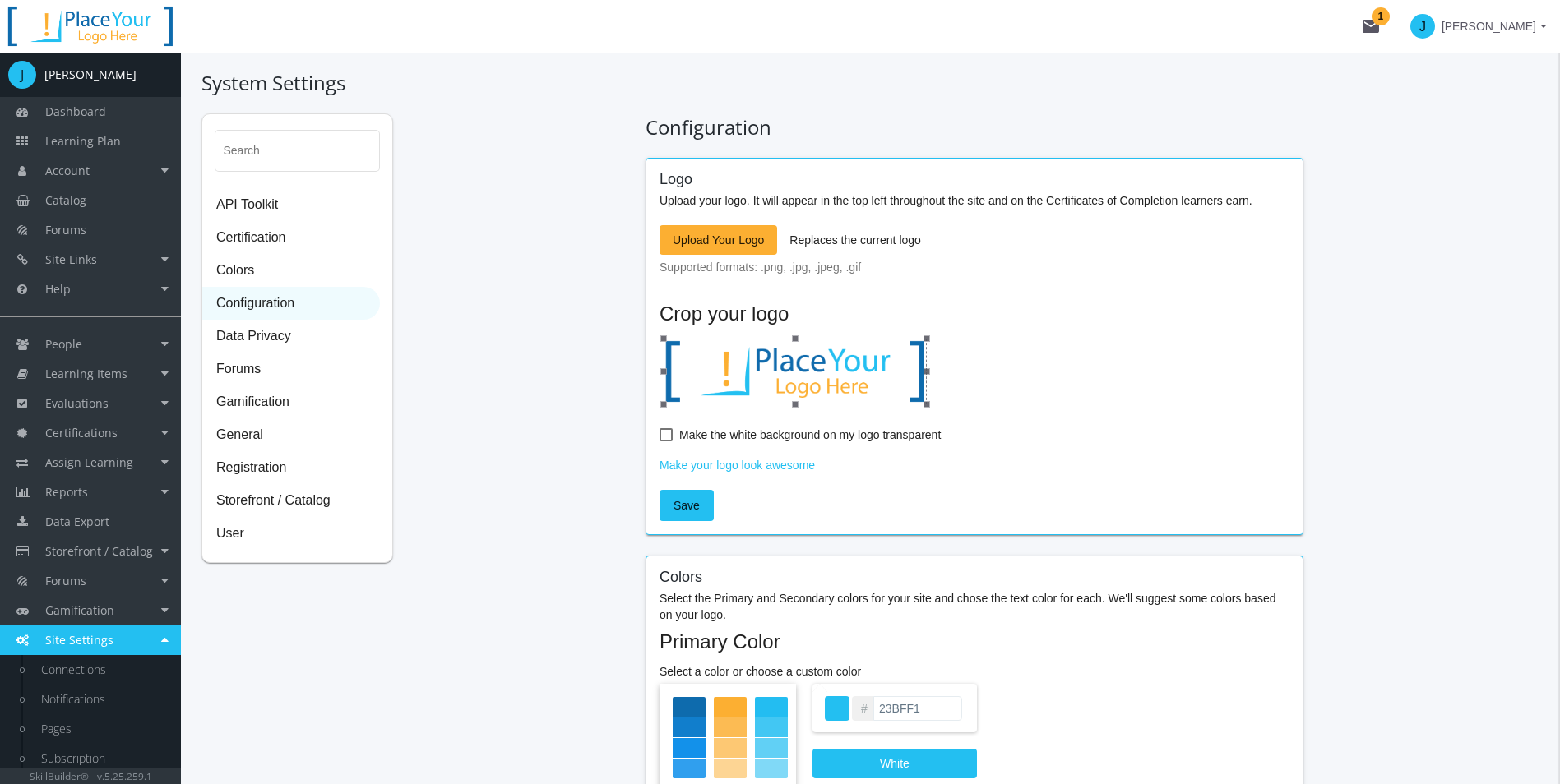
click at [683, 229] on div "Logo Upload your logo. It will appear in the top left throughout the site and o…" at bounding box center [974, 346] width 630 height 350
click at [685, 231] on span "Upload Your Logo" at bounding box center [718, 239] width 92 height 30
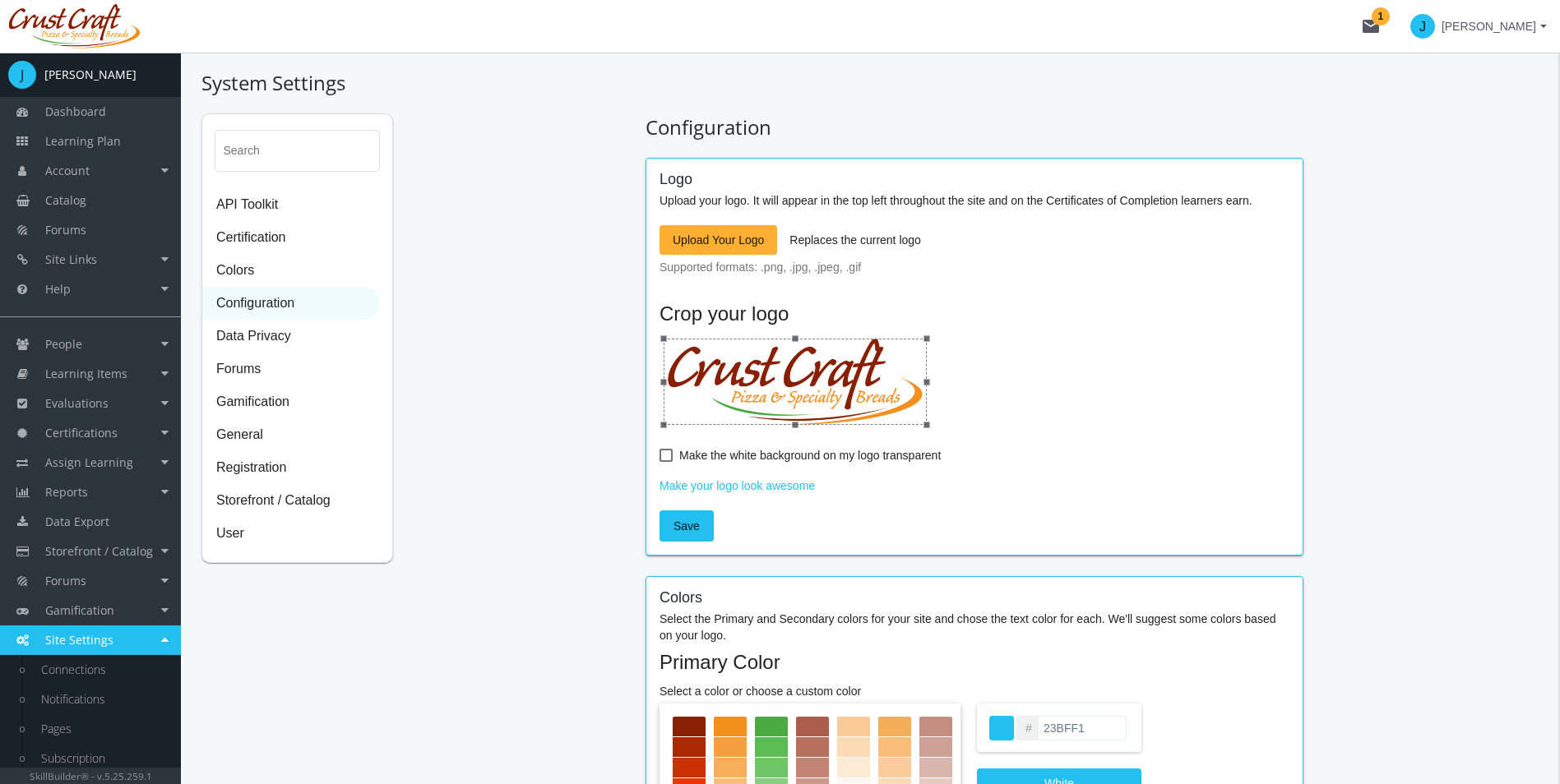
click at [676, 431] on div "Logo Upload your logo. It will appear in the top left throughout the site and o…" at bounding box center [974, 356] width 630 height 370
click at [678, 451] on label "Make the white background on my logo transparent" at bounding box center [800, 455] width 281 height 20
click at [660, 461] on input "Make the white background on my logo transparent" at bounding box center [659, 461] width 1 height 1
checkbox input "true"
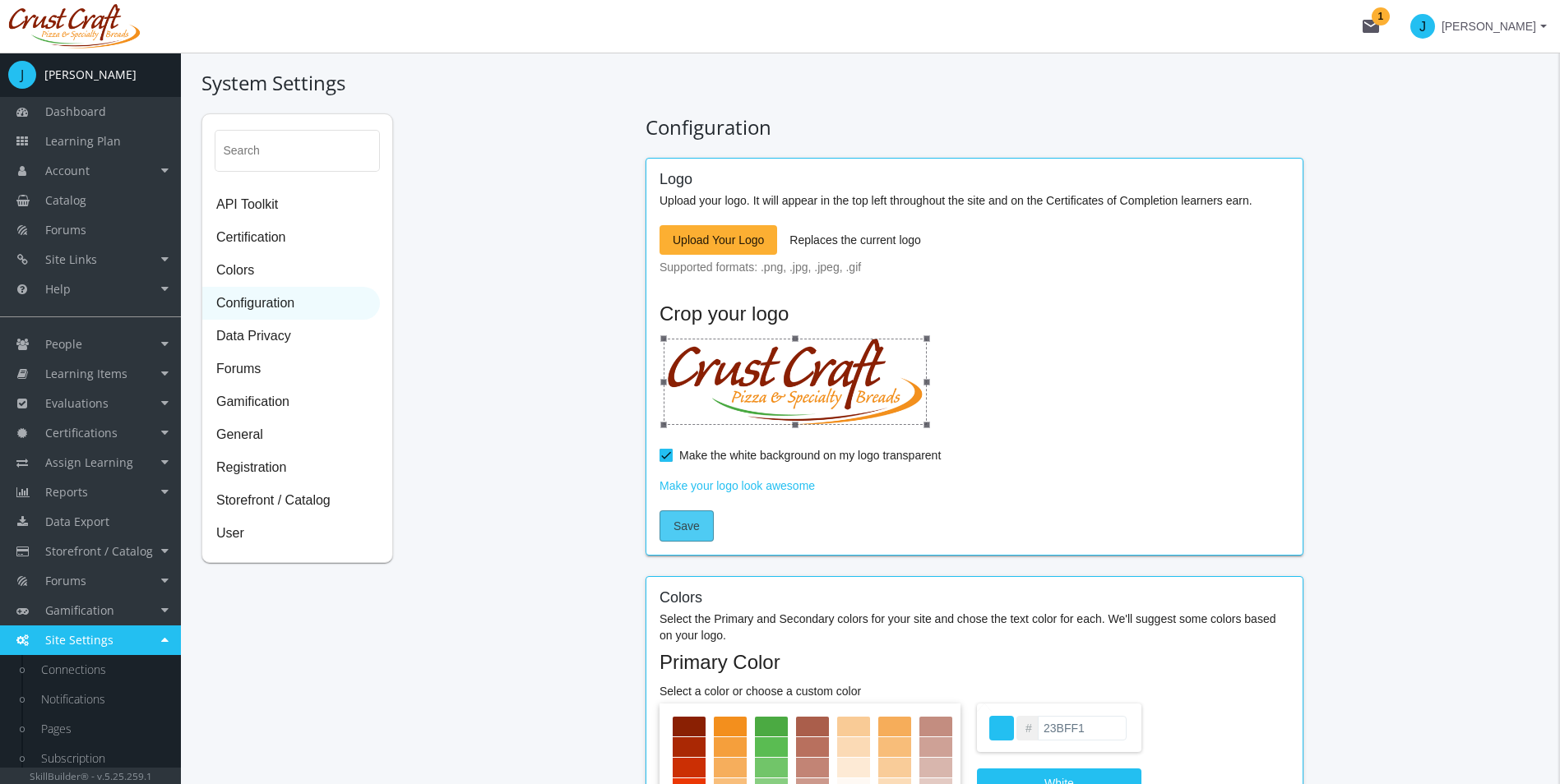
click at [692, 531] on span "Save" at bounding box center [686, 526] width 26 height 30
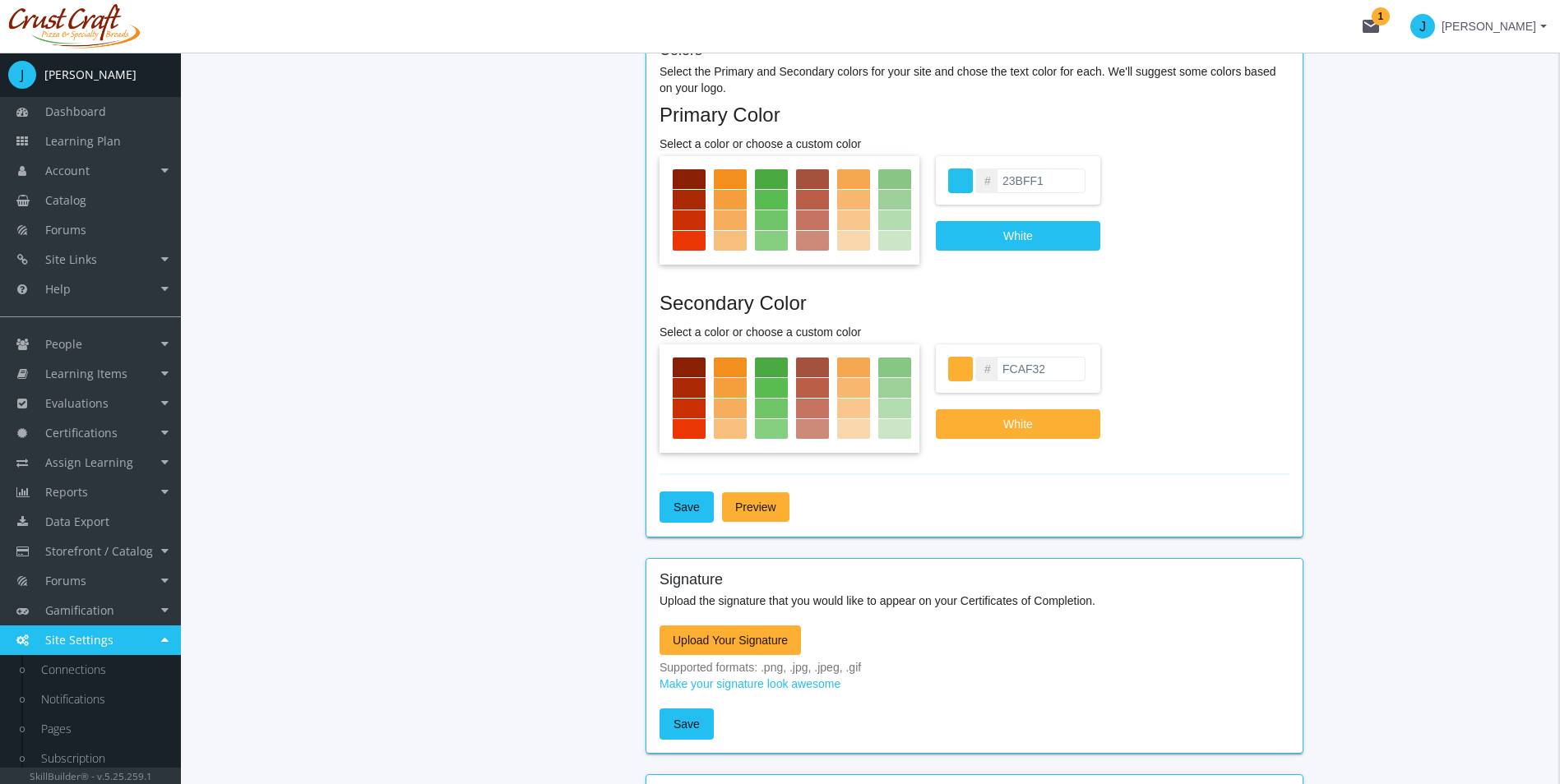
scroll to position [658, 0]
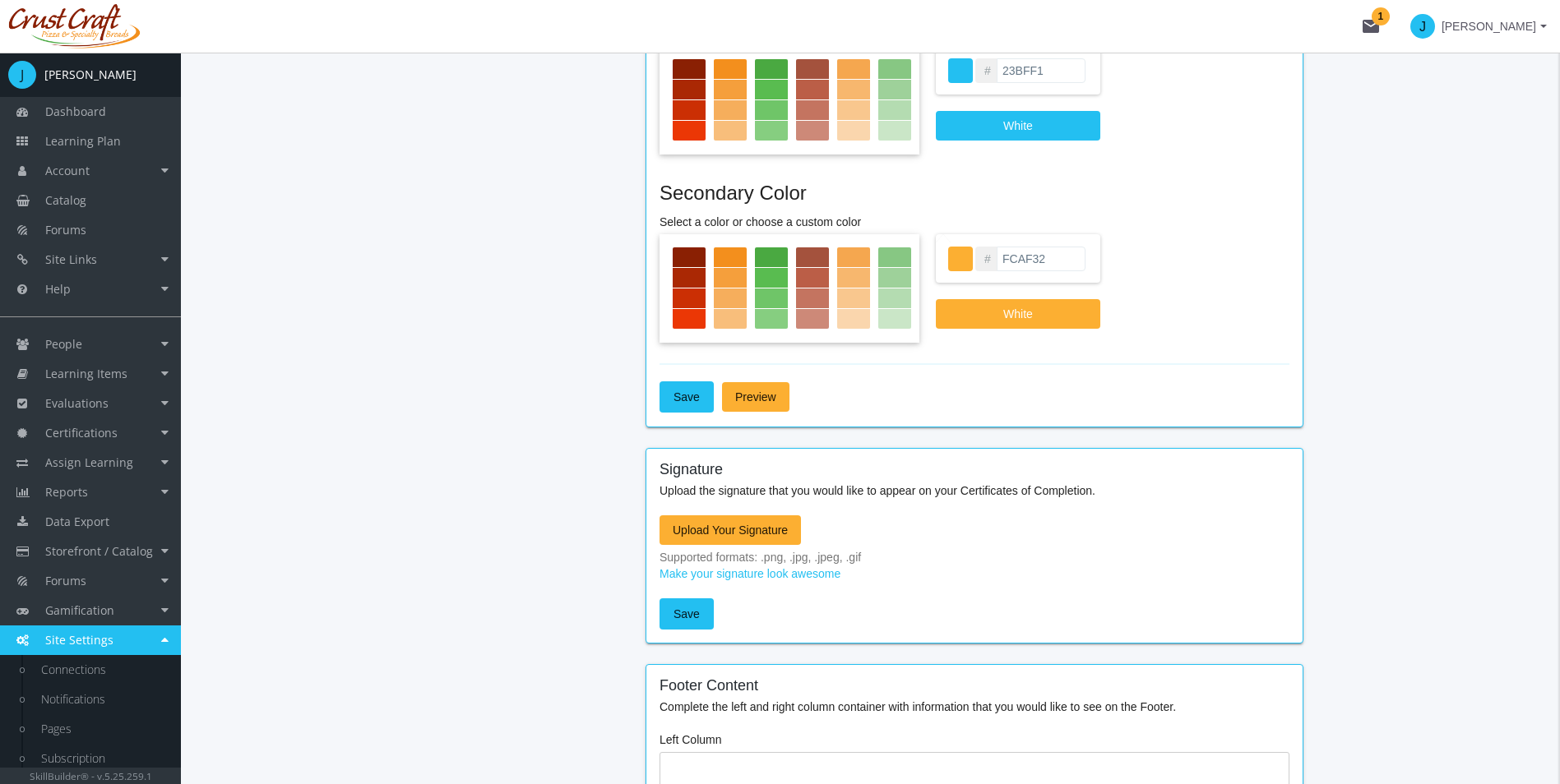
click at [690, 527] on span "Upload Your Signature" at bounding box center [730, 529] width 115 height 30
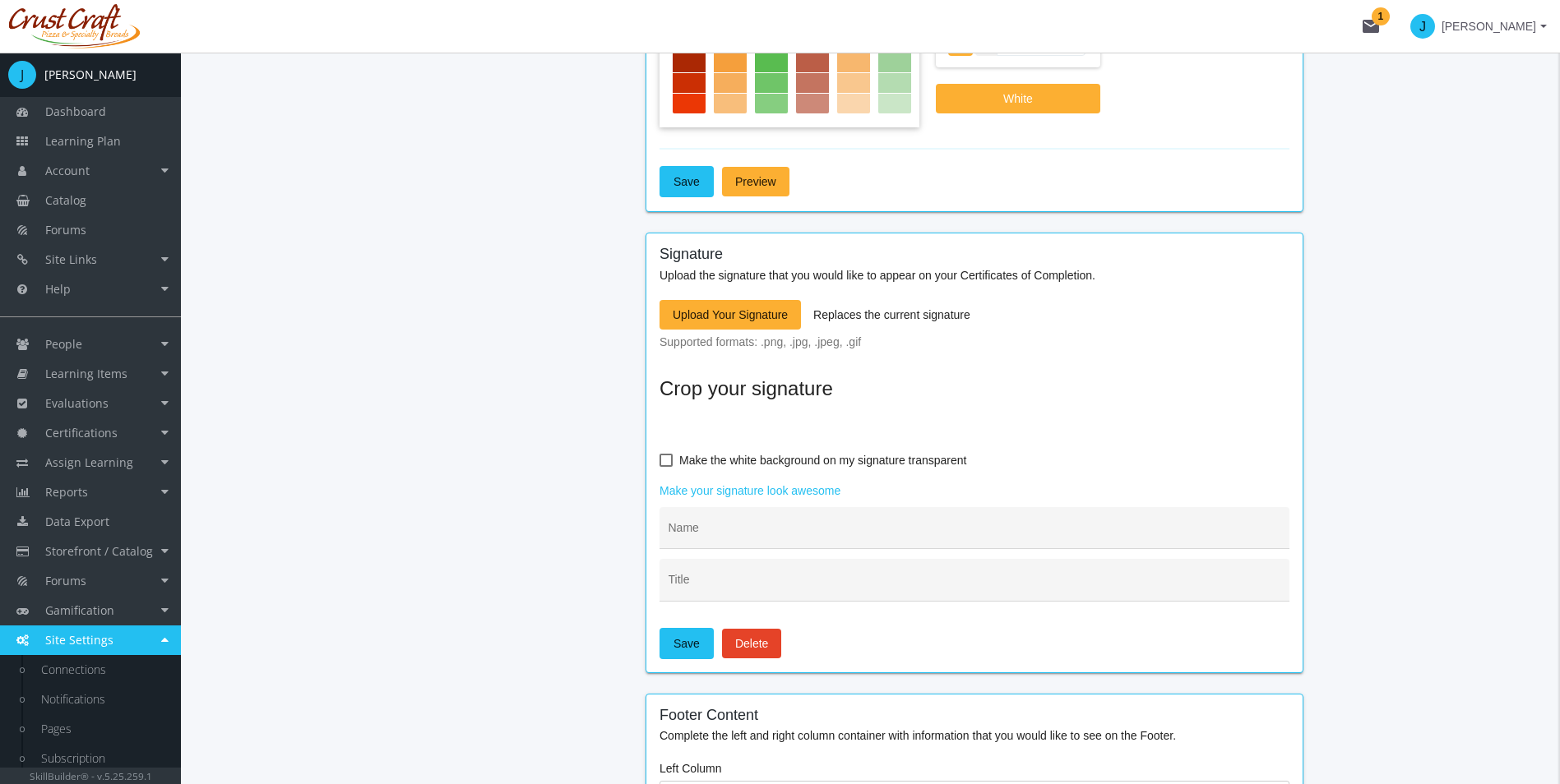
scroll to position [904, 0]
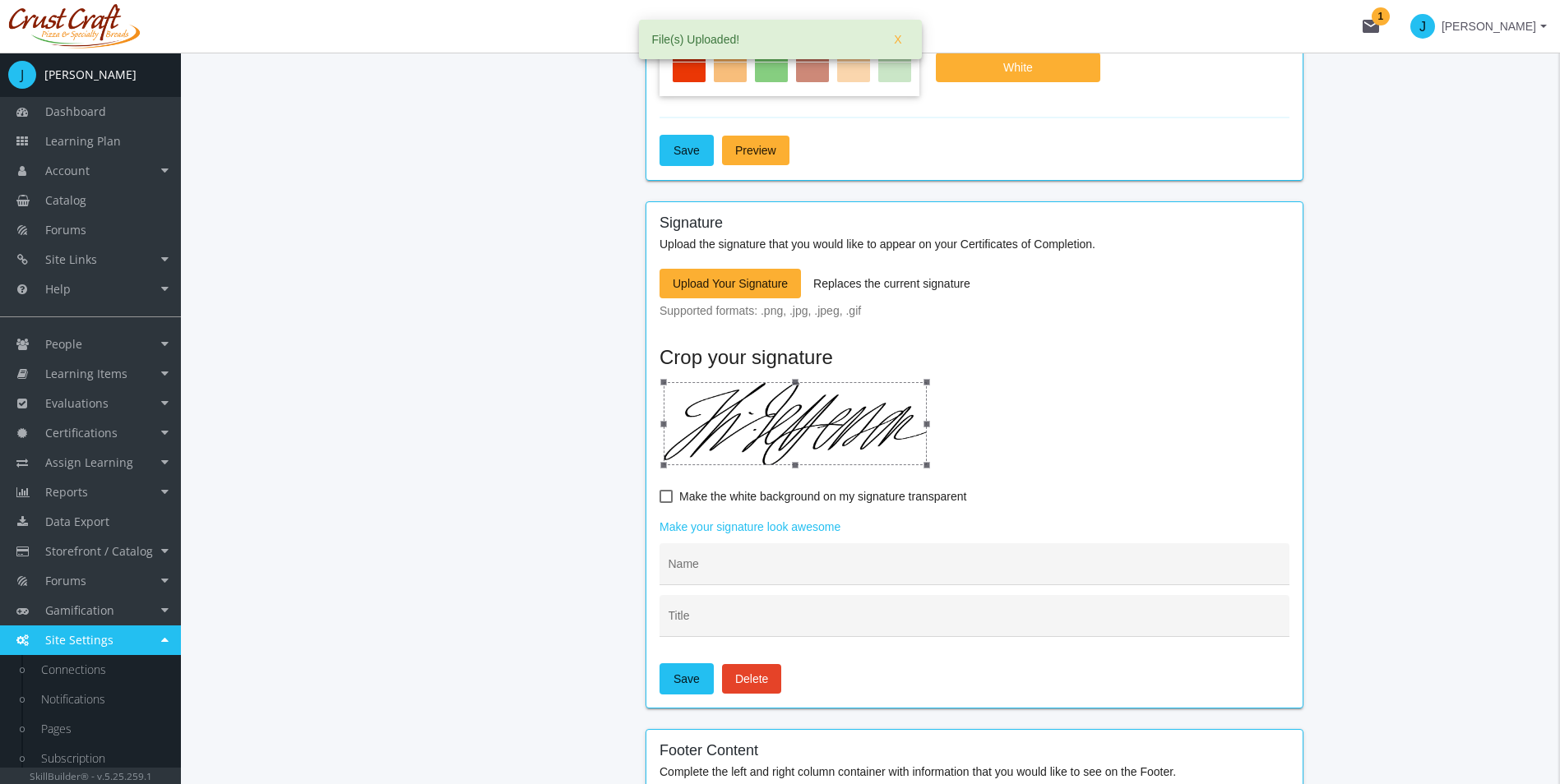
click at [704, 506] on span "Make the white background on my signature transparent" at bounding box center [822, 496] width 287 height 20
click at [660, 503] on input "Make the white background on my signature transparent" at bounding box center [659, 502] width 1 height 1
checkbox input "true"
click at [718, 560] on div "Name" at bounding box center [975, 568] width 613 height 34
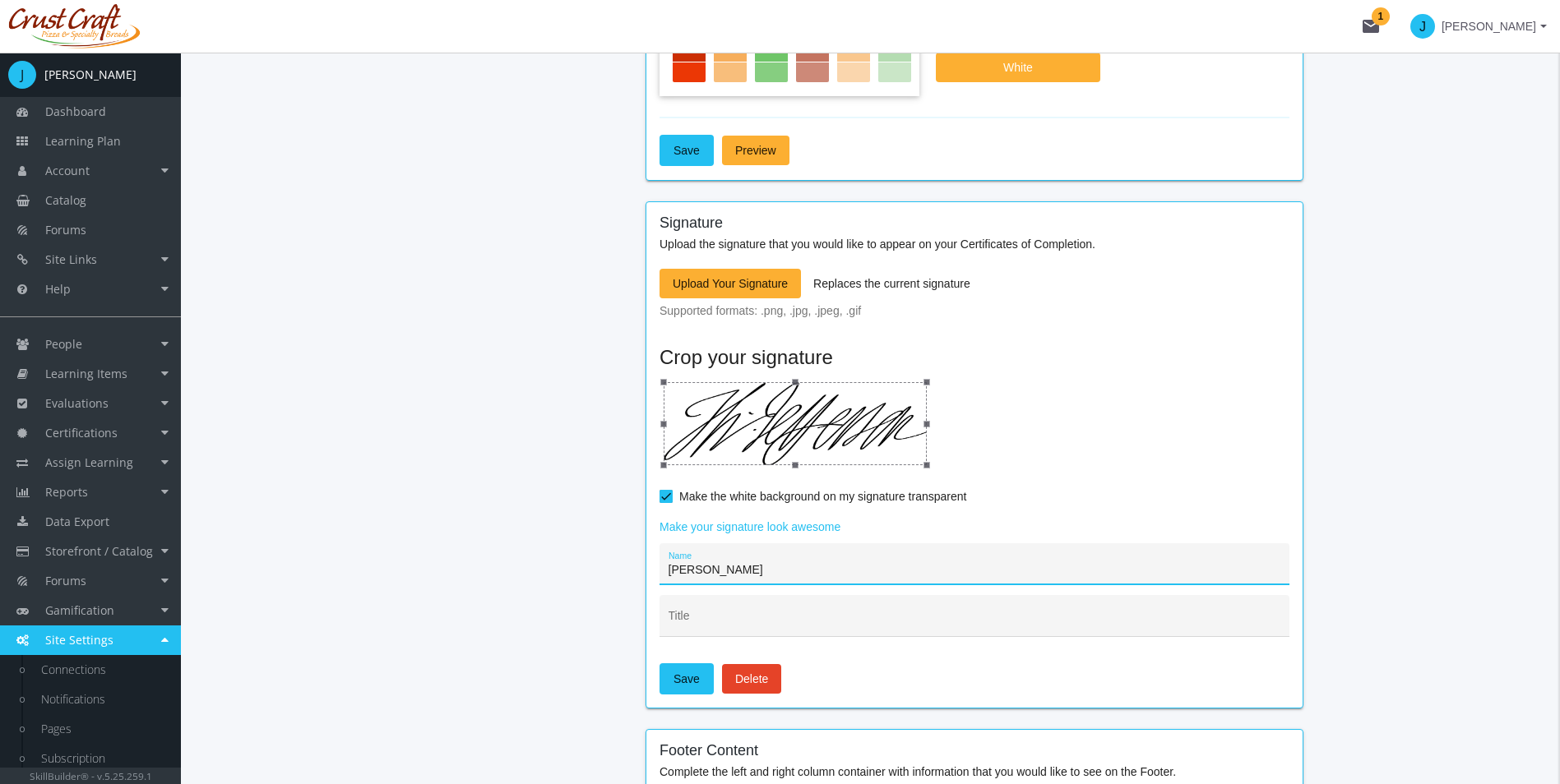
type input "[PERSON_NAME]"
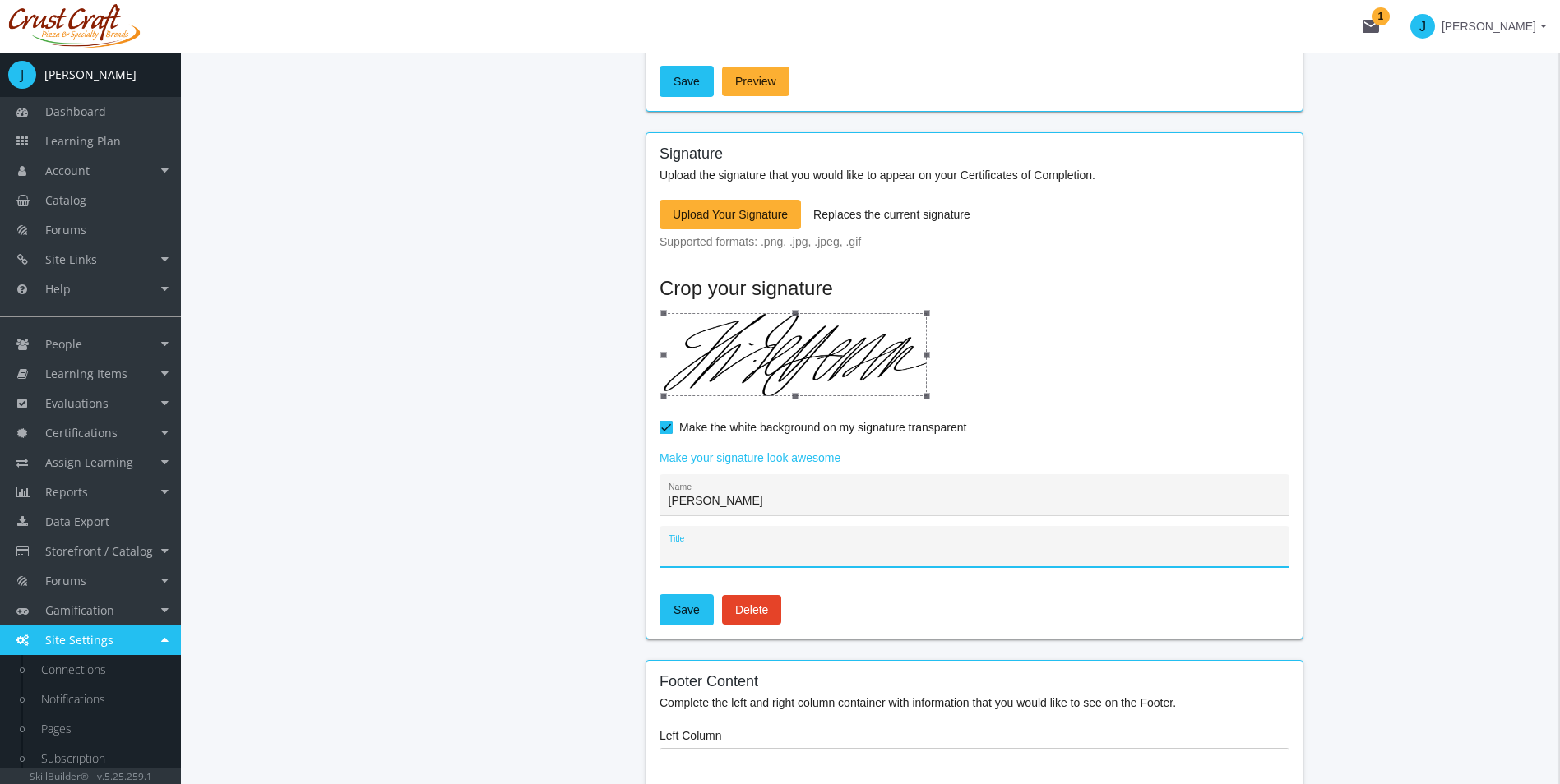
scroll to position [1068, 0]
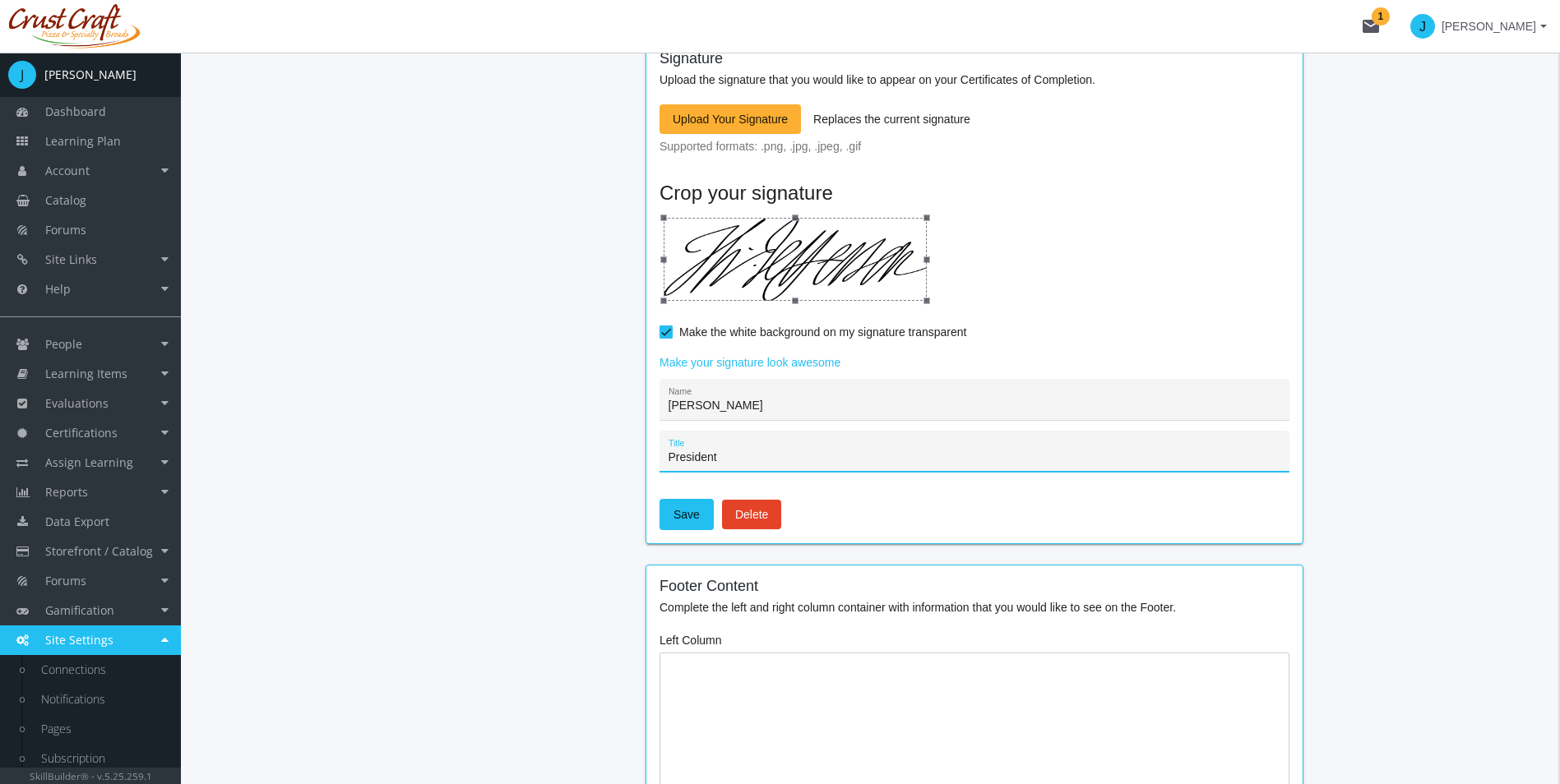
type input "President"
click at [686, 534] on mat-card "Signature Upload the signature that you would like to appear on your Certificat…" at bounding box center [974, 291] width 658 height 507
click at [686, 529] on span "Save" at bounding box center [686, 514] width 26 height 30
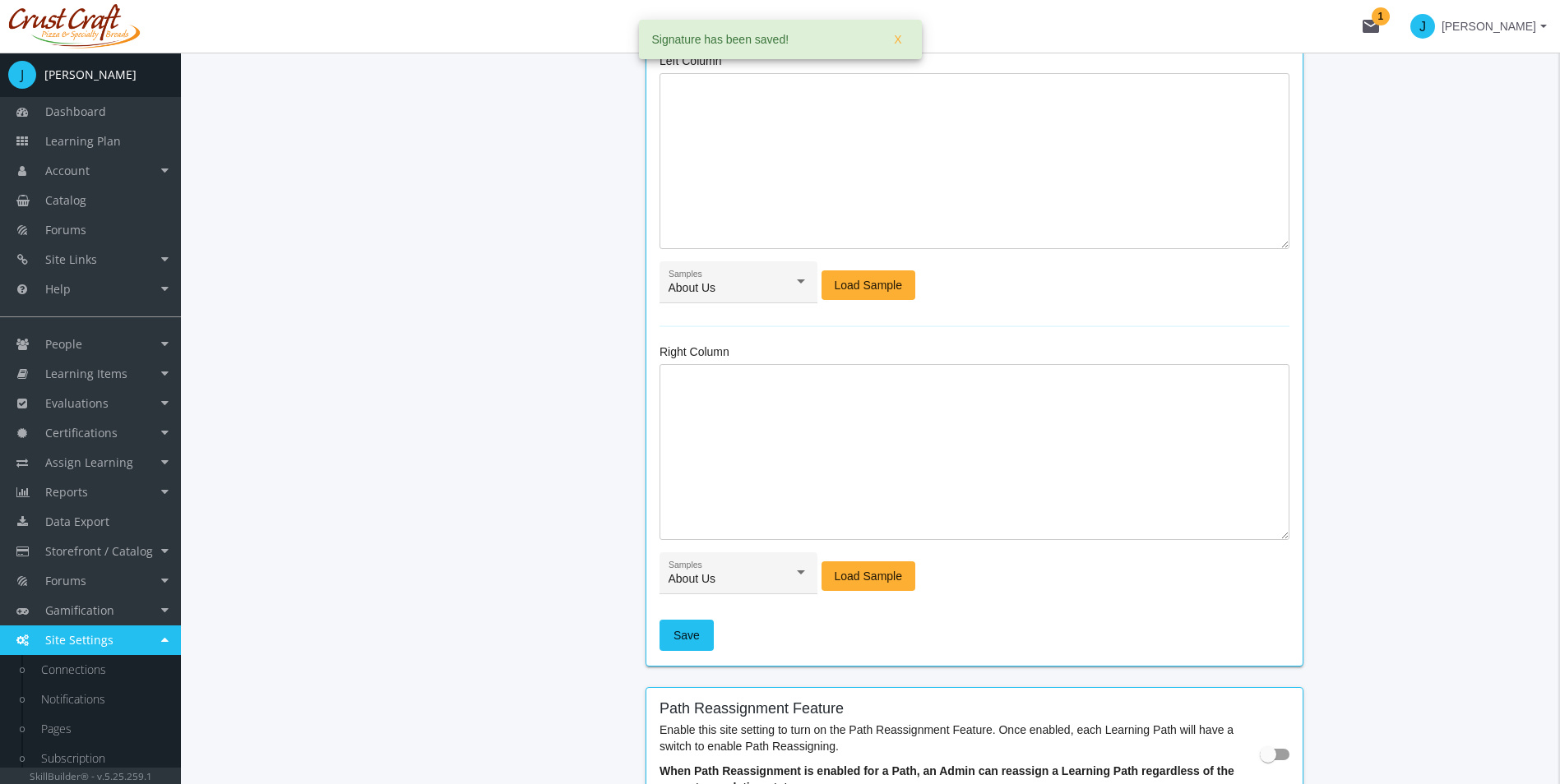
scroll to position [1562, 0]
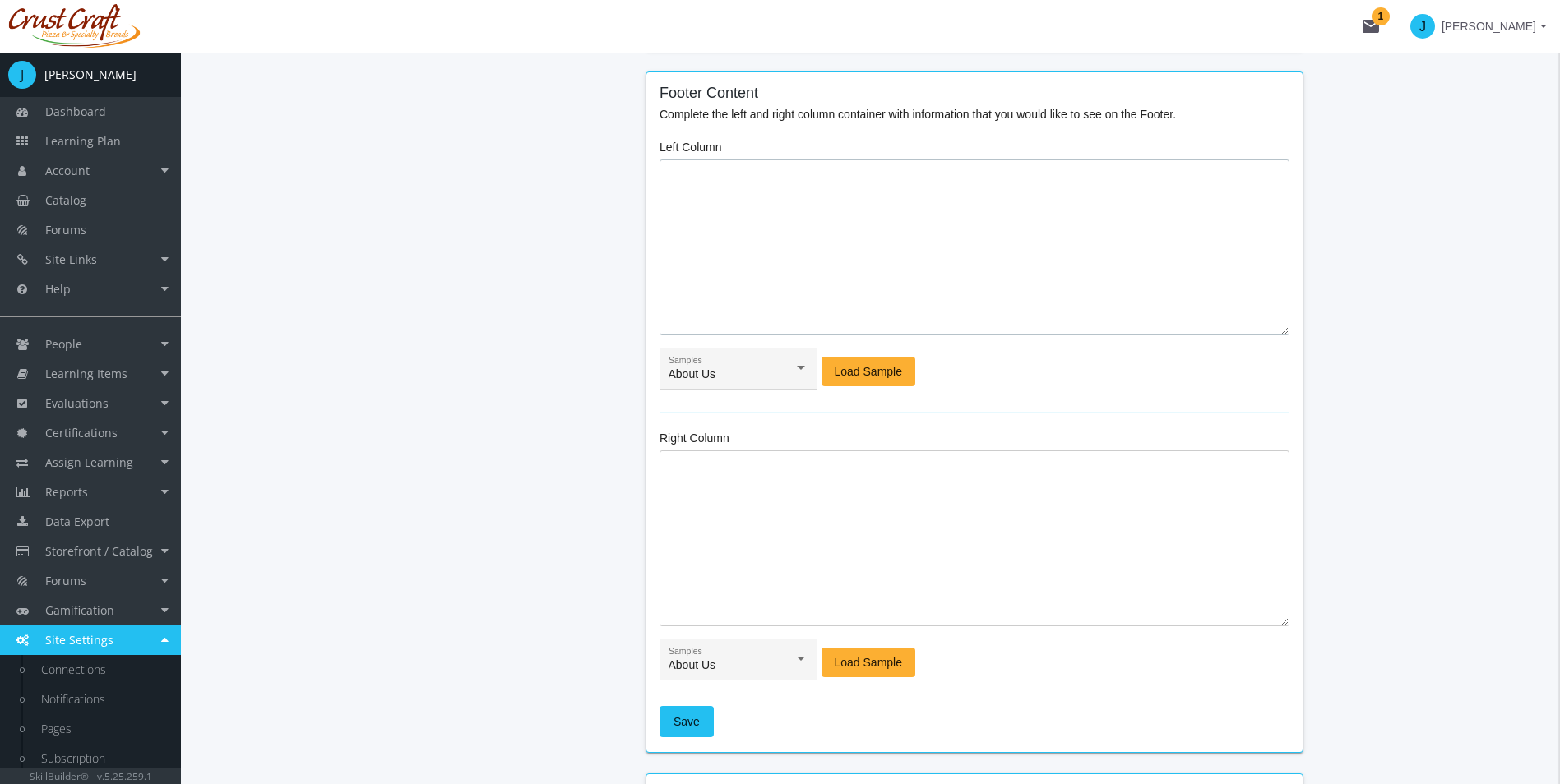
click at [663, 316] on textarea at bounding box center [974, 247] width 630 height 176
click at [671, 246] on textarea at bounding box center [974, 247] width 630 height 176
click at [721, 359] on div "About Us Samples" at bounding box center [739, 372] width 141 height 34
click at [721, 359] on div at bounding box center [780, 392] width 1560 height 784
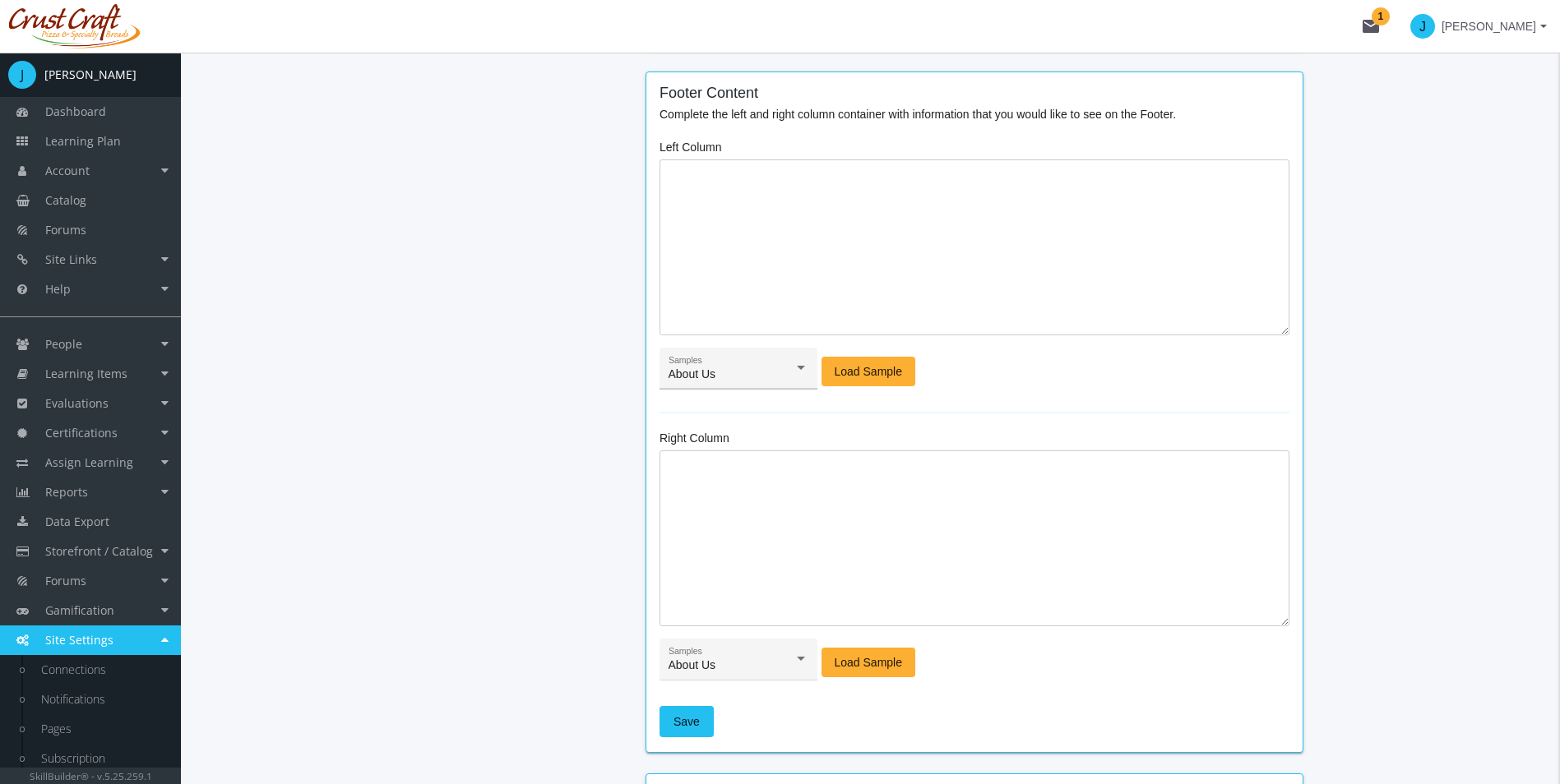
click at [717, 385] on div "About Us Samples" at bounding box center [739, 372] width 141 height 34
click at [849, 375] on div at bounding box center [780, 392] width 1560 height 784
click at [861, 367] on span "Load Sample" at bounding box center [868, 371] width 68 height 30
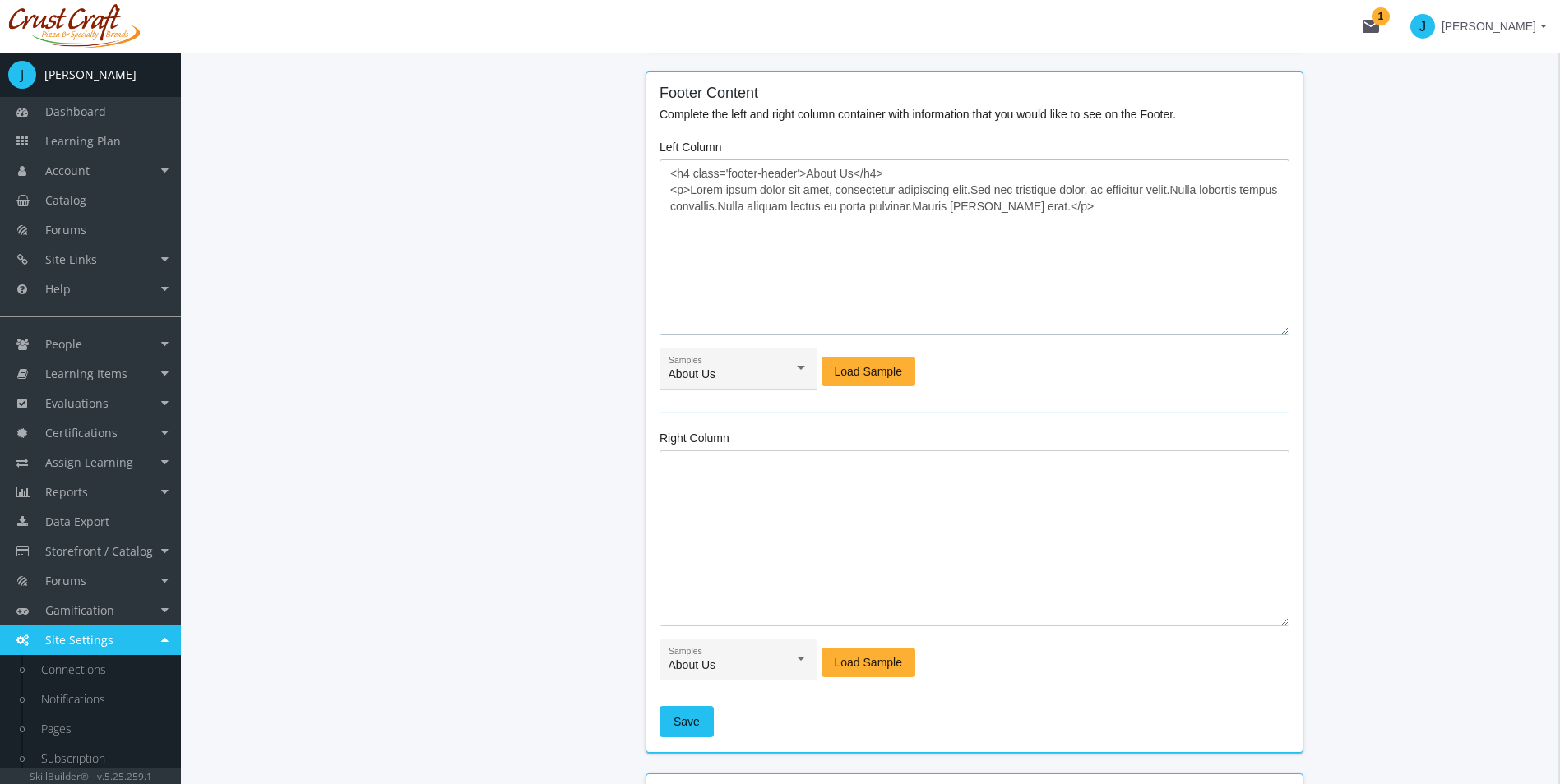
drag, startPoint x: 687, startPoint y: 190, endPoint x: 1086, endPoint y: 210, distance: 399.5
click at [1086, 210] on textarea "<h4 class='footer-header'>About Us</h4> <p>Lorem ipsum dolor sit amet, consecte…" at bounding box center [974, 247] width 630 height 176
type textarea "<h4 class='footer-header'>About Us</h4> <p>This company is great</p>"
click at [854, 497] on textarea at bounding box center [974, 538] width 630 height 176
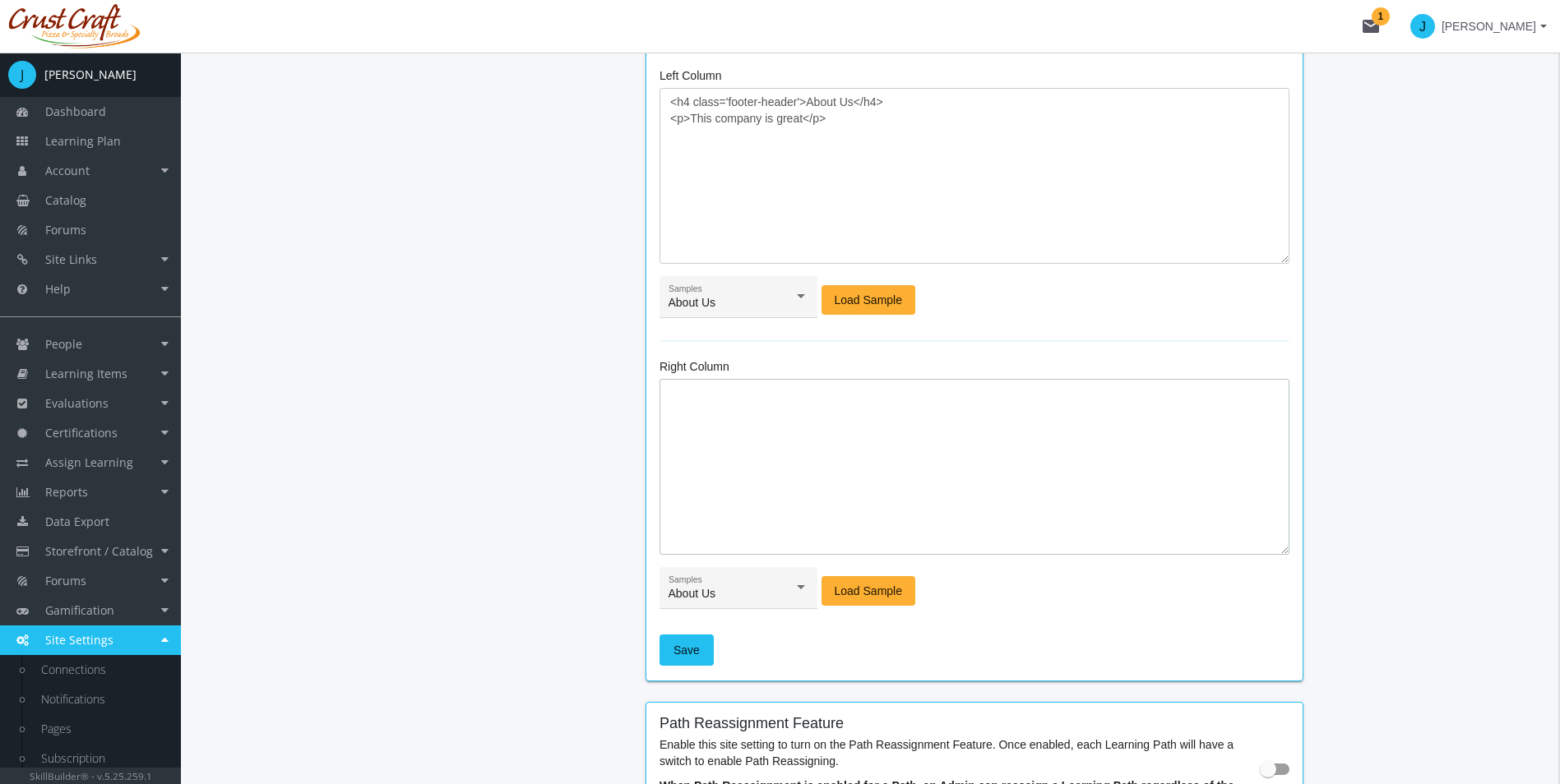
scroll to position [1726, 0]
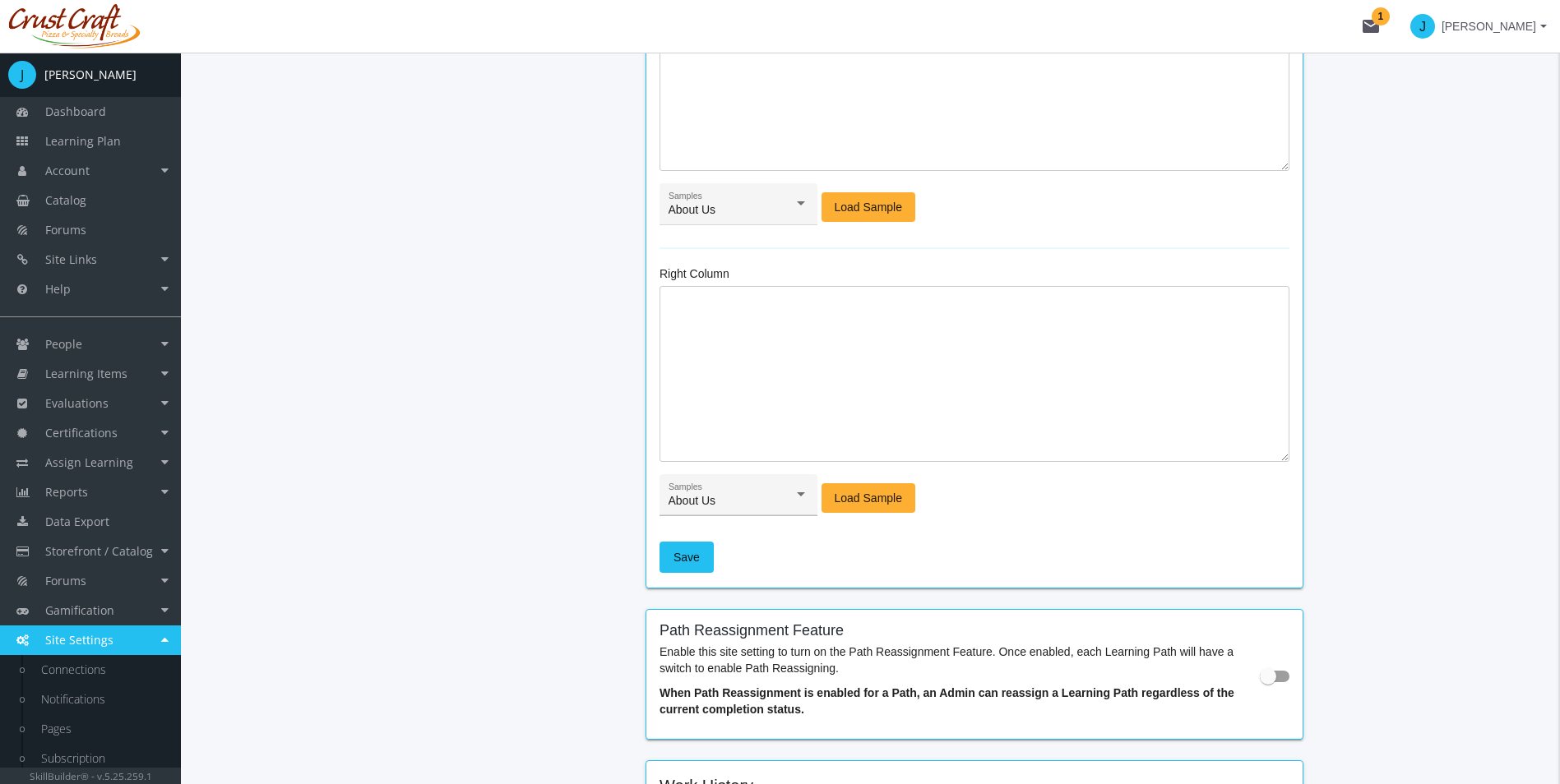
click at [670, 501] on span "About Us" at bounding box center [693, 500] width 48 height 13
click at [696, 572] on span "Follow Us" at bounding box center [739, 583] width 141 height 35
click at [712, 372] on textarea at bounding box center [974, 373] width 630 height 176
click at [906, 499] on button "Load Sample" at bounding box center [868, 498] width 94 height 30
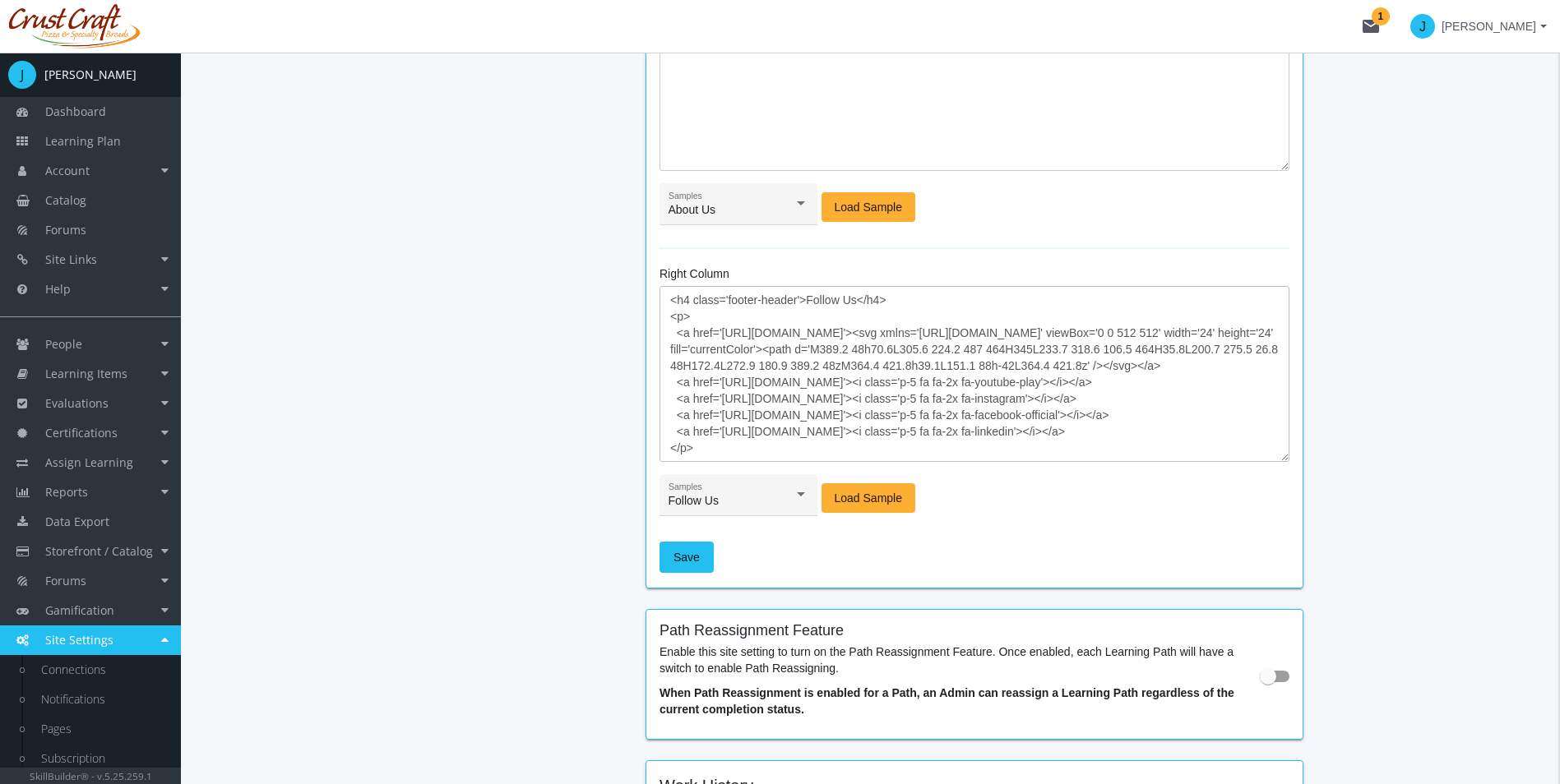
drag, startPoint x: 904, startPoint y: 435, endPoint x: 721, endPoint y: 436, distance: 183.0
click at [721, 436] on textarea "<h4 class='footer-header'>Follow Us</h4> <p> <a href='[URL][DOMAIN_NAME]'><svg …" at bounding box center [974, 373] width 630 height 176
paste textarea "[DOMAIN_NAME][URL]"
type textarea "<h4 class='footer-header'>Follow Us</h4> <p> <a href='[URL][DOMAIN_NAME]'><svg …"
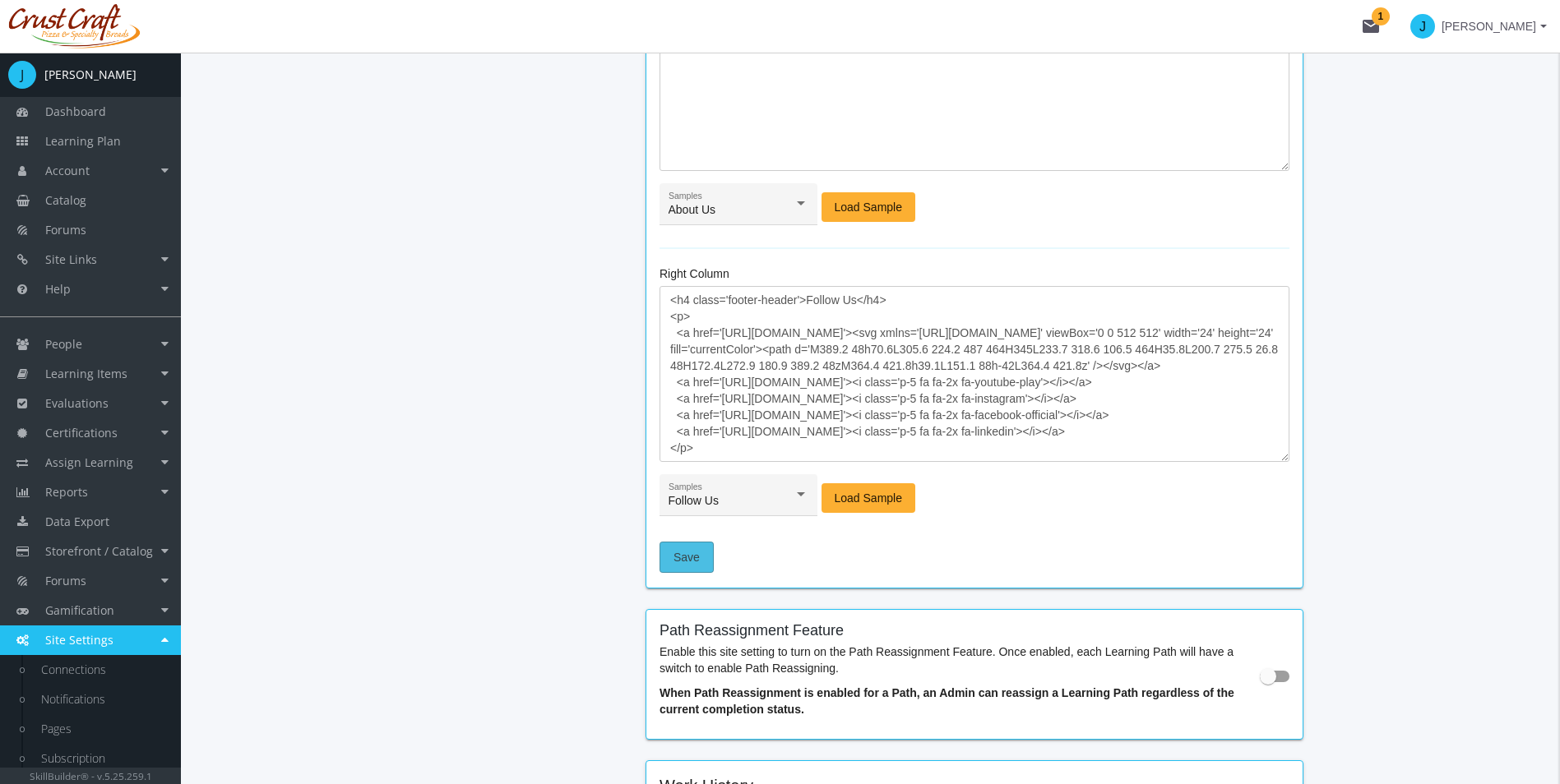
click at [706, 558] on button "Save" at bounding box center [687, 557] width 54 height 31
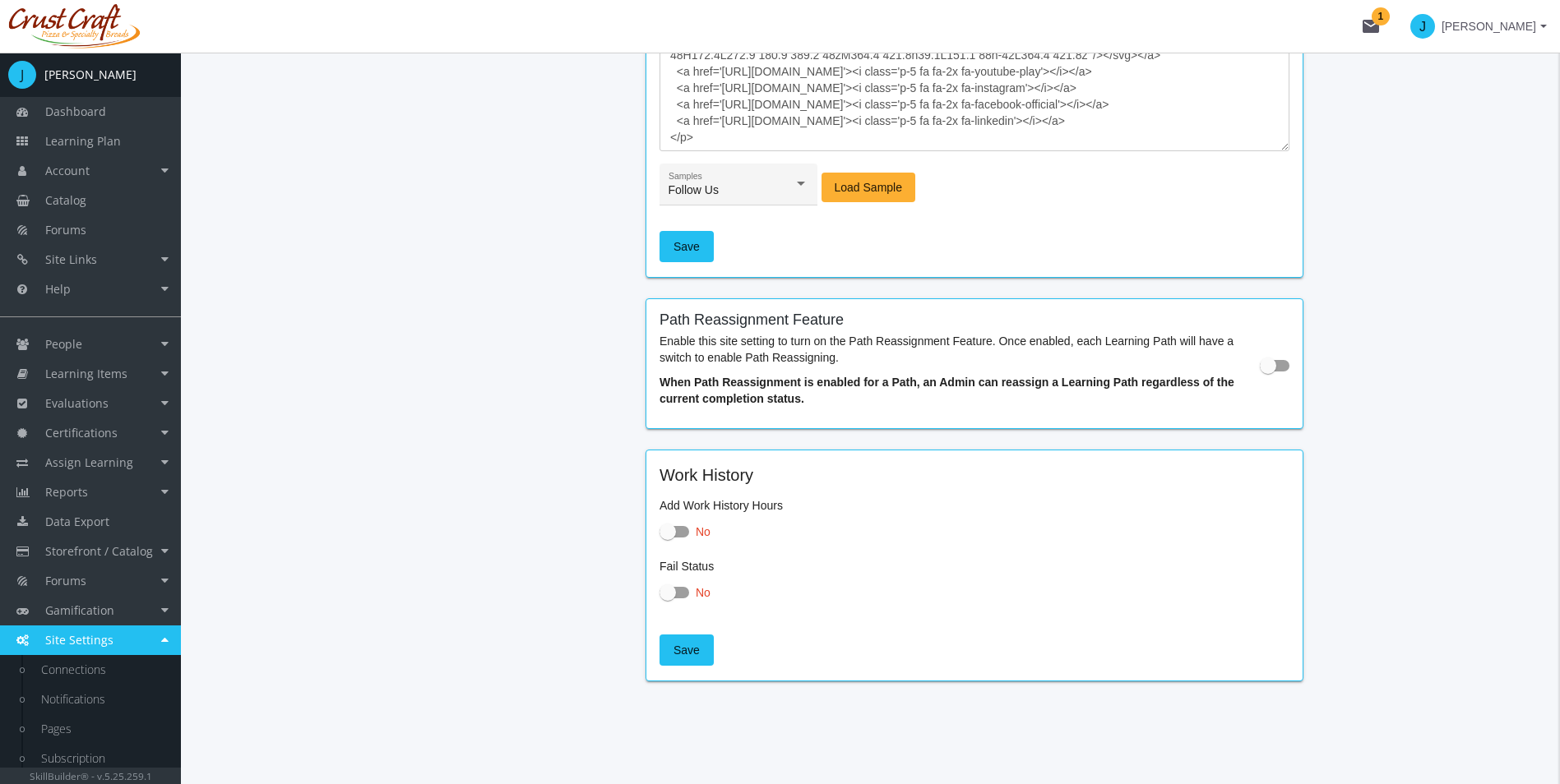
scroll to position [1958, 0]
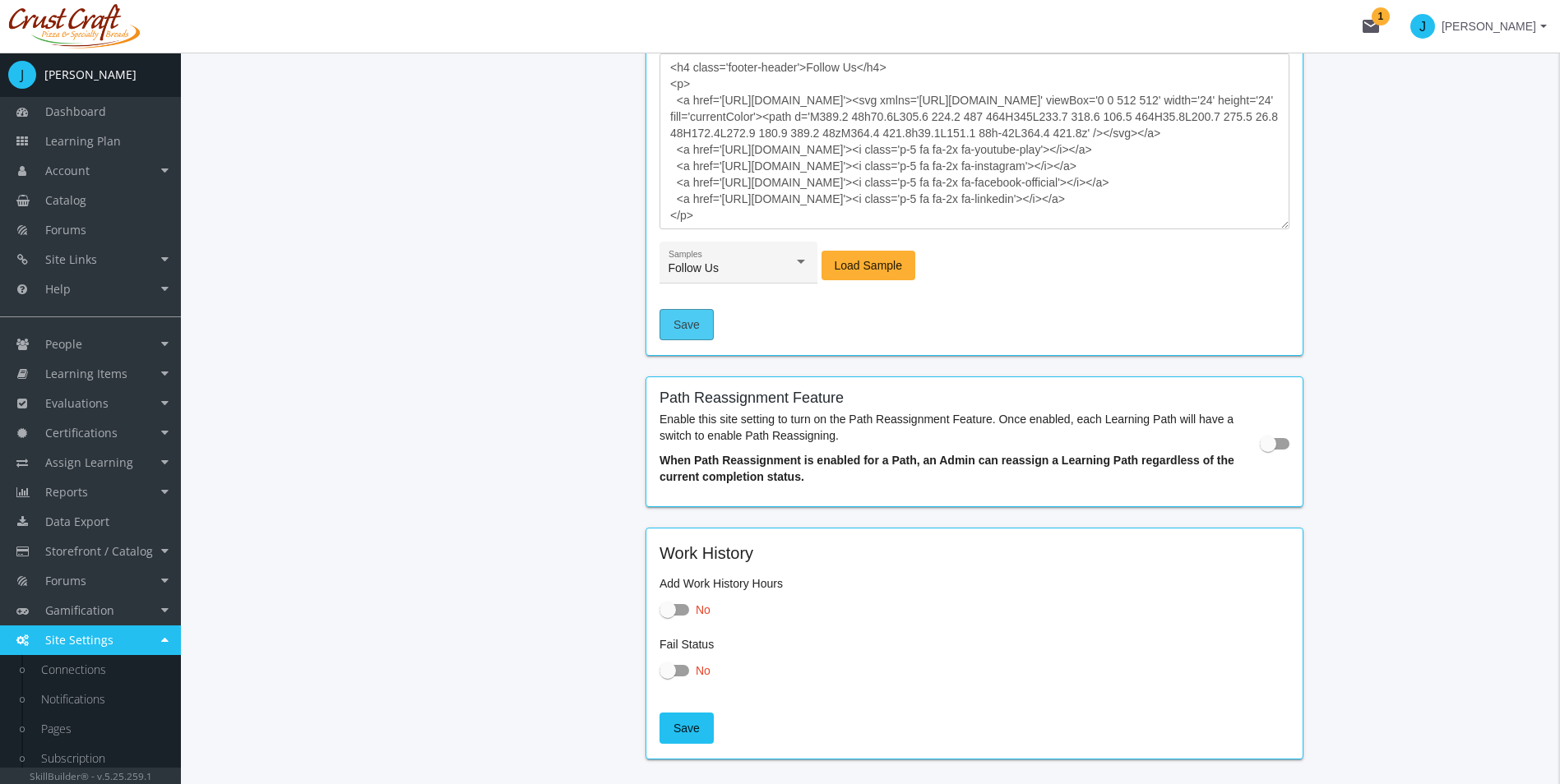
click at [683, 334] on span "Save" at bounding box center [686, 324] width 26 height 30
click at [1505, 39] on span "[PERSON_NAME]" at bounding box center [1488, 26] width 94 height 30
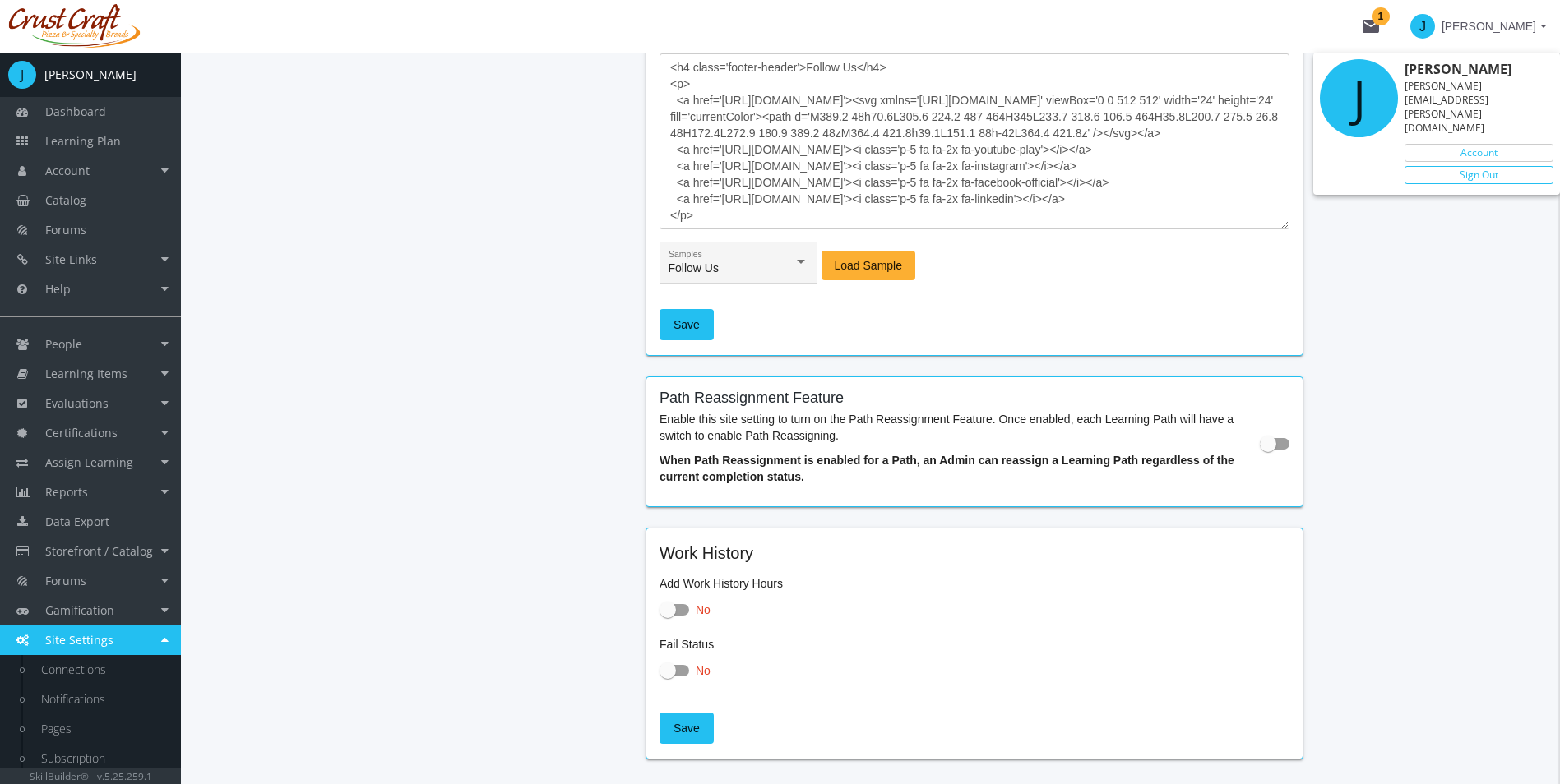
click at [1489, 166] on link "Sign Out" at bounding box center [1479, 175] width 149 height 18
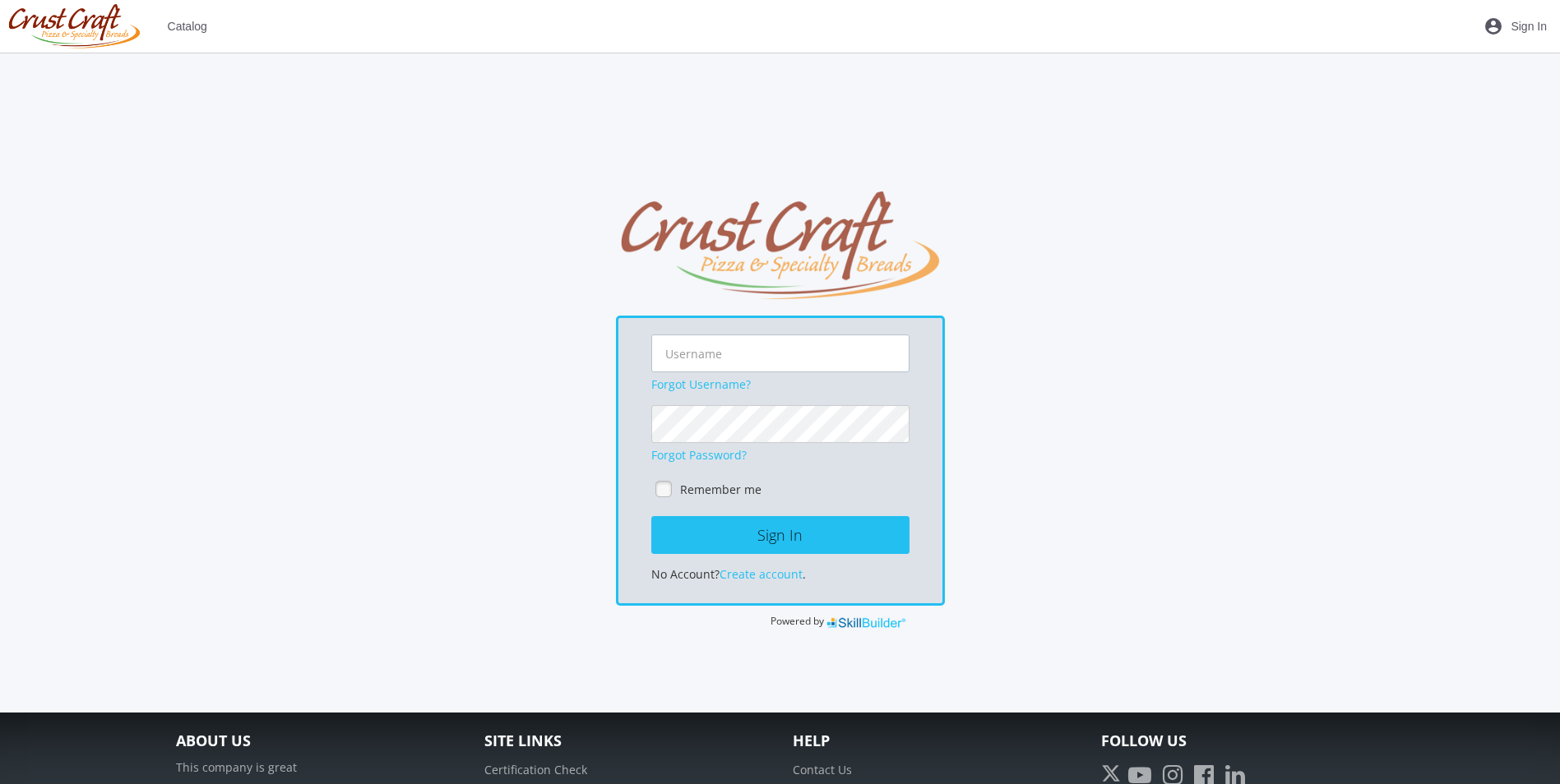
click at [715, 360] on input "text" at bounding box center [780, 353] width 258 height 38
type input "[PERSON_NAME][EMAIL_ADDRESS][PERSON_NAME][DOMAIN_NAME]"
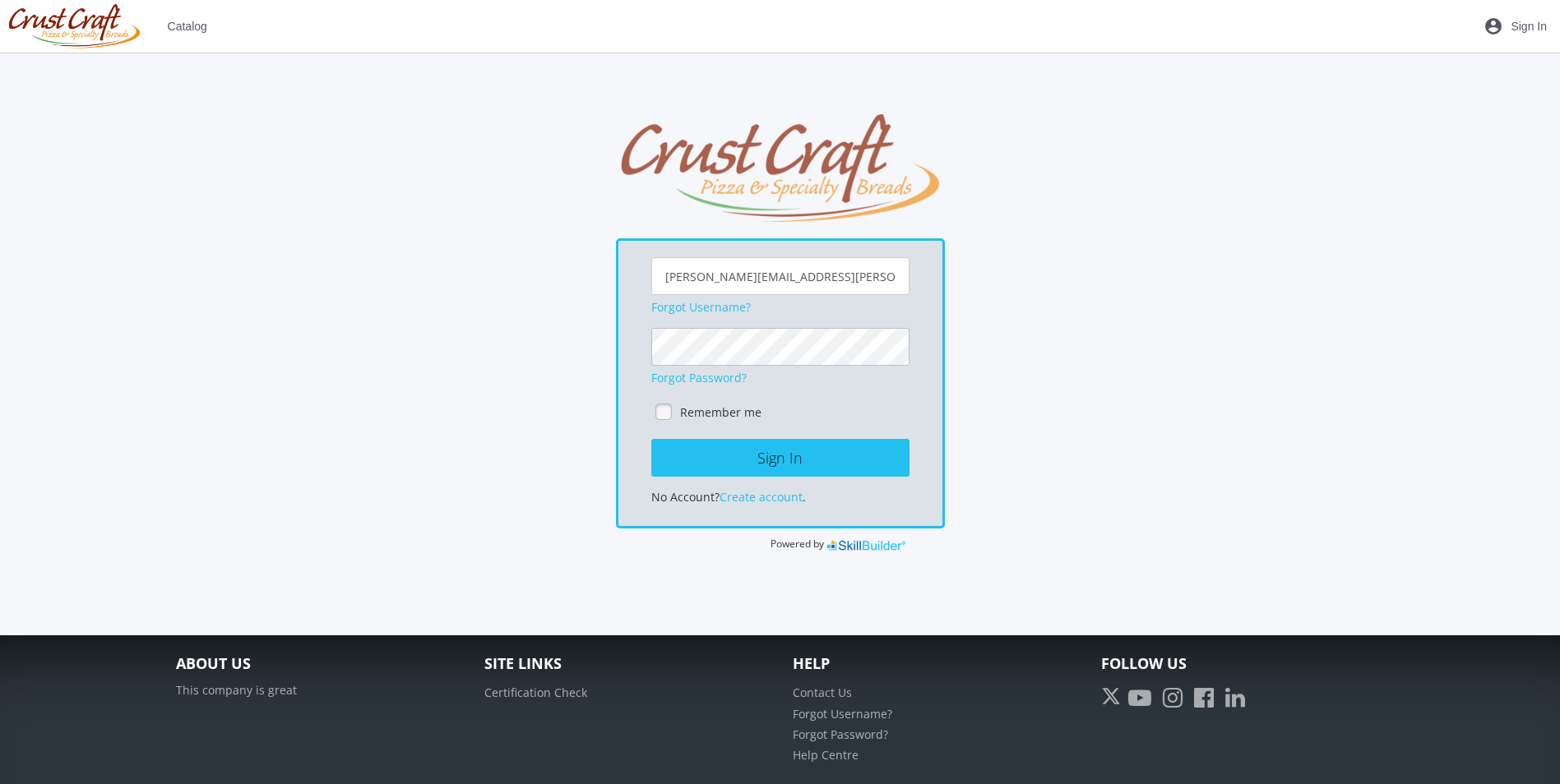
scroll to position [70, 0]
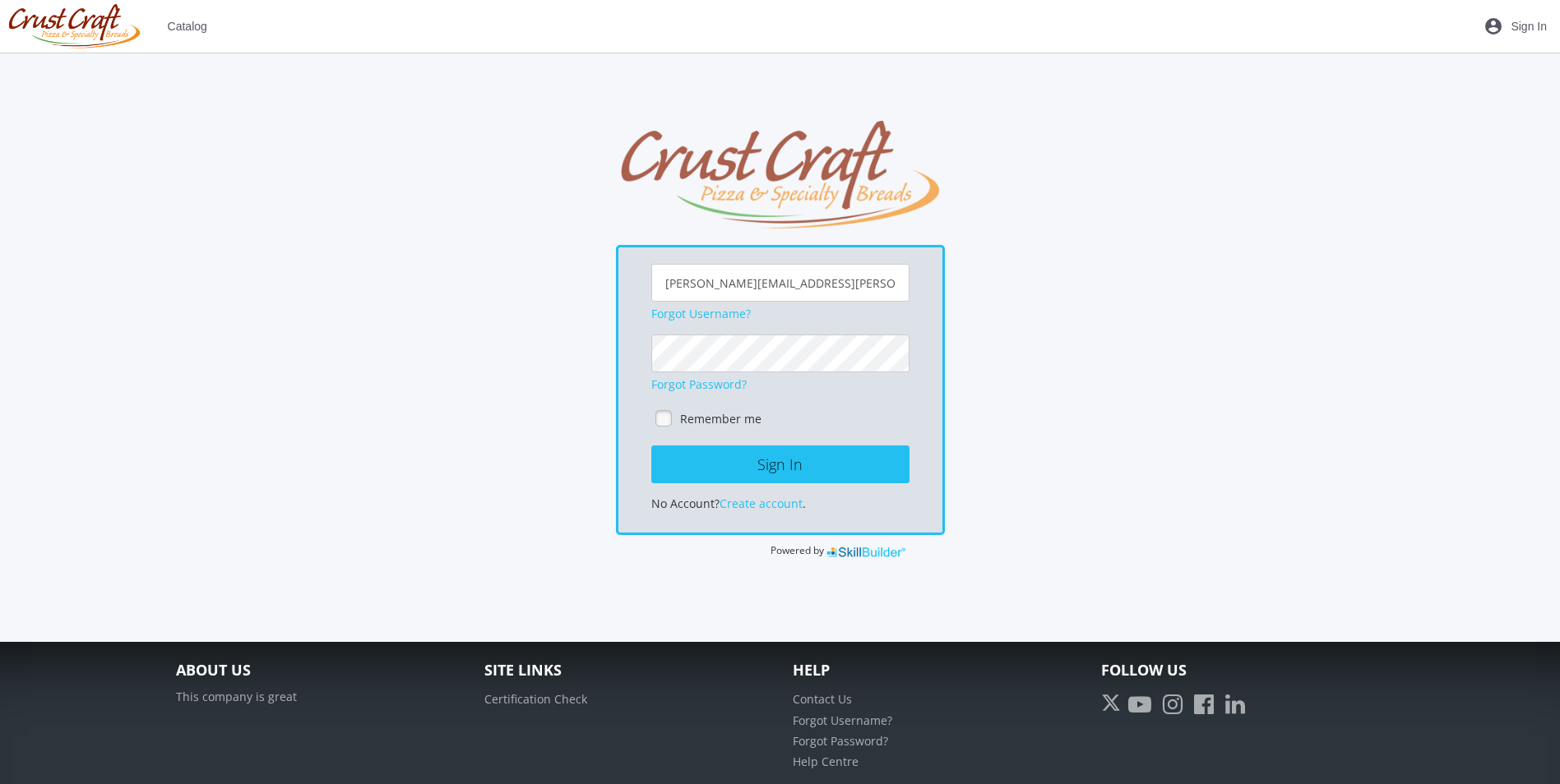
click at [1229, 707] on icon at bounding box center [1235, 704] width 28 height 31
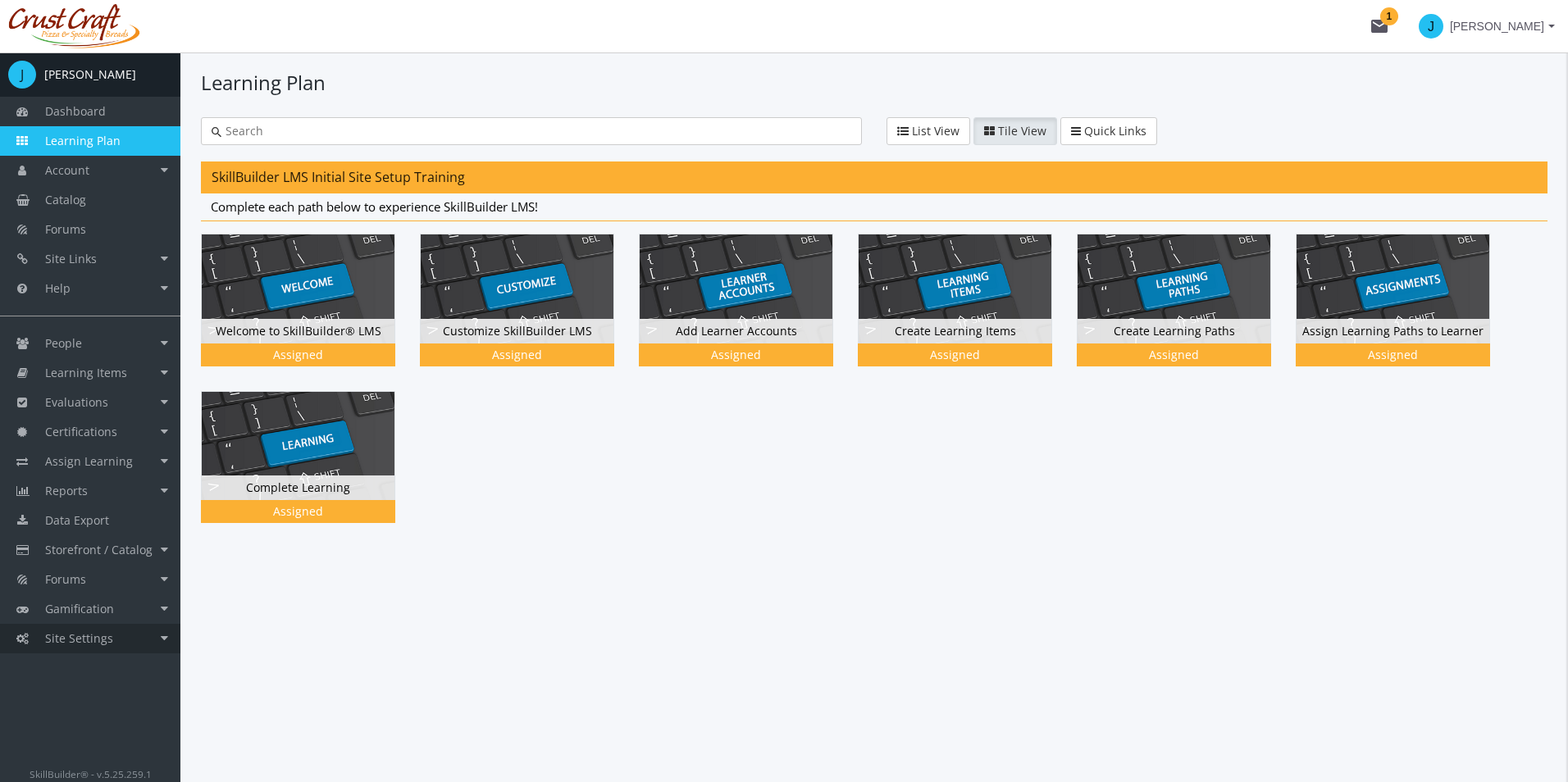
click at [109, 642] on span "Site Settings" at bounding box center [79, 638] width 68 height 15
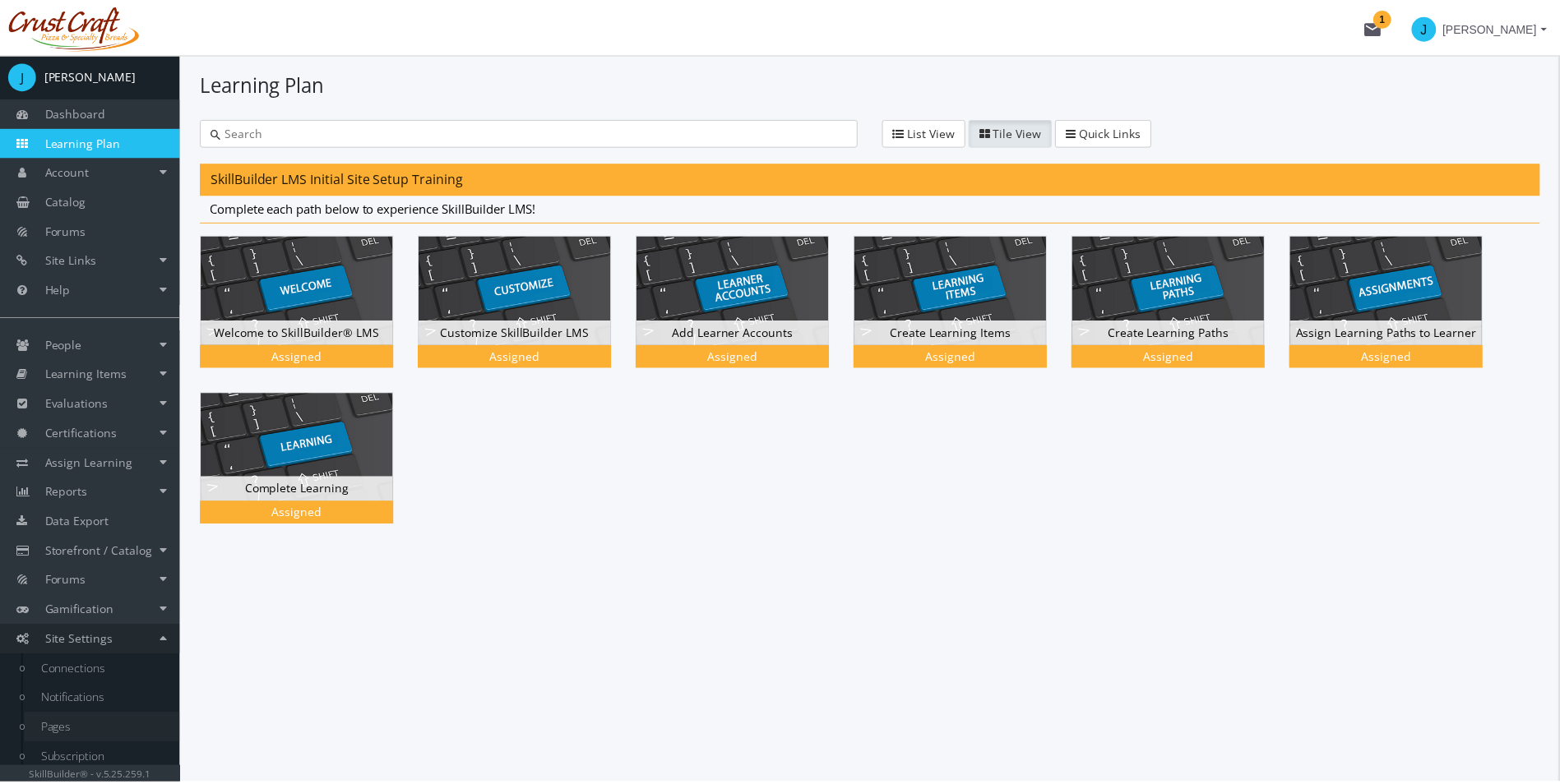
scroll to position [36, 0]
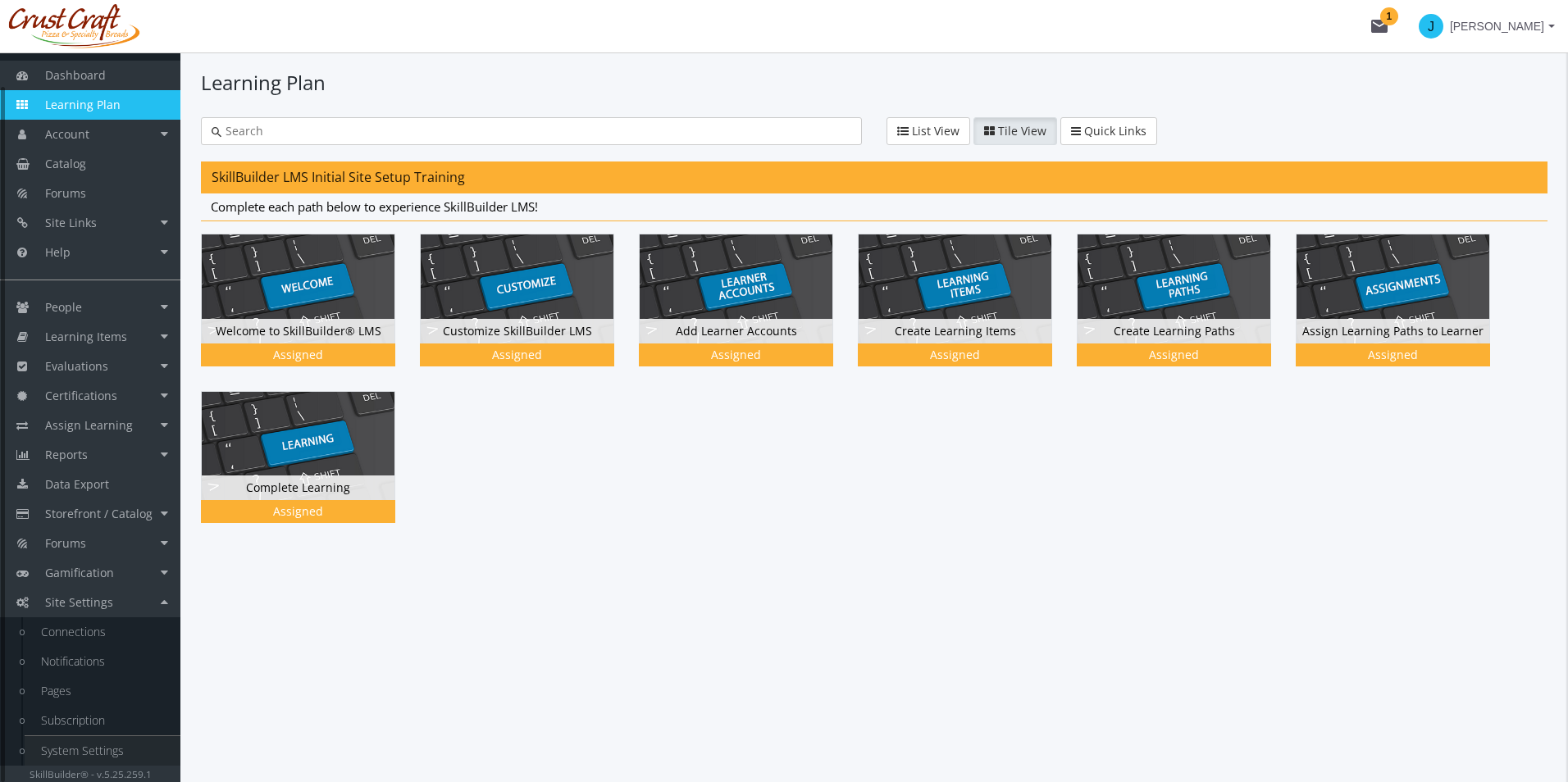
click at [107, 743] on link "System Settings" at bounding box center [102, 751] width 156 height 30
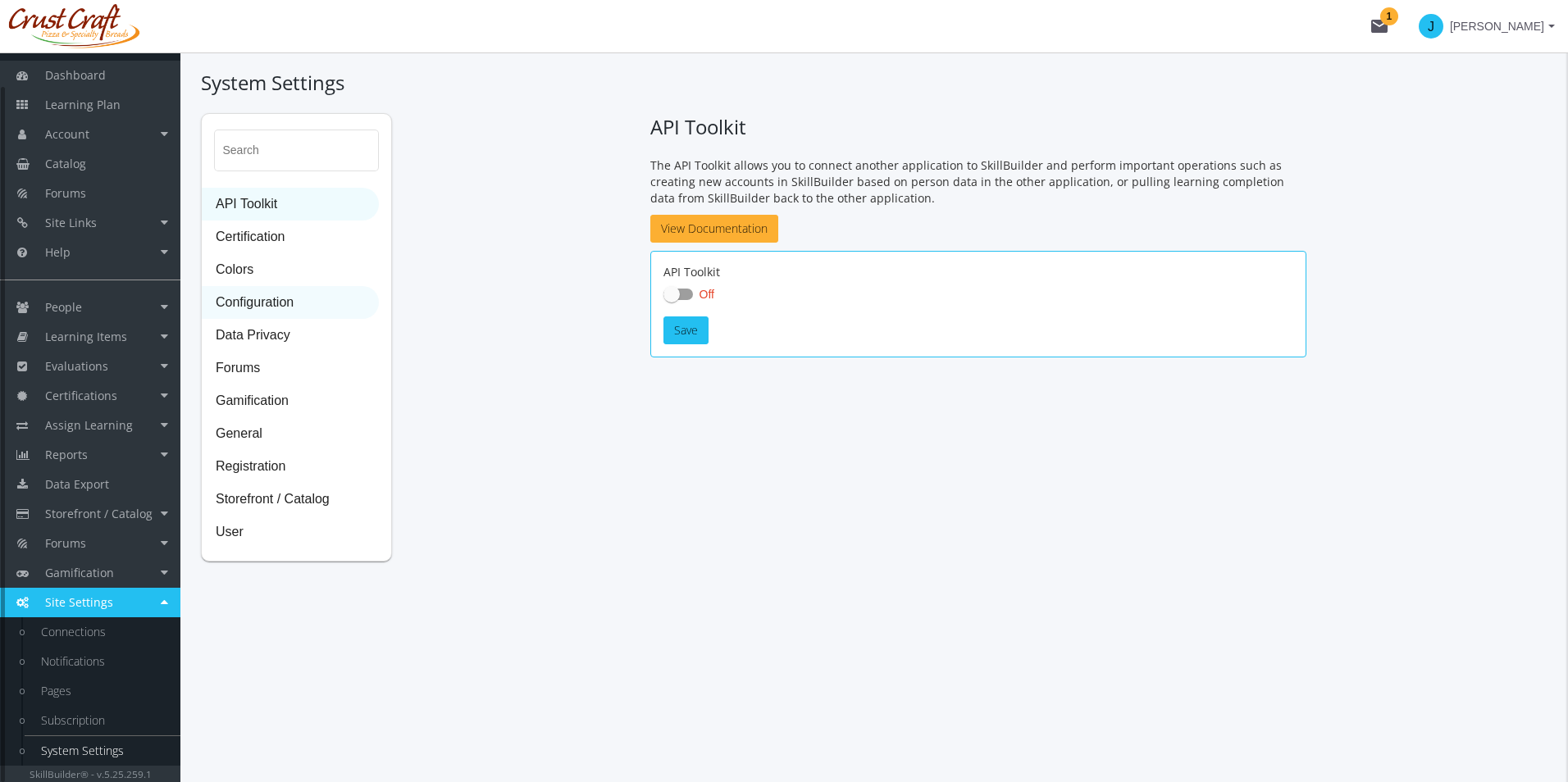
click at [272, 301] on span "Configuration" at bounding box center [290, 303] width 175 height 33
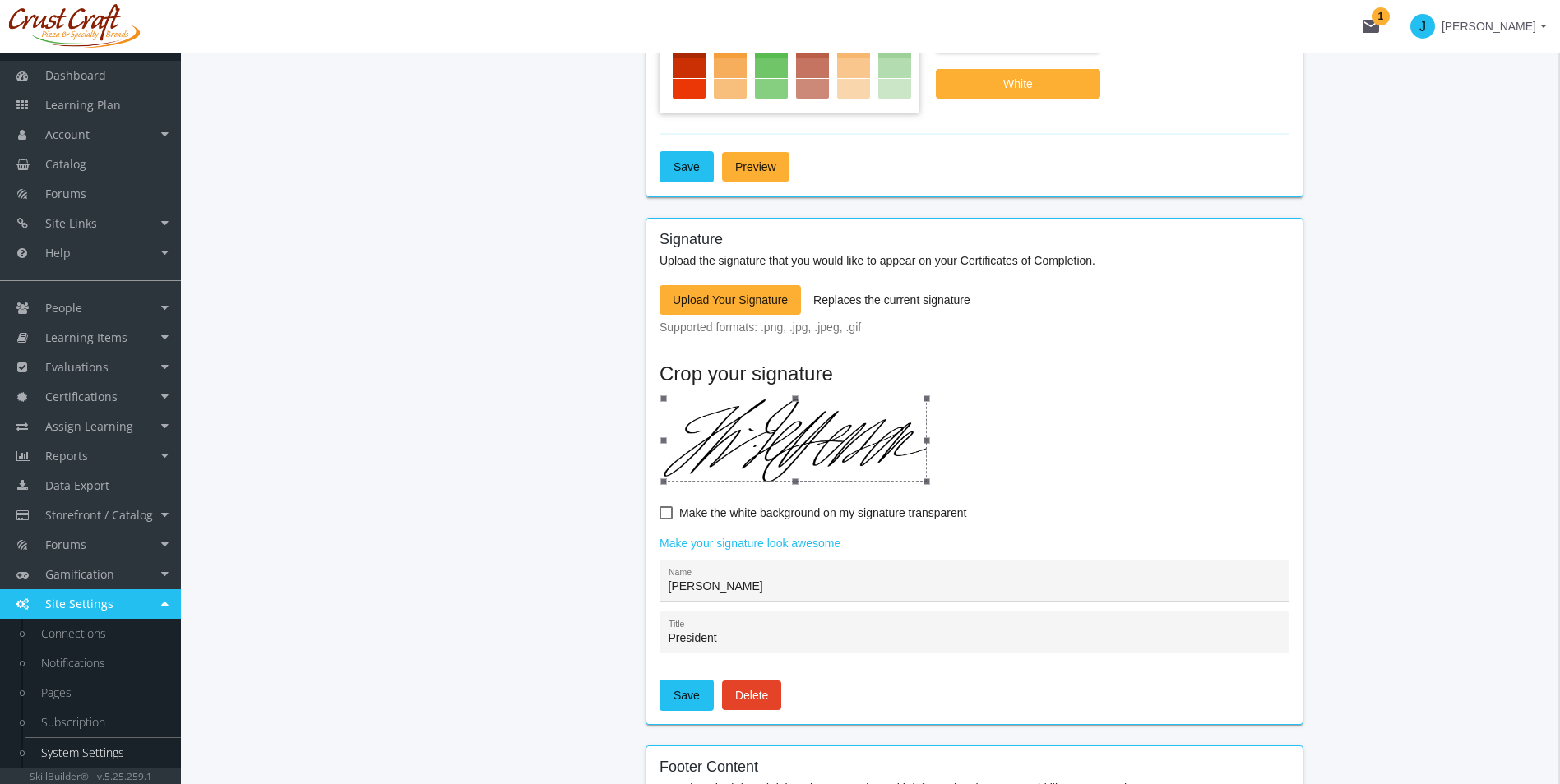
scroll to position [1233, 0]
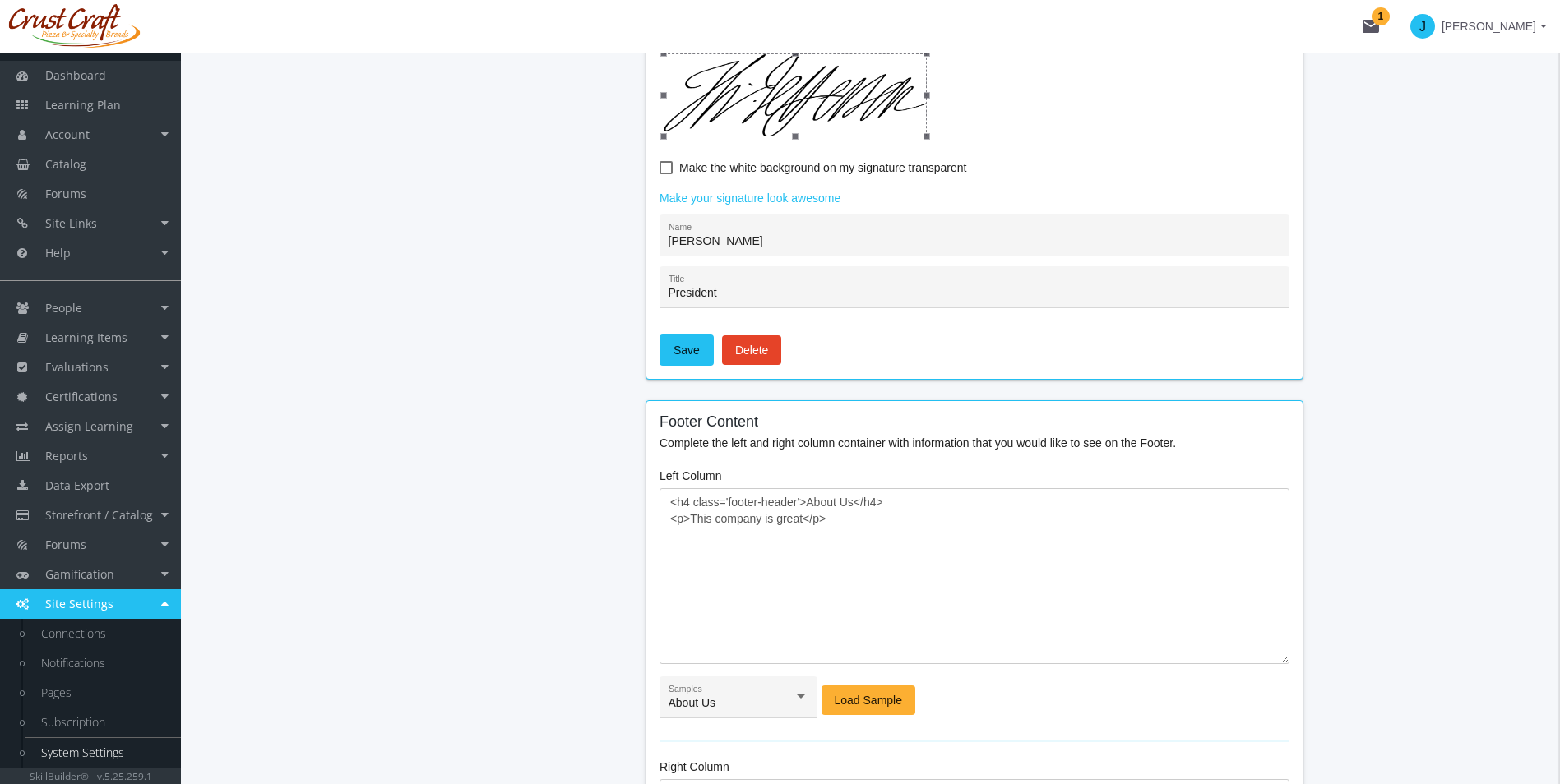
click at [490, 467] on div "Search API Toolkit Certification Colors Configuration Data Privacy Forums Gamif…" at bounding box center [870, 193] width 1338 height 2625
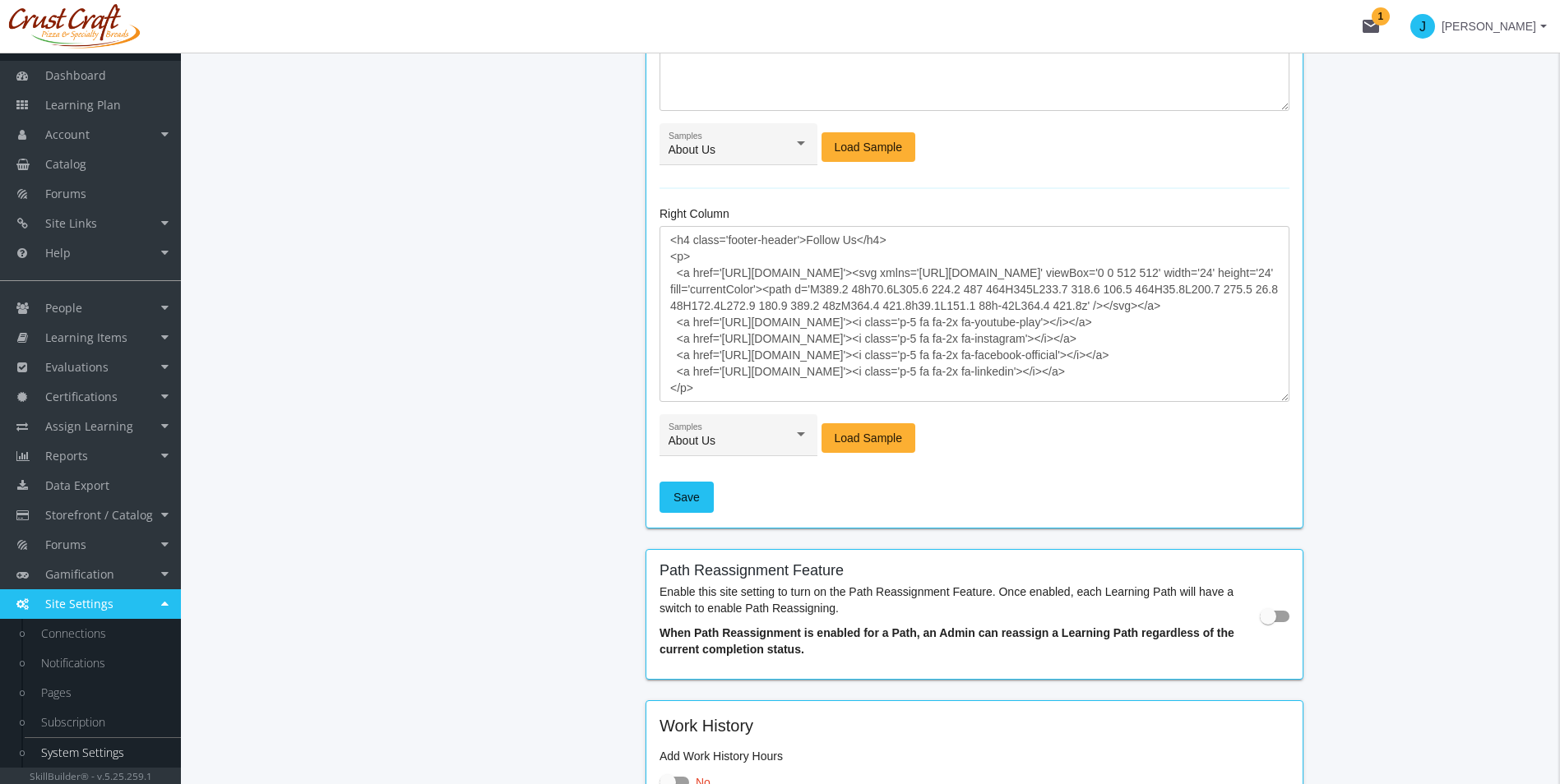
scroll to position [2041, 0]
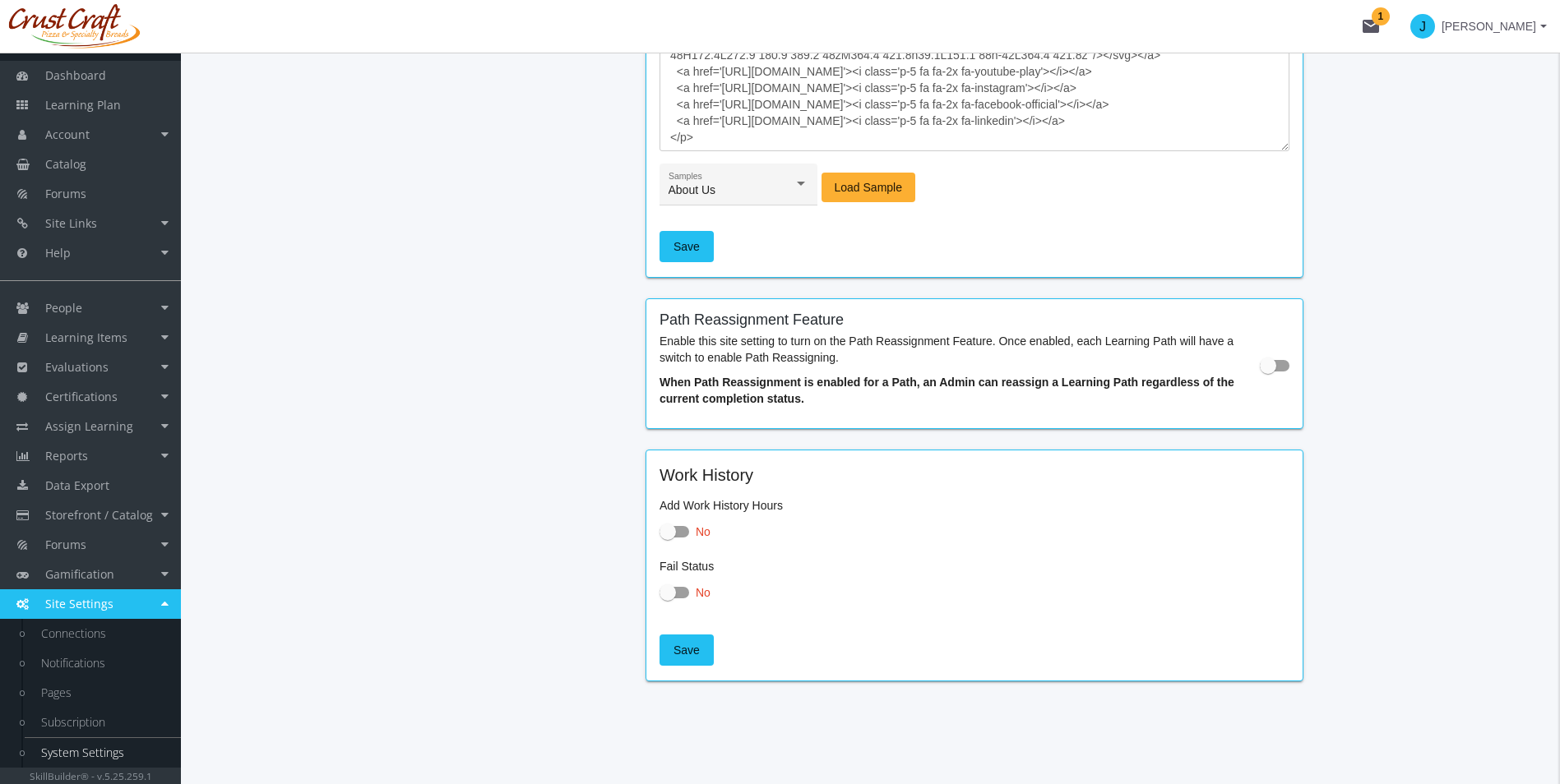
click at [1278, 363] on span at bounding box center [1274, 366] width 30 height 12
click at [1260, 371] on input "checkbox" at bounding box center [1260, 371] width 1 height 1
checkbox input "true"
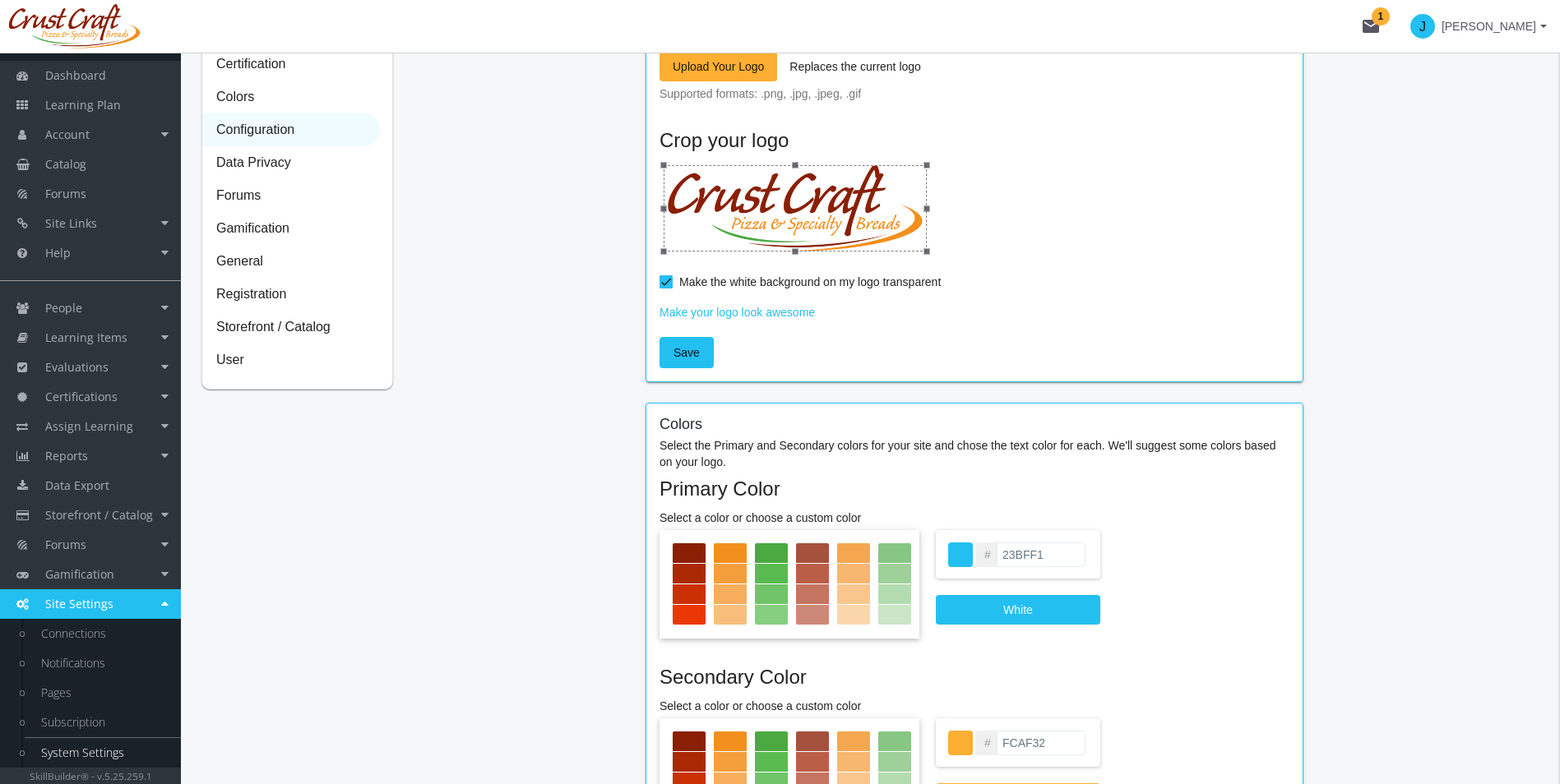
scroll to position [0, 0]
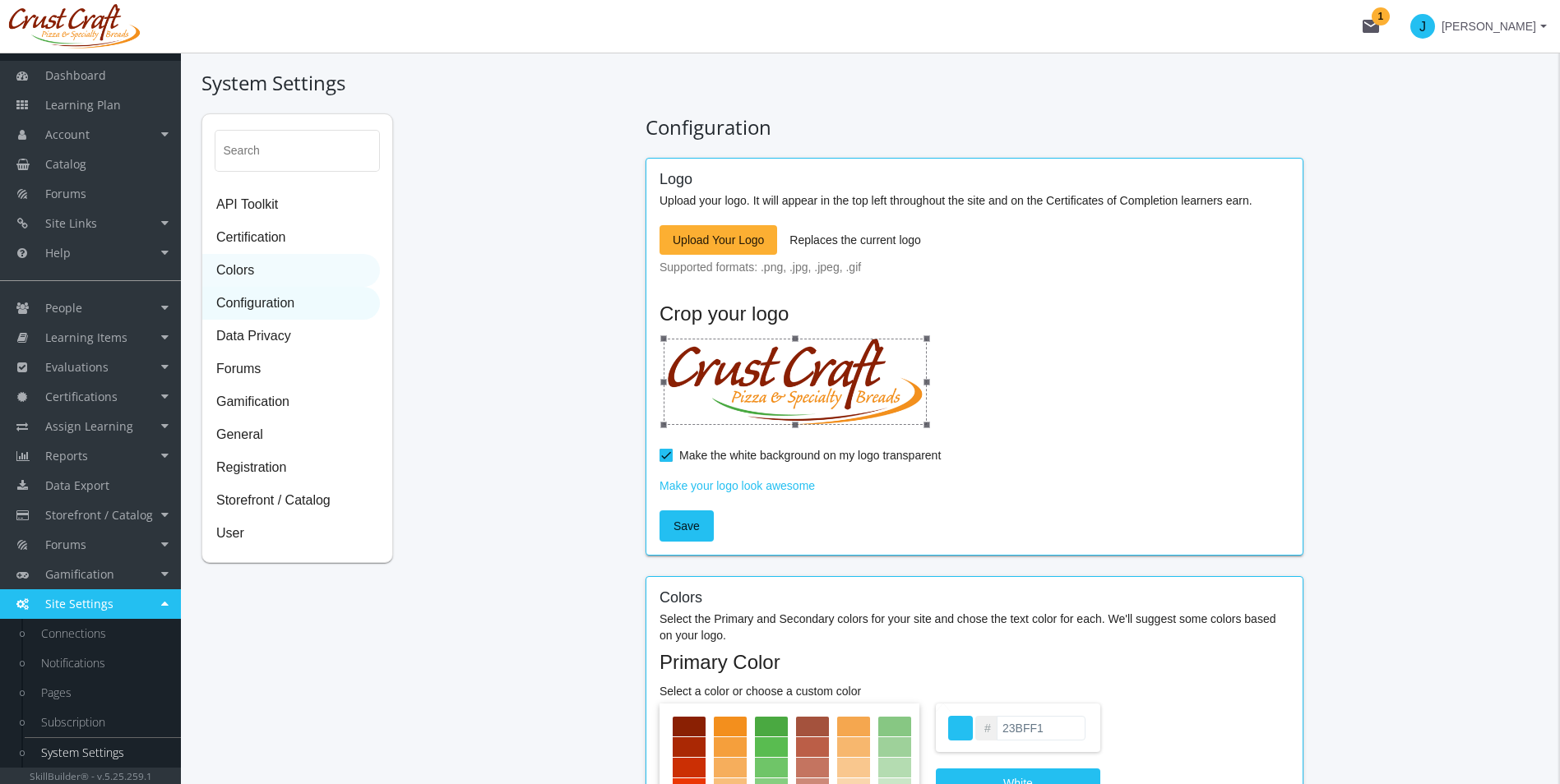
click at [324, 278] on span "Colors" at bounding box center [290, 271] width 176 height 33
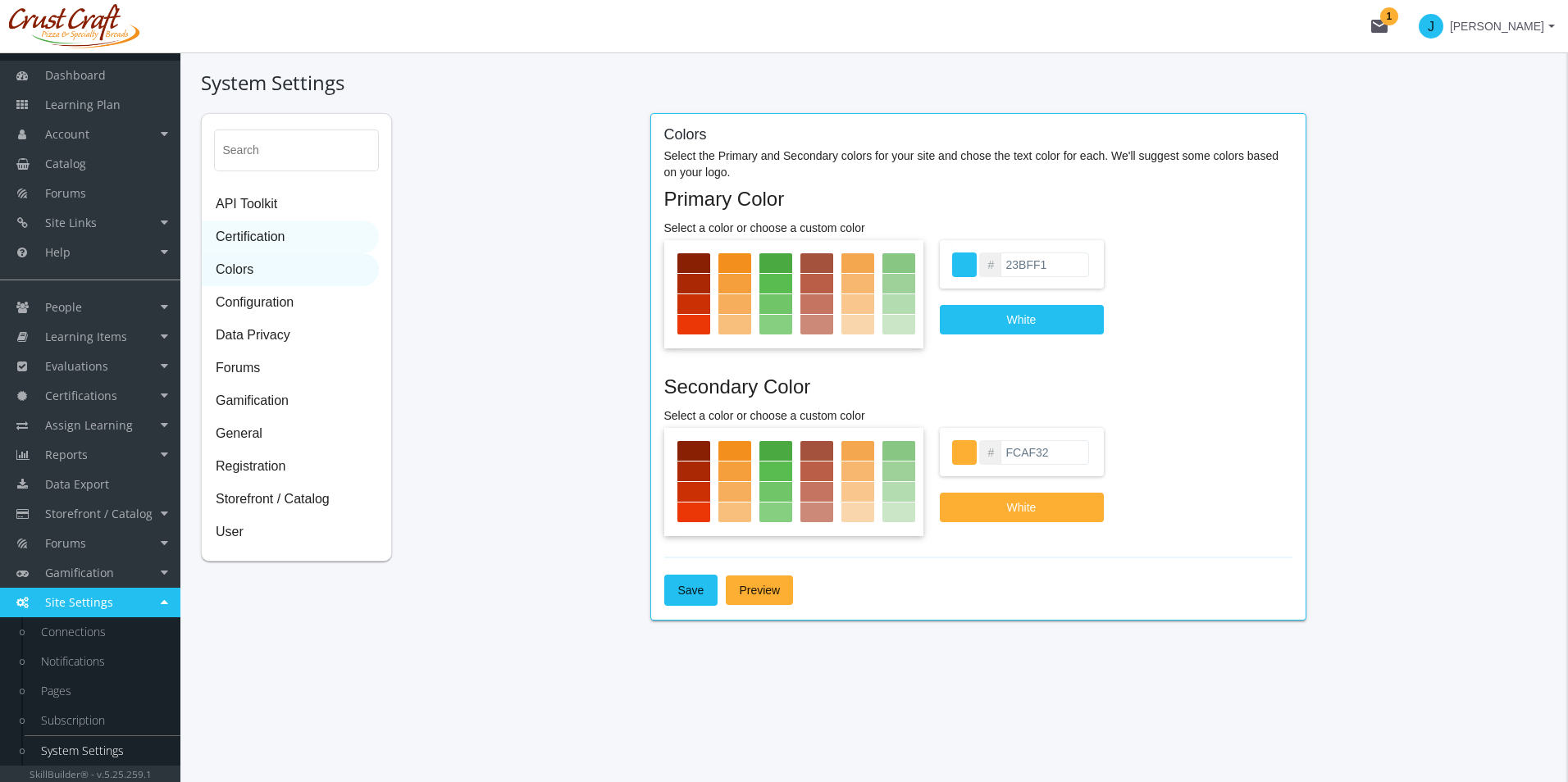
click at [264, 243] on span "Certification" at bounding box center [290, 238] width 175 height 33
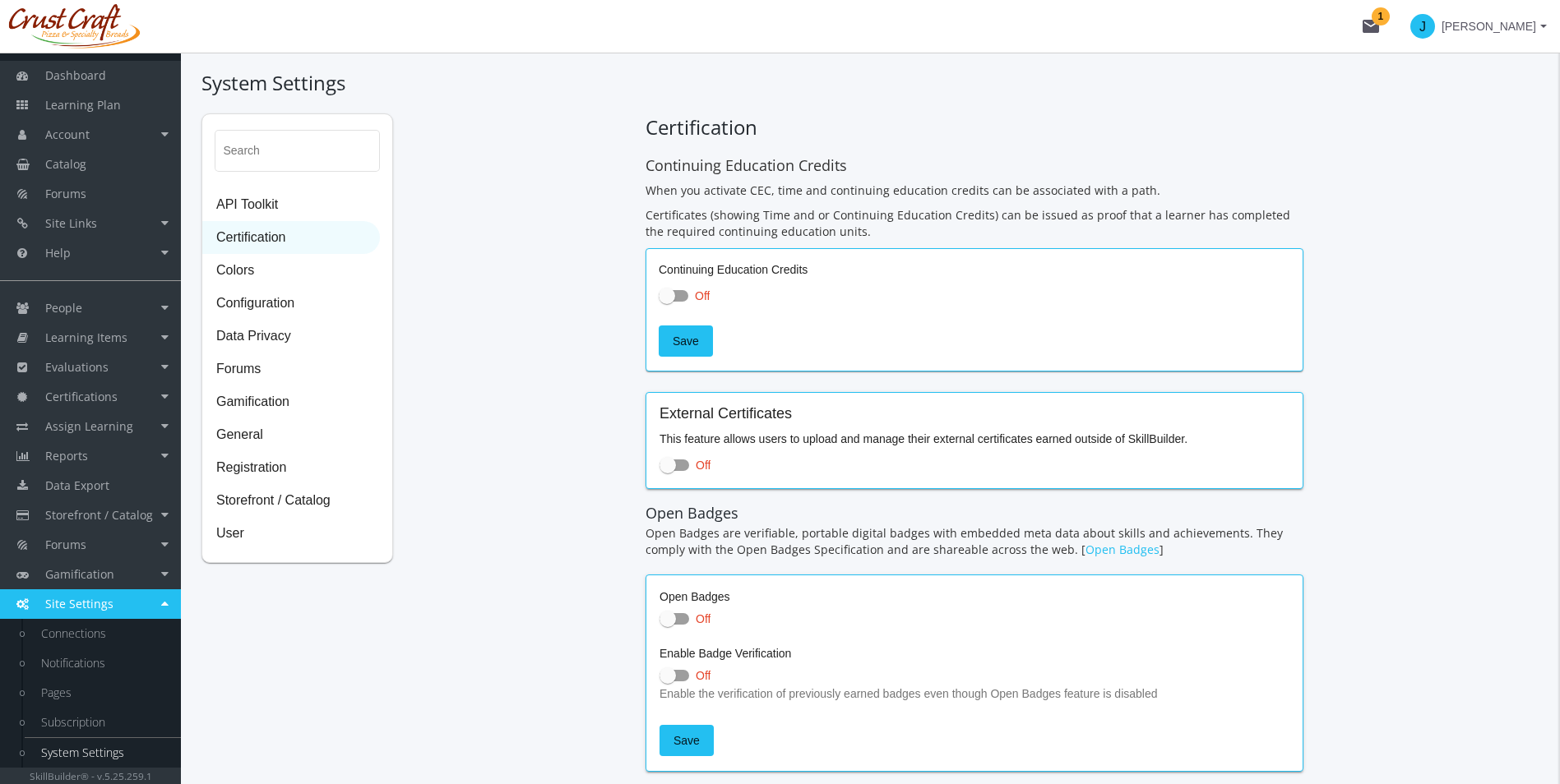
click at [688, 297] on label "Off" at bounding box center [974, 295] width 631 height 20
click at [659, 301] on input "Off" at bounding box center [659, 301] width 1 height 1
checkbox input "true"
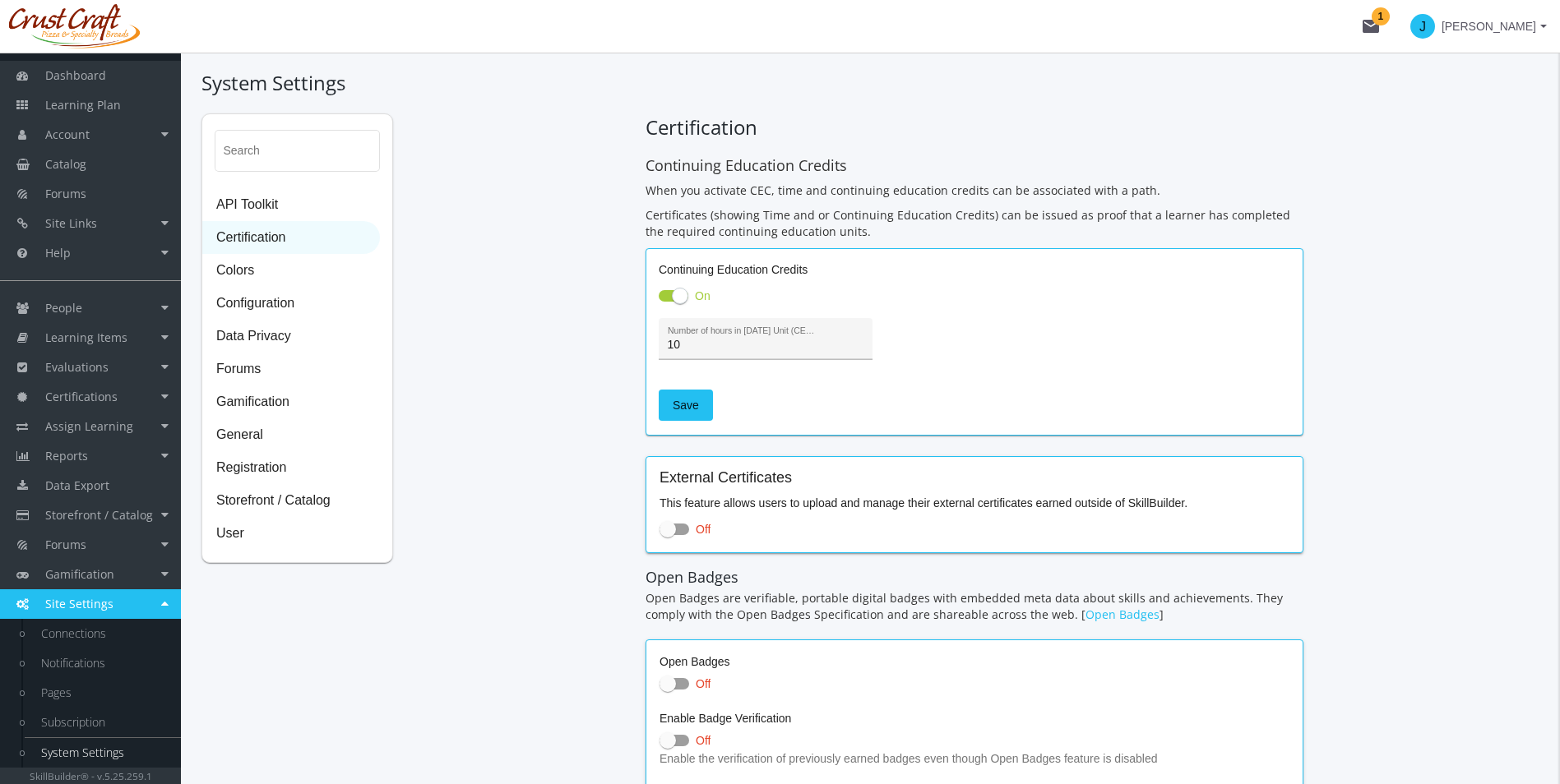
click at [693, 355] on div "10 Number of hours in 1 CE Unit (CEU) *" at bounding box center [766, 344] width 197 height 34
click at [696, 406] on span "Save" at bounding box center [685, 405] width 26 height 30
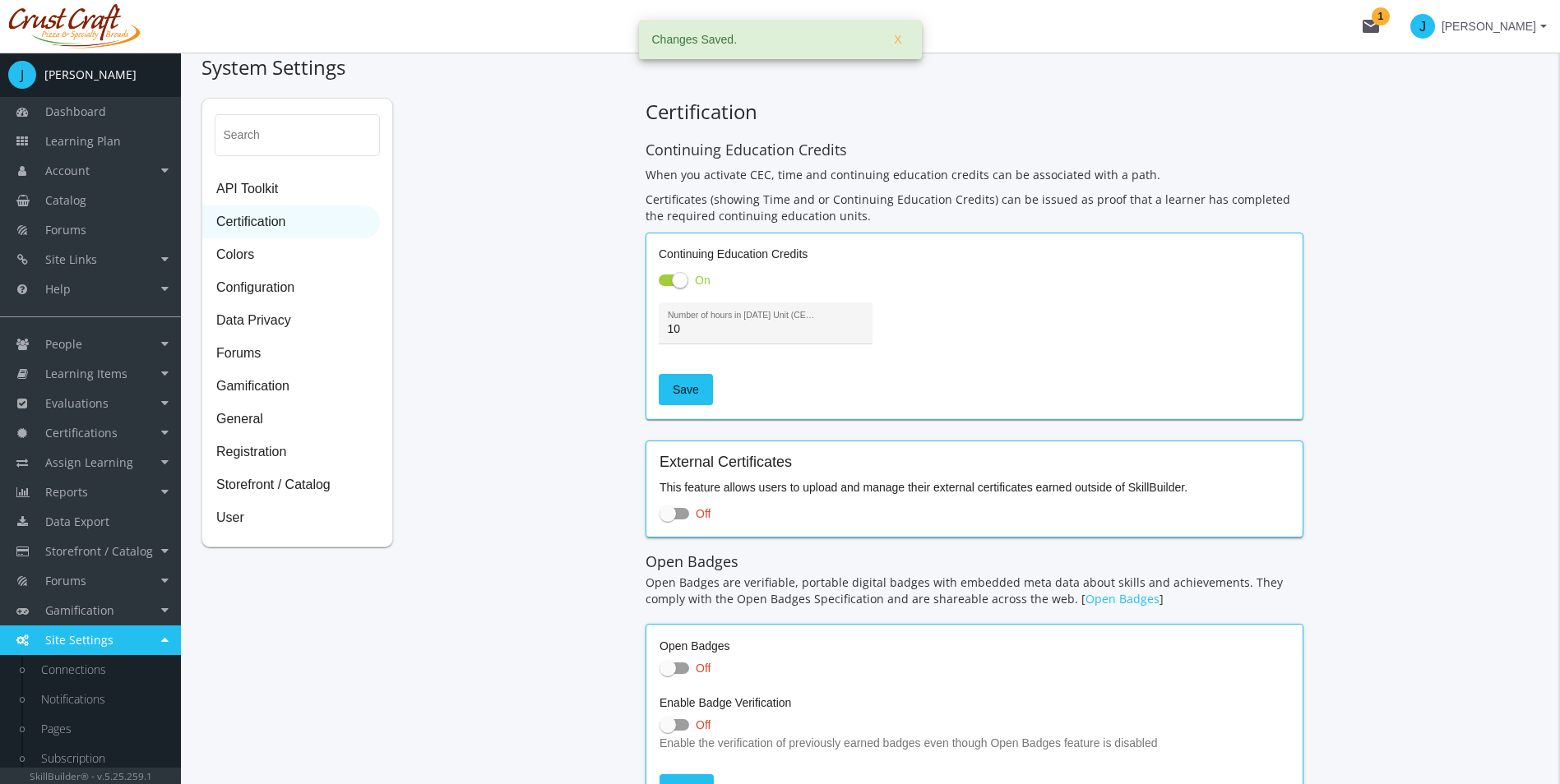
scroll to position [159, 0]
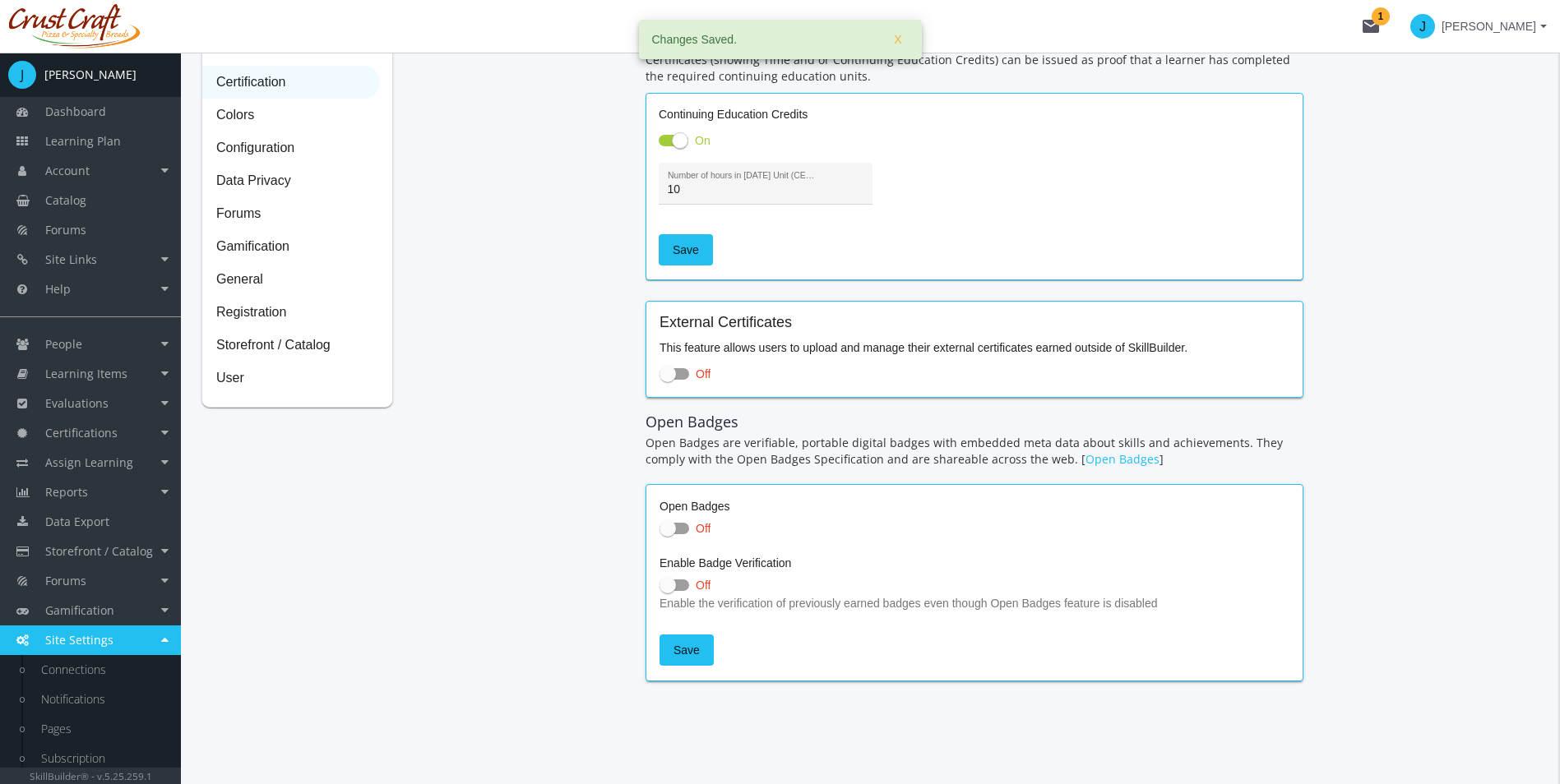
click at [637, 370] on div "Search API Toolkit Certification Colors Configuration Data Privacy Forums Gamif…" at bounding box center [870, 330] width 1338 height 744
click at [589, 440] on div "Search API Toolkit Certification Colors Configuration Data Privacy Forums Gamif…" at bounding box center [870, 330] width 1338 height 744
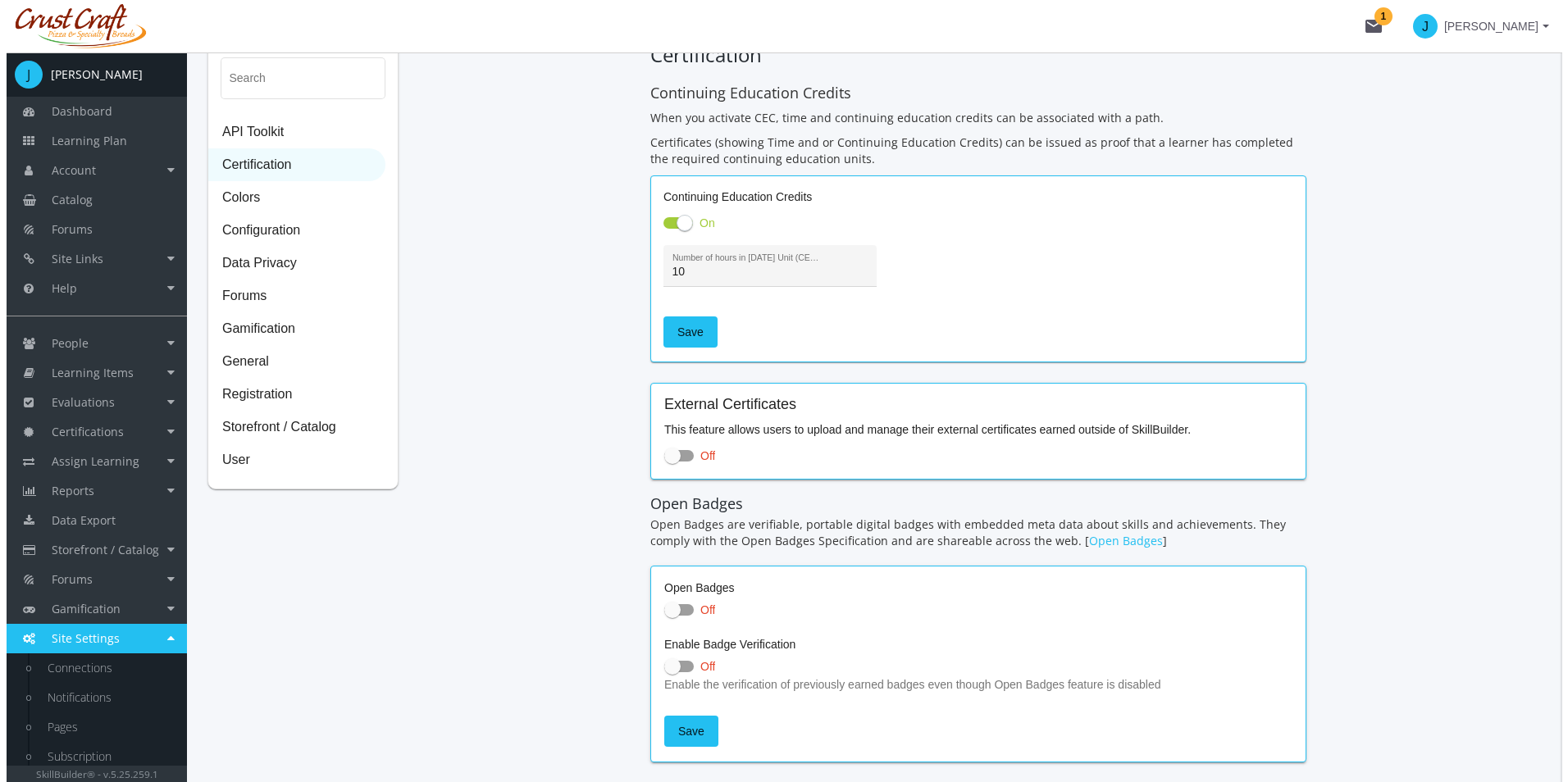
scroll to position [0, 0]
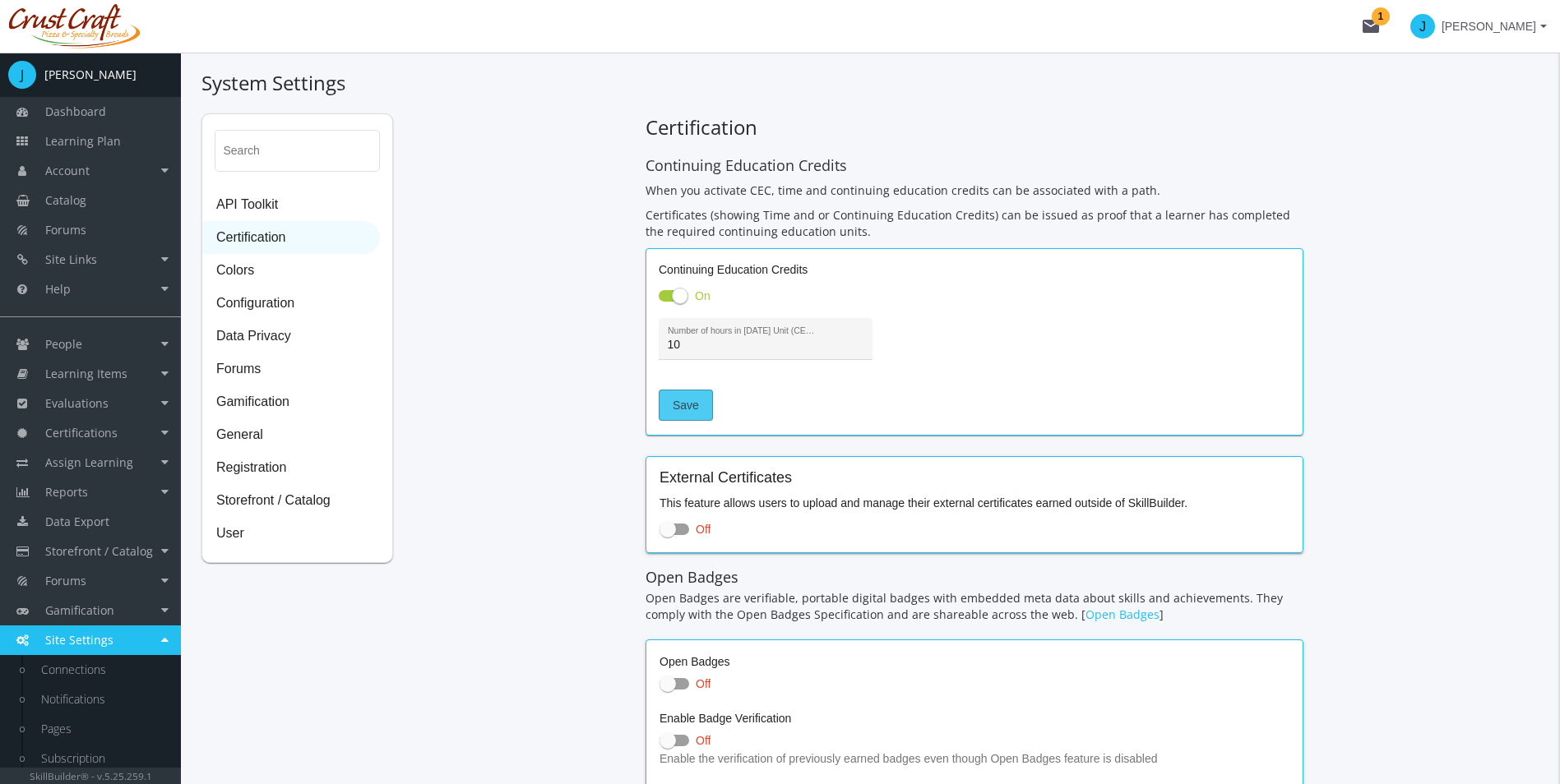
click at [692, 417] on span "Save" at bounding box center [685, 405] width 26 height 30
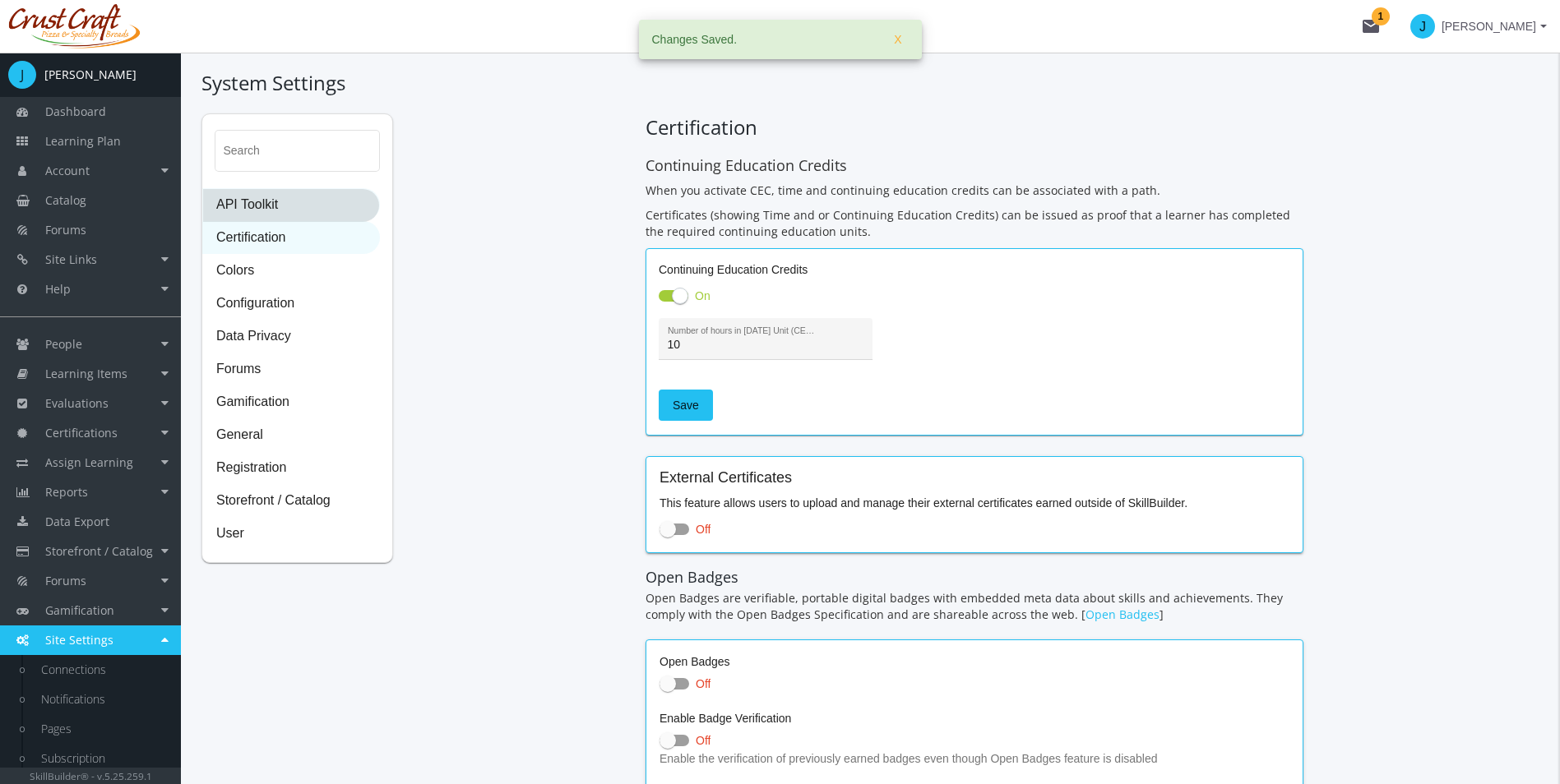
click at [255, 189] on span "API Toolkit" at bounding box center [290, 205] width 176 height 33
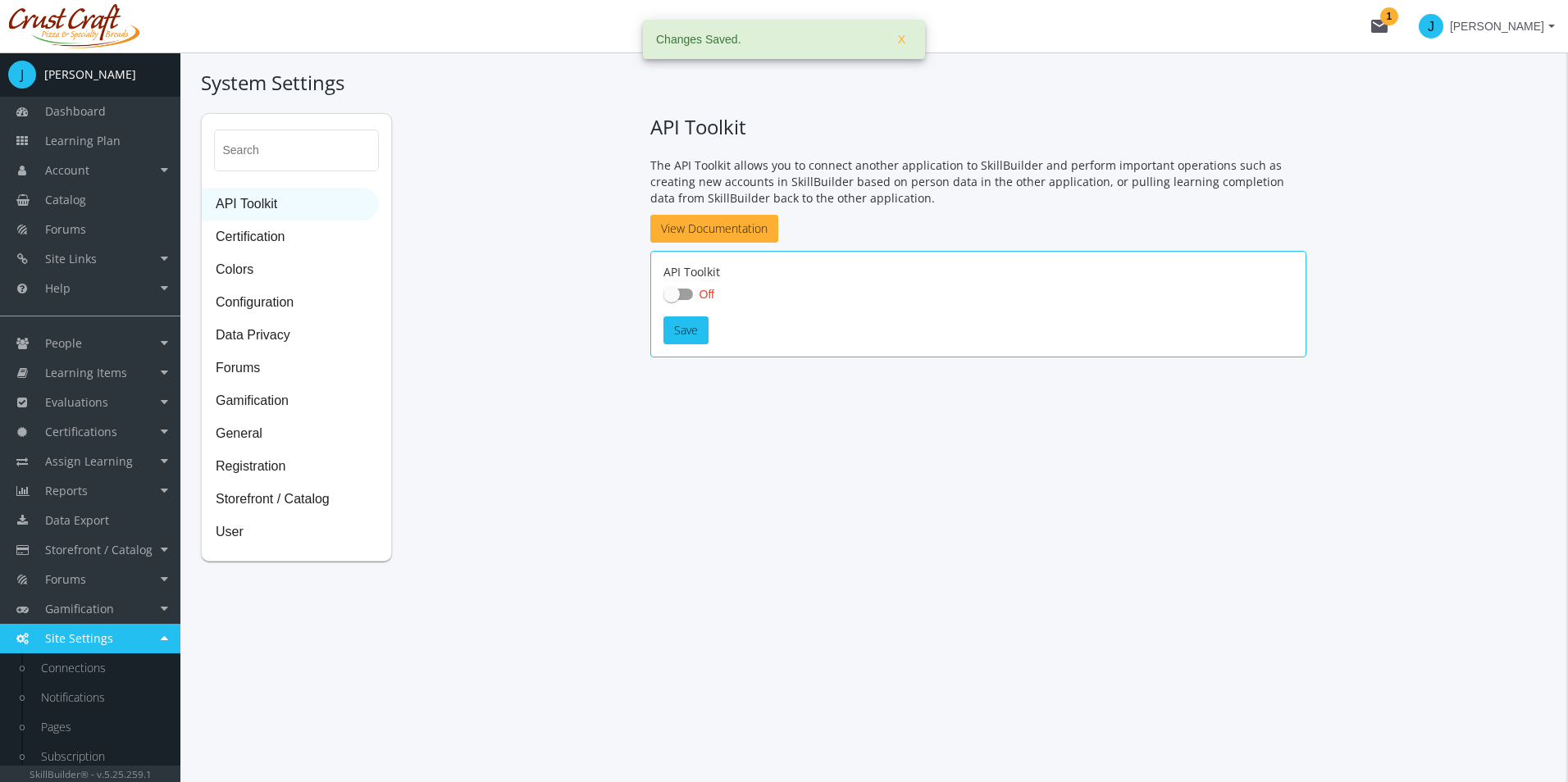
click at [694, 290] on label "Off" at bounding box center [689, 294] width 51 height 19
click at [665, 300] on input "Off" at bounding box center [664, 300] width 1 height 1
checkbox input "true"
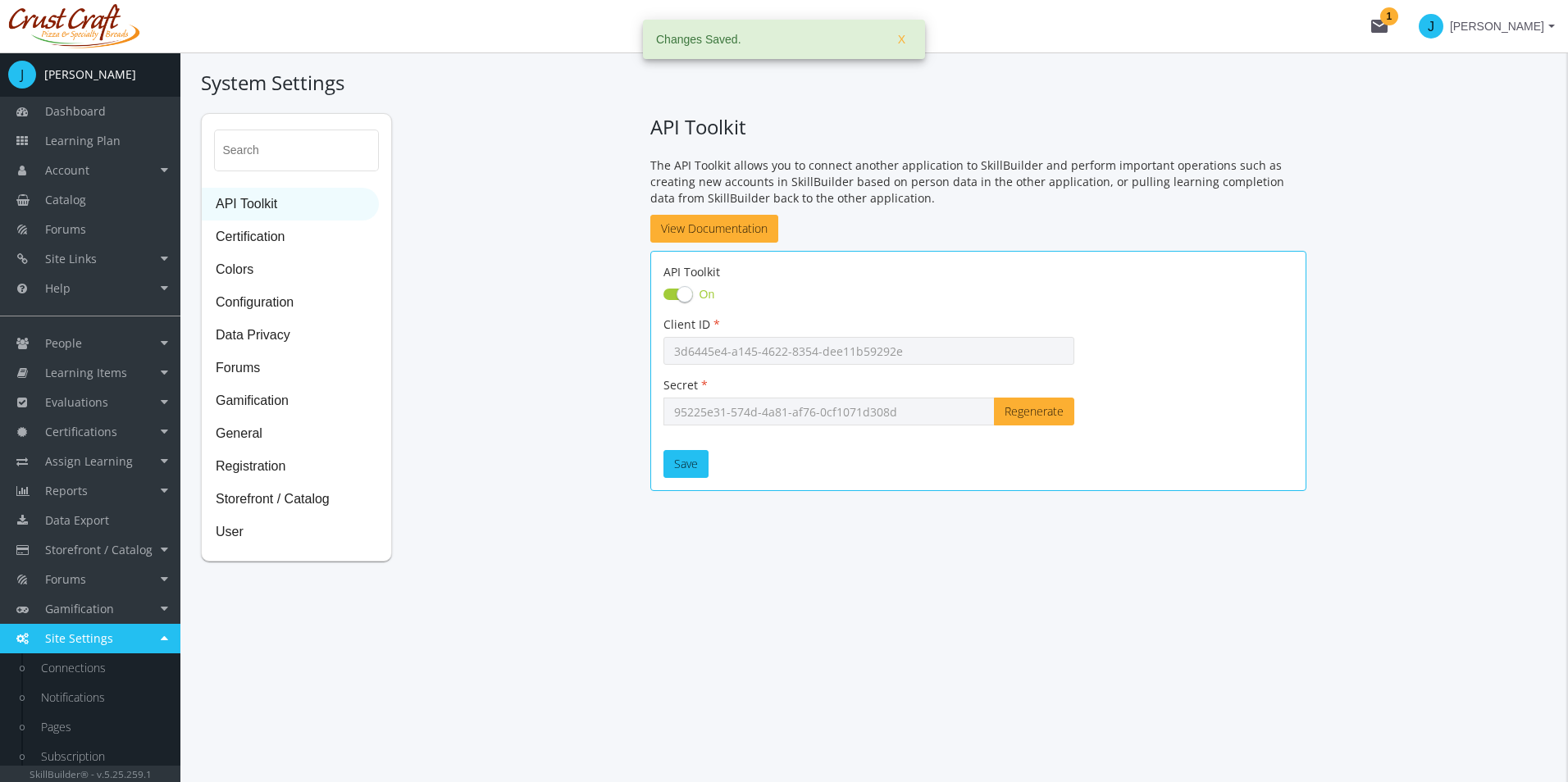
click at [804, 538] on div "Search API Toolkit Certification Colors Configuration Data Privacy Forums Gamif…" at bounding box center [874, 338] width 1347 height 449
click at [407, 273] on div "Search API Toolkit Certification Colors Configuration Data Privacy Forums Gamif…" at bounding box center [874, 338] width 1347 height 449
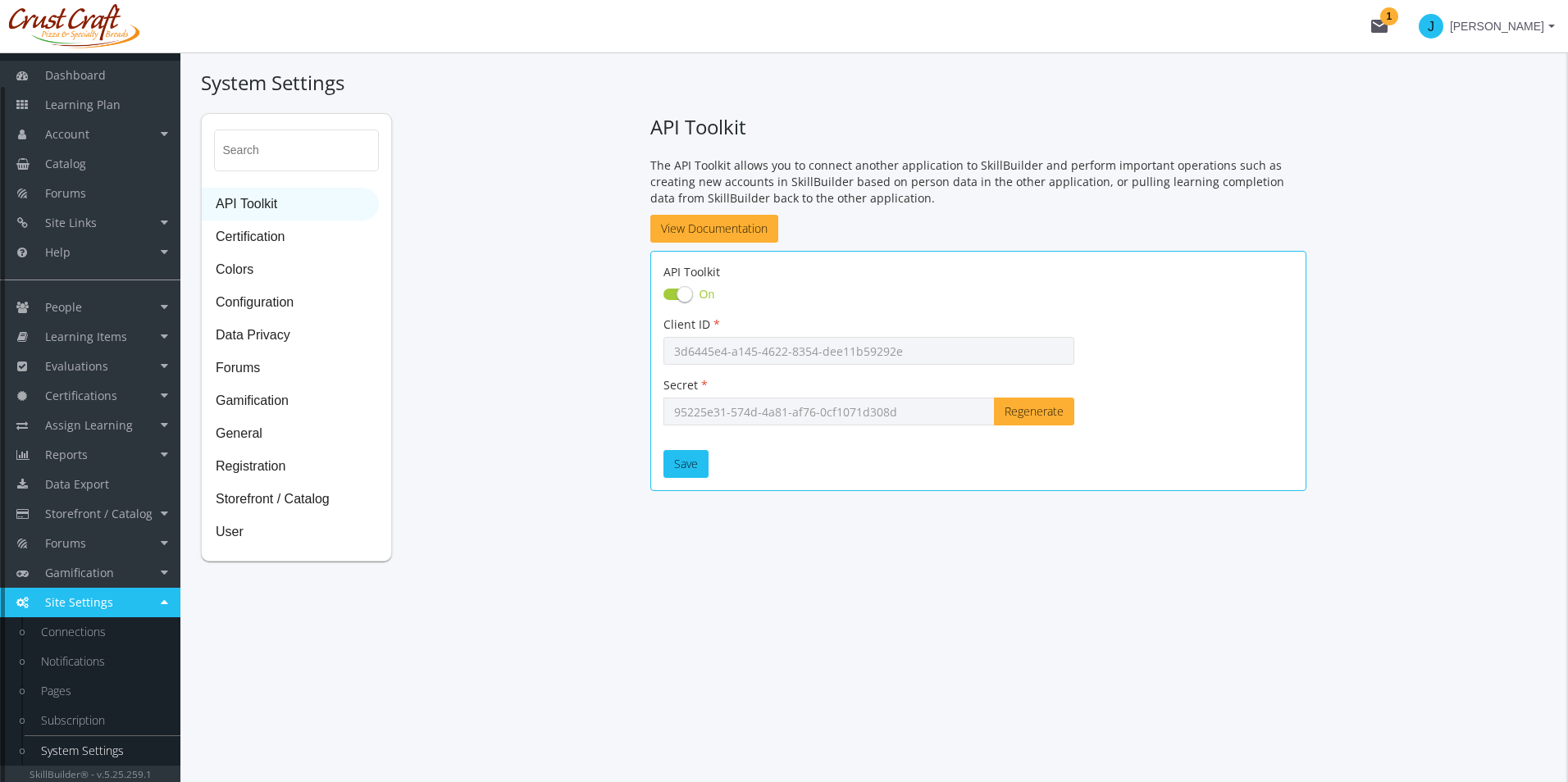
scroll to position [36, 0]
click at [329, 697] on div "System Settings Search API Toolkit Certification Colors Configuration Data Priv…" at bounding box center [874, 417] width 1388 height 730
click at [218, 373] on span "Forums" at bounding box center [290, 369] width 175 height 33
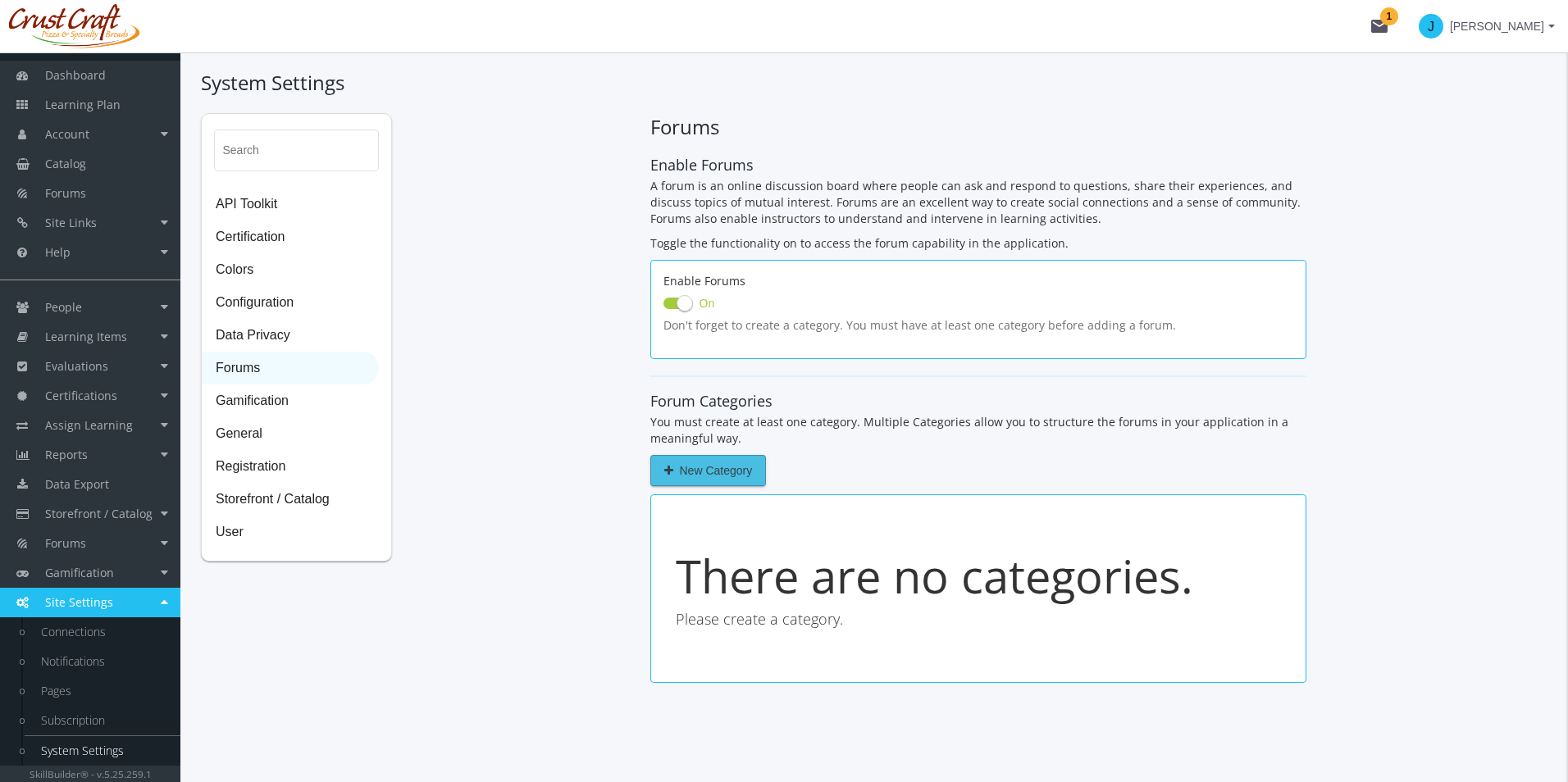
click at [699, 458] on span "New Category" at bounding box center [709, 471] width 89 height 30
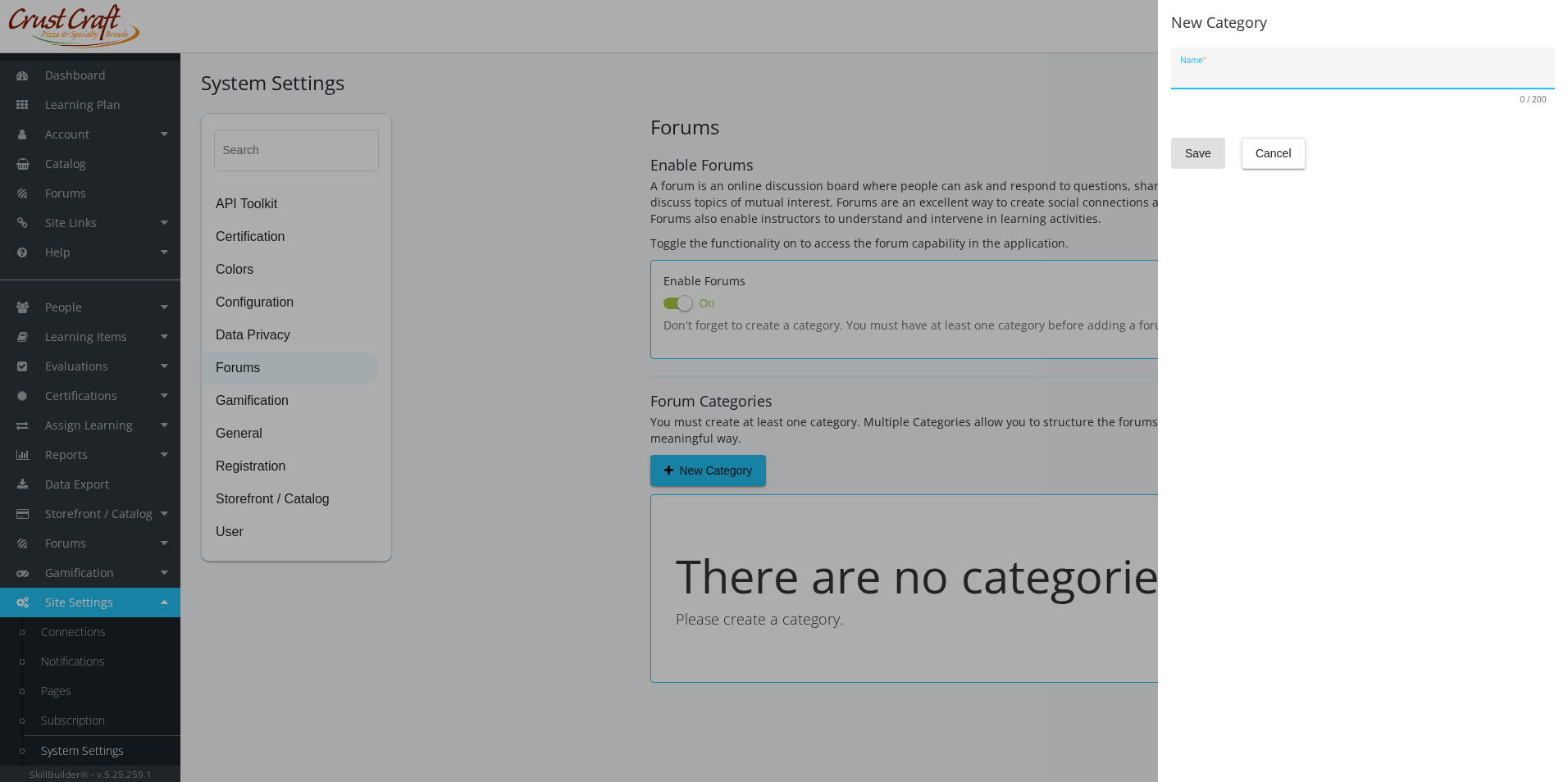
click at [1240, 170] on div "New Category Name * 0 / 200 Save Cancel" at bounding box center [1363, 391] width 410 height 782
click at [1256, 164] on span "Cancel" at bounding box center [1273, 153] width 36 height 30
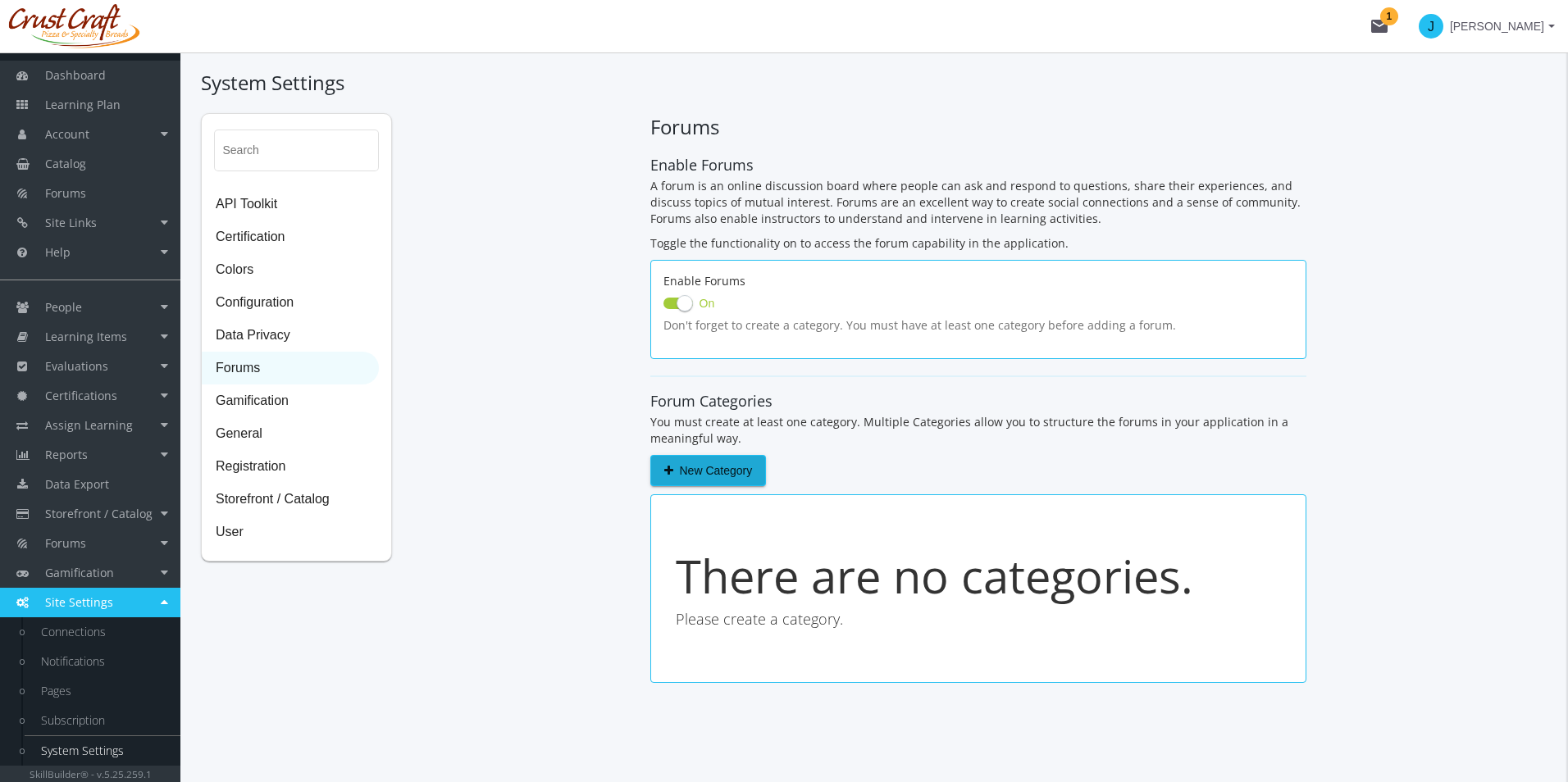
click at [566, 439] on div "Search API Toolkit Certification Colors Configuration Data Privacy Forums Gamif…" at bounding box center [874, 406] width 1347 height 586
click at [705, 463] on span "New Category" at bounding box center [709, 471] width 89 height 30
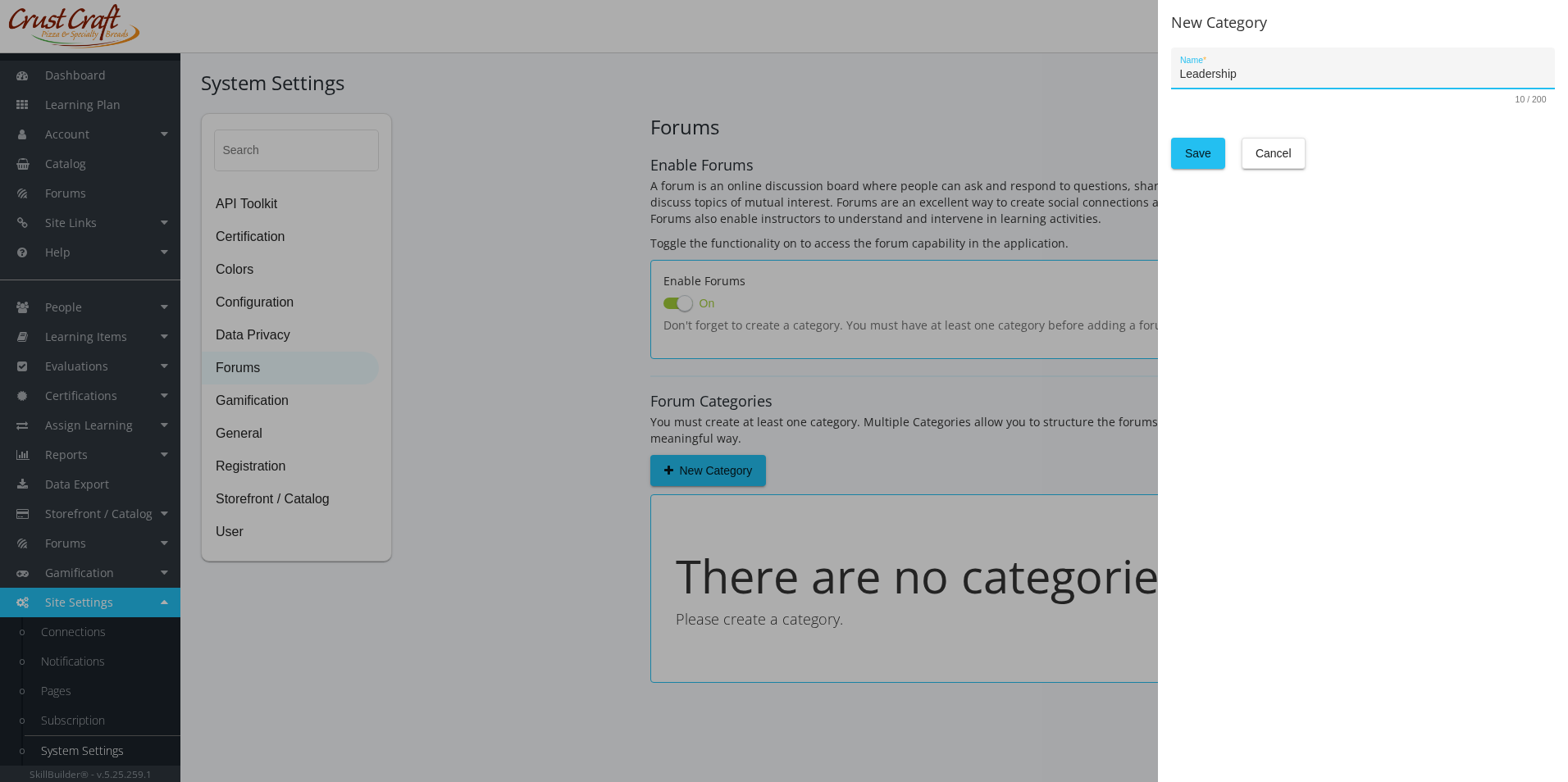
type input "Leadership"
drag, startPoint x: 1177, startPoint y: 132, endPoint x: 1183, endPoint y: 142, distance: 11.7
click at [1180, 137] on form "Leadership Name * 10 / 200 Save Cancel" at bounding box center [1362, 107] width 384 height 121
click at [1181, 145] on button "Save" at bounding box center [1198, 153] width 54 height 31
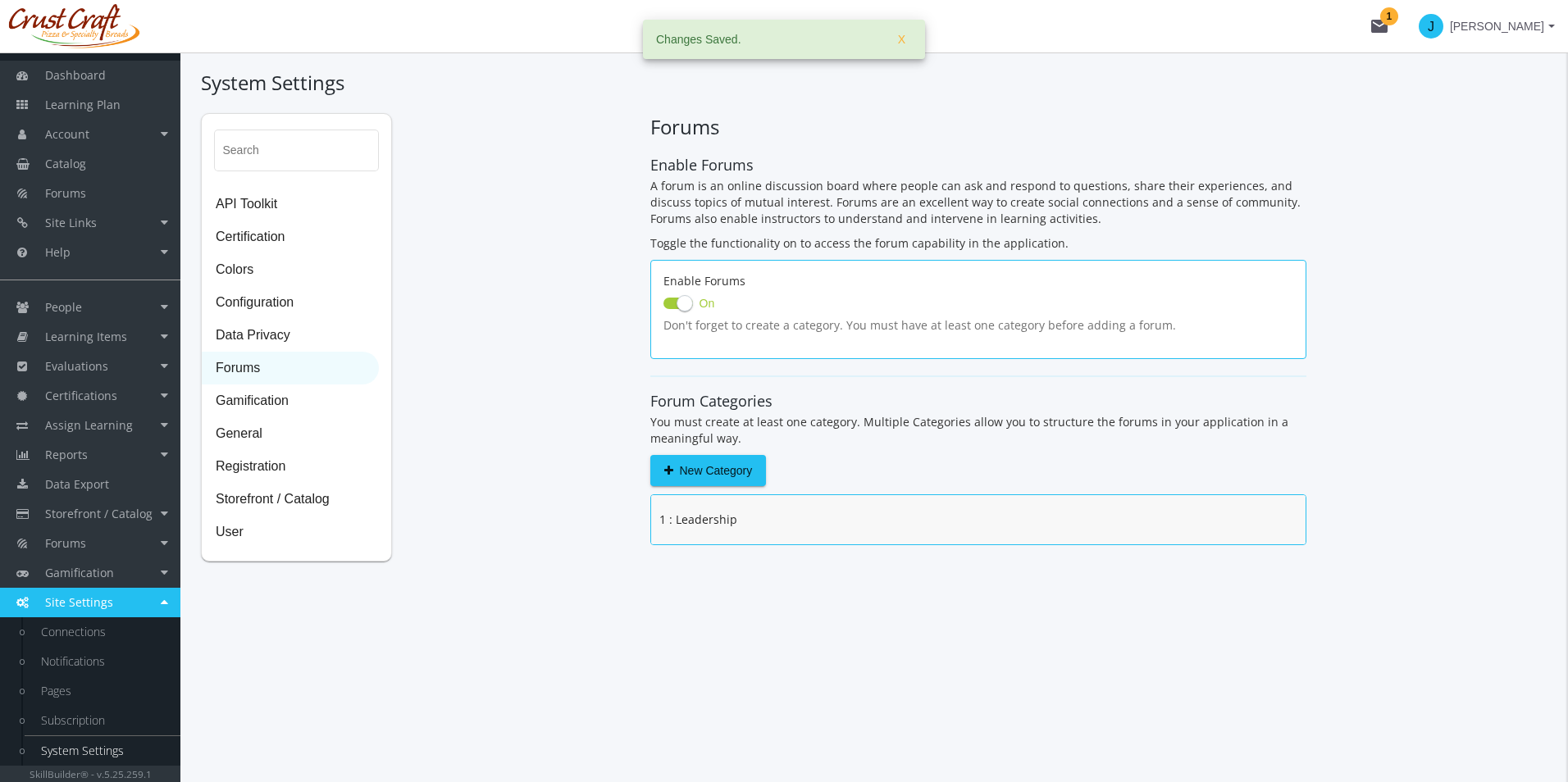
click at [732, 520] on div "1 : Leadership" at bounding box center [978, 520] width 654 height 49
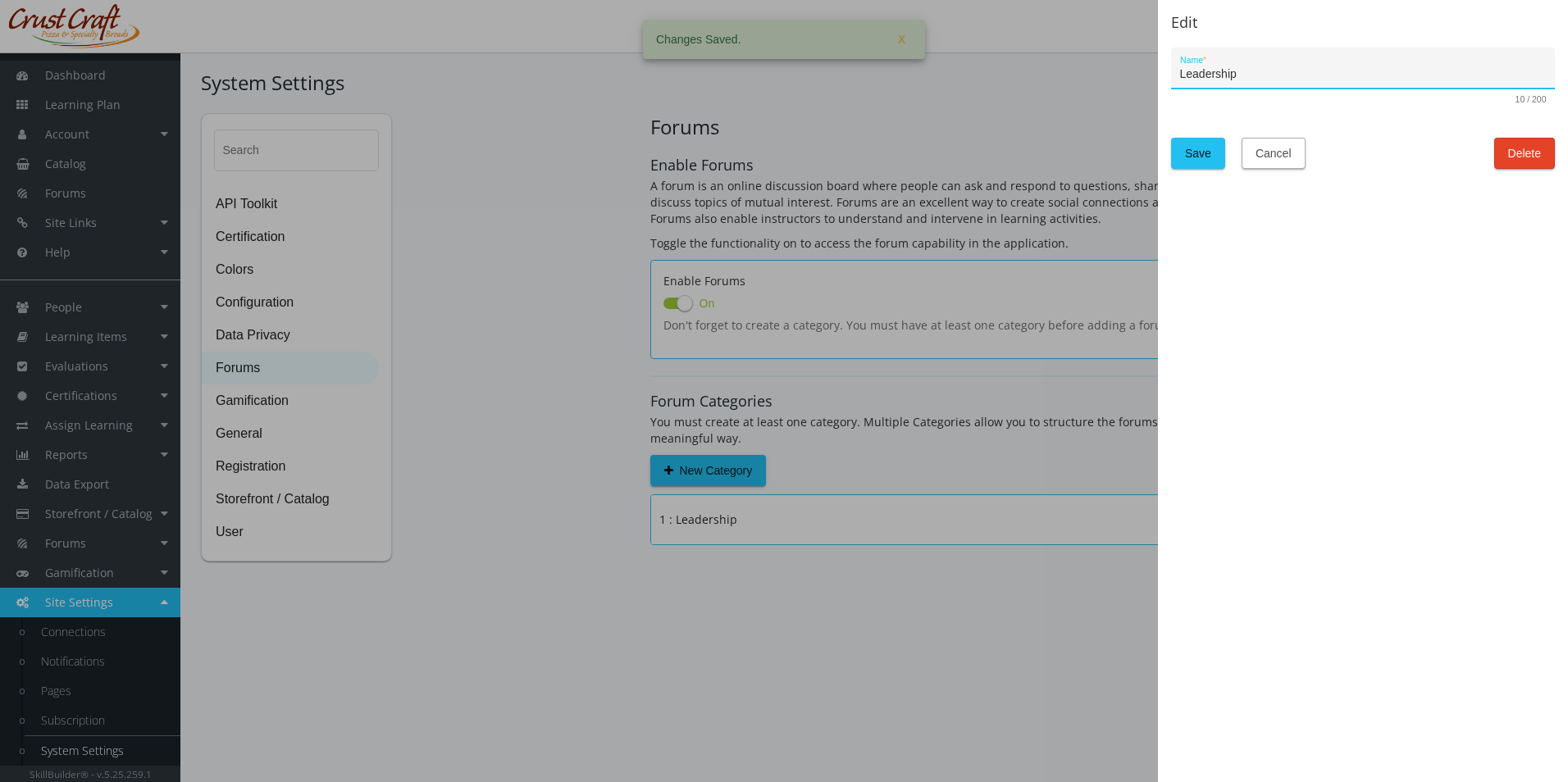
click at [1256, 162] on span "Cancel" at bounding box center [1273, 153] width 36 height 30
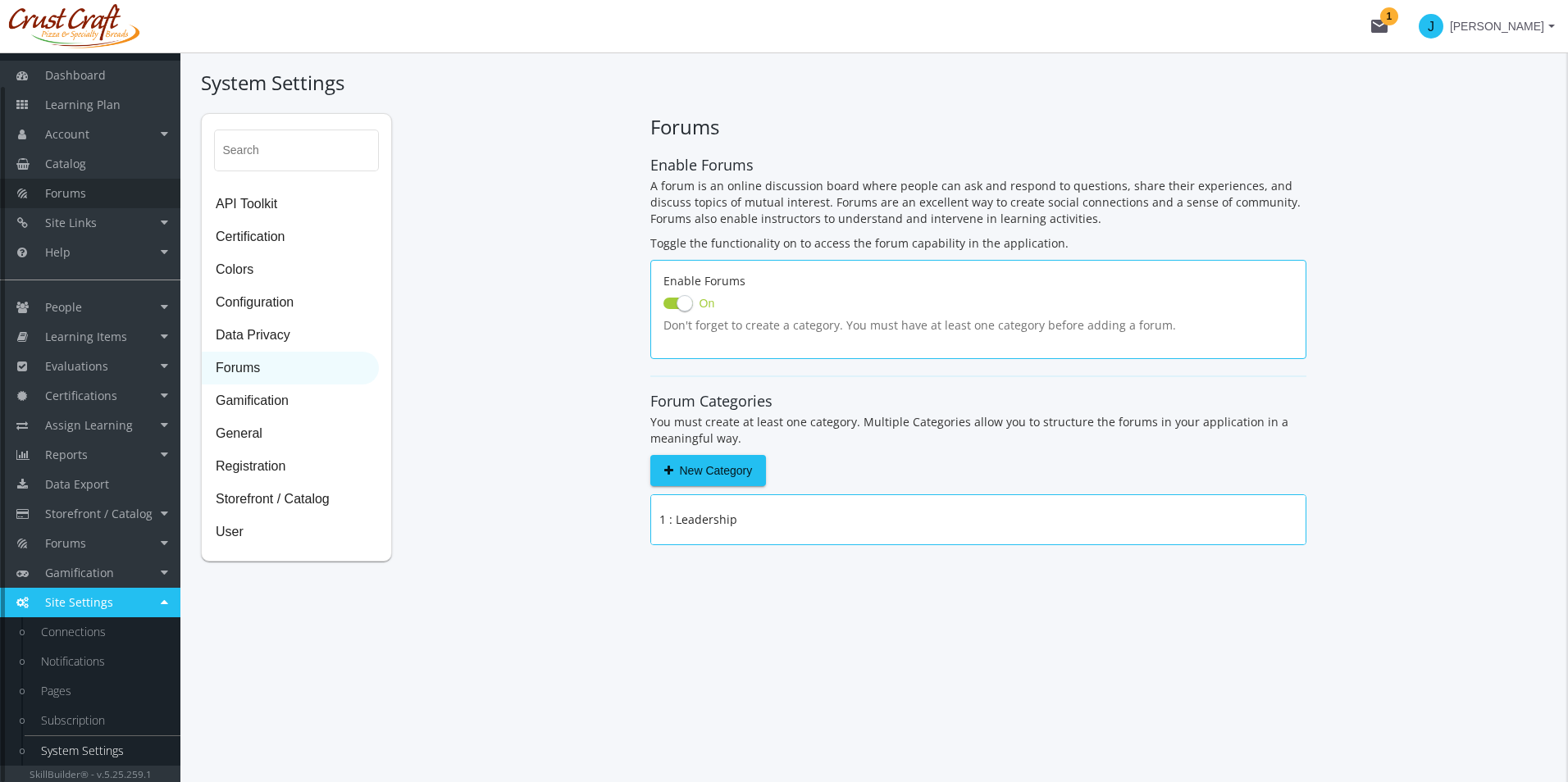
click at [85, 196] on span "Forums" at bounding box center [65, 193] width 41 height 15
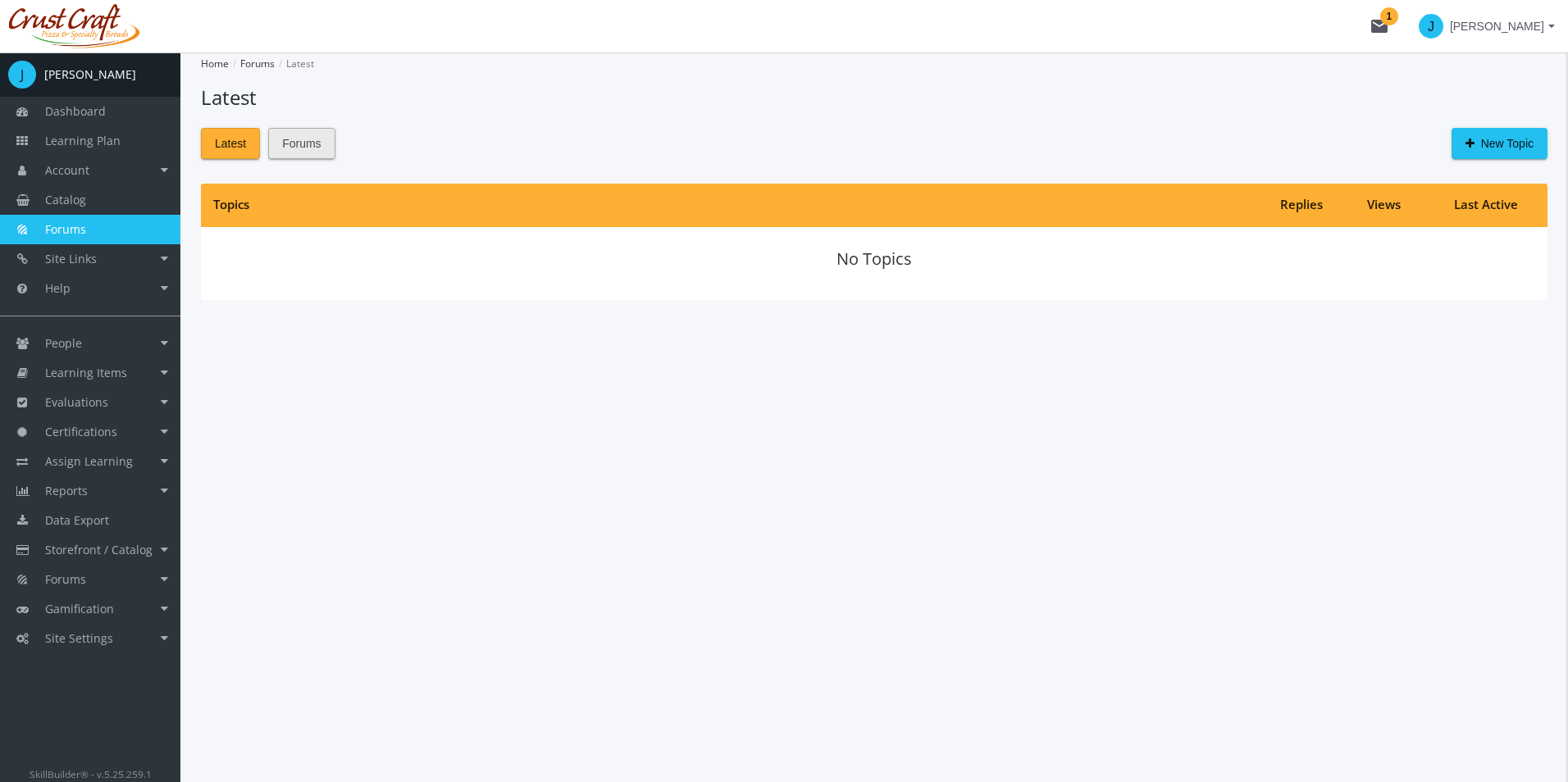
click at [323, 151] on button "Forums" at bounding box center [301, 143] width 66 height 31
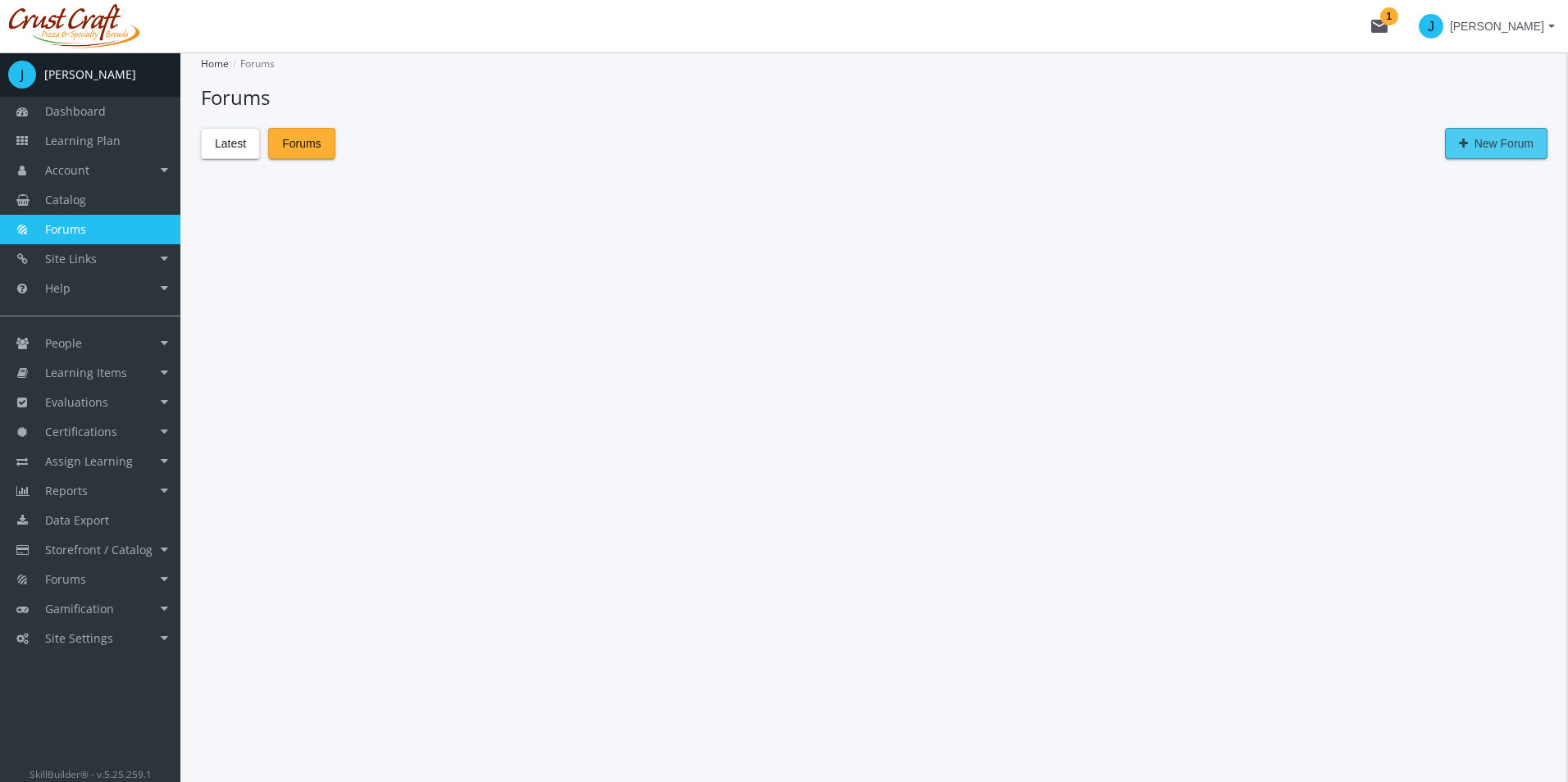
click at [1482, 151] on span "New Forum" at bounding box center [1496, 143] width 75 height 30
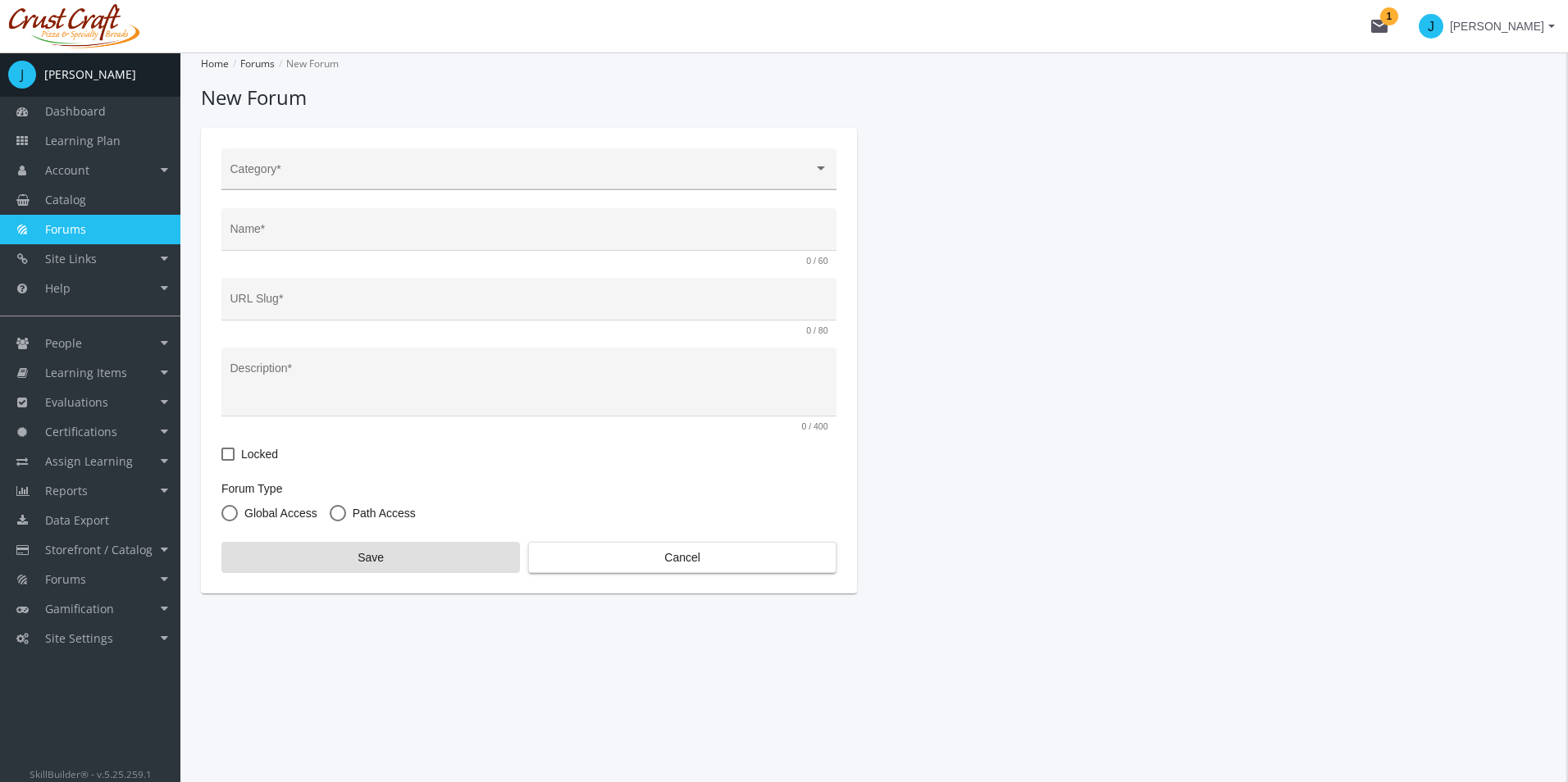
click at [368, 172] on span at bounding box center [522, 175] width 583 height 13
click at [321, 174] on span "Leadership" at bounding box center [529, 175] width 598 height 35
click at [312, 229] on input "Name *" at bounding box center [529, 234] width 598 height 13
click at [279, 242] on div "Name *" at bounding box center [529, 234] width 598 height 34
click at [467, 240] on input "Name *" at bounding box center [529, 234] width 598 height 13
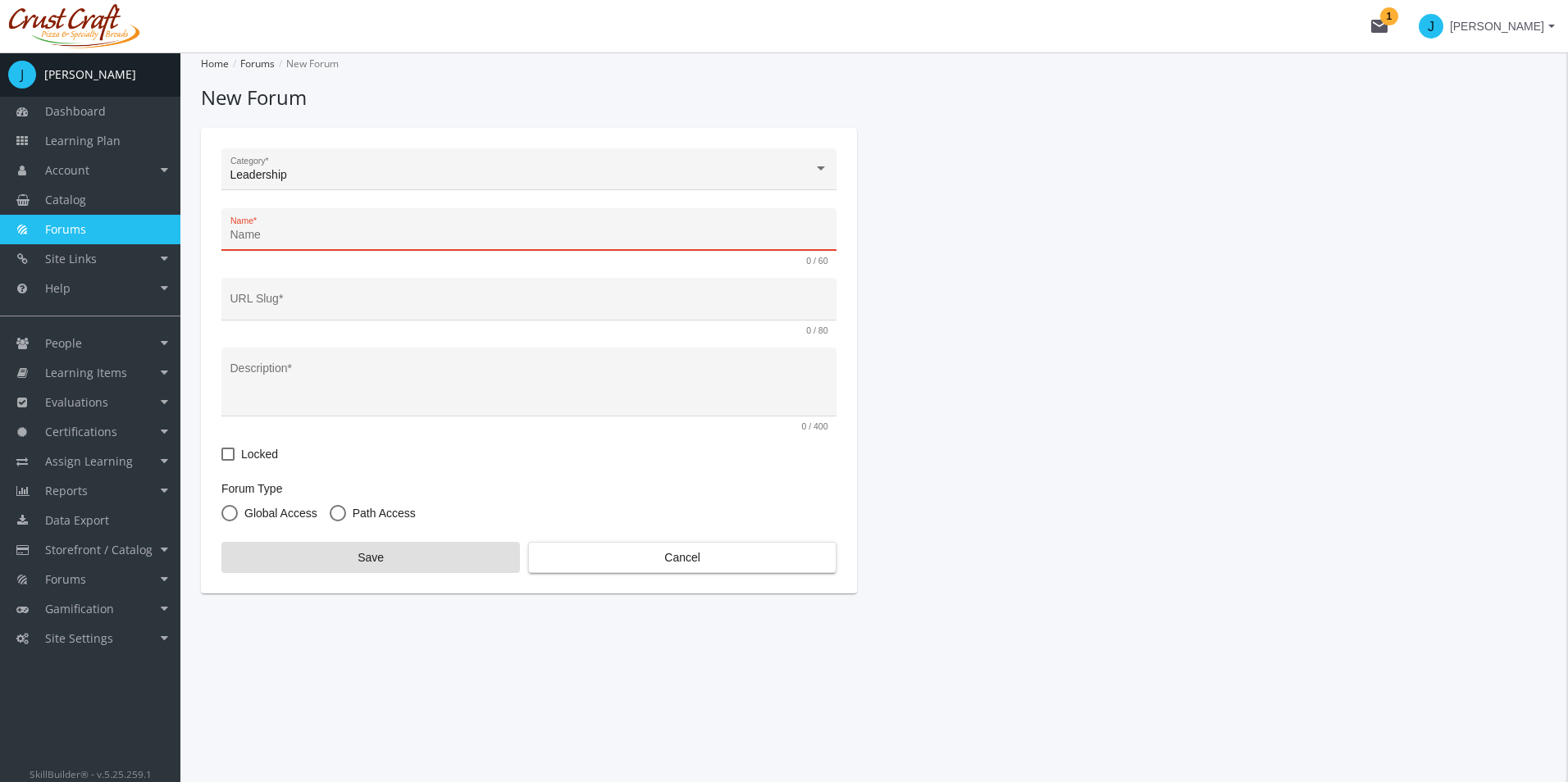
click at [467, 240] on input "Name *" at bounding box center [529, 234] width 598 height 13
type input "L"
type input "l"
type input "Le"
type input "le"
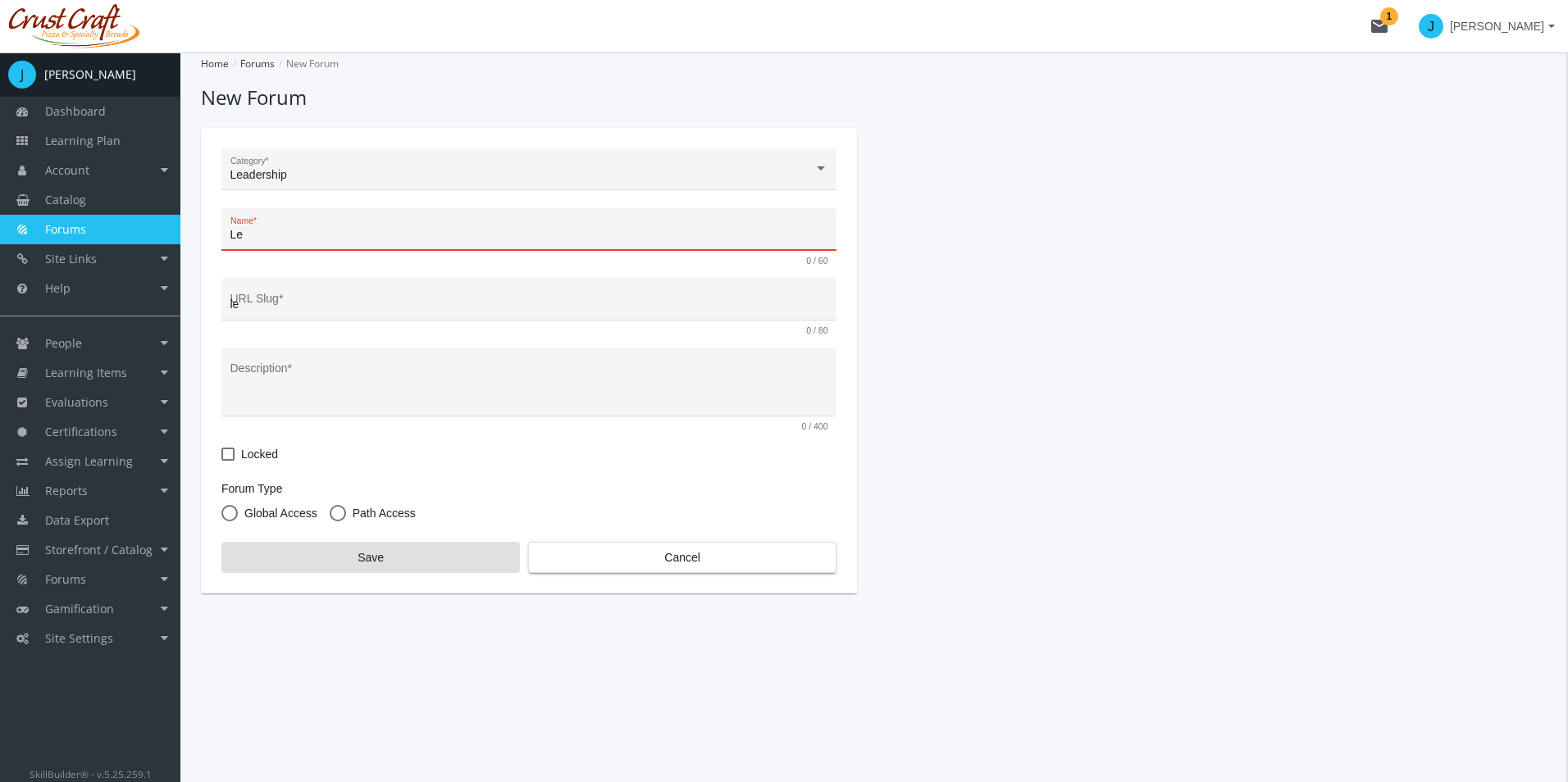
type input "Lea"
type input "lea"
type input "Lead"
type input "lead"
type input "Leade"
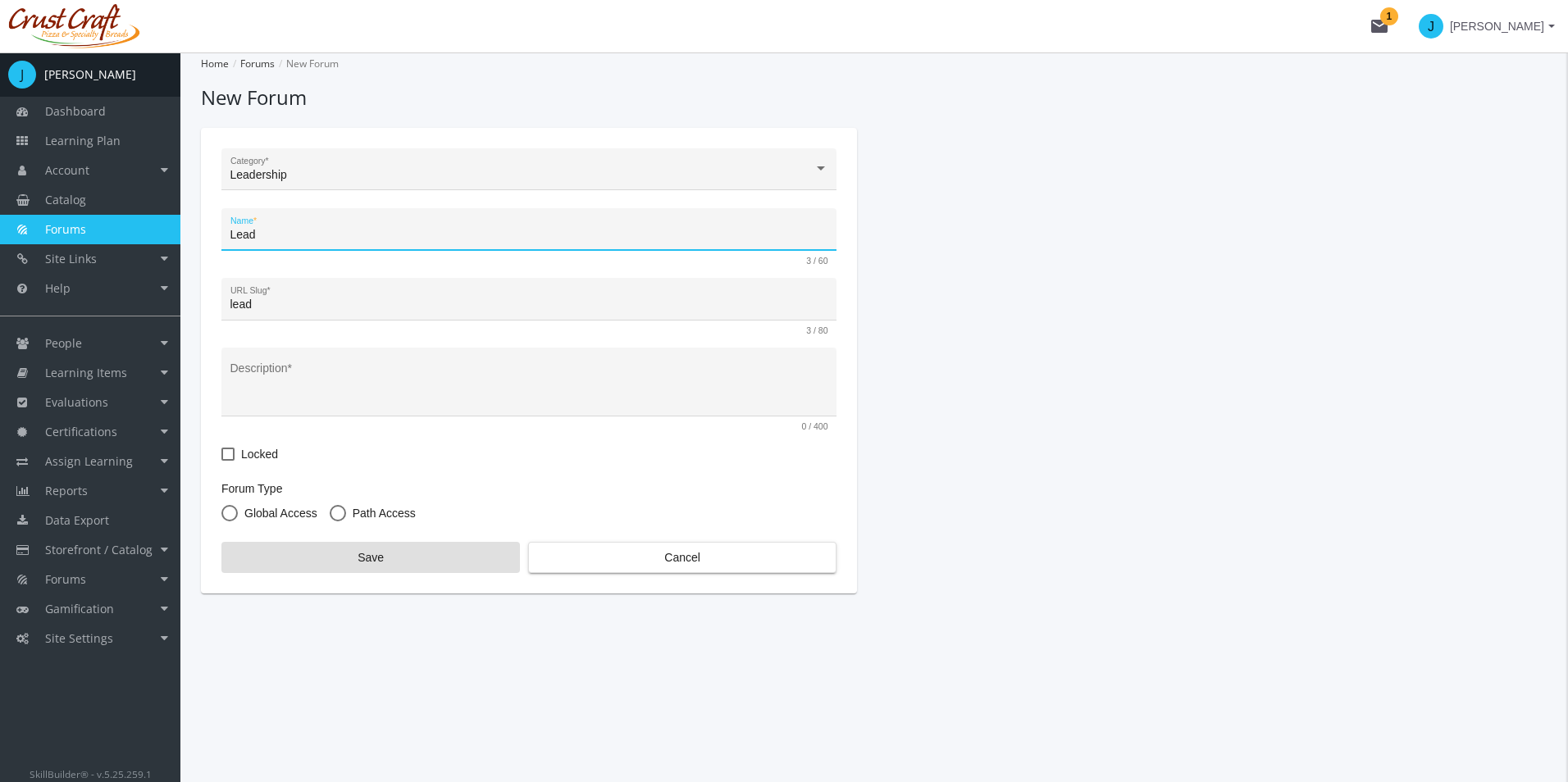
type input "leade"
type input "Leades"
type input "leades"
type input "Leade"
type input "leade"
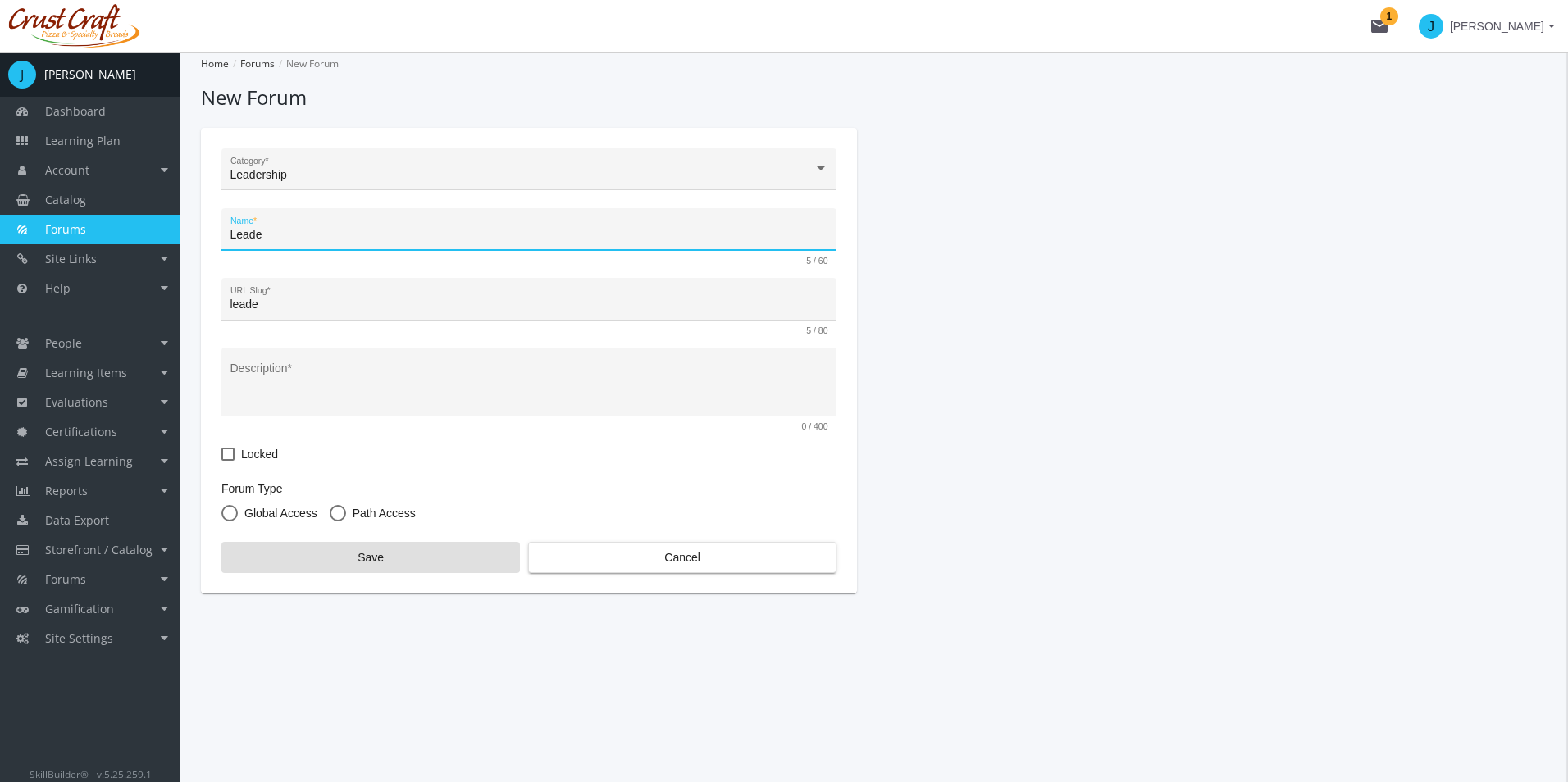
type input "Leader"
type input "leader"
type input "Leaders"
type input "leaders"
type input "Leadersh"
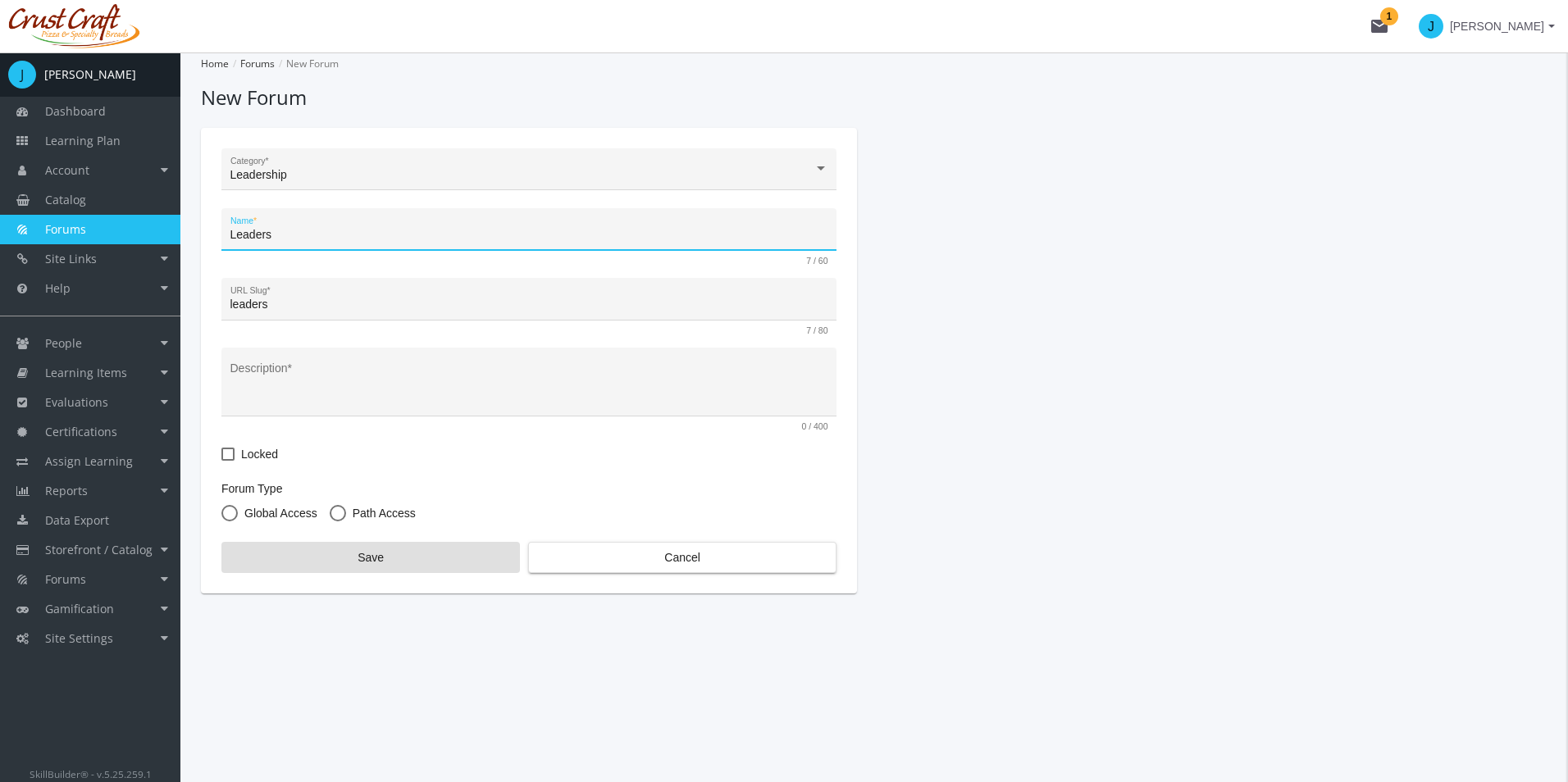
type input "leadersh"
type input "Leadershi"
type input "leadershi"
type input "Leadership"
type input "leadership"
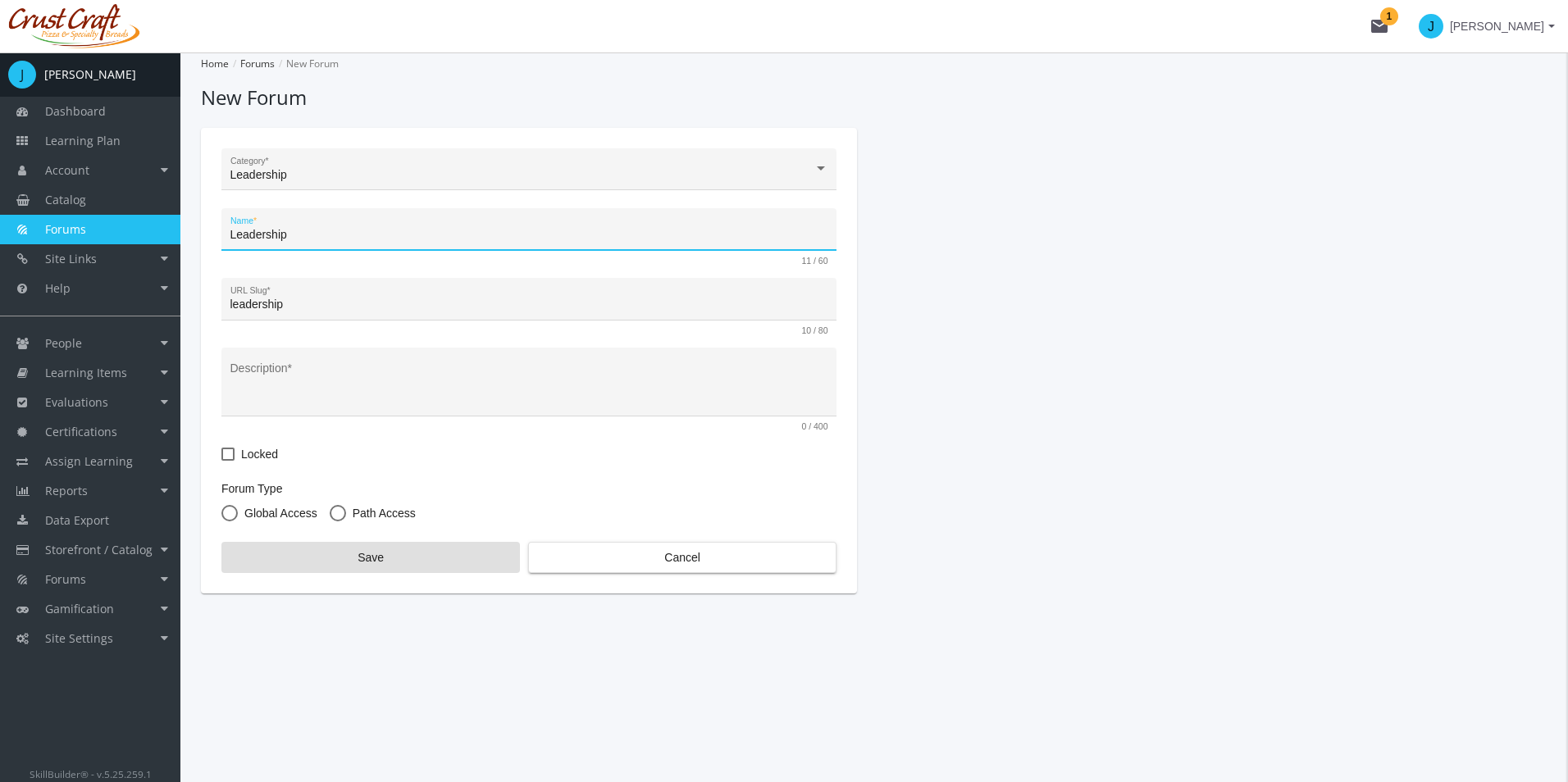
type input "Leadership S"
type input "leadership-s"
type input "Leadership Sk"
type input "leadership-sk"
type input "Leadership Ski"
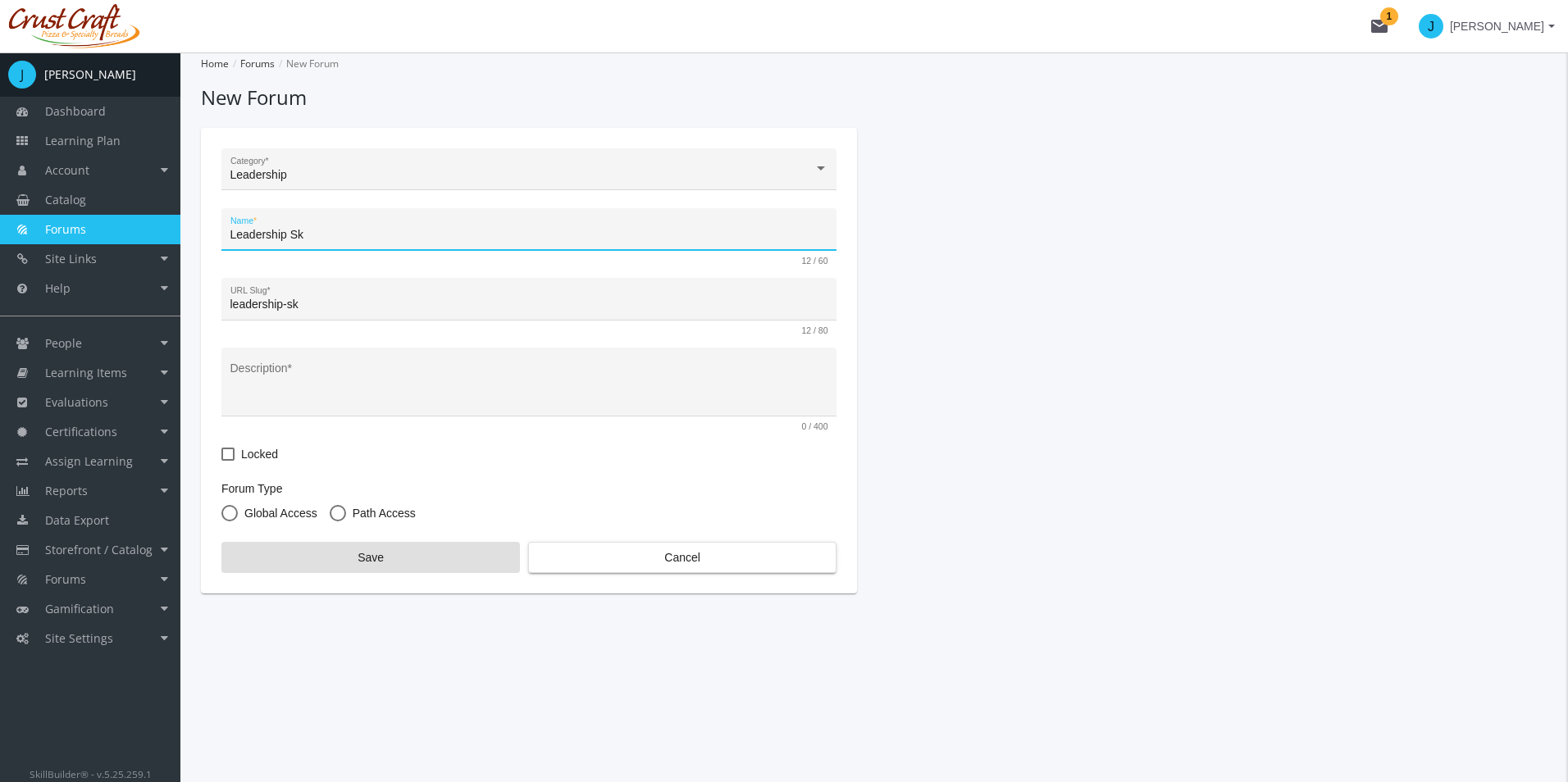
type input "leadership-ski"
type input "Leadership Skil"
type input "leadership-skil"
type input "Leadership Skill"
type input "leadership-skill"
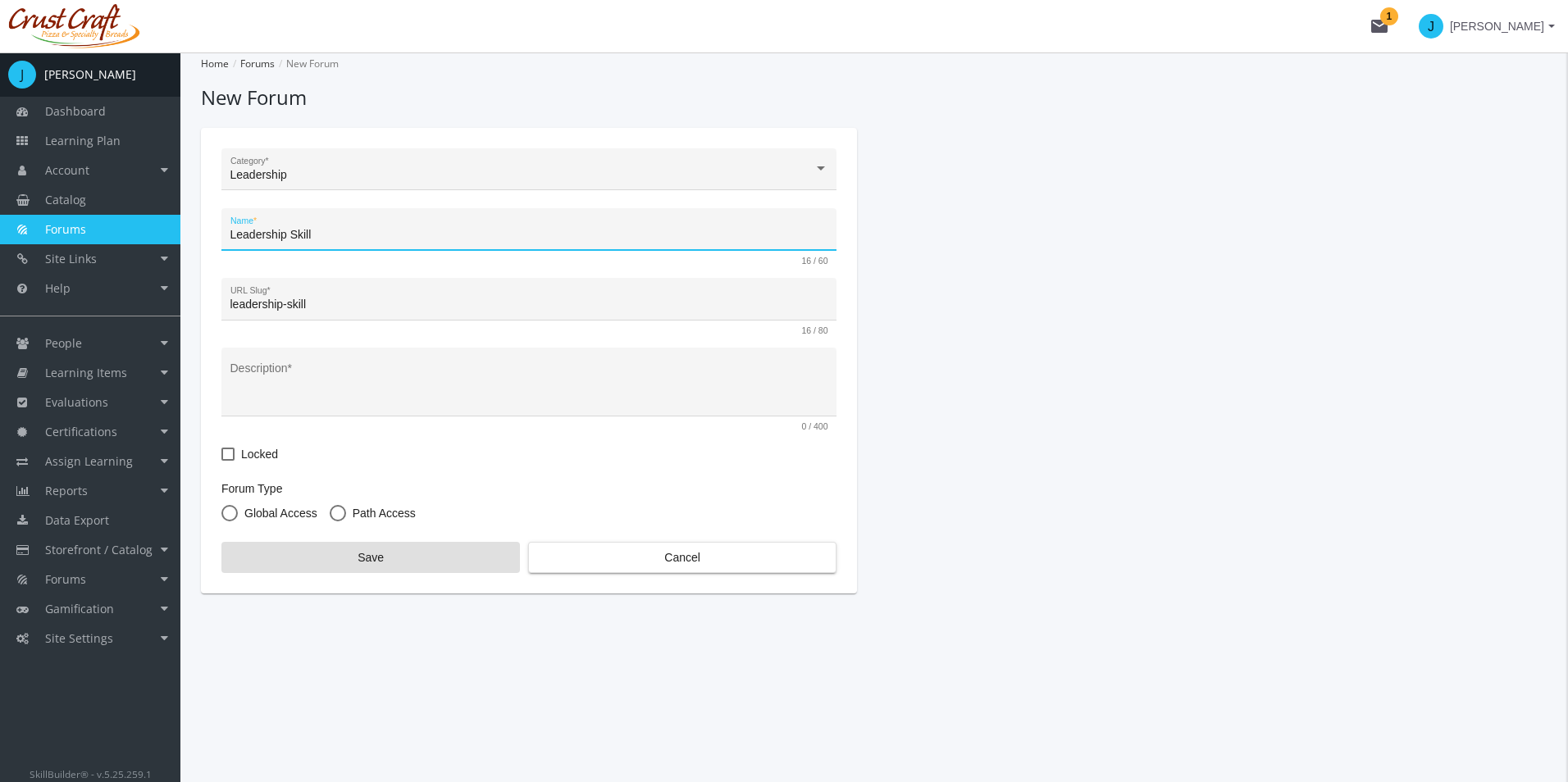
type input "Leadership Skills"
type input "leadership-skills"
type input "Leadership Skills"
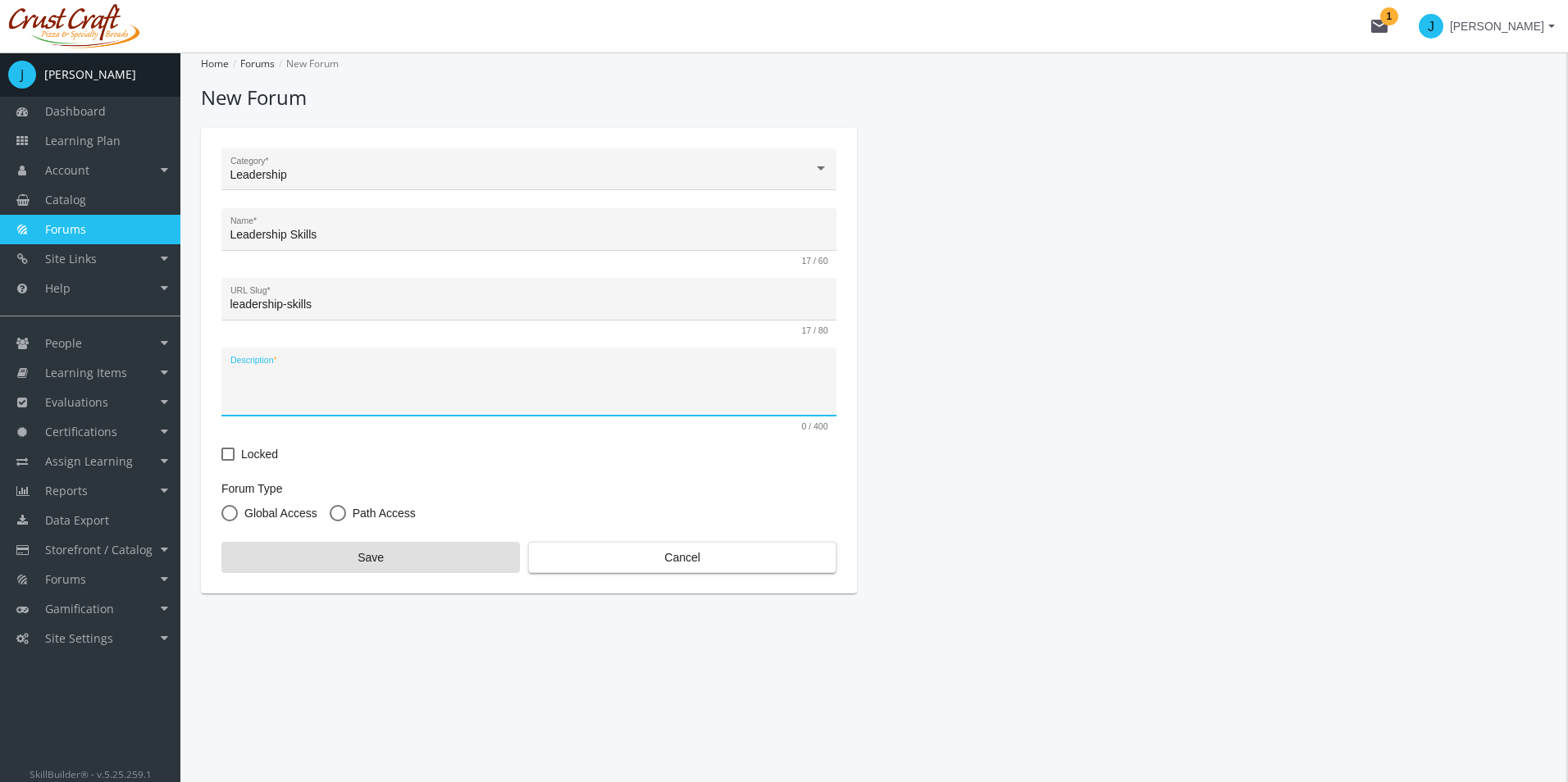
click at [328, 401] on textarea "Description *" at bounding box center [529, 388] width 598 height 42
type textarea "This forum allows learners to discuss leadership skills"
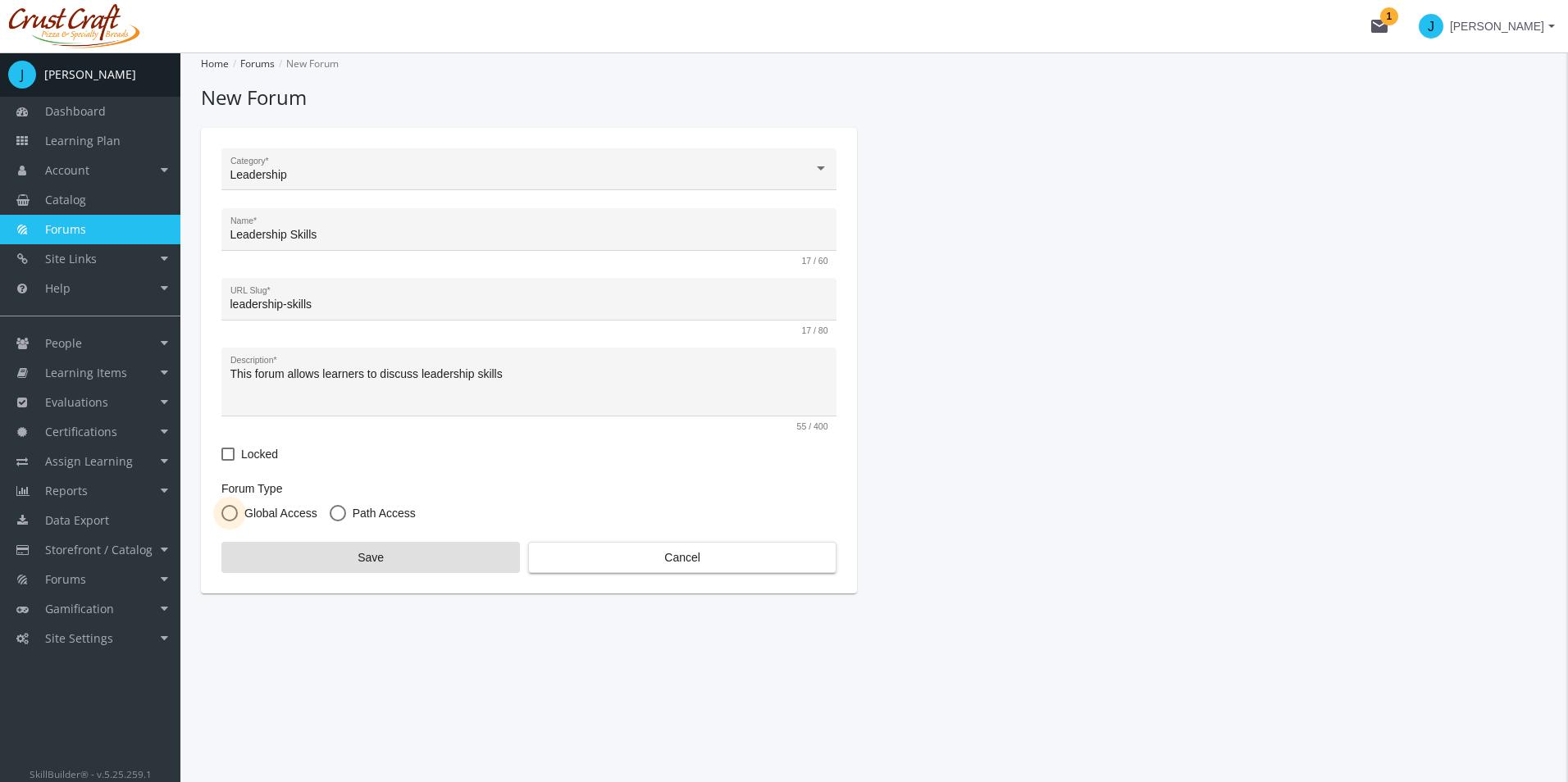
click at [295, 511] on span "Global Access" at bounding box center [278, 513] width 80 height 16
click at [238, 511] on input "Global Access" at bounding box center [229, 516] width 16 height 16
radio input "true"
click at [436, 559] on span "Save" at bounding box center [371, 557] width 271 height 30
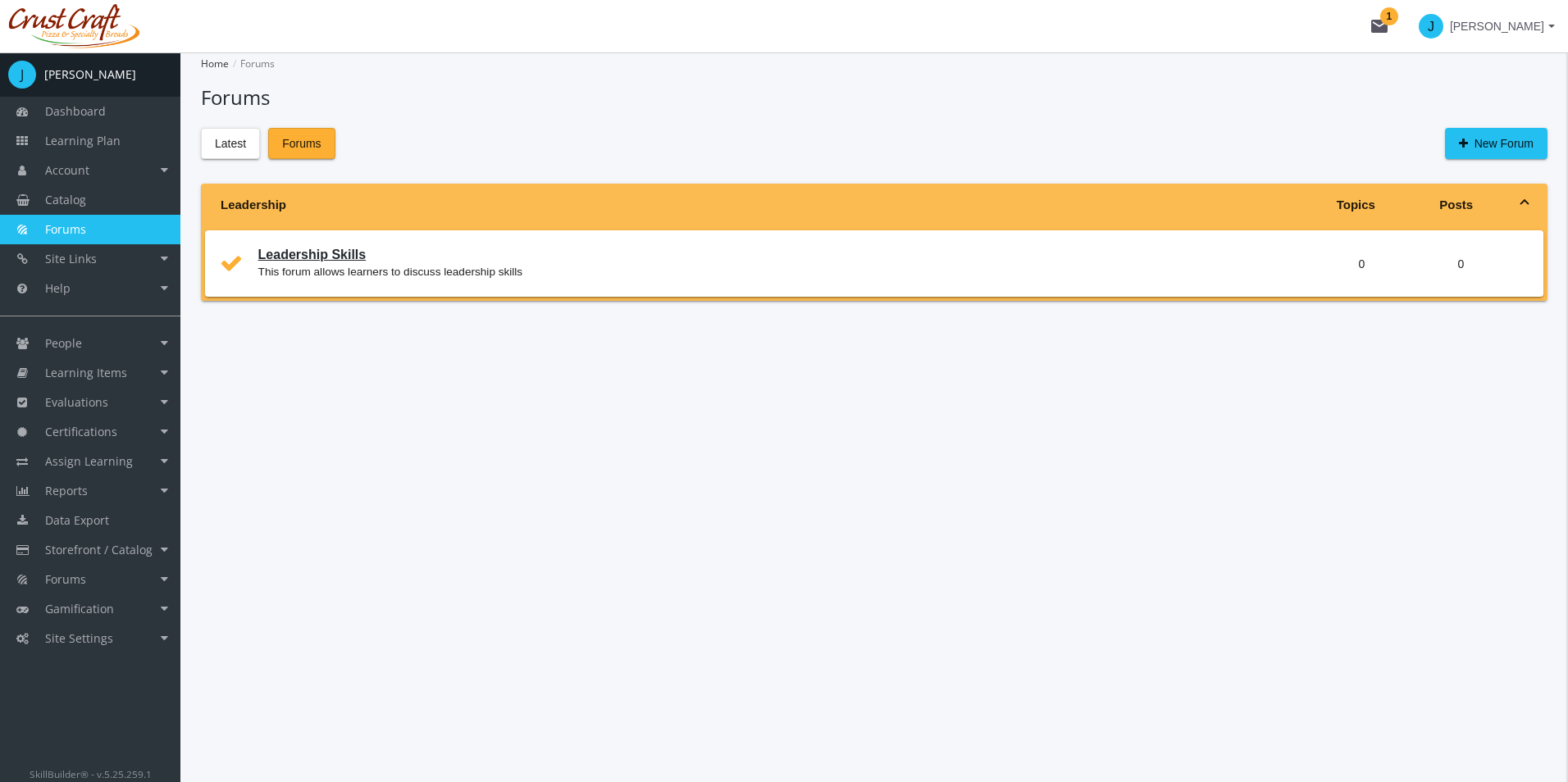
click at [280, 254] on link "Leadership Skills" at bounding box center [312, 255] width 108 height 14
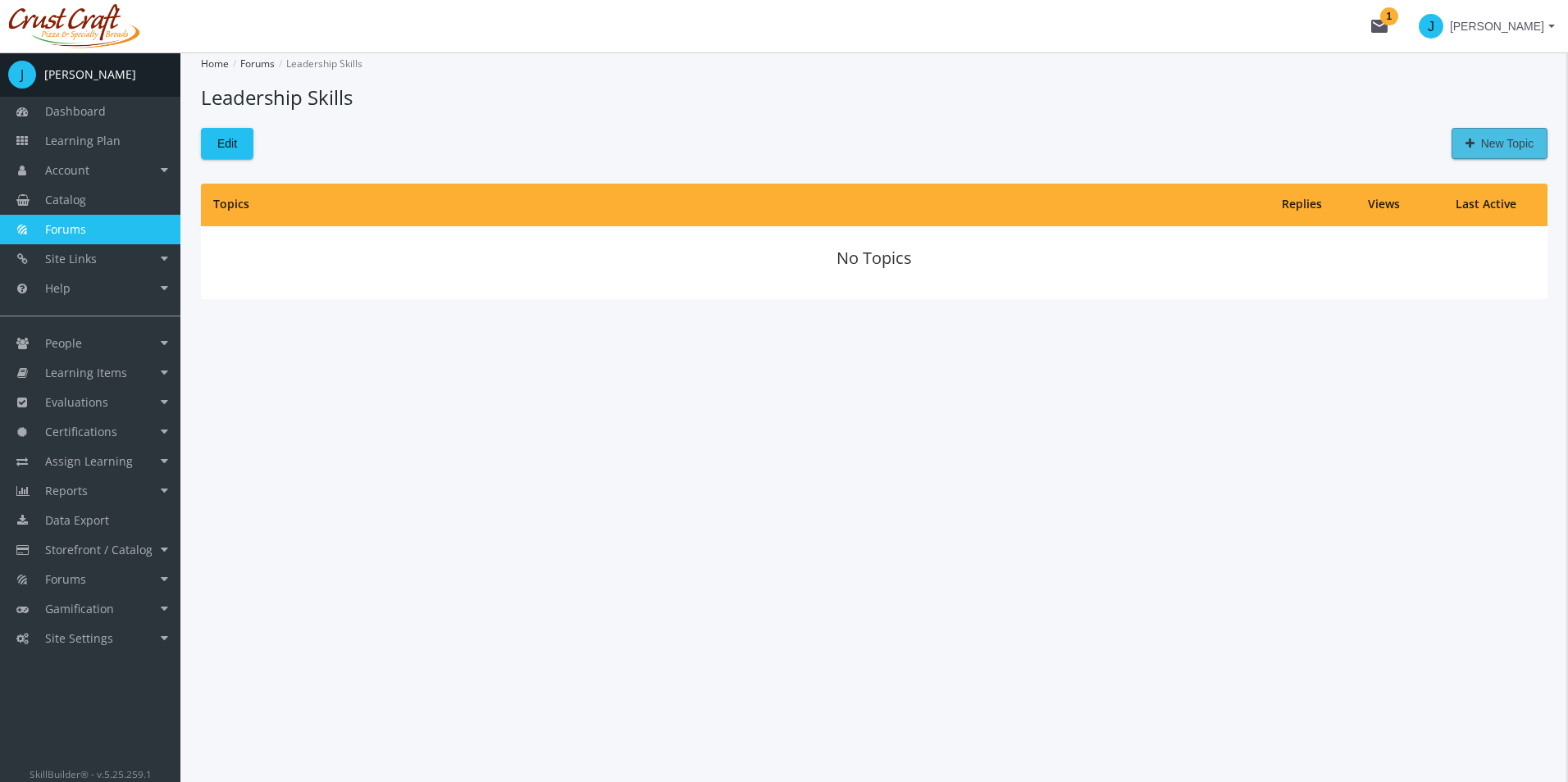
click at [1508, 151] on span "New Topic" at bounding box center [1499, 143] width 68 height 30
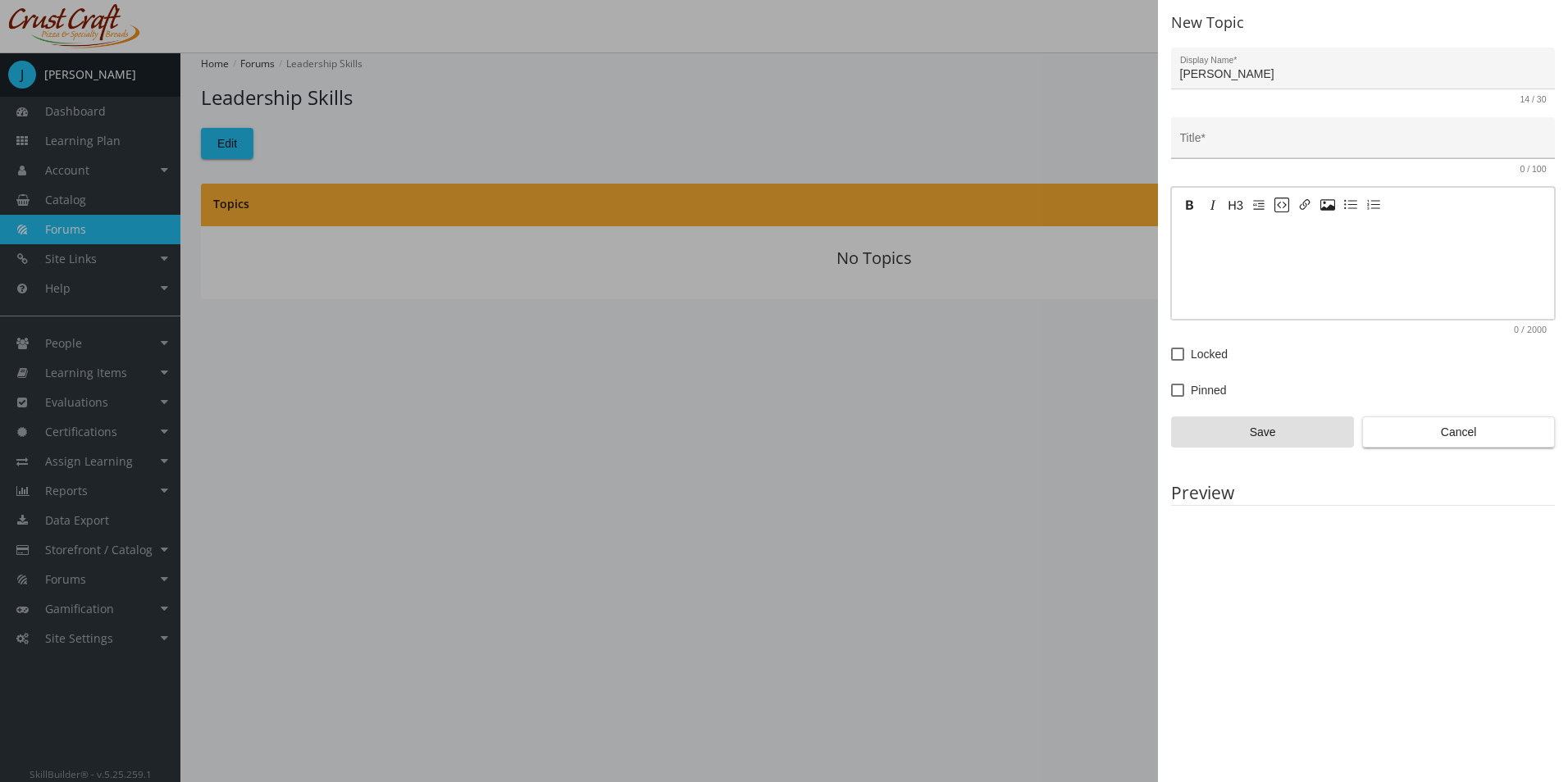
click at [1256, 134] on div "Title *" at bounding box center [1363, 142] width 367 height 34
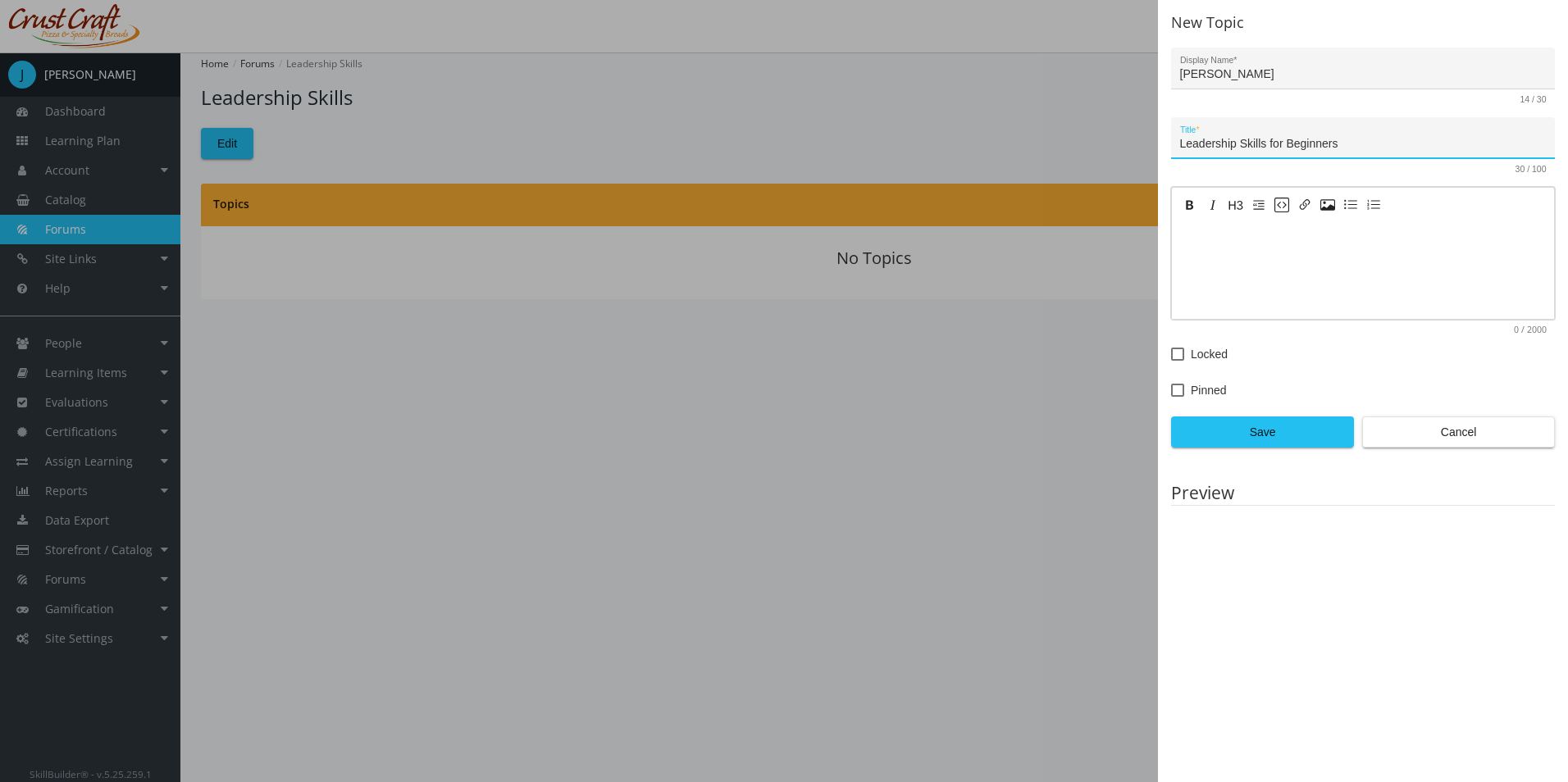
type input "Leadership Skills for Beginners"
click at [1403, 250] on textarea at bounding box center [1362, 270] width 382 height 98
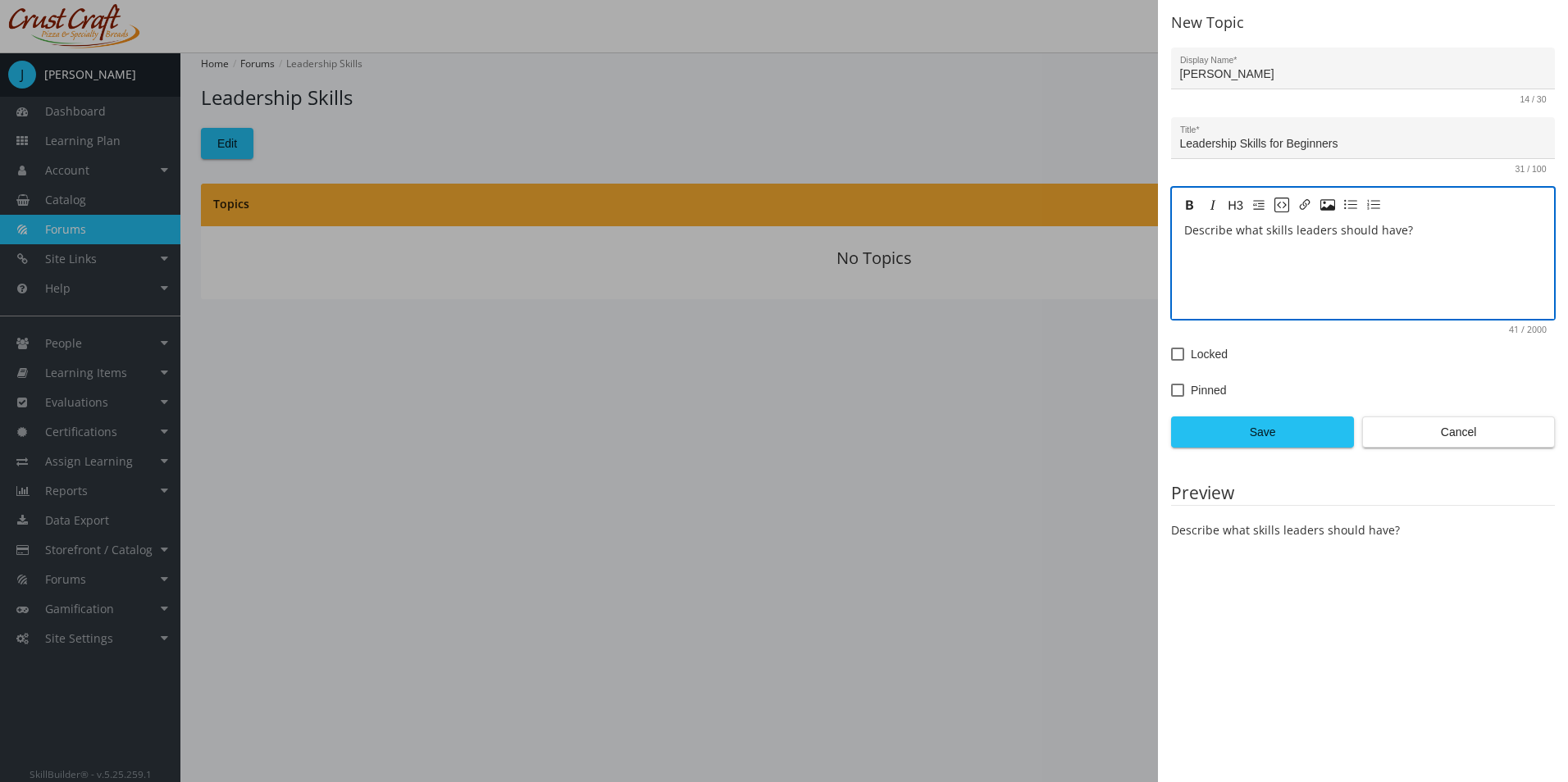
type textarea "Describe what skills leaders should have?"
click at [1199, 405] on form "Jessica Eberle Display Name * 14 / 30 Leadership Skills for Beginners Title * 3…" at bounding box center [1362, 247] width 384 height 400
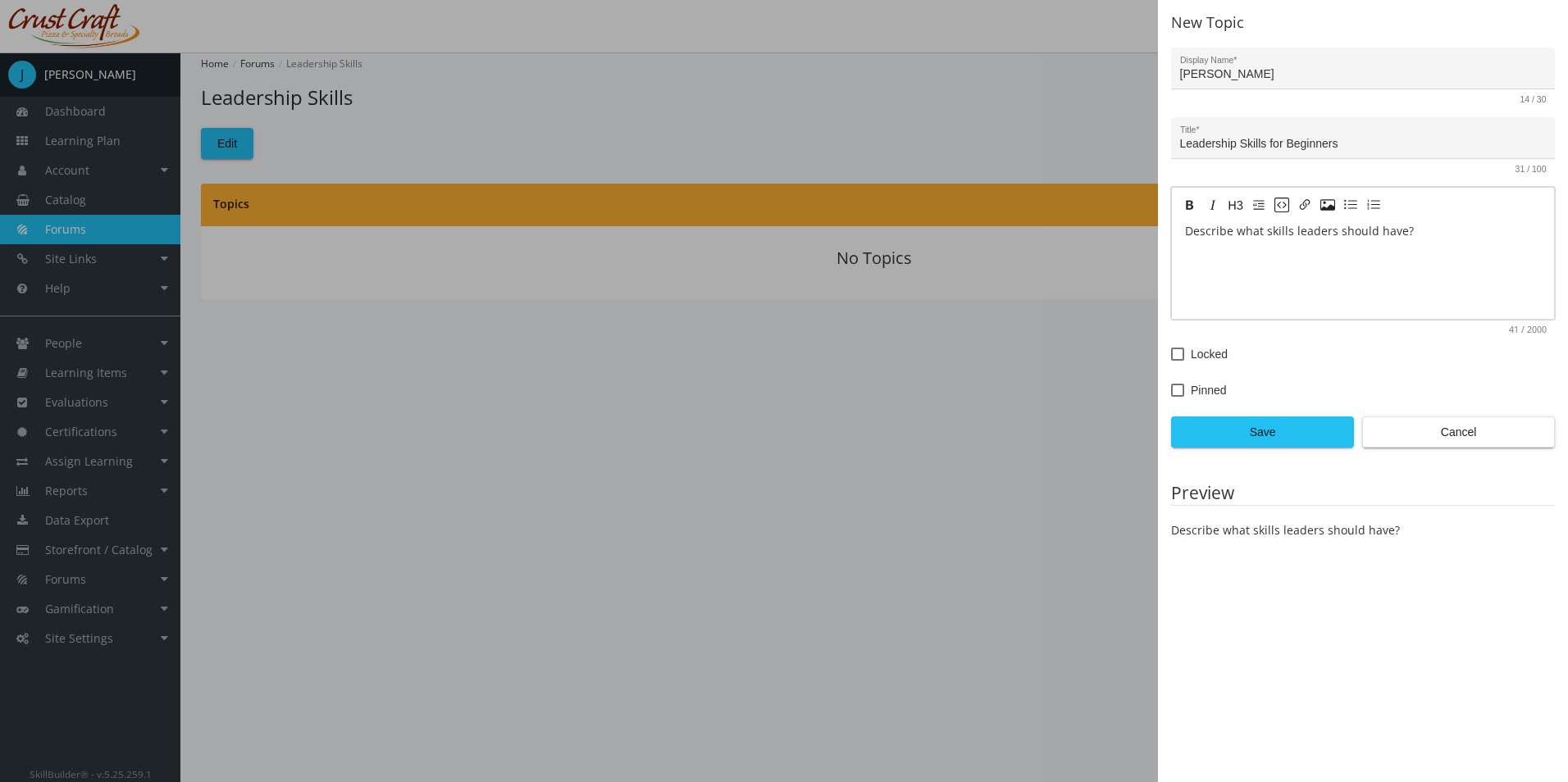
click at [1198, 394] on span "Pinned" at bounding box center [1209, 389] width 36 height 19
click at [1172, 396] on input "Pinned" at bounding box center [1171, 396] width 1 height 1
click at [1198, 391] on span "Pinned" at bounding box center [1209, 389] width 36 height 19
click at [1172, 396] on input "Pinned" at bounding box center [1171, 396] width 1 height 1
checkbox input "false"
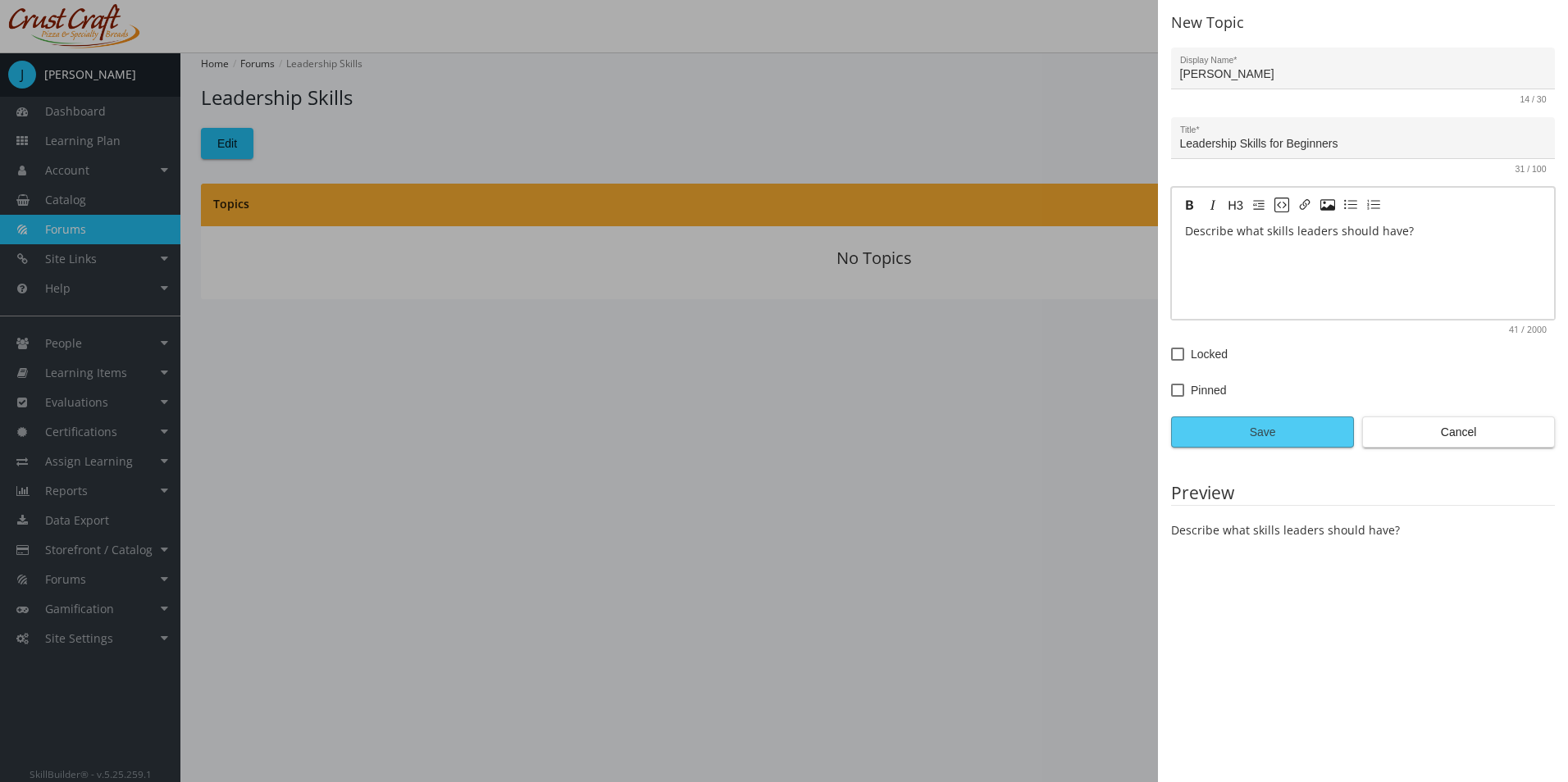
click at [1311, 446] on span "Save" at bounding box center [1262, 432] width 155 height 30
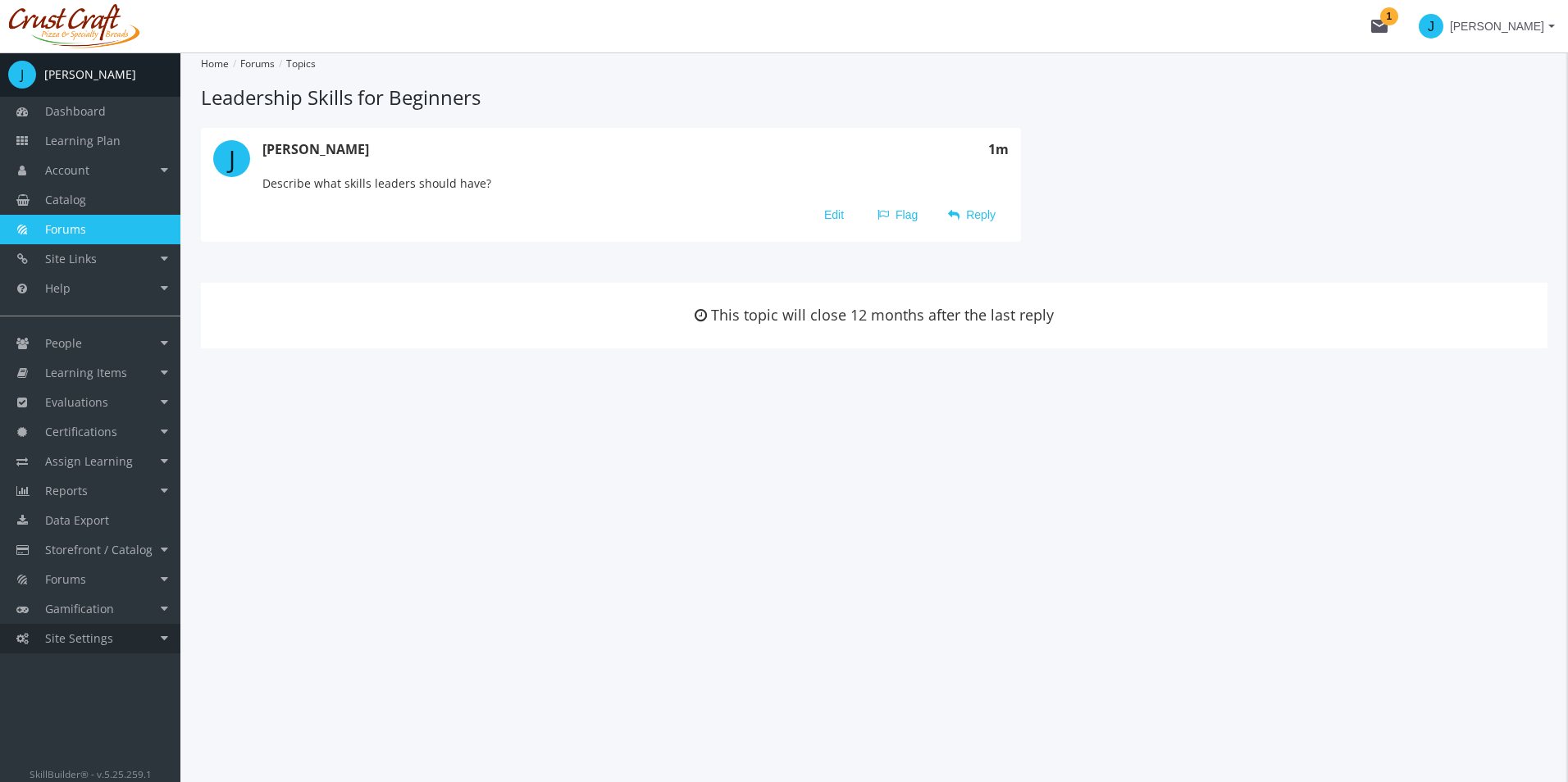
click at [135, 626] on link "Site Settings" at bounding box center [90, 638] width 180 height 30
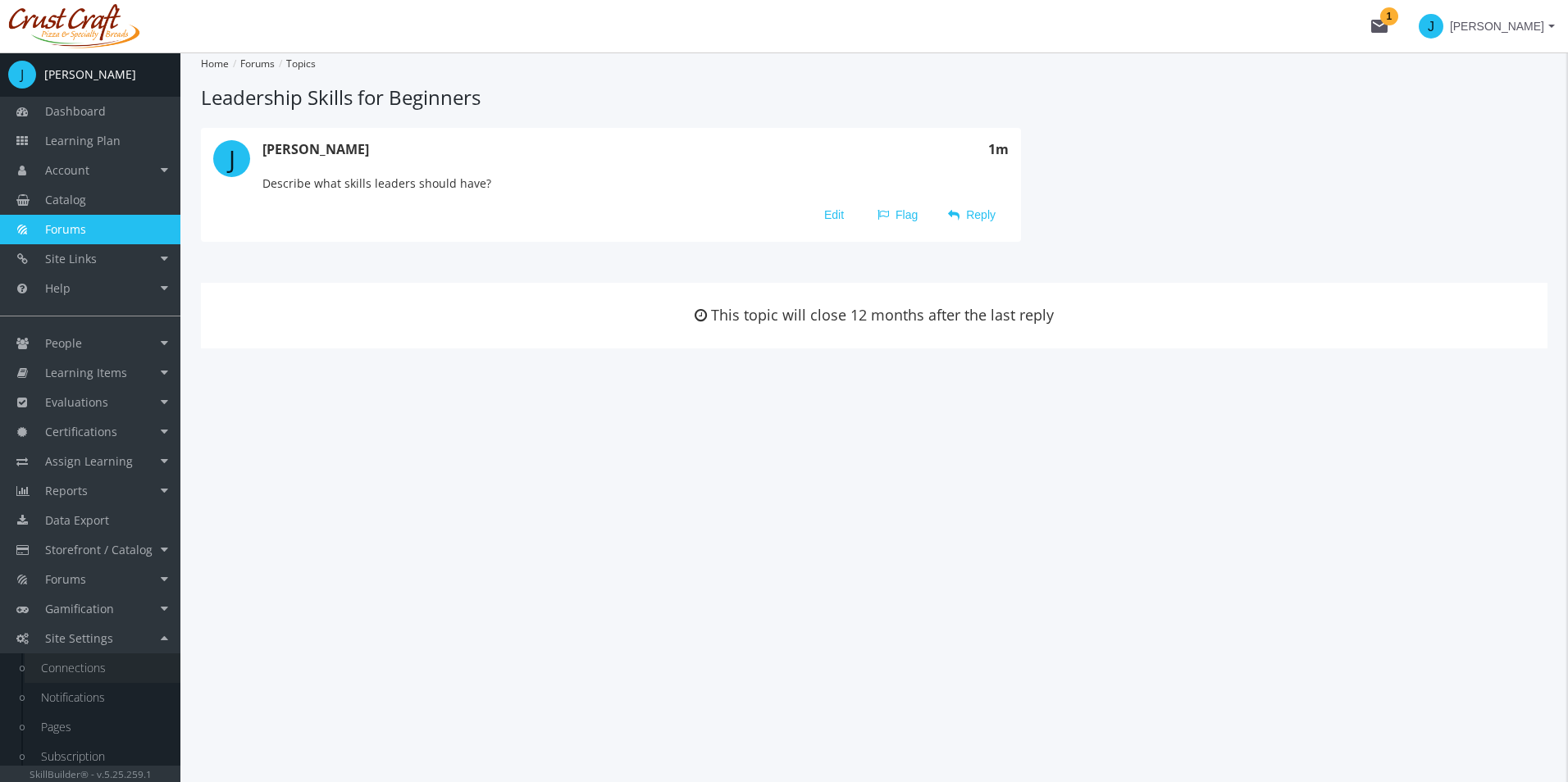
click at [118, 664] on link "Connections" at bounding box center [102, 668] width 156 height 30
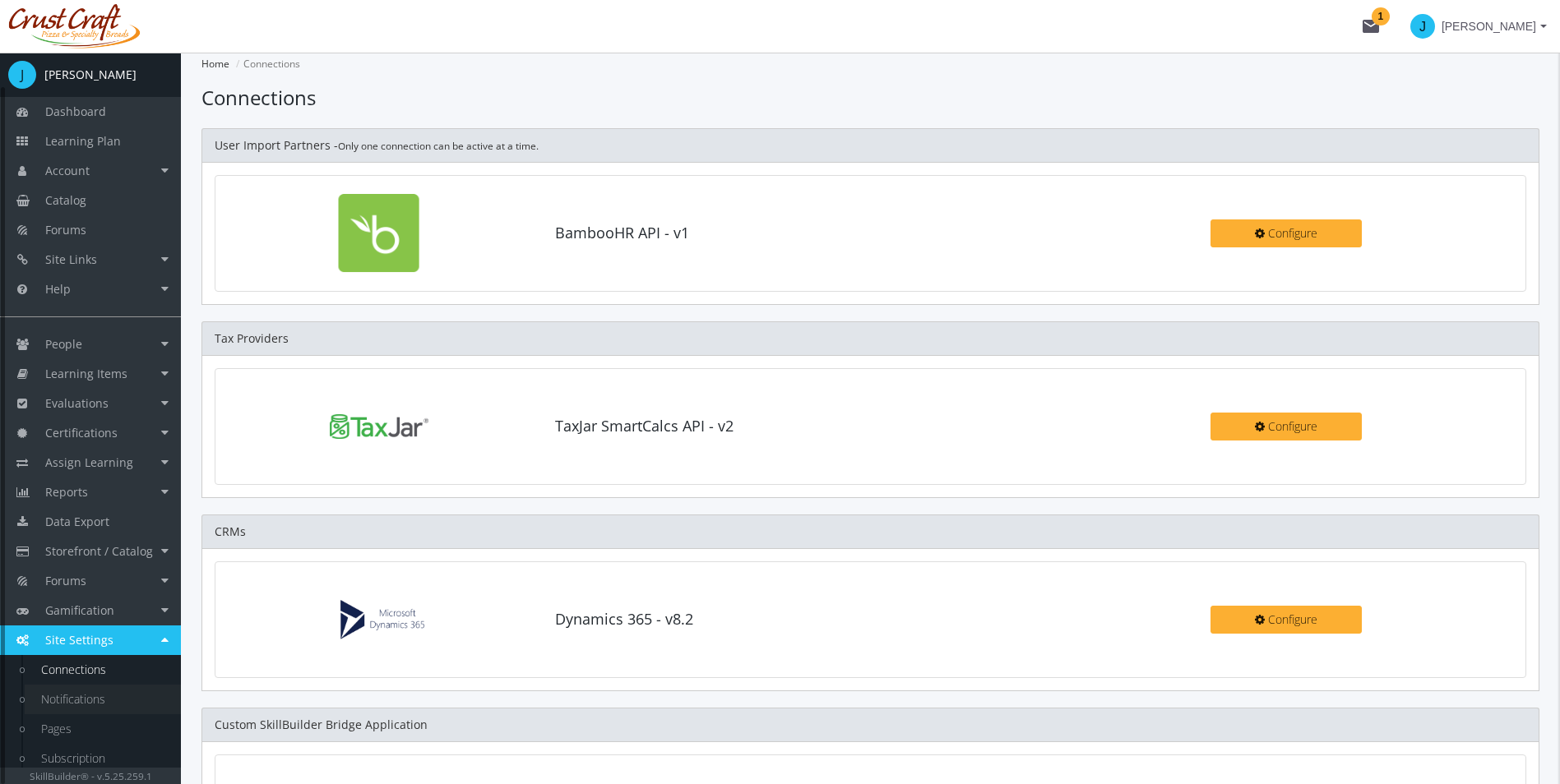
click at [67, 691] on link "Notifications" at bounding box center [103, 699] width 156 height 30
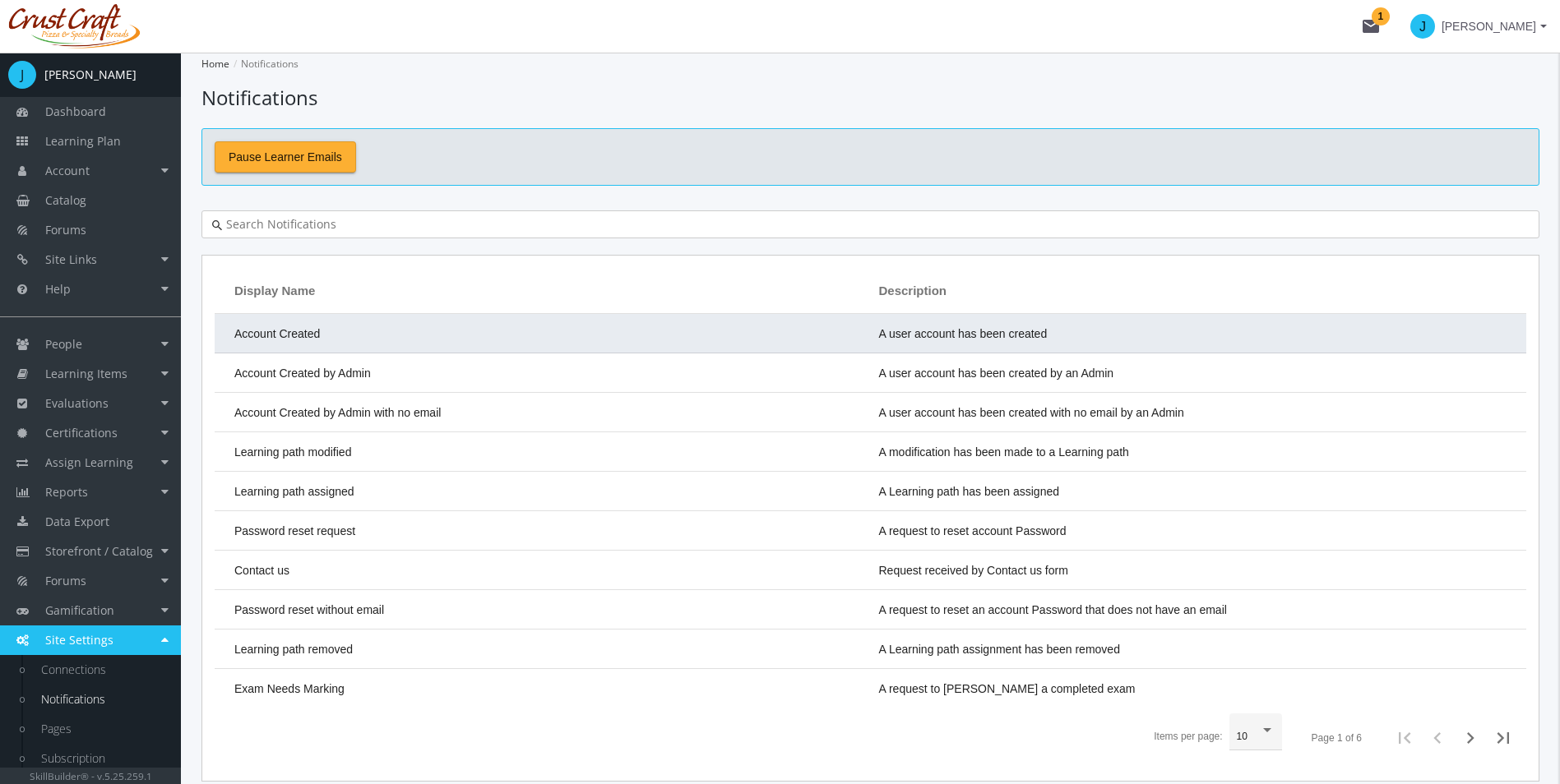
click at [553, 342] on td "Account Created" at bounding box center [542, 333] width 656 height 39
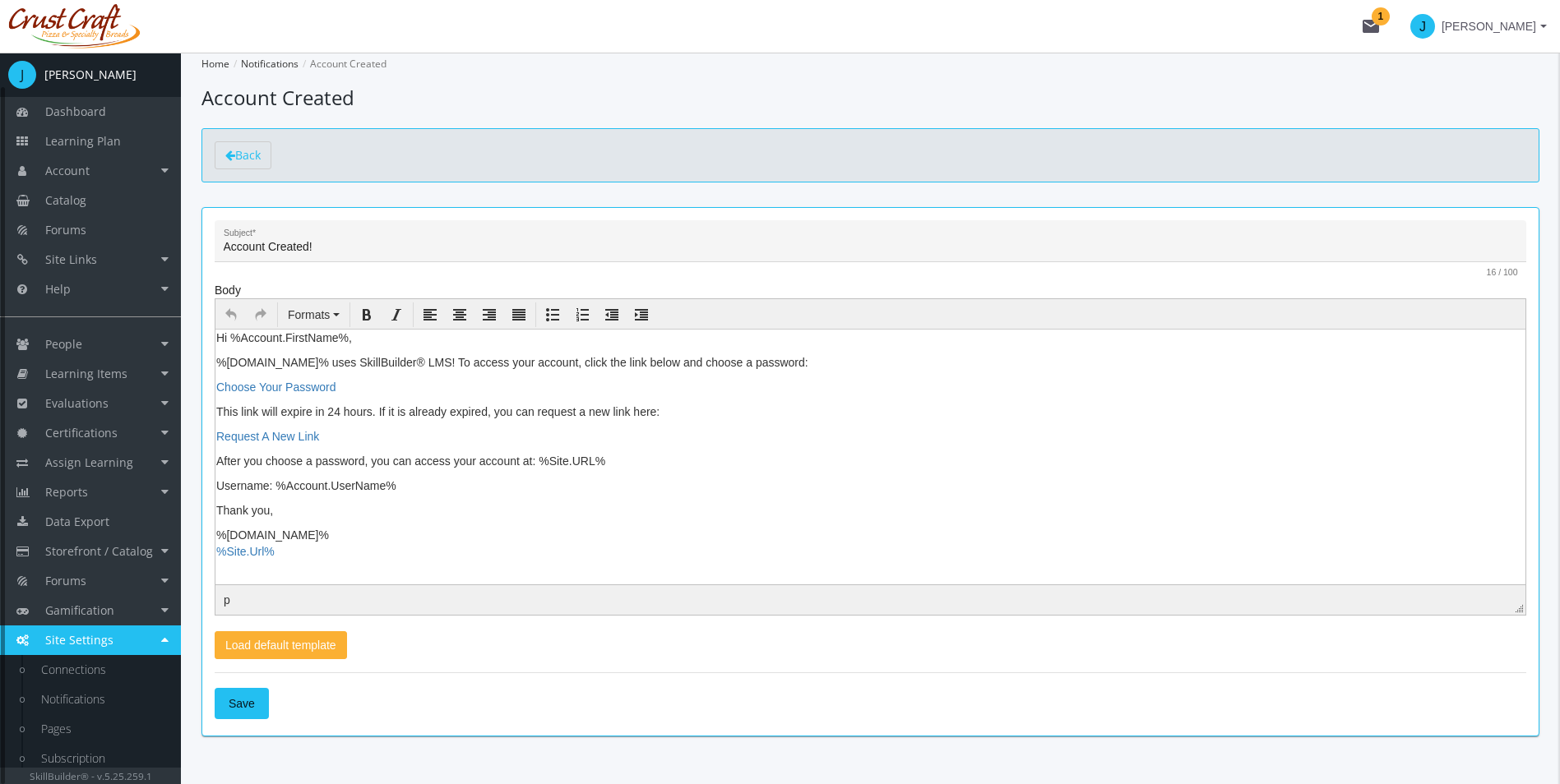
click at [171, 645] on link "Site Settings" at bounding box center [90, 640] width 181 height 30
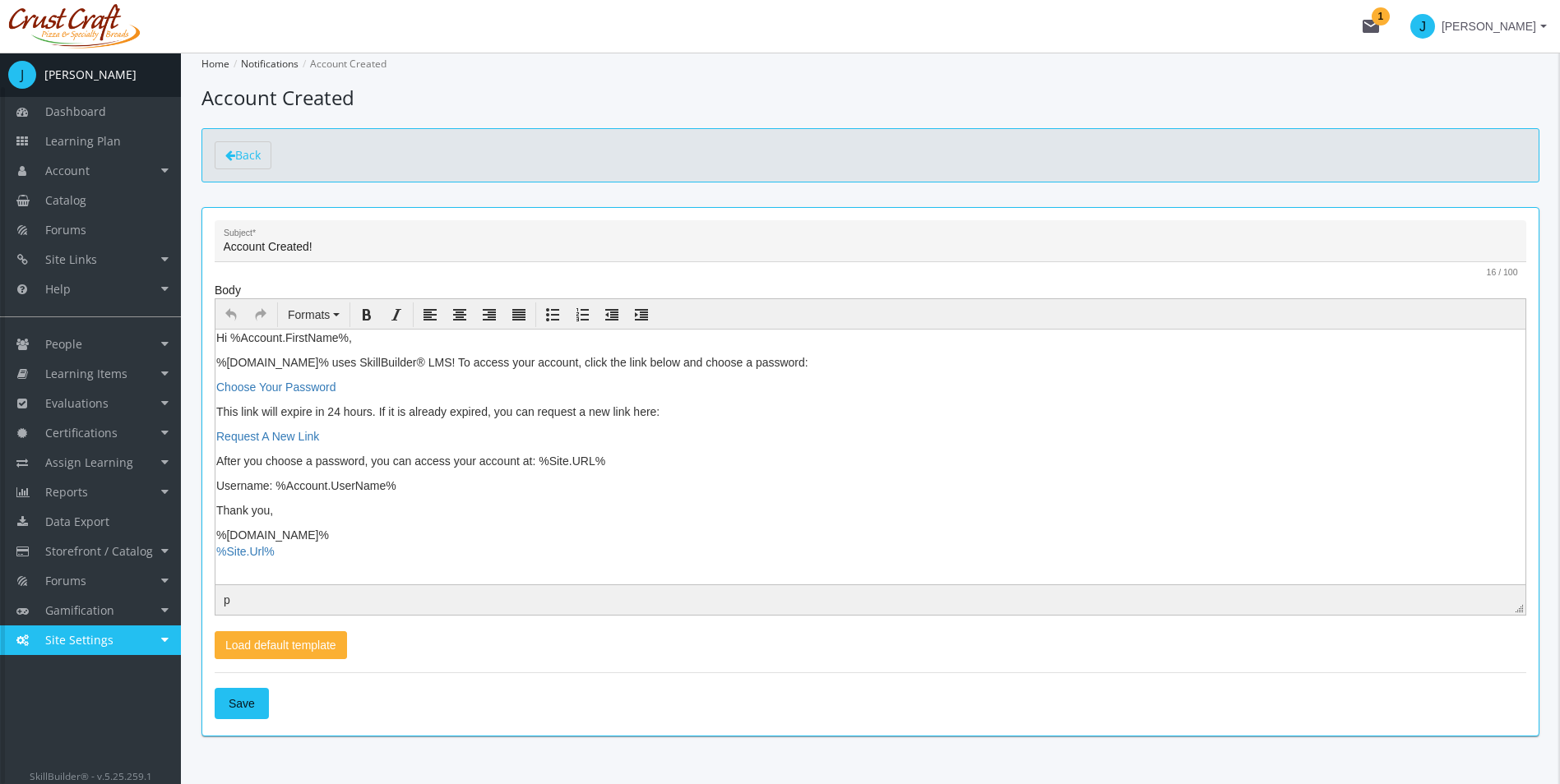
click at [170, 643] on link "Site Settings" at bounding box center [90, 640] width 181 height 30
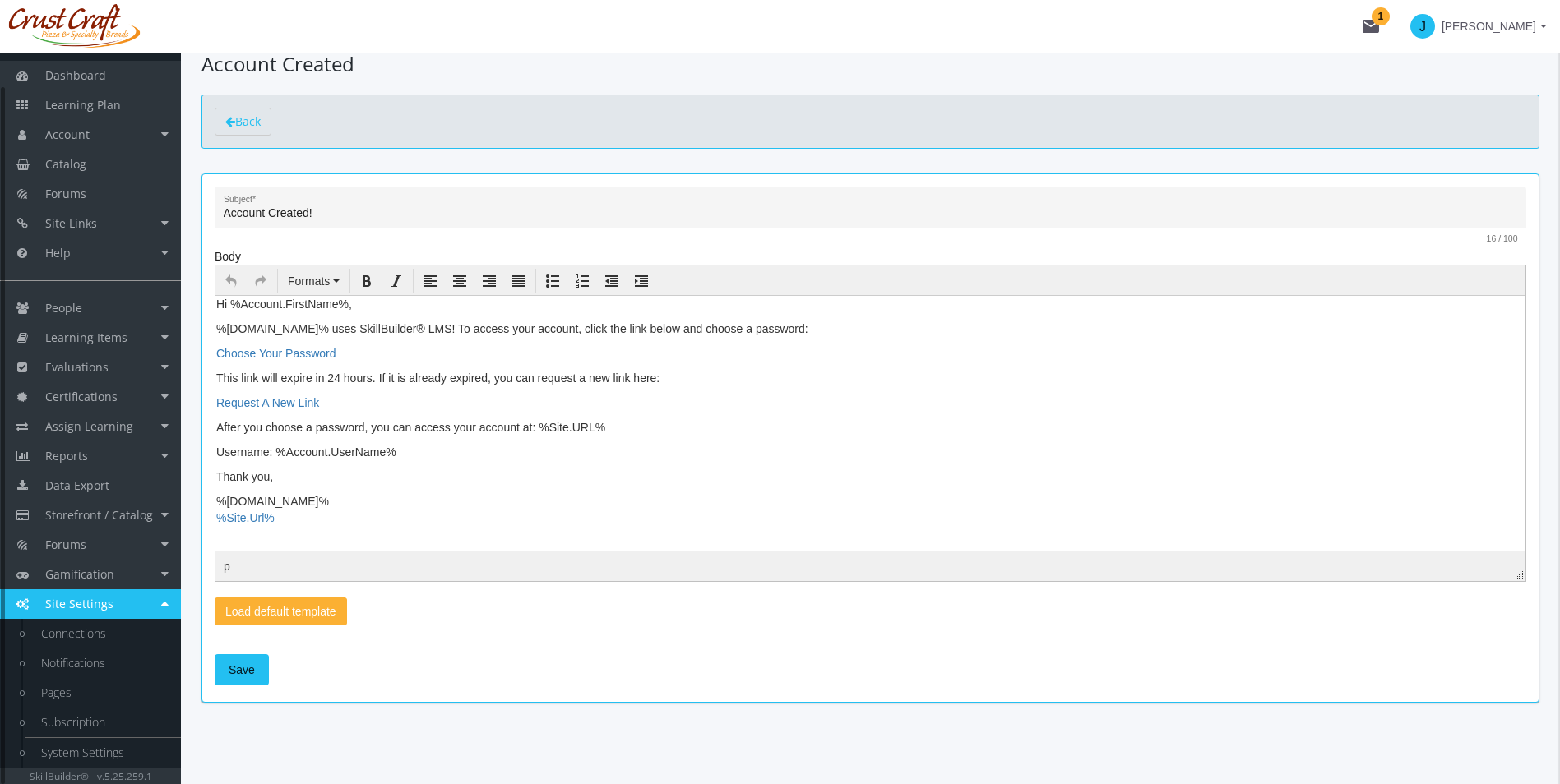
scroll to position [52, 0]
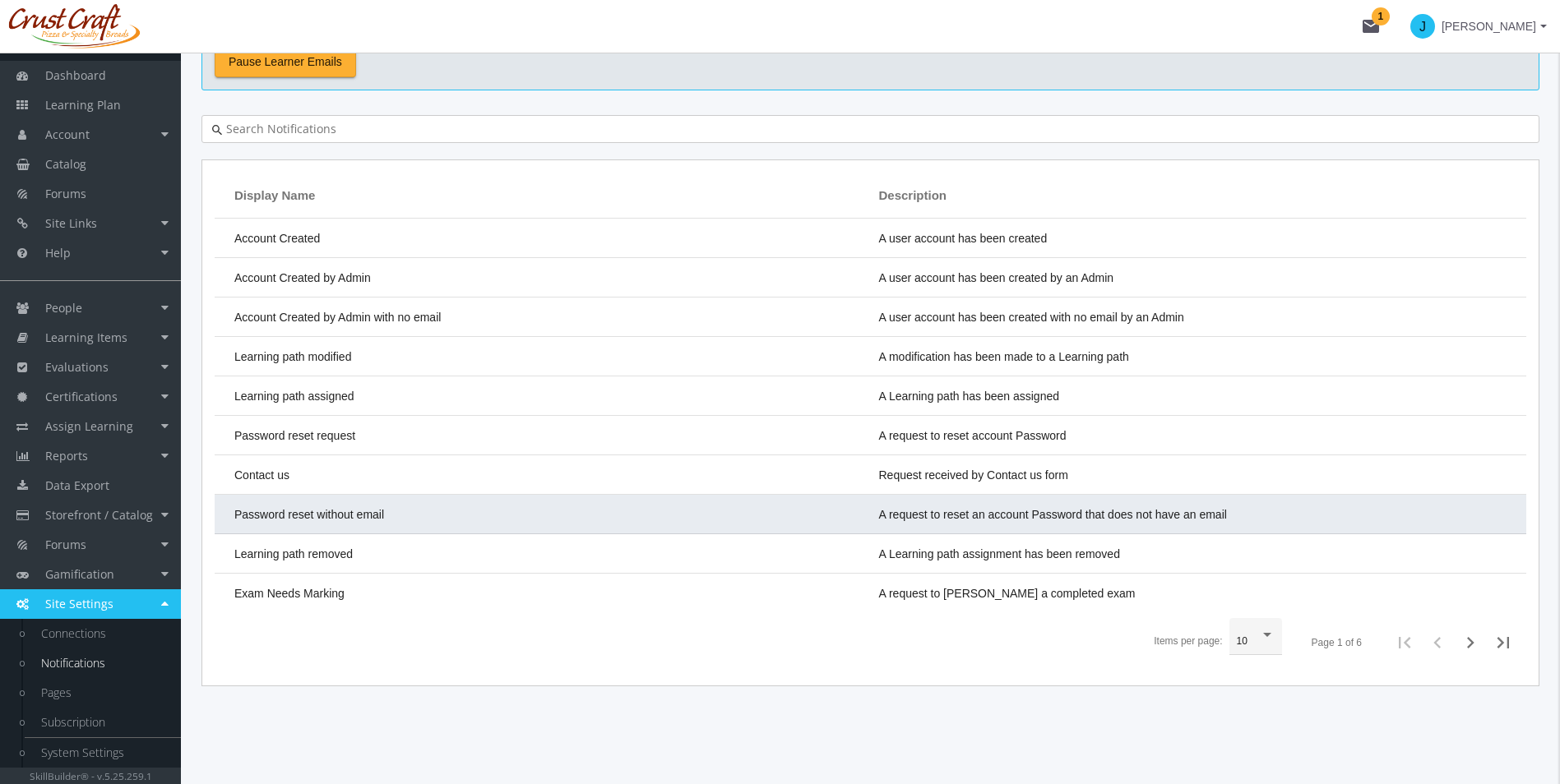
scroll to position [96, 0]
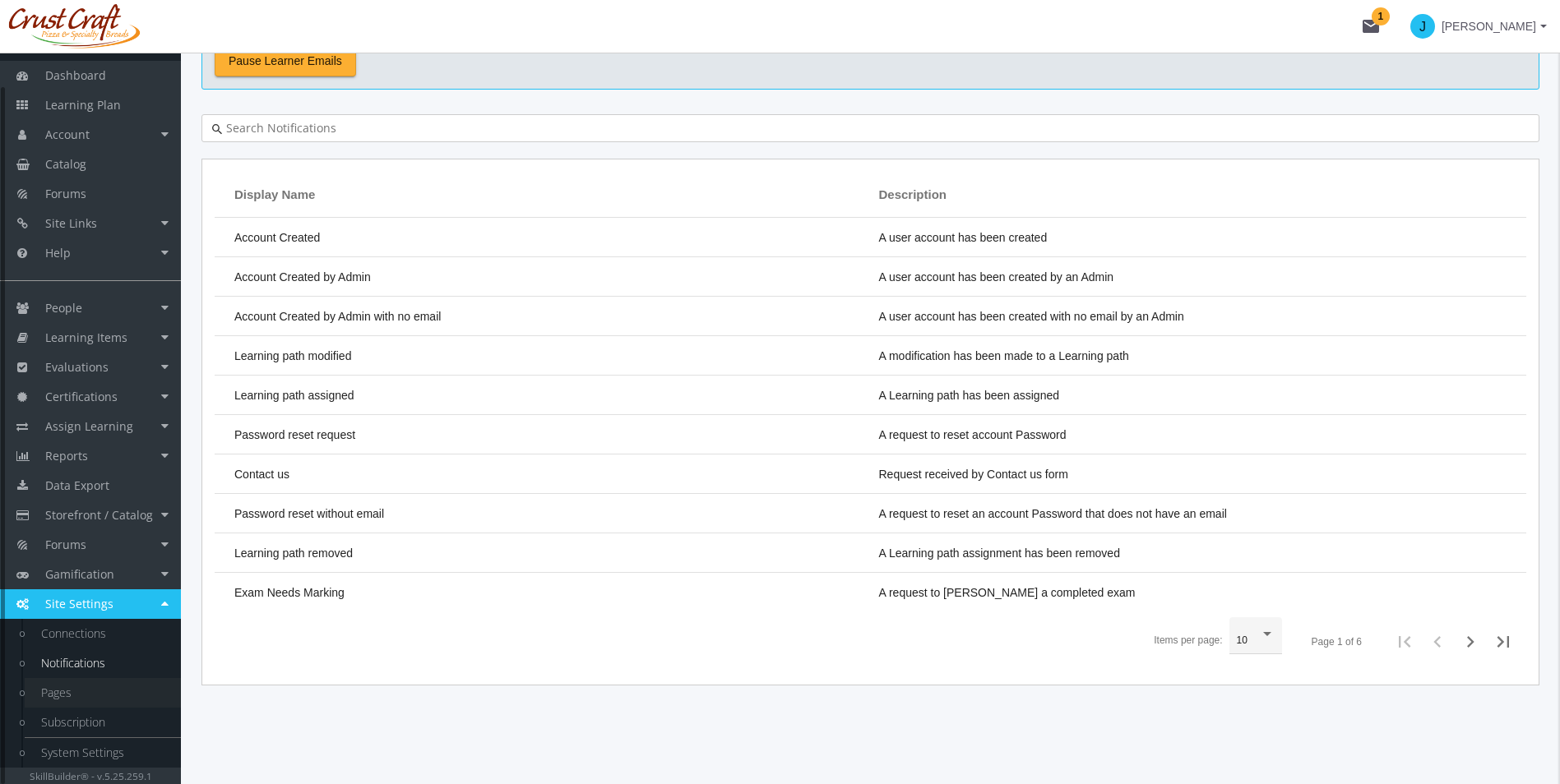
click at [55, 703] on link "Pages" at bounding box center [103, 692] width 156 height 30
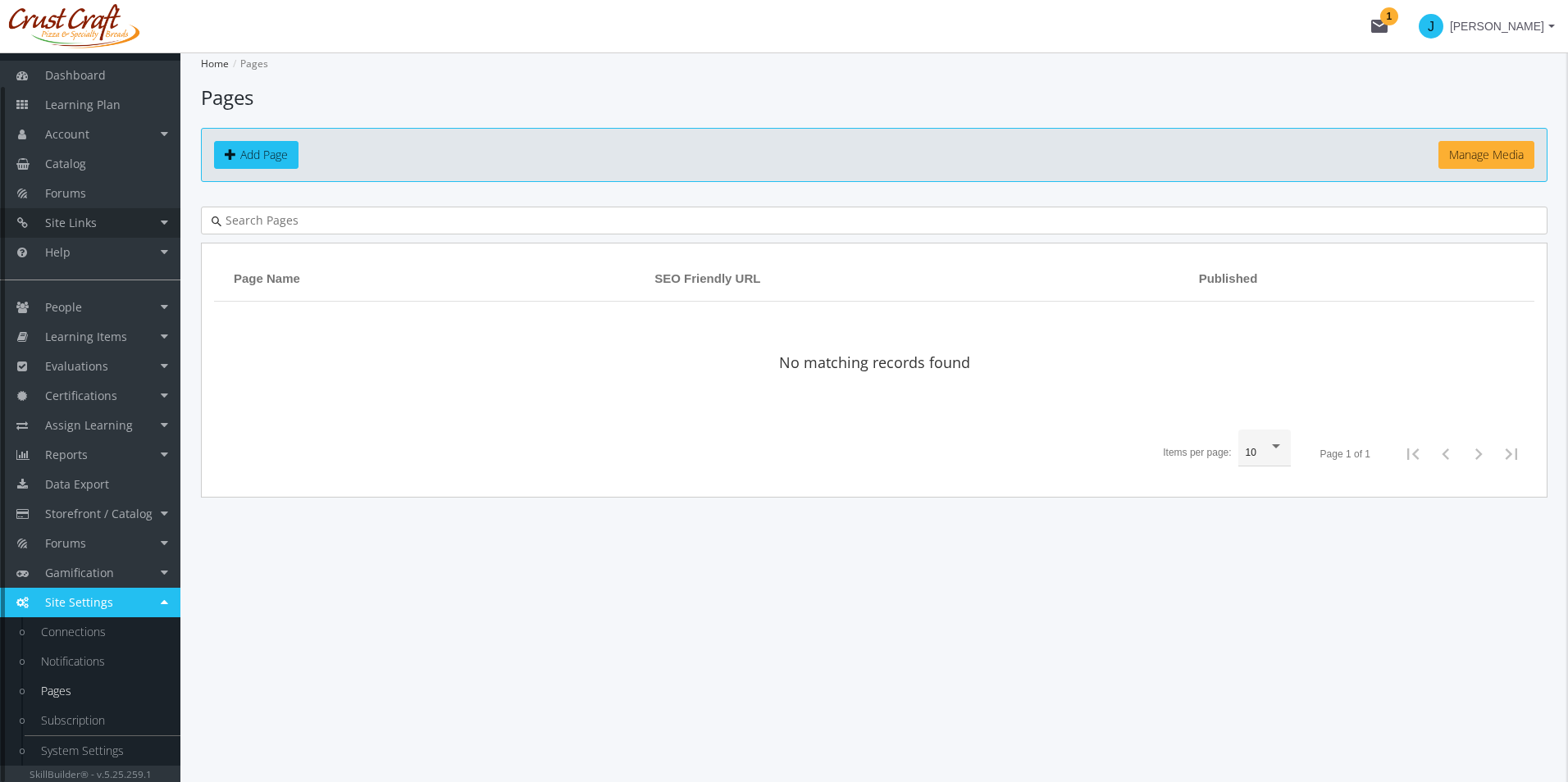
click at [168, 222] on link "Site Links" at bounding box center [90, 223] width 180 height 30
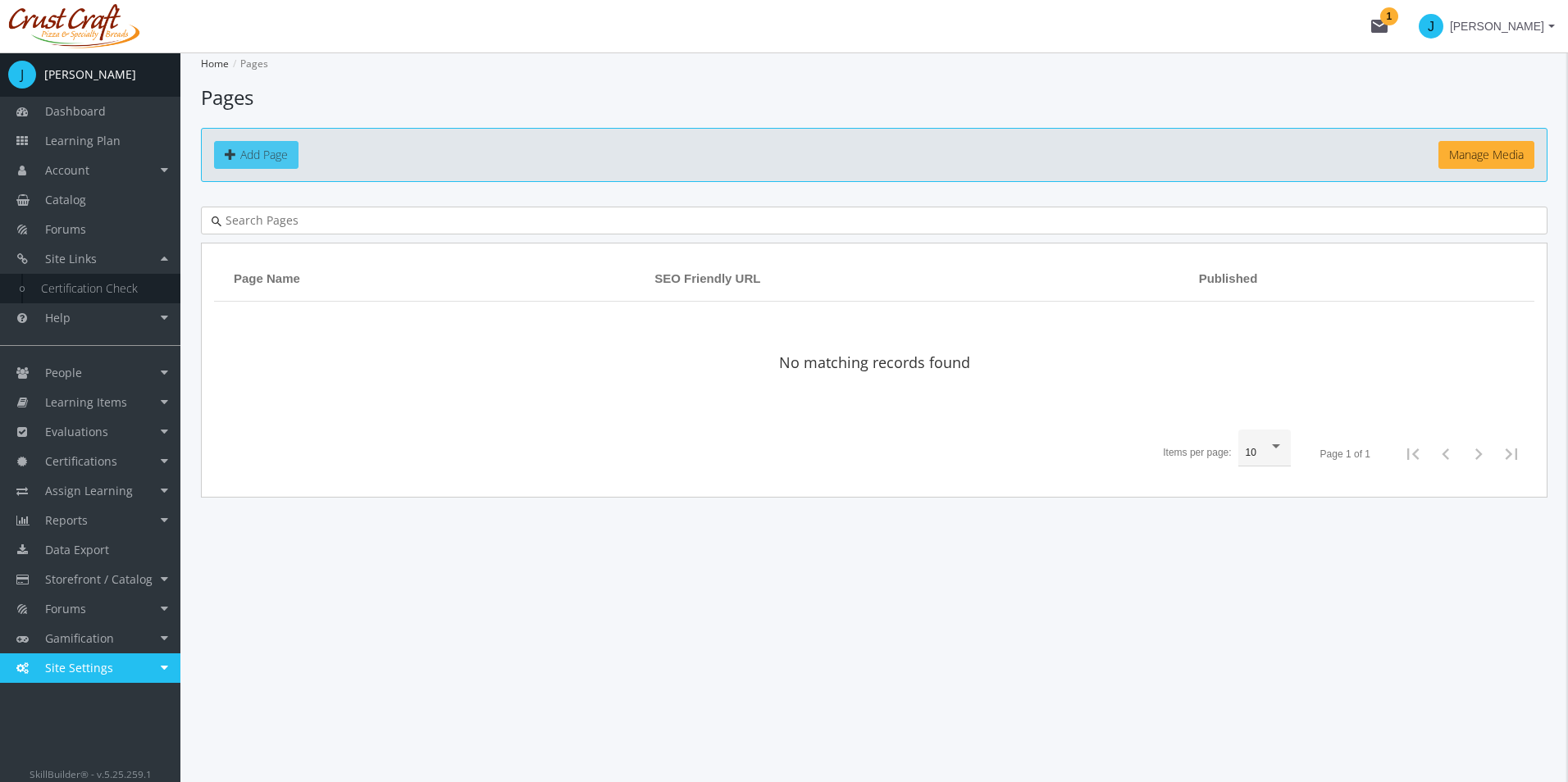
click at [278, 157] on span "Add Page" at bounding box center [264, 154] width 47 height 15
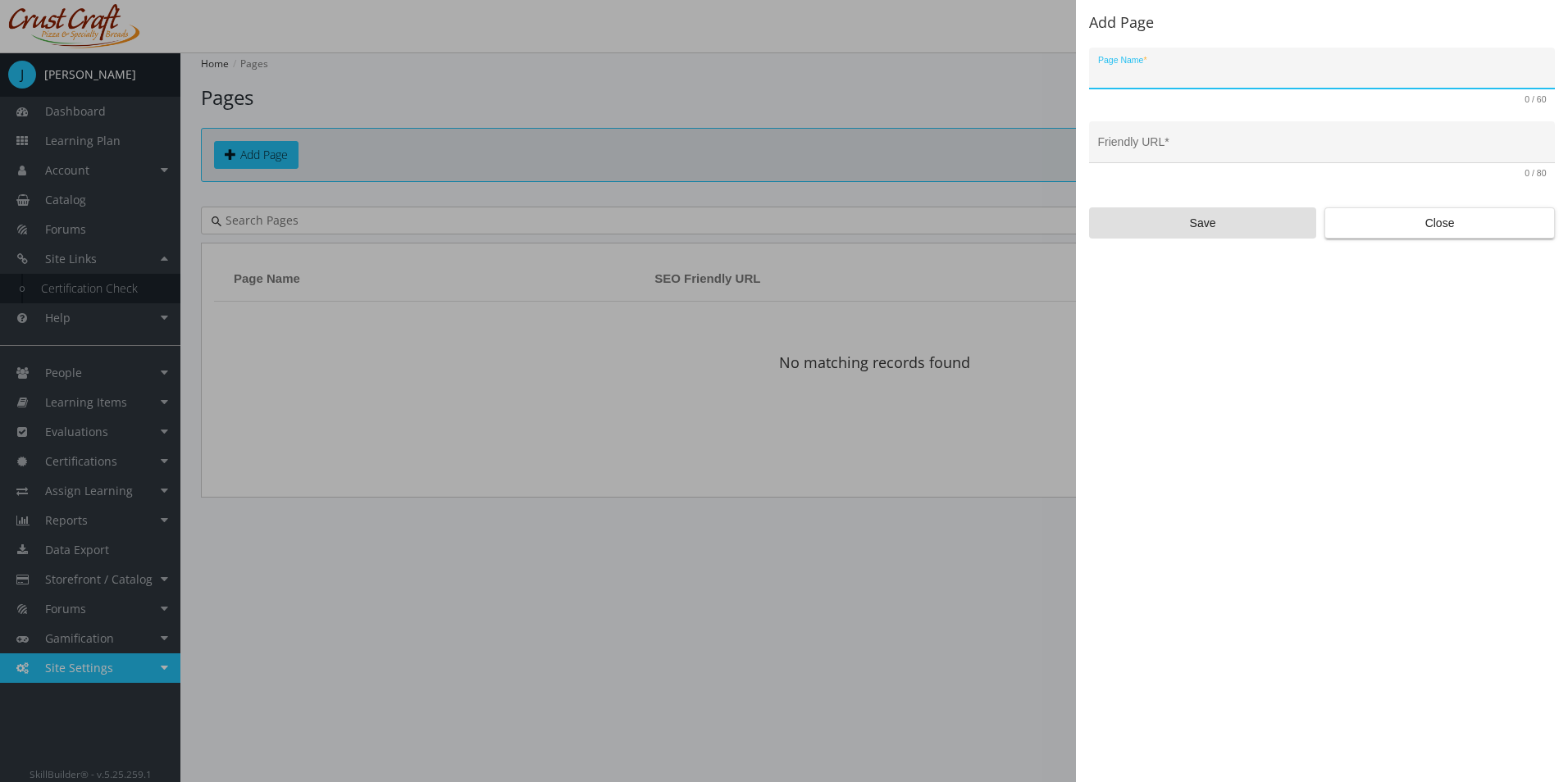
click at [1132, 88] on div "Page Name *" at bounding box center [1322, 73] width 449 height 34
click at [1124, 73] on input "Page Name *" at bounding box center [1322, 74] width 449 height 13
click at [1135, 81] on div "Page Name *" at bounding box center [1322, 73] width 449 height 34
click at [1135, 74] on input "Page Name *" at bounding box center [1322, 74] width 449 height 13
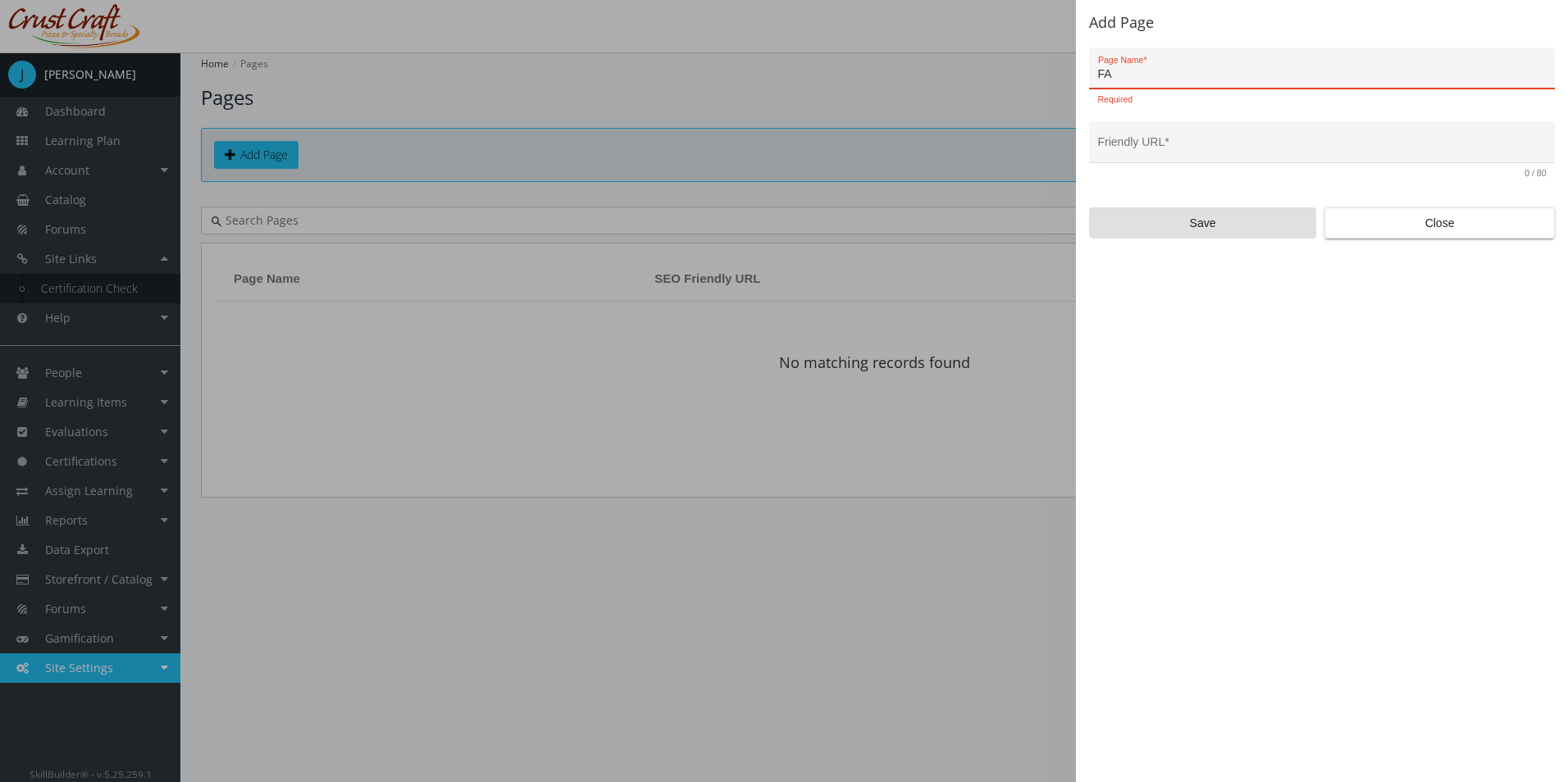
type input "F"
type input "FAQ"
type input "faq"
click at [1156, 152] on input "faq" at bounding box center [1322, 148] width 449 height 13
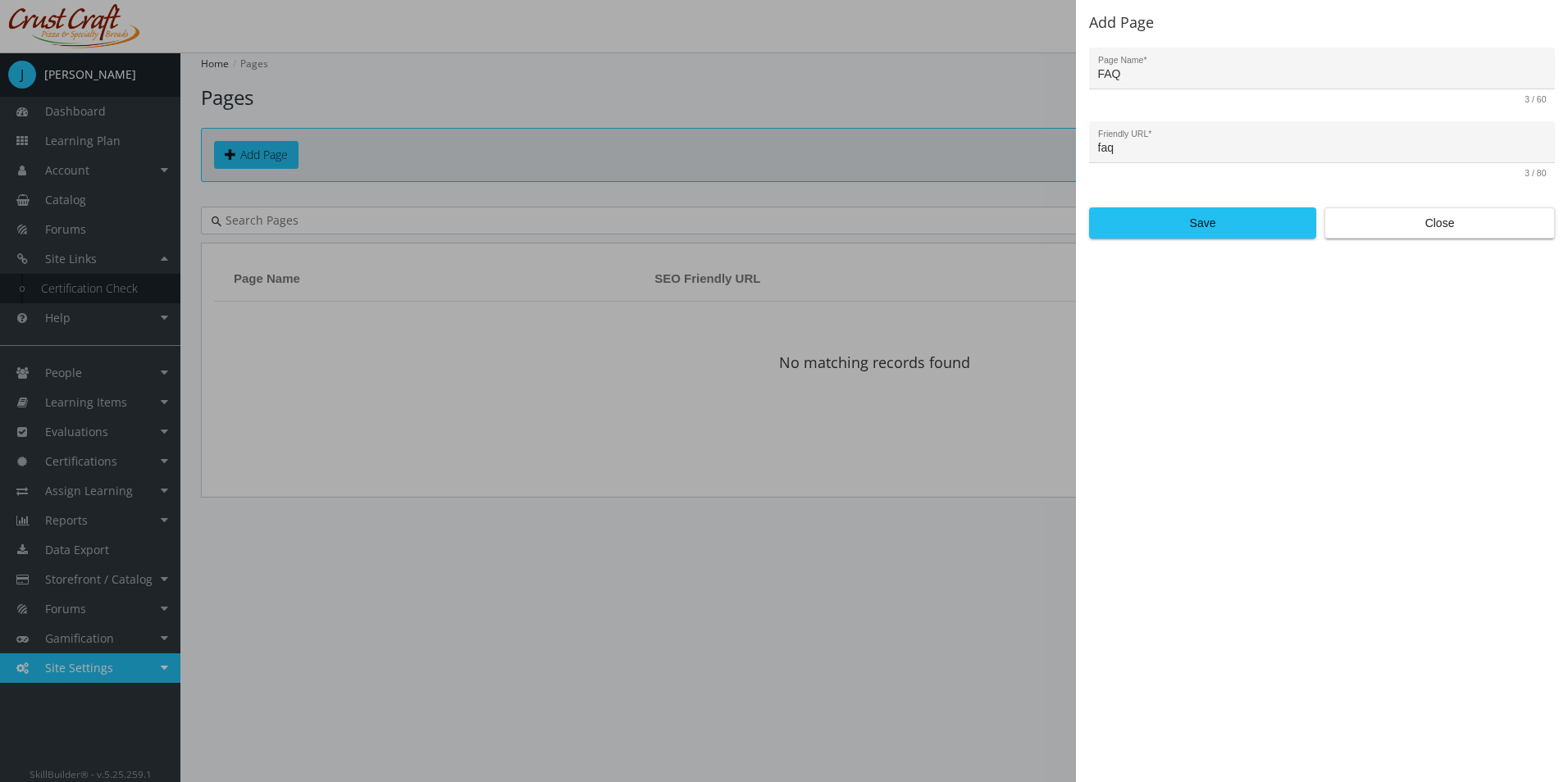
click at [1158, 292] on div "Add Page FAQ Page Name * 3 / 60 faq Friendly URL * 3 / 80 Save Close" at bounding box center [1322, 391] width 492 height 782
click at [1162, 231] on span "Save" at bounding box center [1202, 223] width 199 height 30
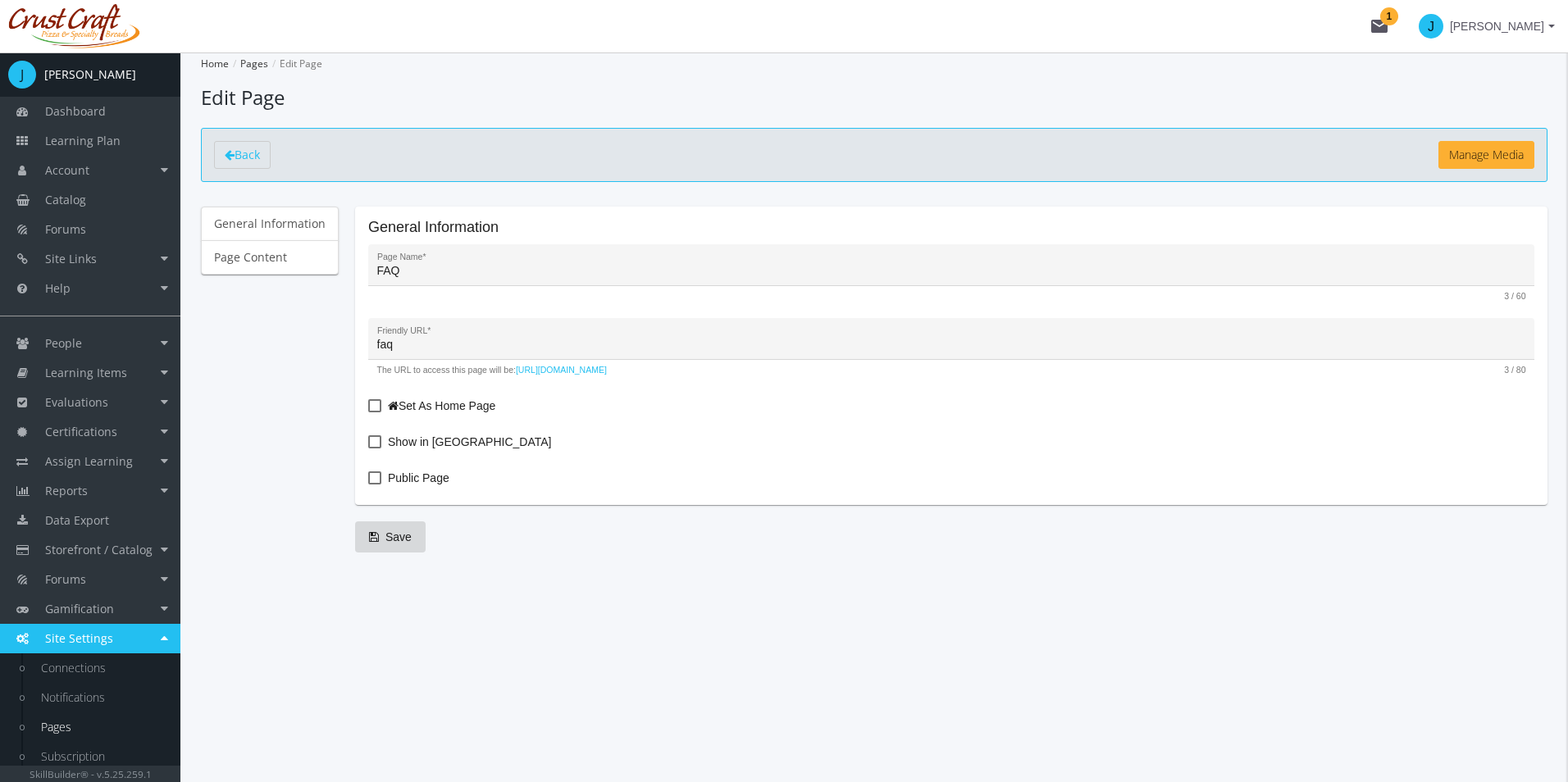
click at [411, 442] on span "Show in Menu" at bounding box center [469, 442] width 163 height 19
click at [369, 448] on input "Show in Menu" at bounding box center [368, 448] width 1 height 1
checkbox input "true"
click at [403, 477] on span "Public Page" at bounding box center [418, 477] width 62 height 19
click at [369, 484] on input "Public Page" at bounding box center [368, 484] width 1 height 1
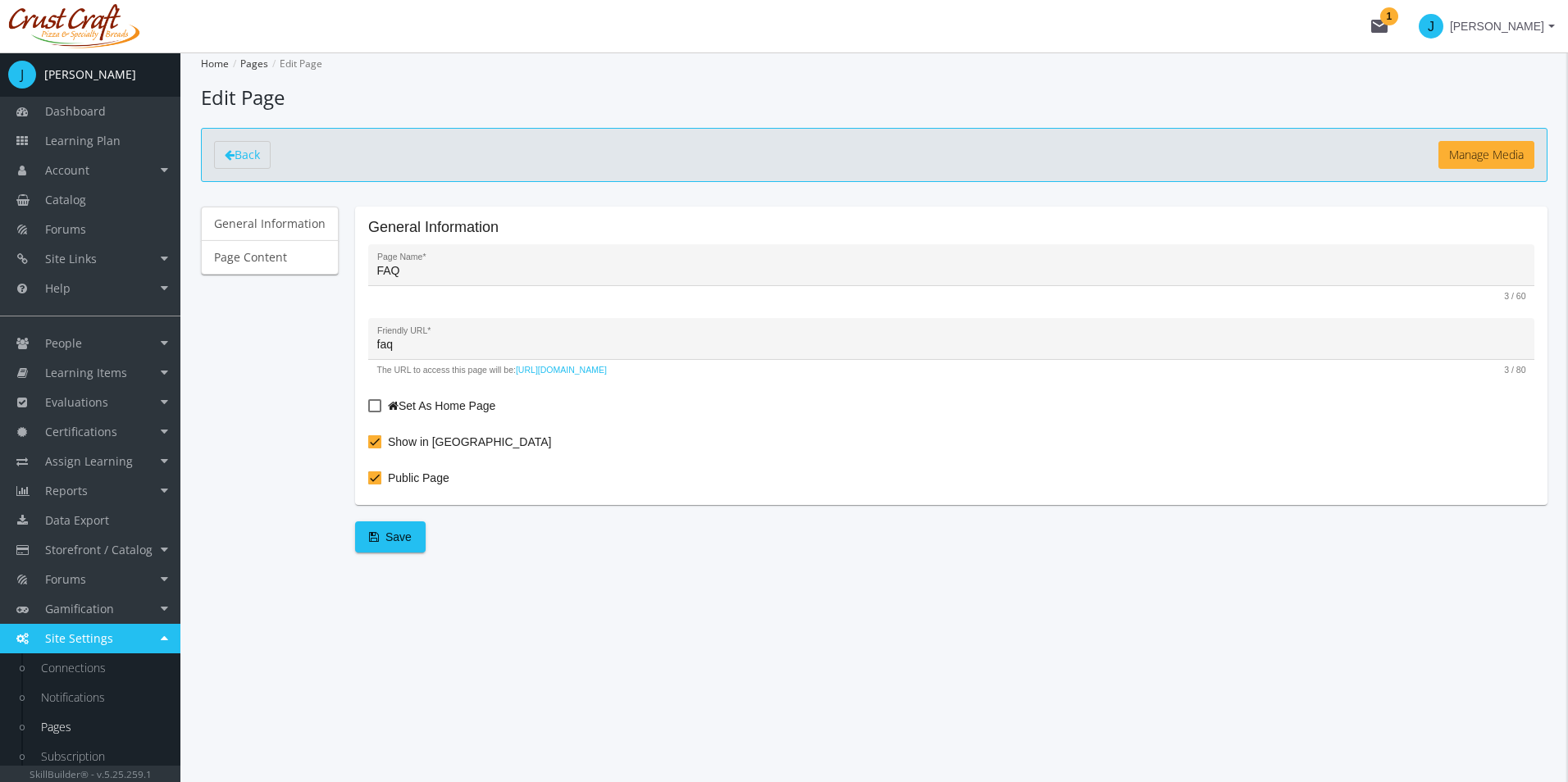
click at [420, 485] on span "Public Page" at bounding box center [418, 477] width 62 height 19
click at [369, 485] on input "Public Page" at bounding box center [368, 484] width 1 height 1
checkbox input "false"
click at [409, 543] on button "Save" at bounding box center [389, 537] width 70 height 31
click at [287, 251] on link "Page Content" at bounding box center [269, 257] width 138 height 35
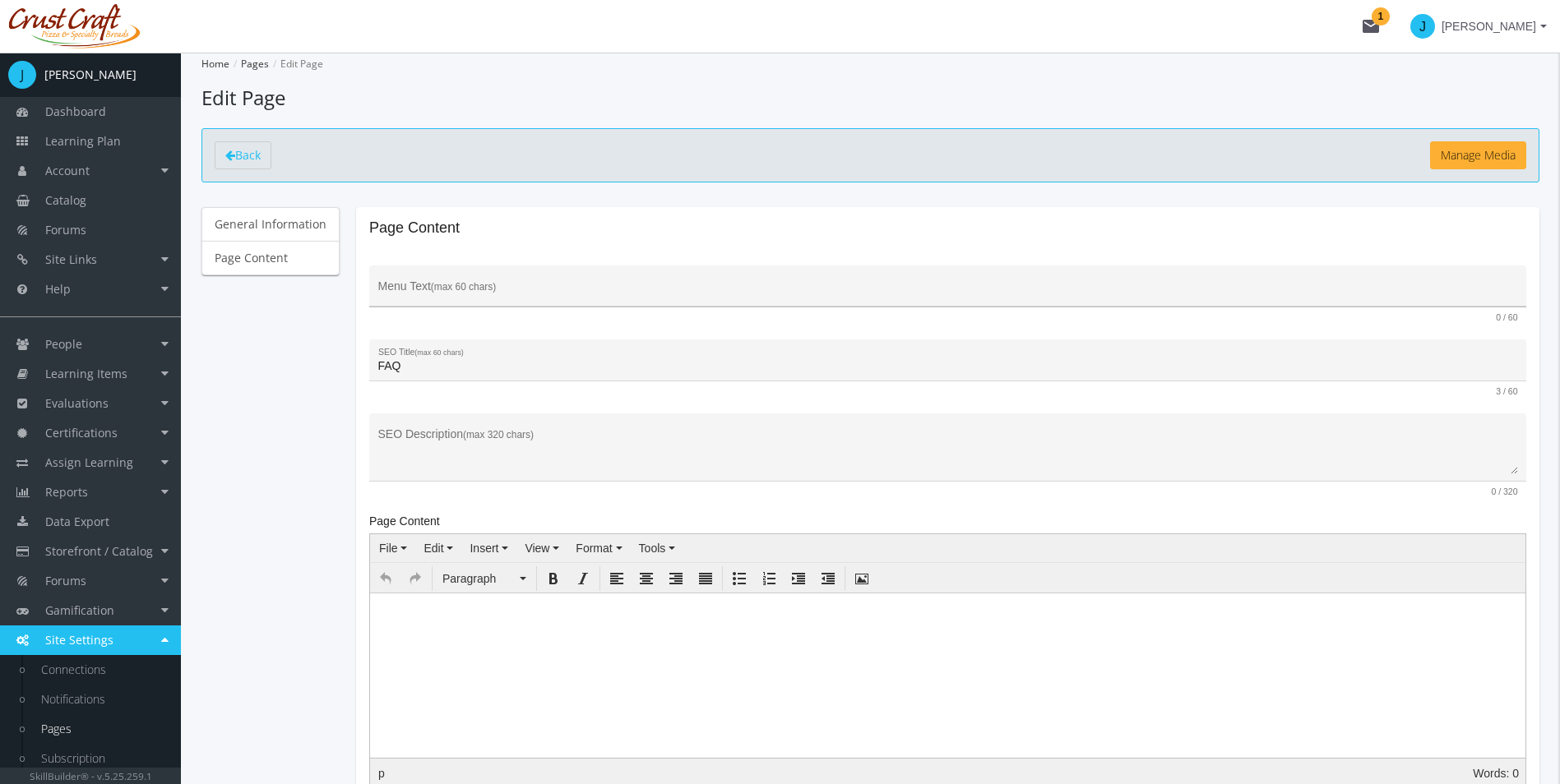
click at [533, 303] on div "Menu Text (max 60 chars)" at bounding box center [948, 291] width 1140 height 34
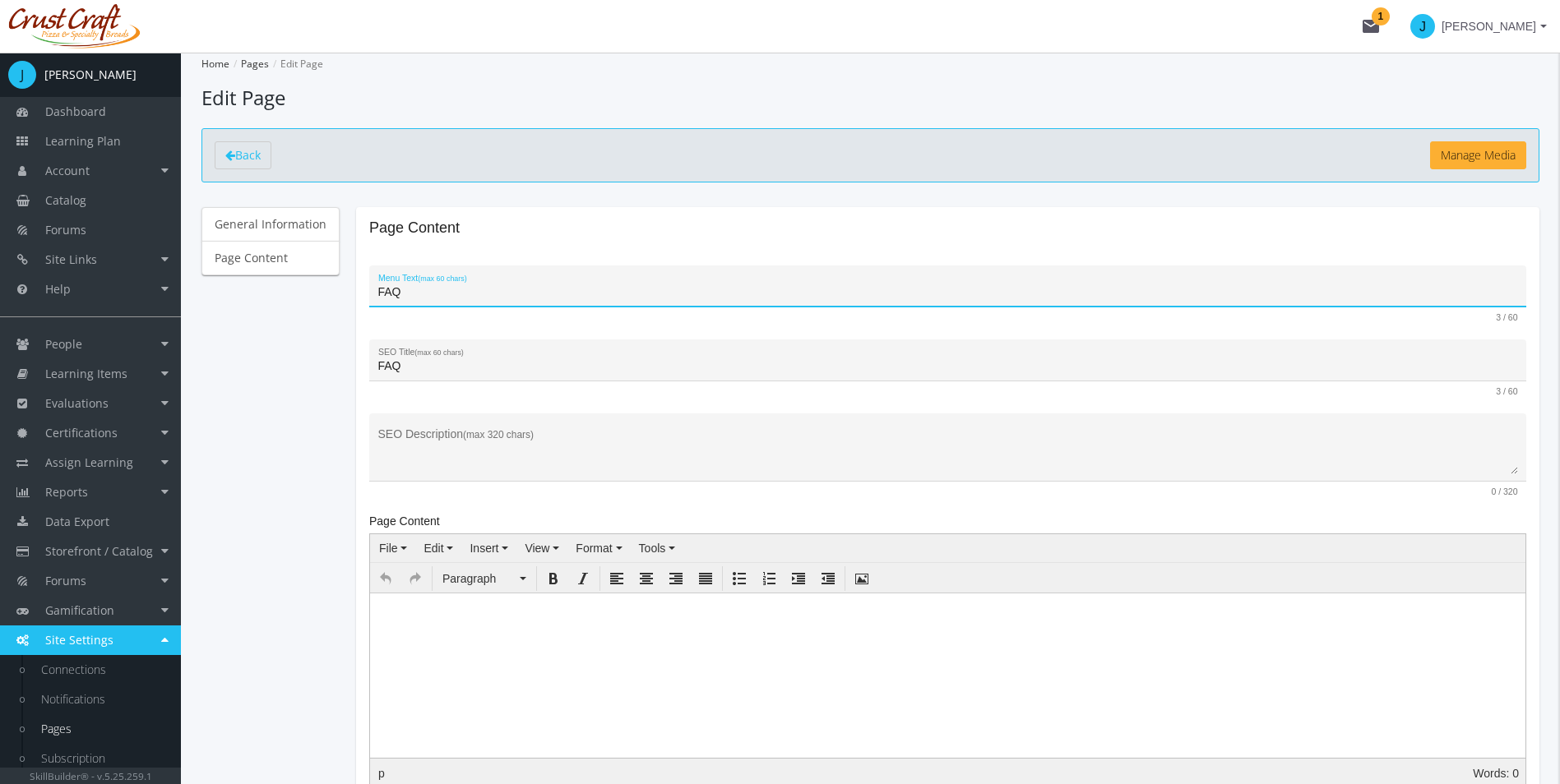
type input "FAQ"
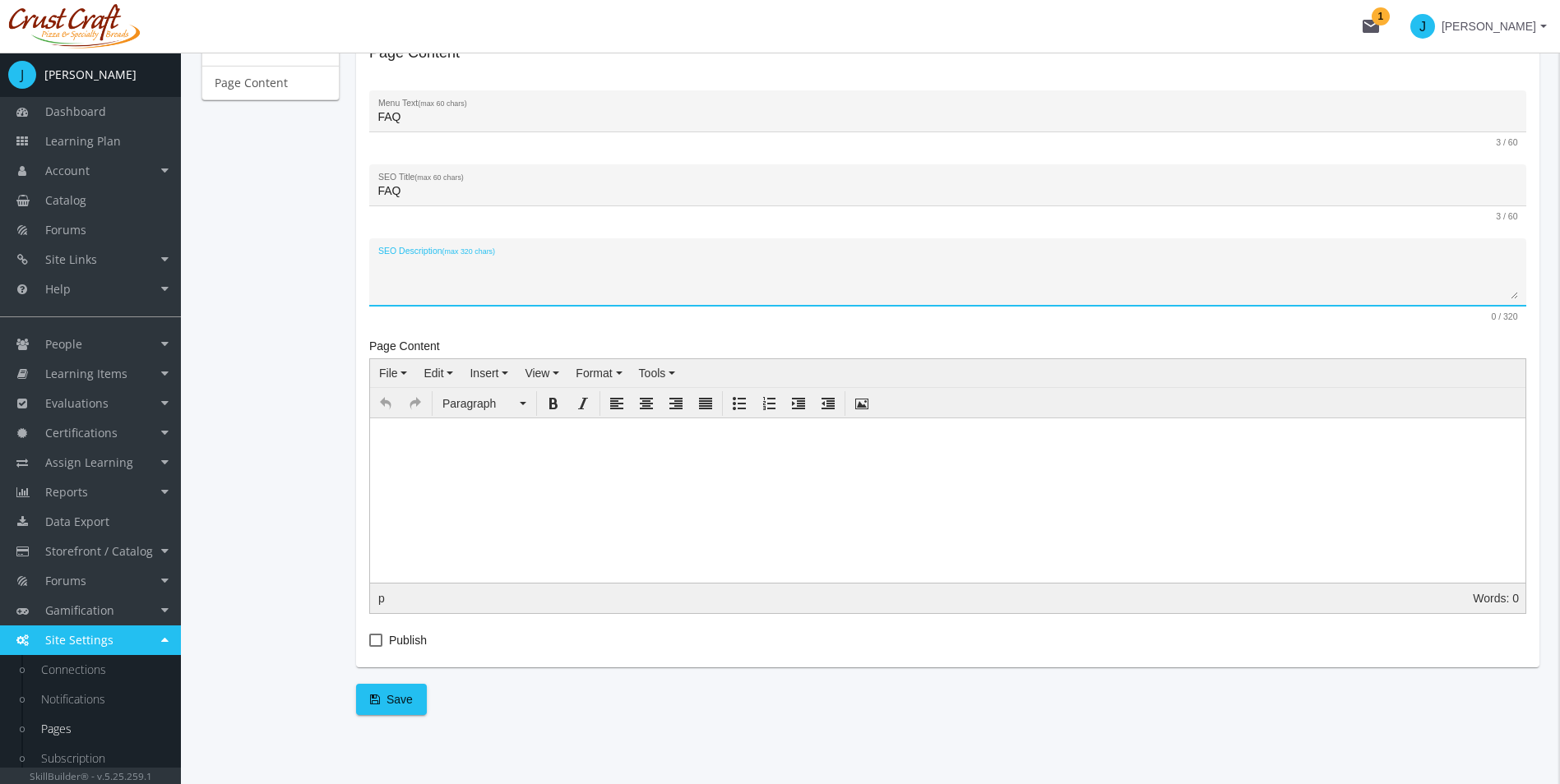
scroll to position [188, 0]
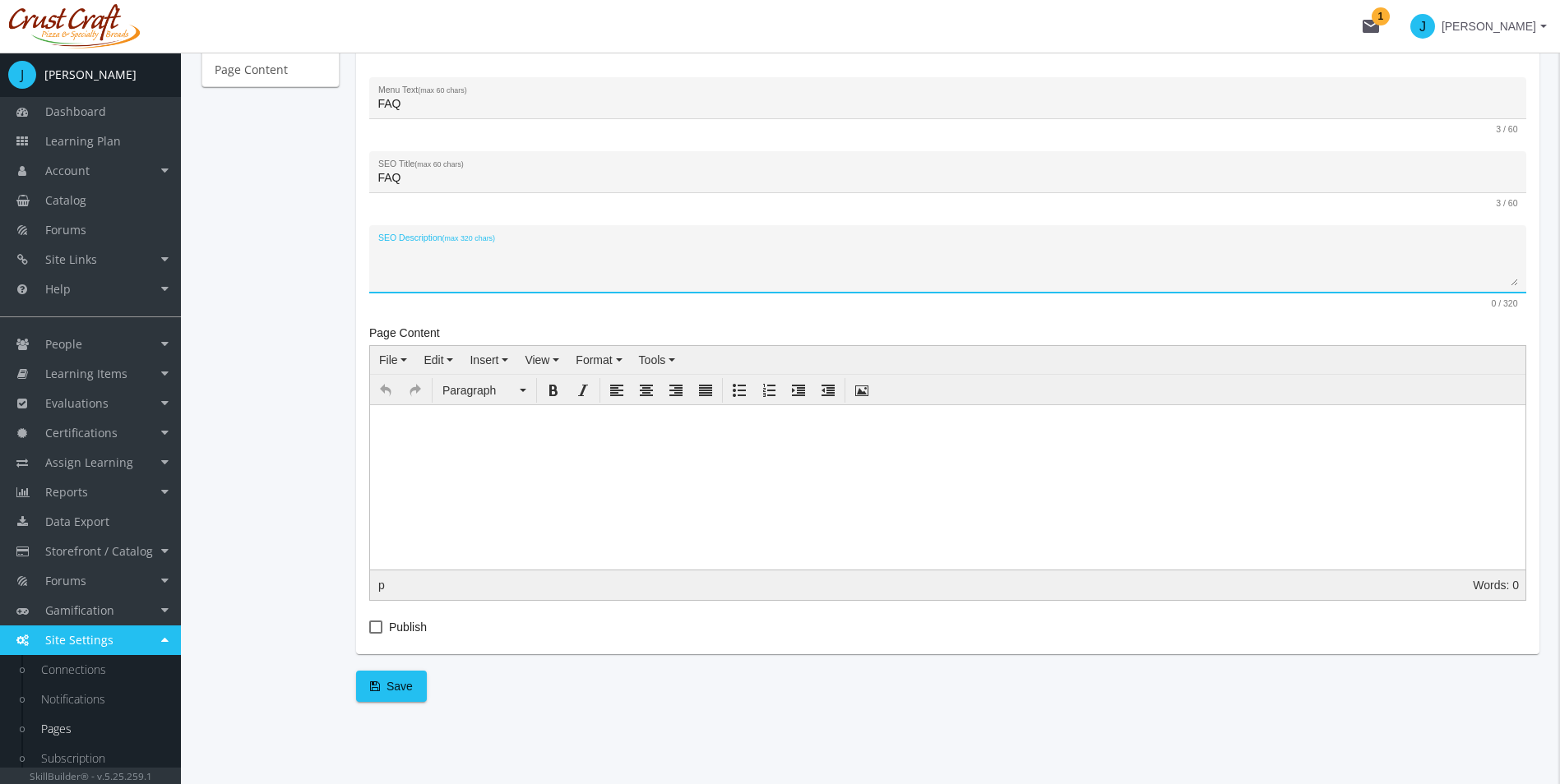
click at [585, 429] on body at bounding box center [947, 438] width 1155 height 65
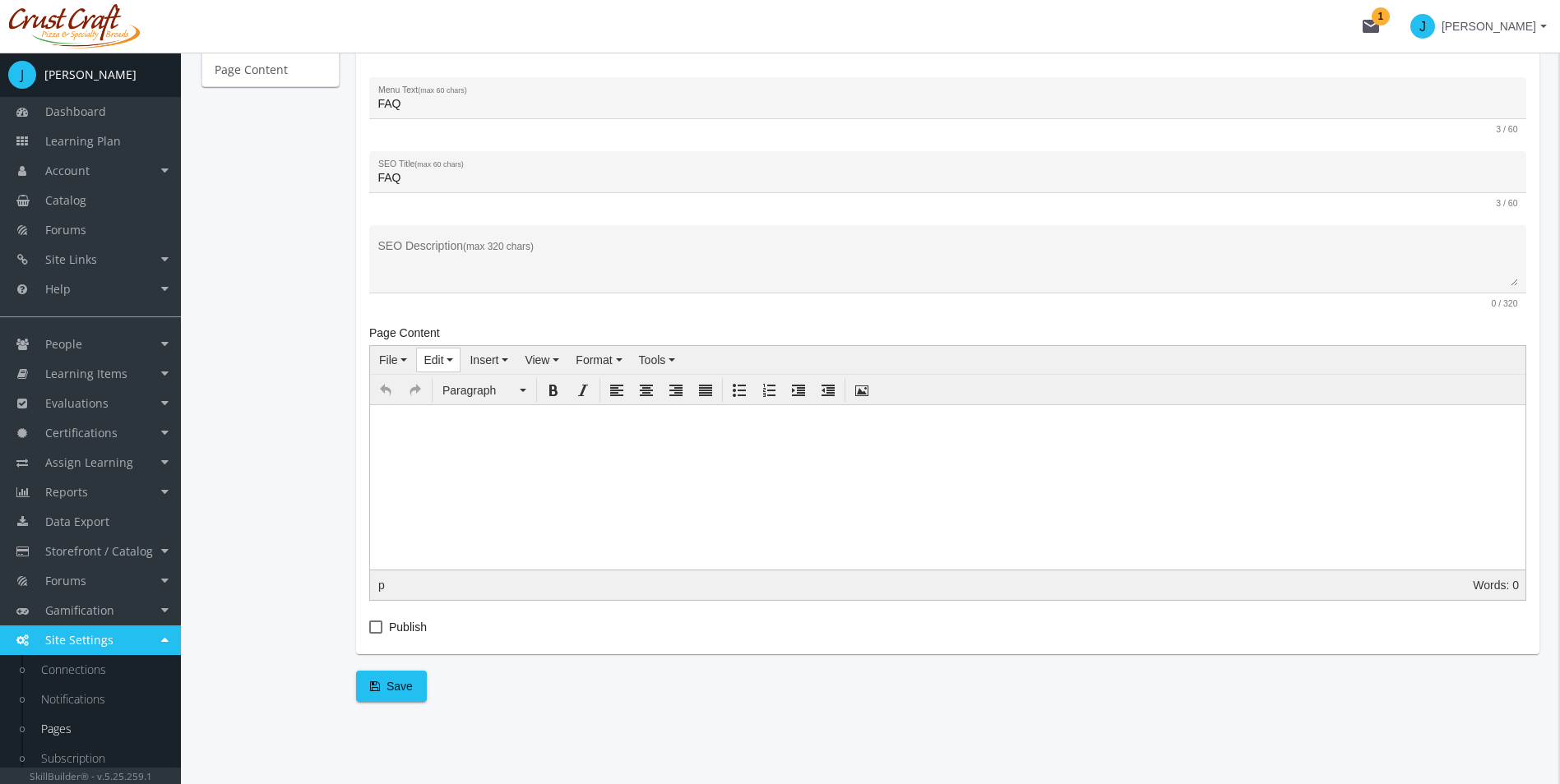
click at [450, 361] on icon "button" at bounding box center [450, 360] width 7 height 3
click at [759, 471] on html at bounding box center [947, 438] width 1155 height 65
click at [482, 437] on p "What do I need to do this exam?" at bounding box center [947, 438] width 1153 height 16
click at [585, 431] on p "What do I need to do for this exam?" at bounding box center [947, 438] width 1153 height 16
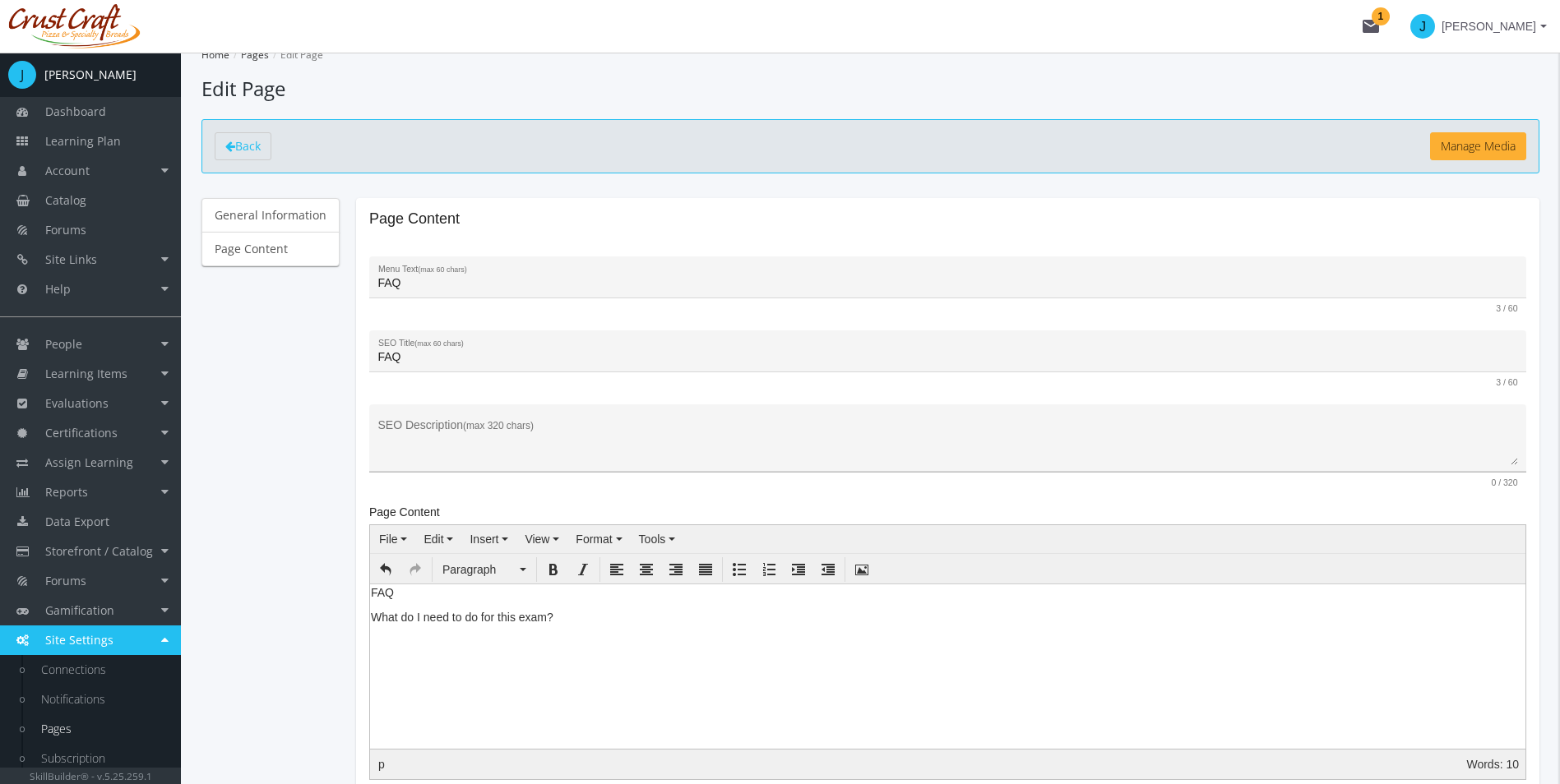
scroll to position [0, 0]
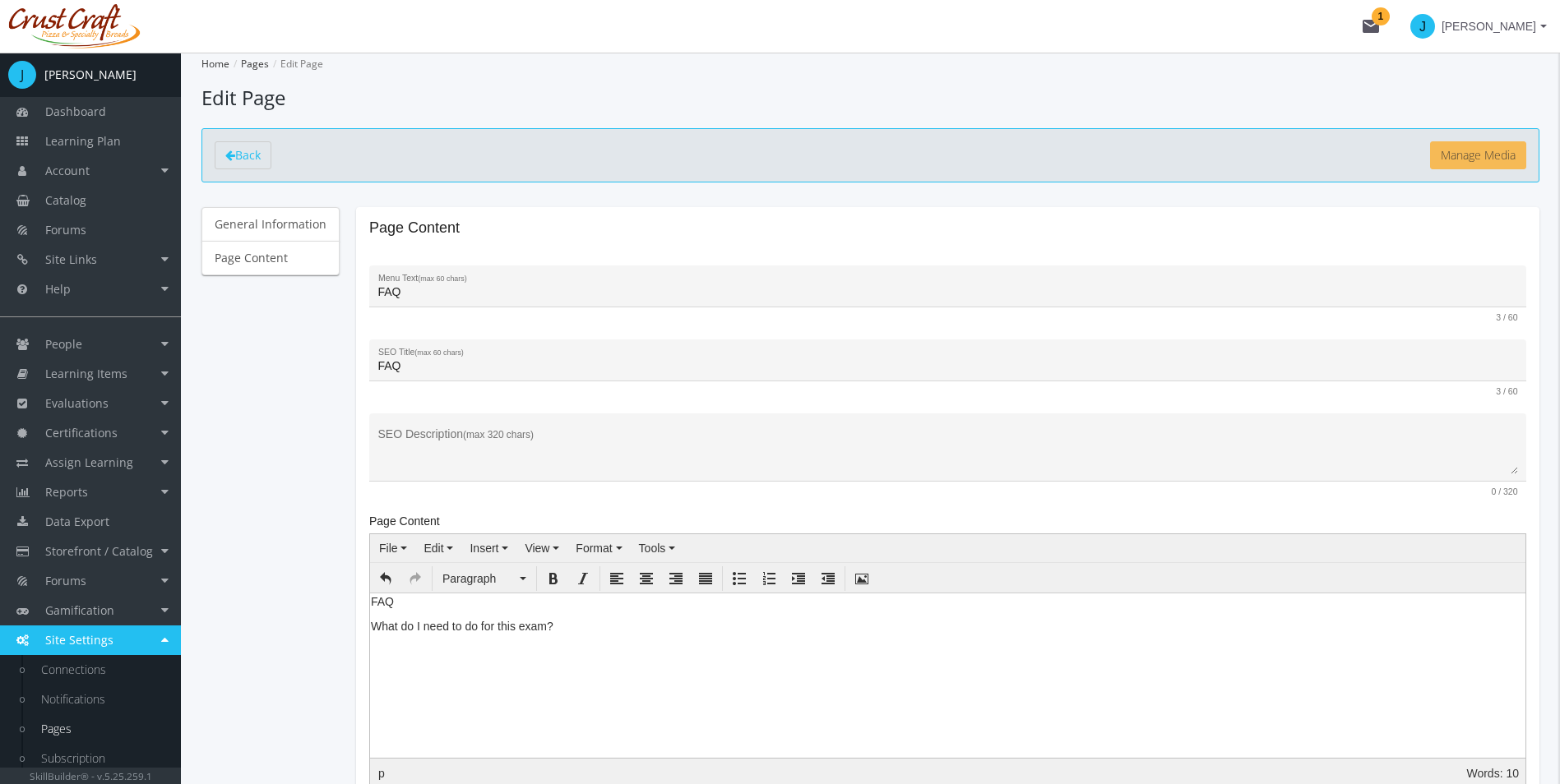
click at [1451, 162] on button "Manage Media" at bounding box center [1478, 155] width 96 height 28
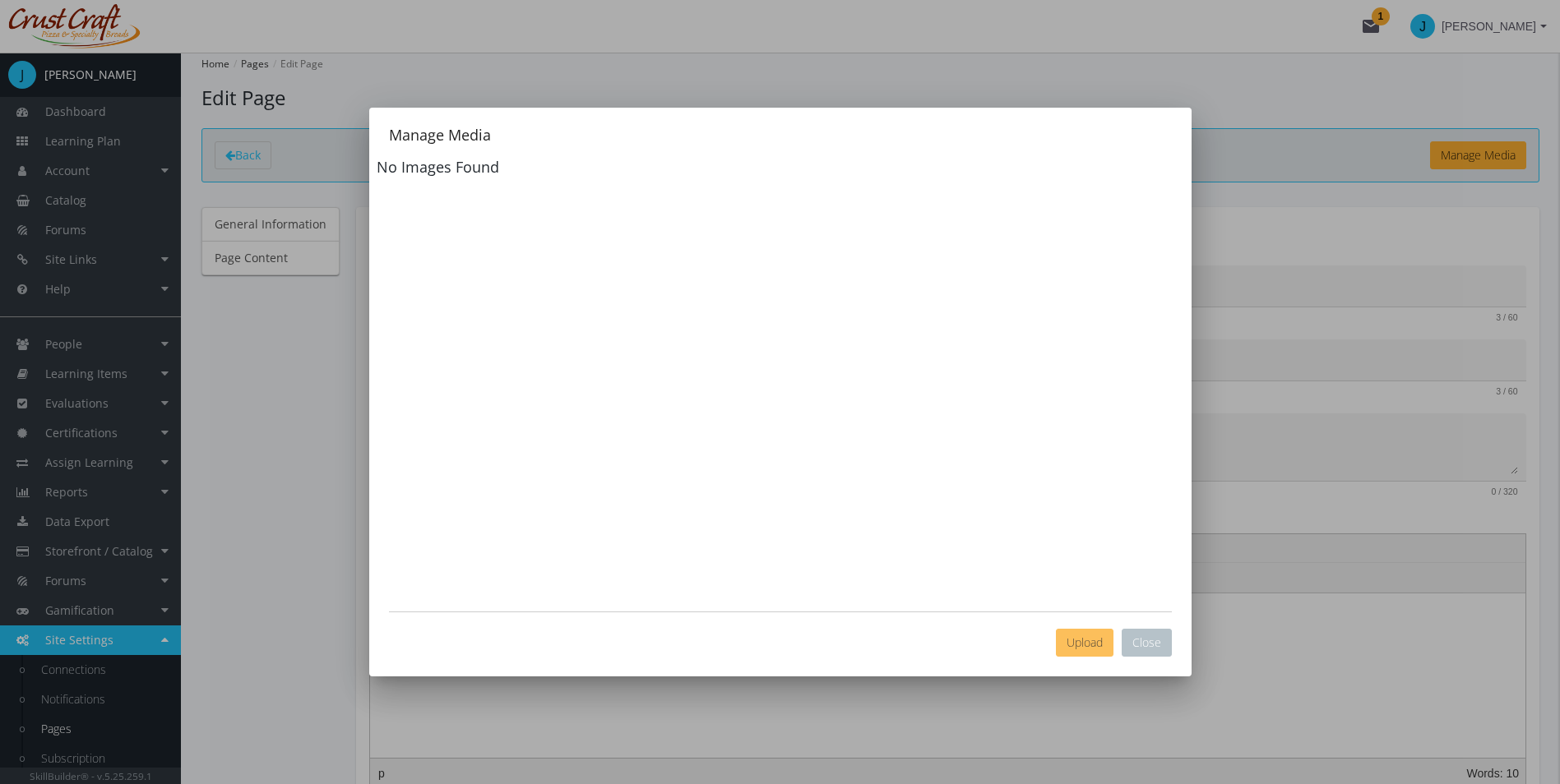
click at [1074, 633] on button "Upload" at bounding box center [1085, 642] width 58 height 28
click at [843, 395] on div "No Images Found" at bounding box center [780, 377] width 807 height 452
click at [1168, 641] on button "Close" at bounding box center [1146, 642] width 50 height 28
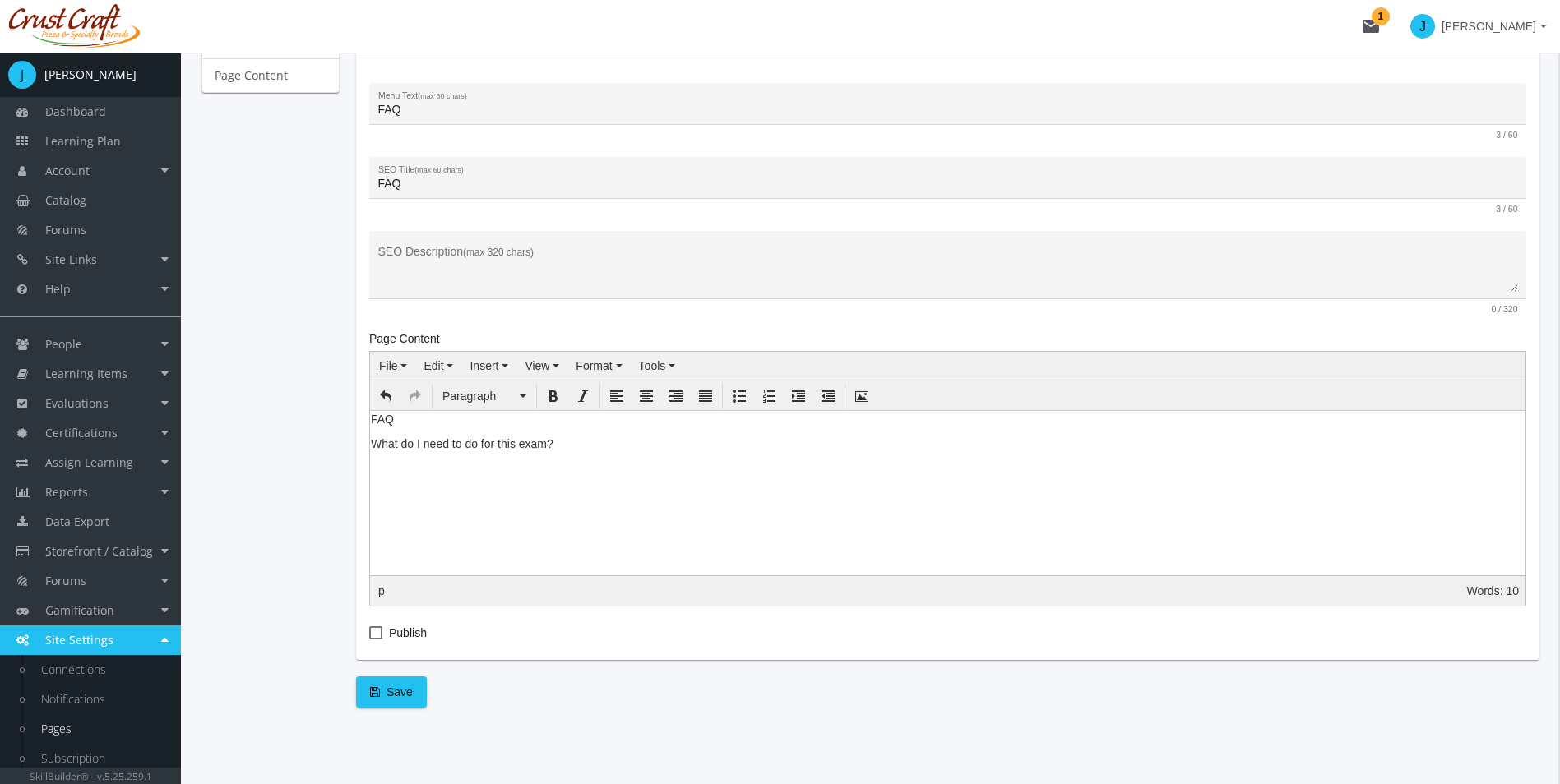
scroll to position [188, 0]
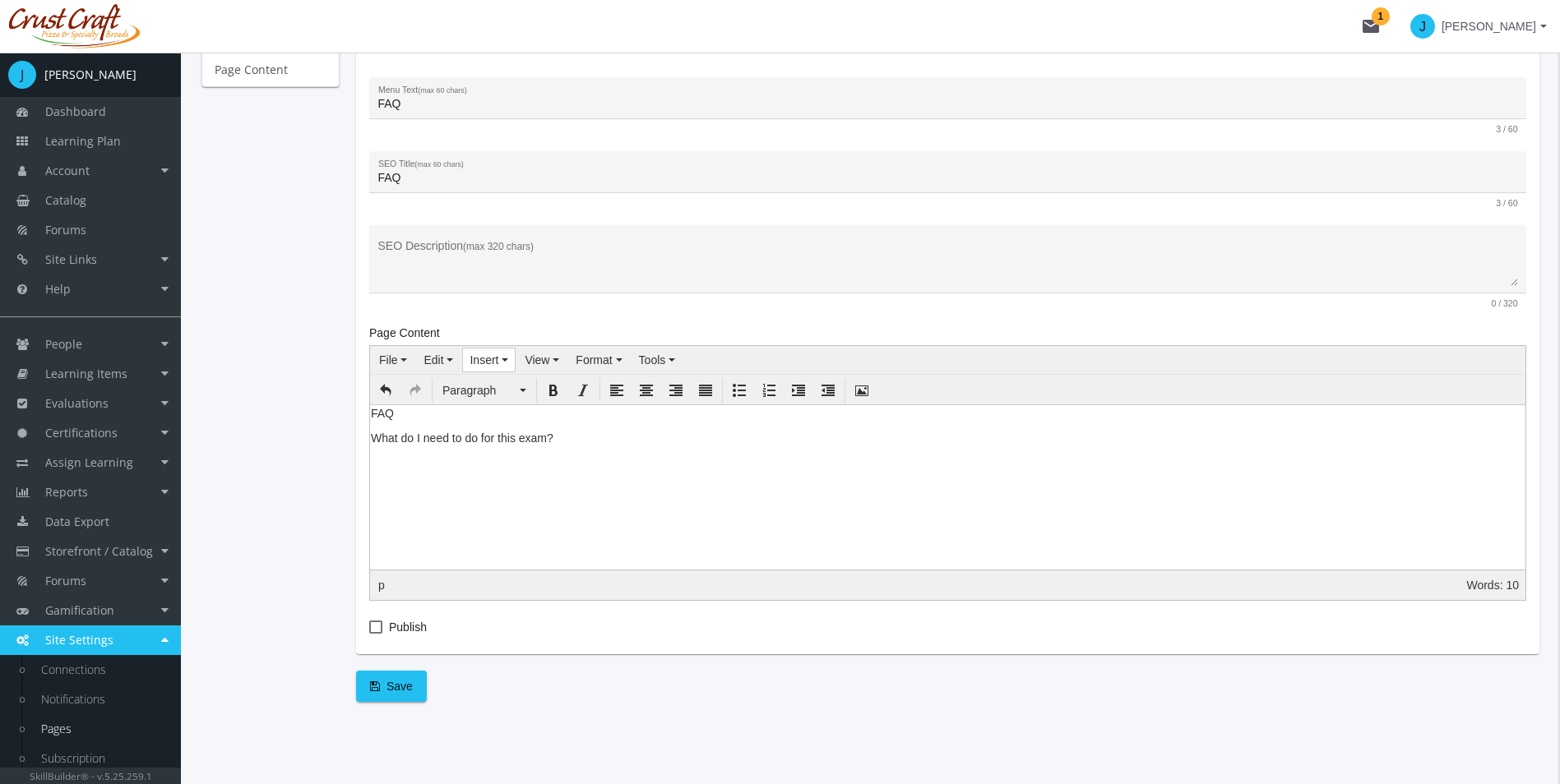
click at [485, 348] on div "Insert" at bounding box center [488, 360] width 53 height 25
click at [499, 361] on button "Insert" at bounding box center [488, 360] width 52 height 23
click at [502, 361] on icon "button" at bounding box center [505, 360] width 7 height 3
click at [542, 394] on span "Insert/edit image" at bounding box center [532, 387] width 86 height 13
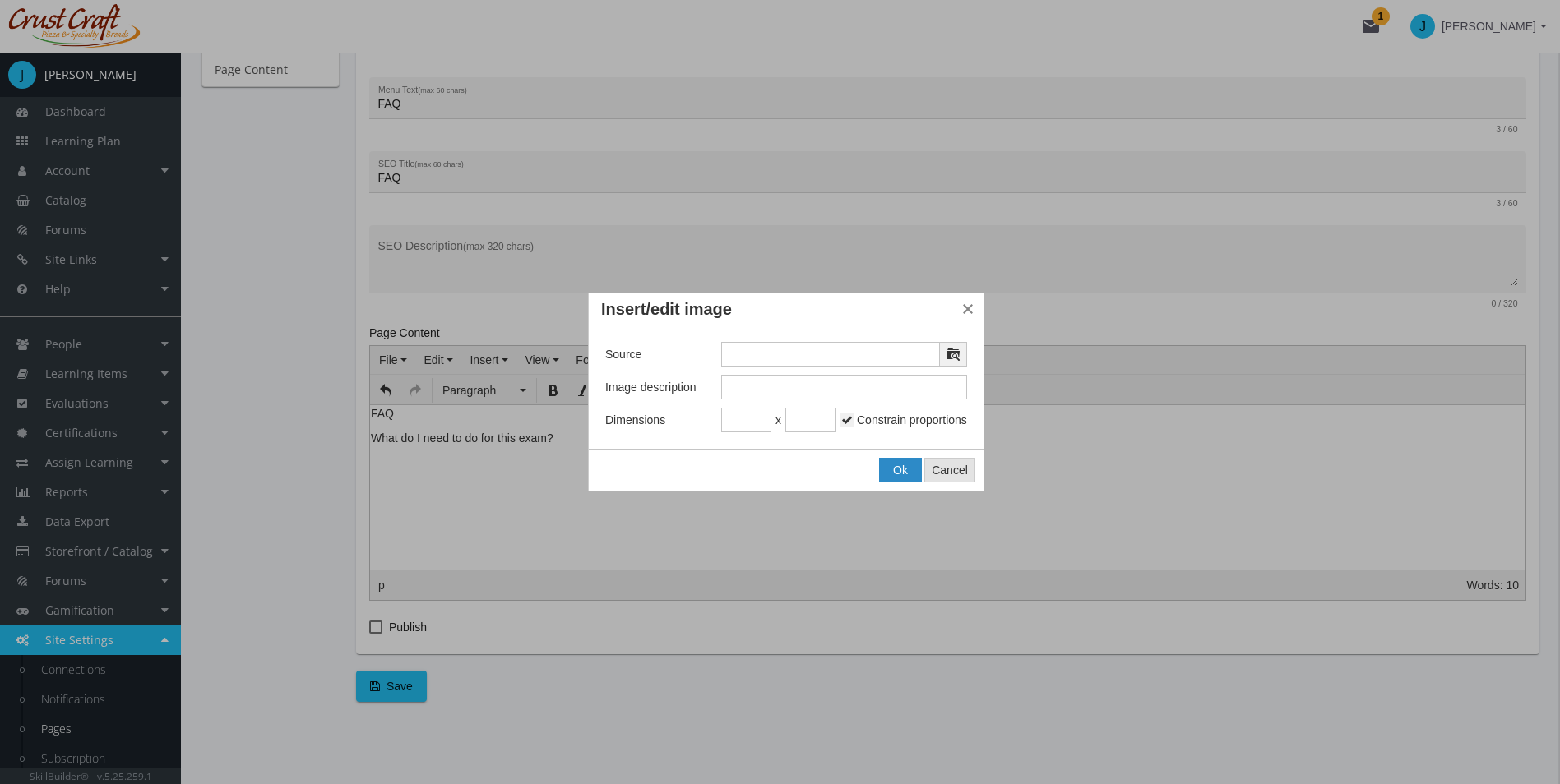
click at [958, 473] on span "Cancel" at bounding box center [950, 469] width 36 height 13
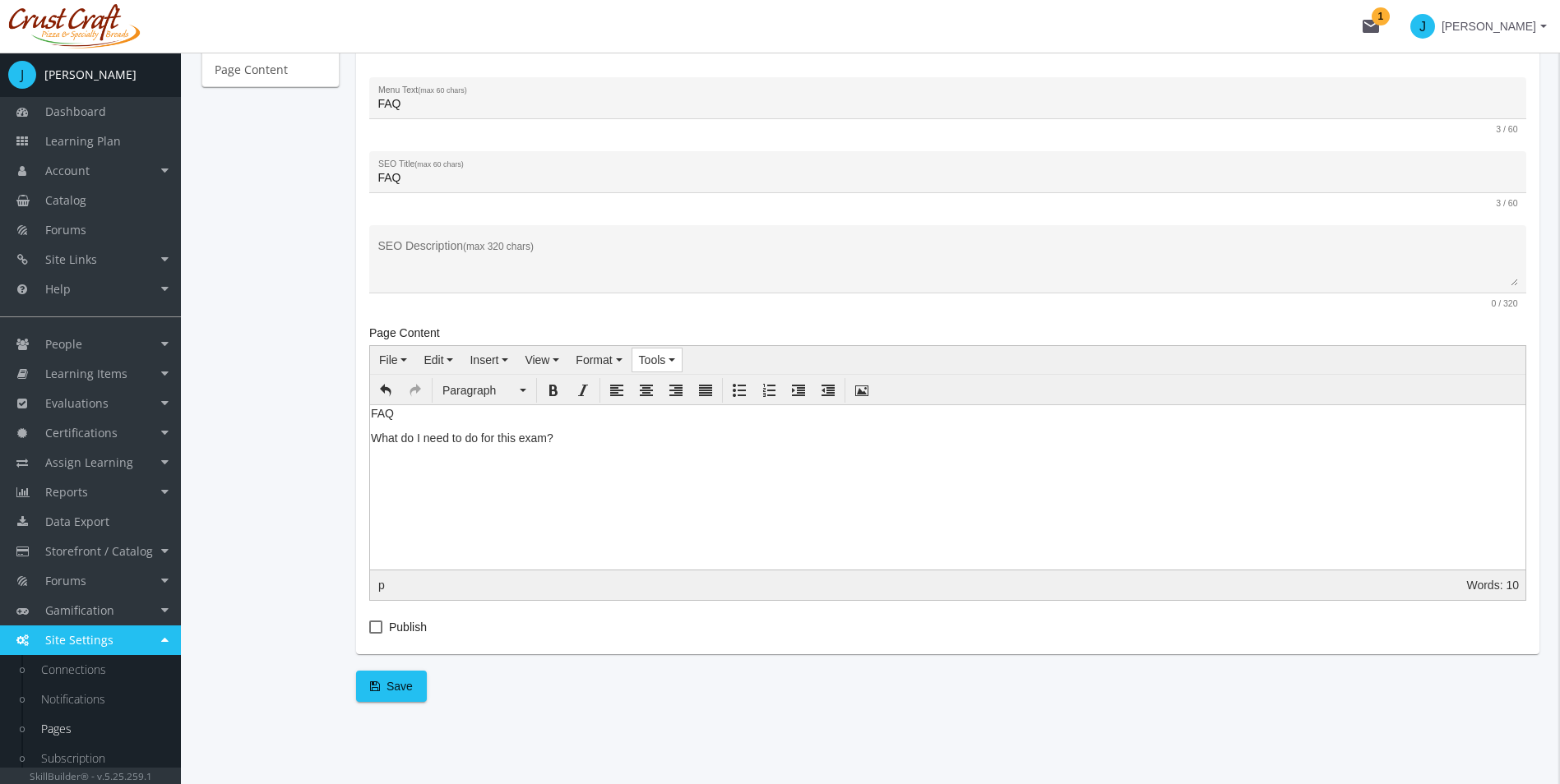
click at [634, 349] on button "Tools" at bounding box center [657, 360] width 50 height 23
click at [671, 393] on span "Source code" at bounding box center [691, 387] width 65 height 13
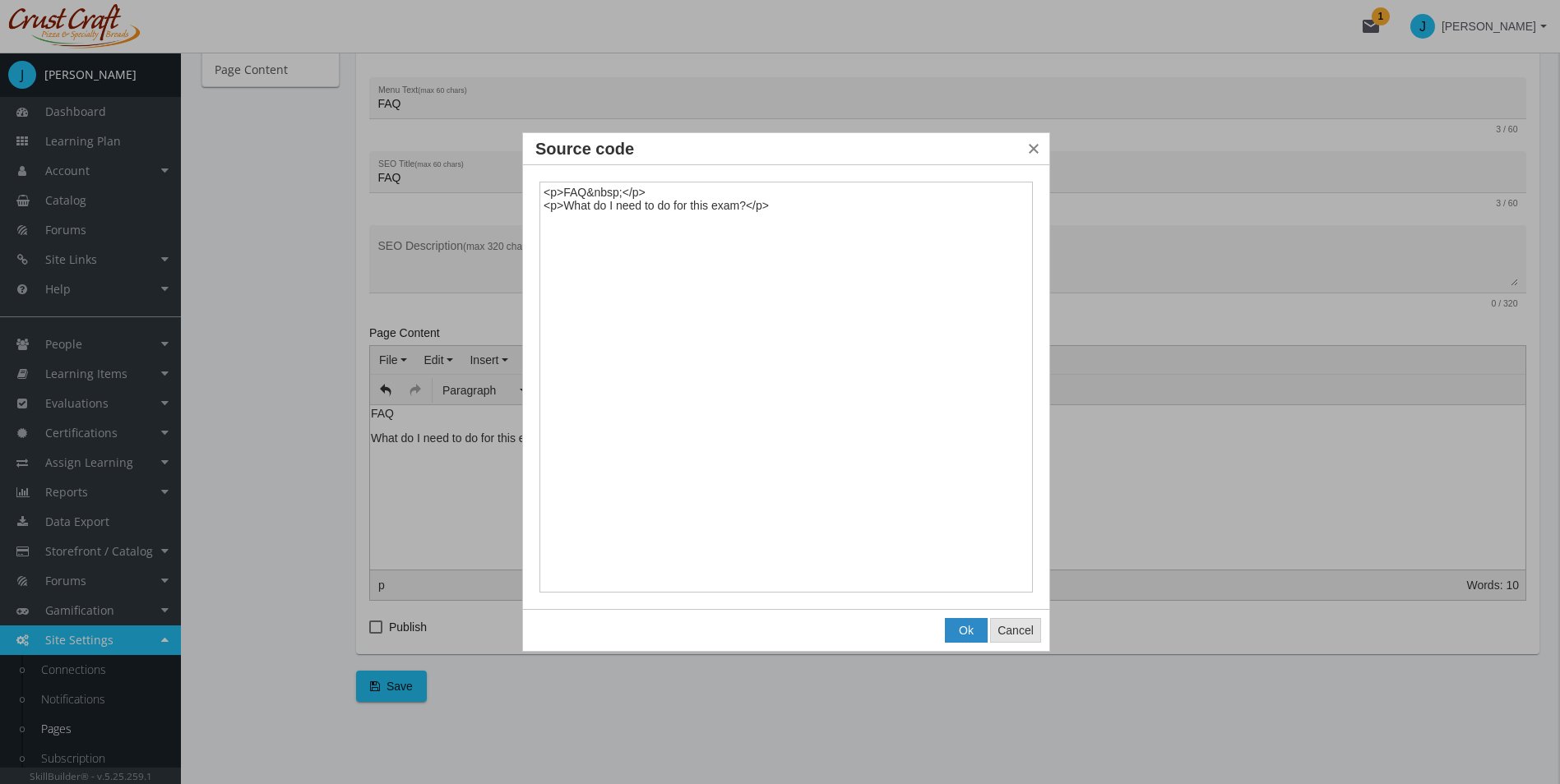
click at [1018, 623] on button "Cancel" at bounding box center [1015, 630] width 49 height 23
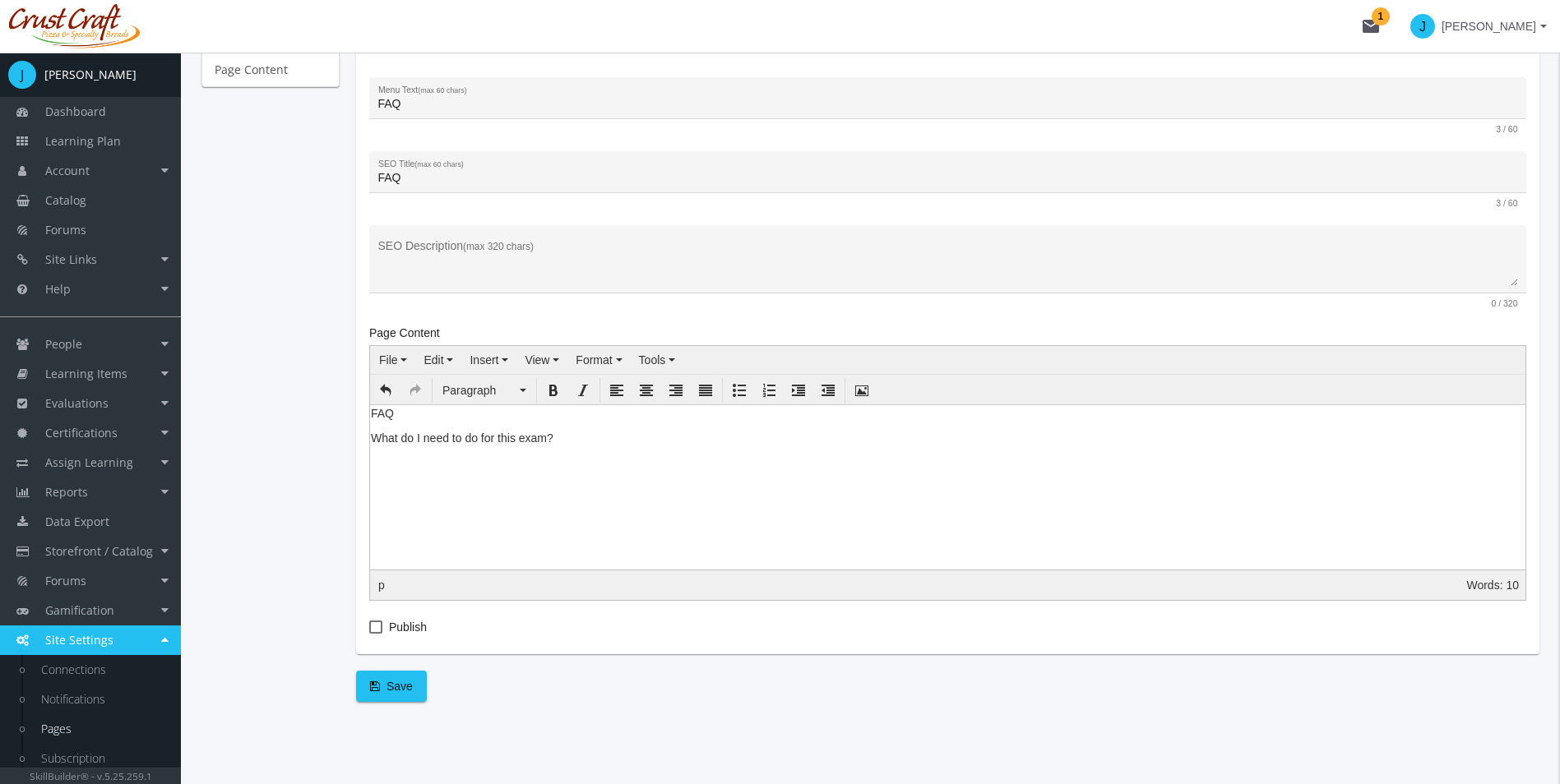
click at [396, 630] on span "Publish" at bounding box center [407, 626] width 38 height 20
click at [370, 633] on input "Publish" at bounding box center [369, 633] width 1 height 1
checkbox input "true"
click at [388, 684] on span "Save" at bounding box center [391, 686] width 42 height 30
click at [150, 254] on link "Site Links" at bounding box center [90, 260] width 181 height 30
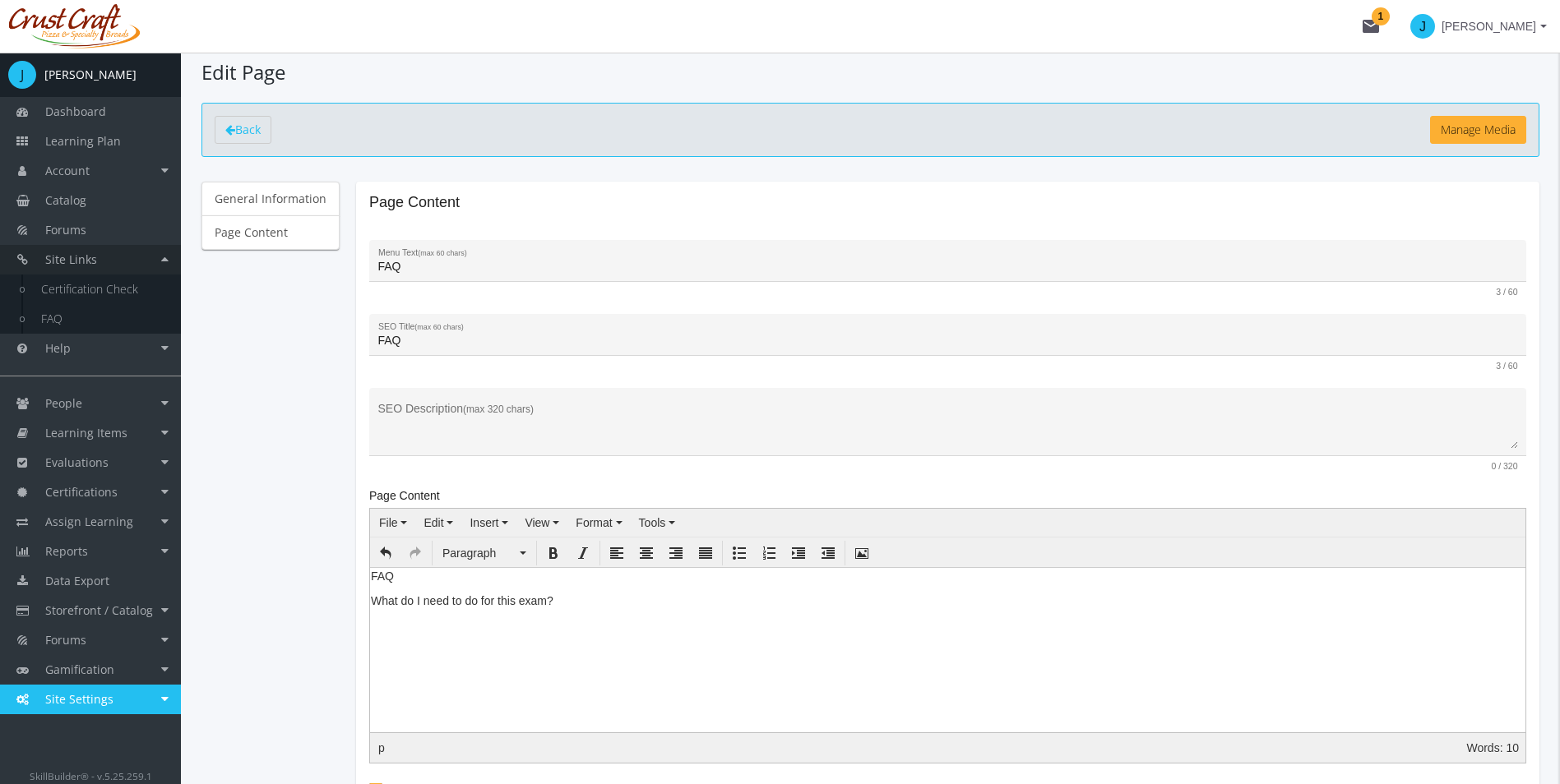
scroll to position [24, 0]
click at [94, 316] on link "FAQ" at bounding box center [103, 318] width 156 height 30
